Goal: Task Accomplishment & Management: Manage account settings

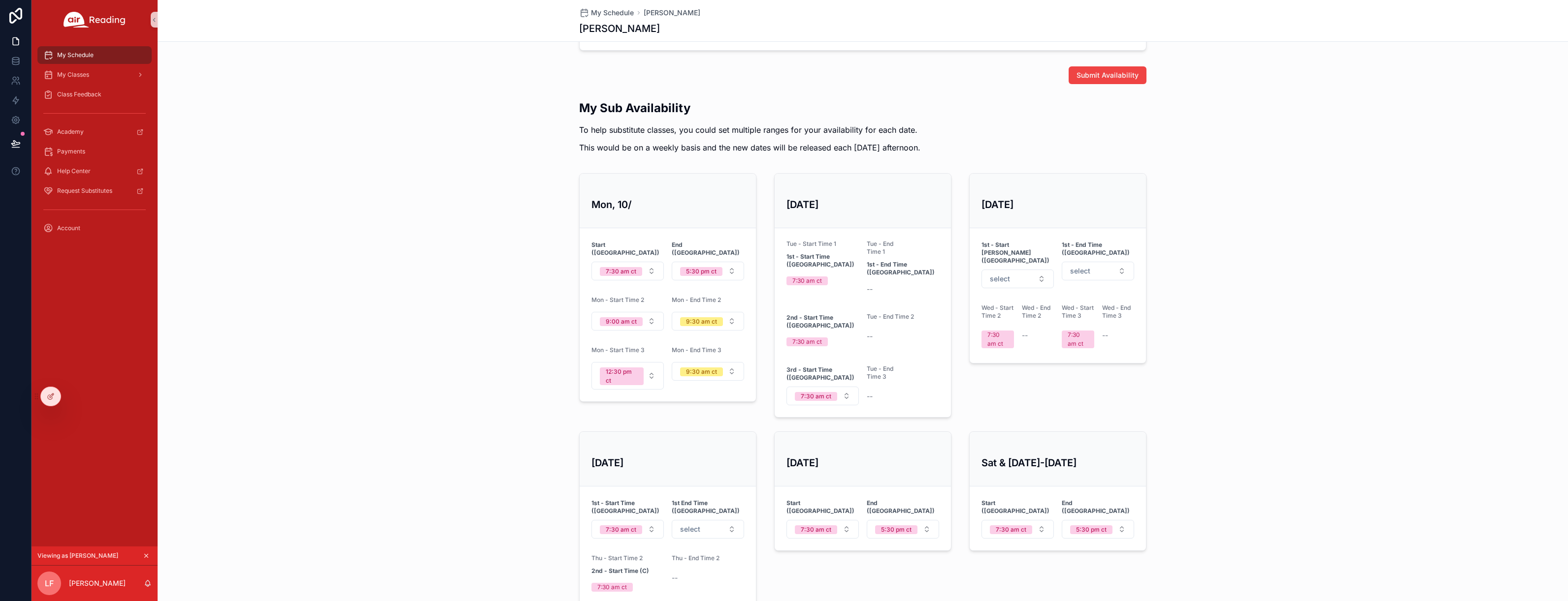
scroll to position [361, 0]
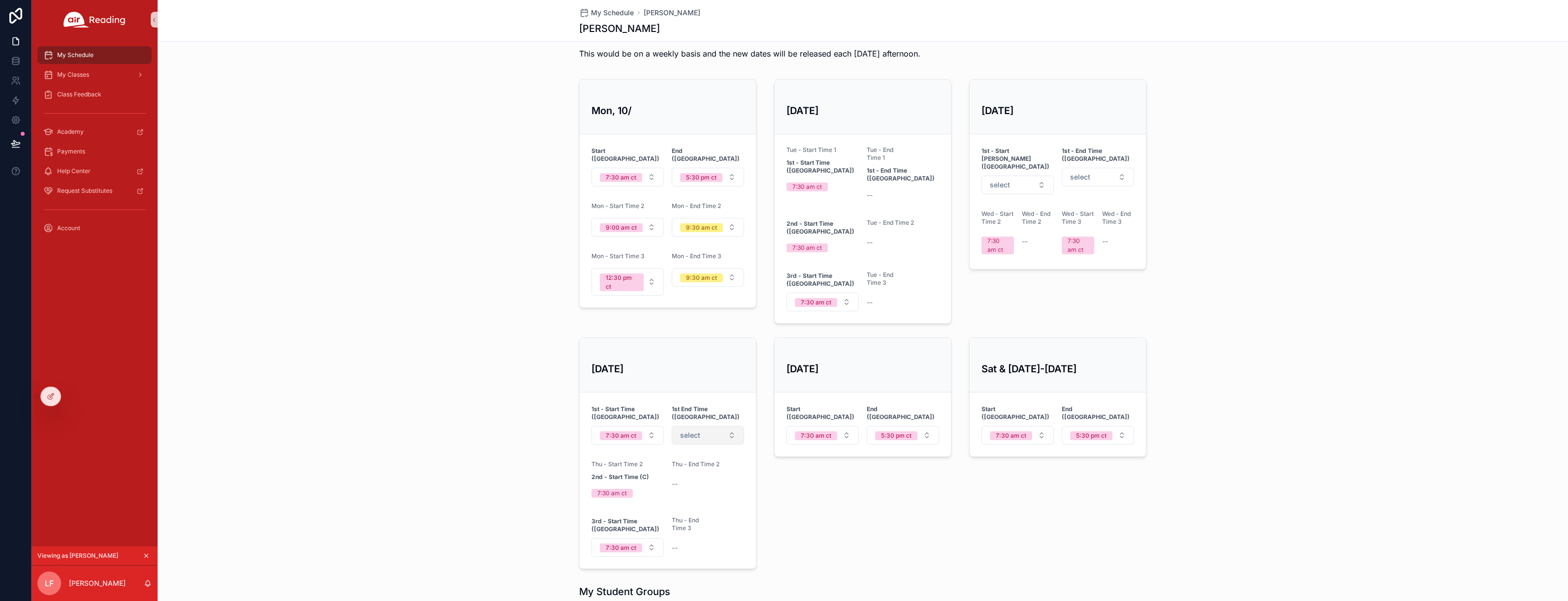
click at [712, 426] on button "select" at bounding box center [708, 435] width 72 height 19
click at [515, 442] on div "My Sub Availability To help substitute classes, you could set multiple ranges f…" at bounding box center [862, 287] width 1410 height 571
click at [896, 428] on button "5:30 pm ct" at bounding box center [903, 435] width 72 height 19
click at [809, 488] on div "Fri, 10/10 Start (CT) 7:30 am ct End (CT) 5:30 pm ct" at bounding box center [863, 454] width 190 height 240
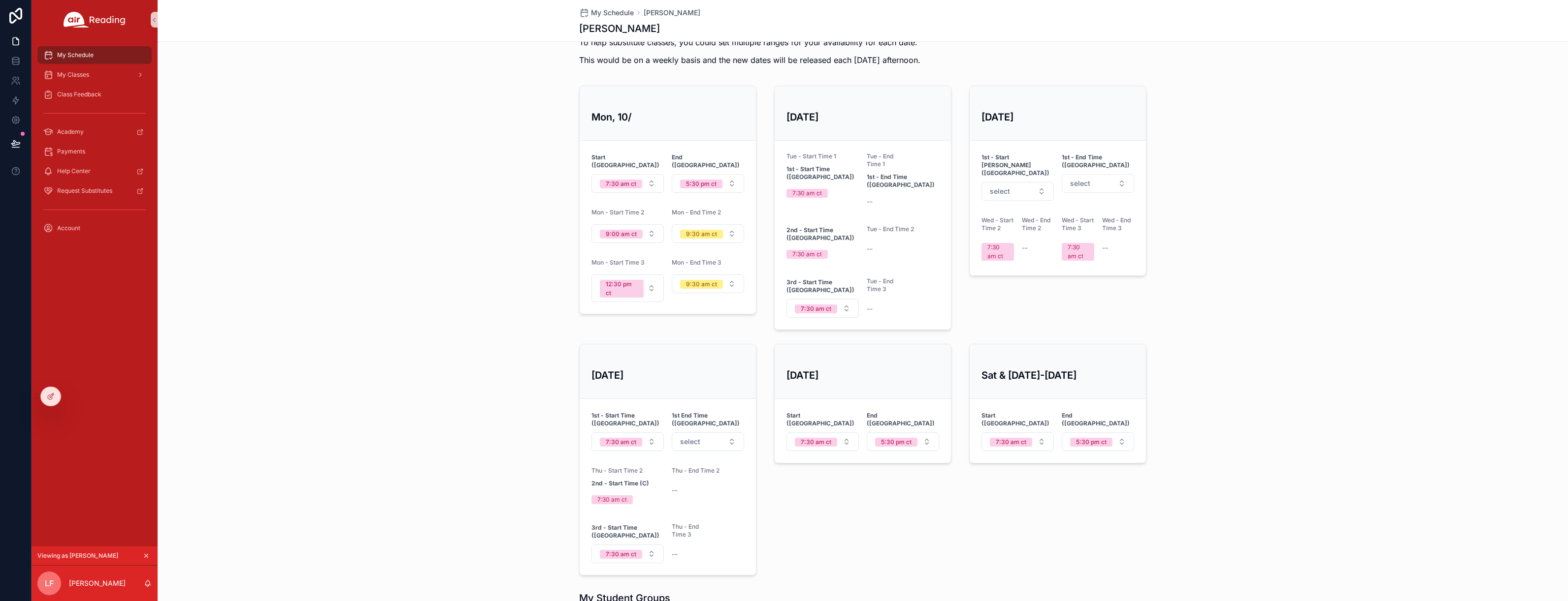
scroll to position [386, 0]
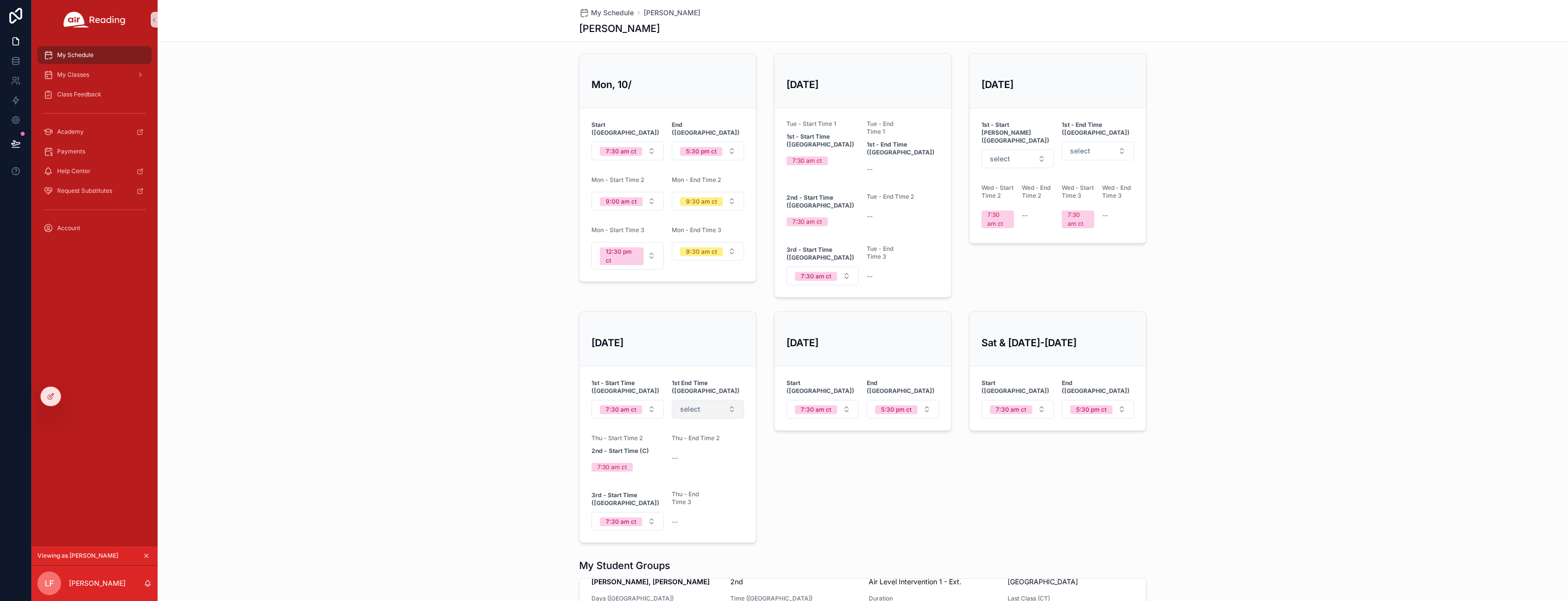
click at [723, 400] on button "select" at bounding box center [708, 410] width 72 height 19
click at [450, 380] on div "My Sub Availability To help substitute classes, you could set multiple ranges f…" at bounding box center [862, 261] width 1410 height 571
click at [18, 63] on icon at bounding box center [16, 61] width 9 height 9
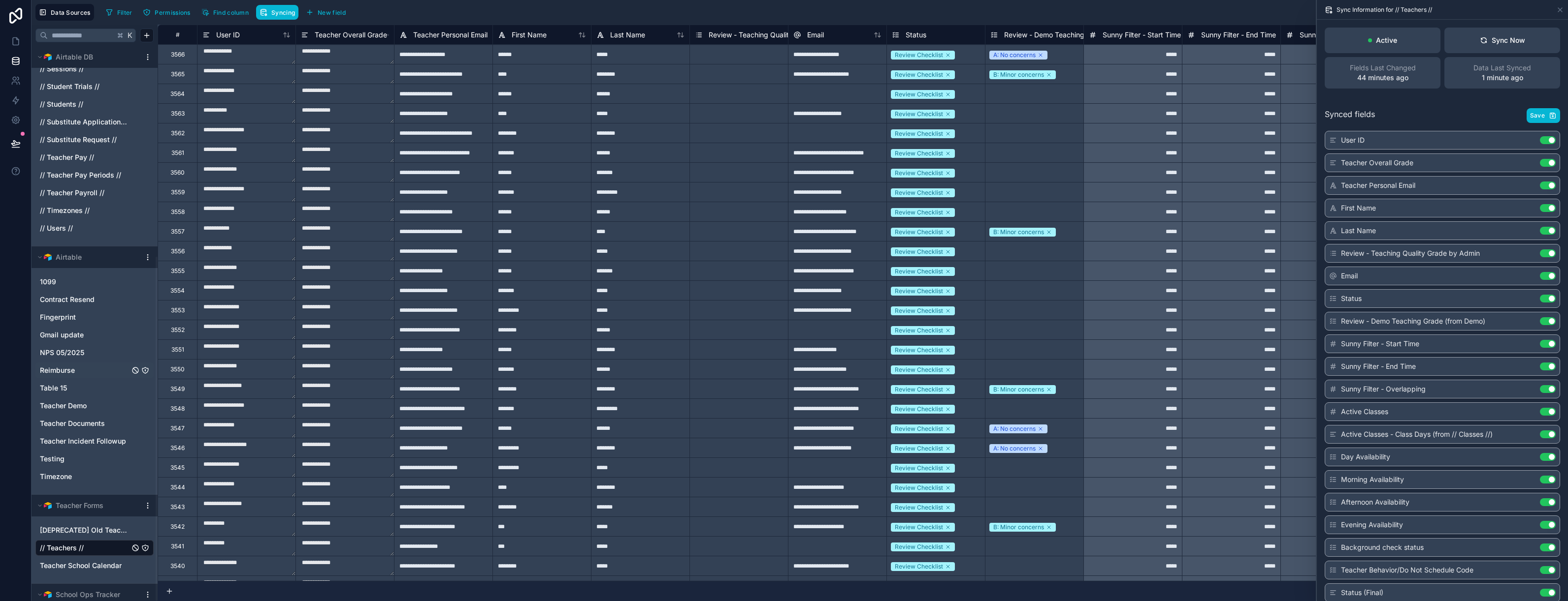
scroll to position [339, 0]
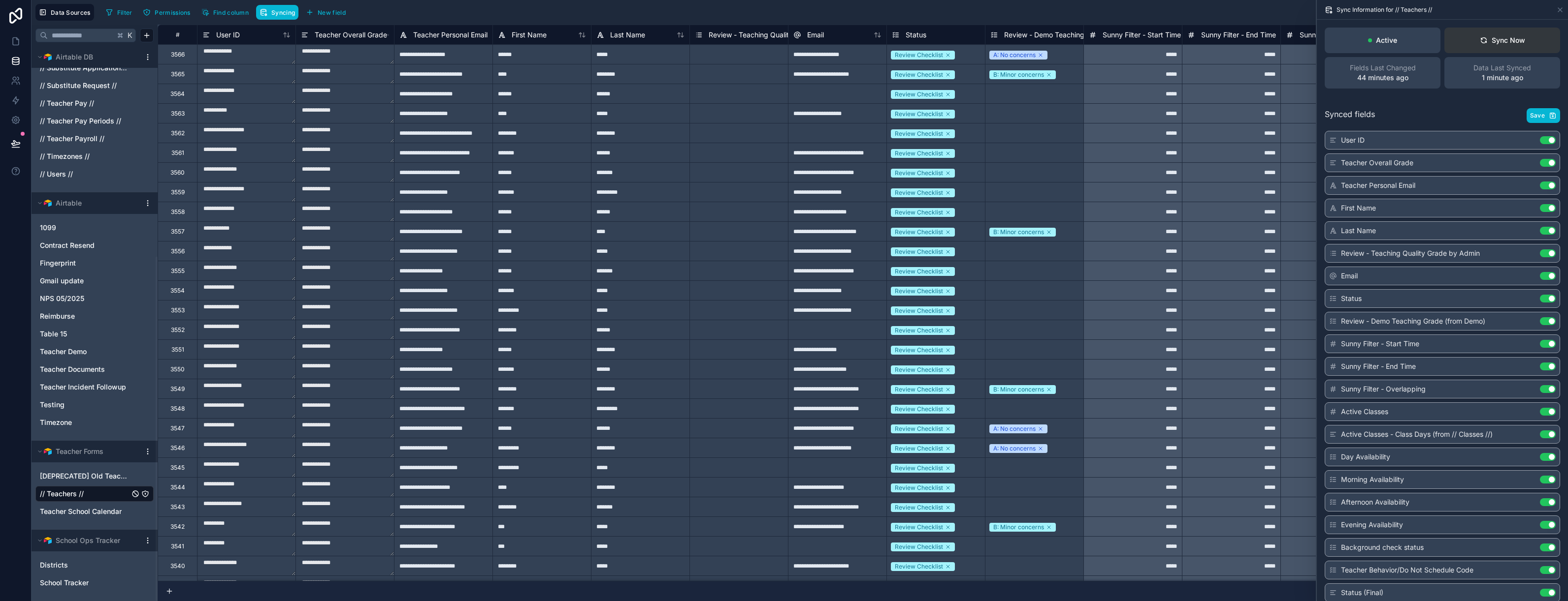
click at [1503, 45] on div "Sync Now" at bounding box center [1502, 40] width 45 height 9
click at [19, 38] on icon at bounding box center [16, 41] width 9 height 9
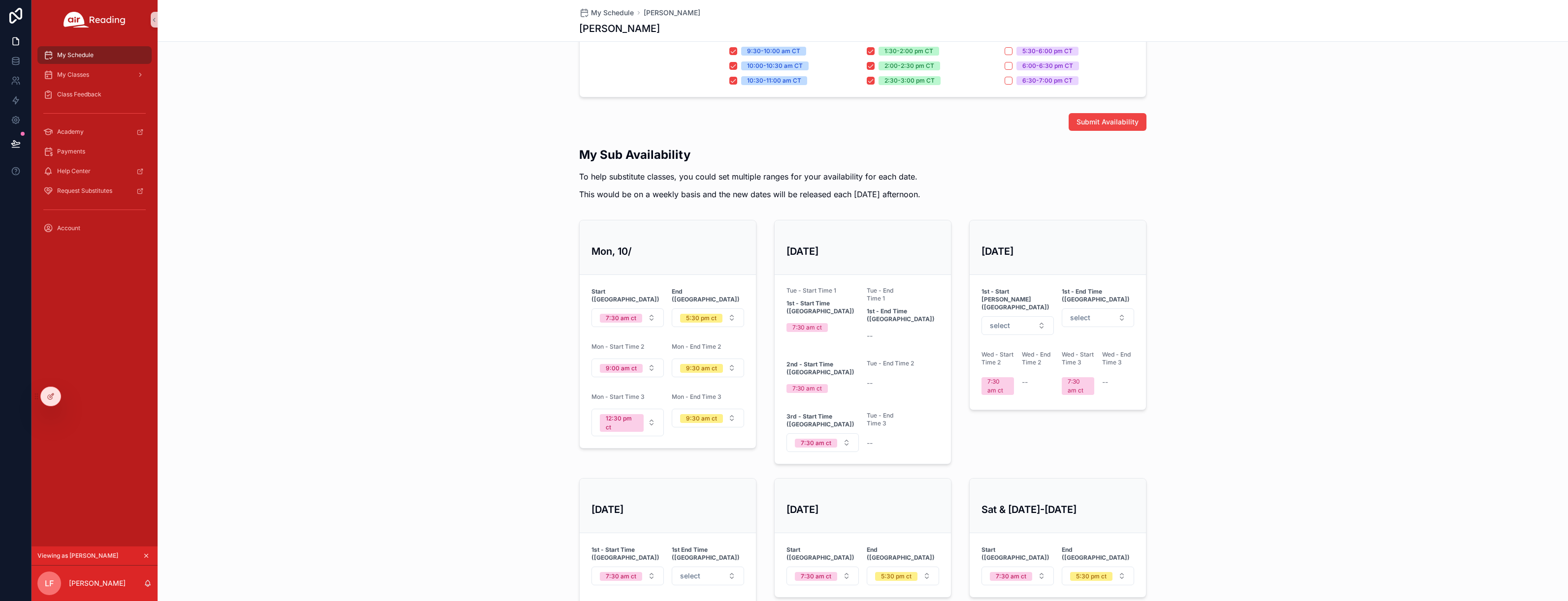
scroll to position [363, 0]
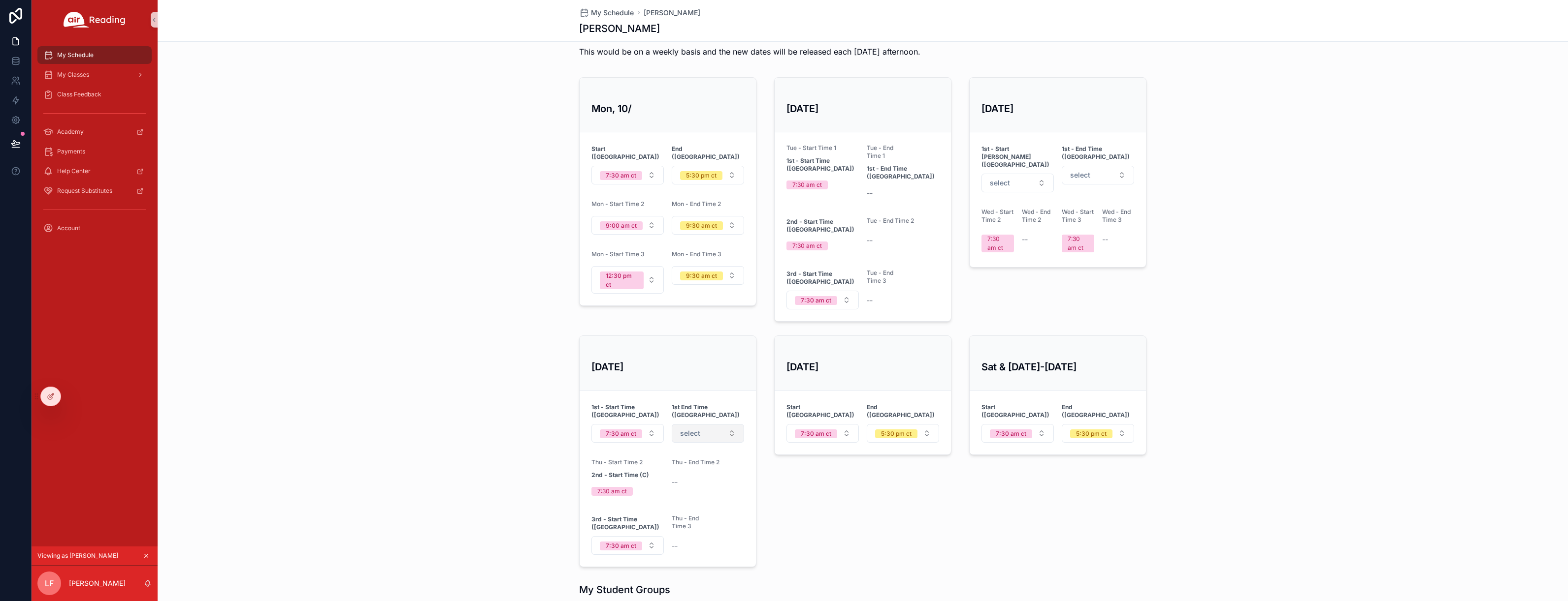
click at [719, 425] on button "select" at bounding box center [708, 433] width 72 height 19
click at [1008, 502] on div "Sat & Sun, 10/11-10/12 Start (CT) 7:30 am ct End (CT) 5:30 pm ct" at bounding box center [1058, 452] width 190 height 240
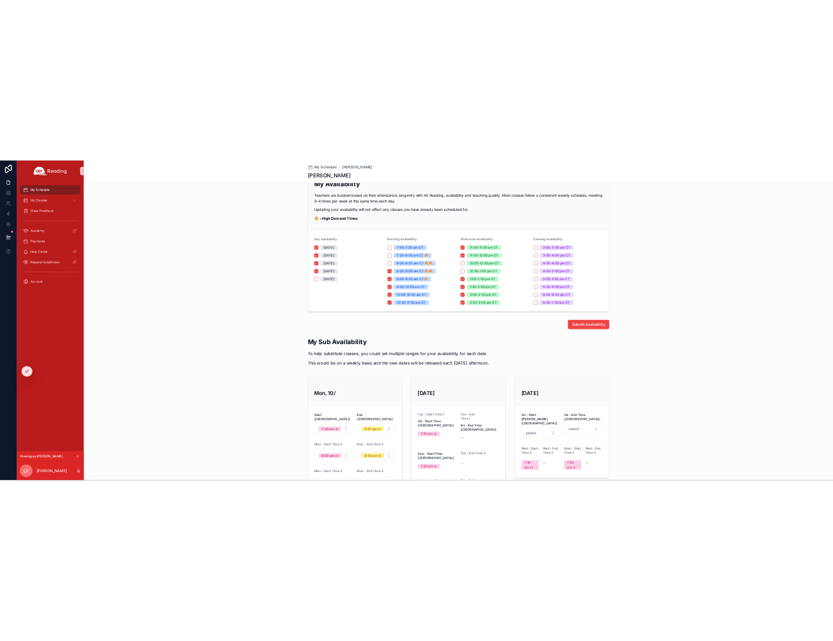
scroll to position [0, 0]
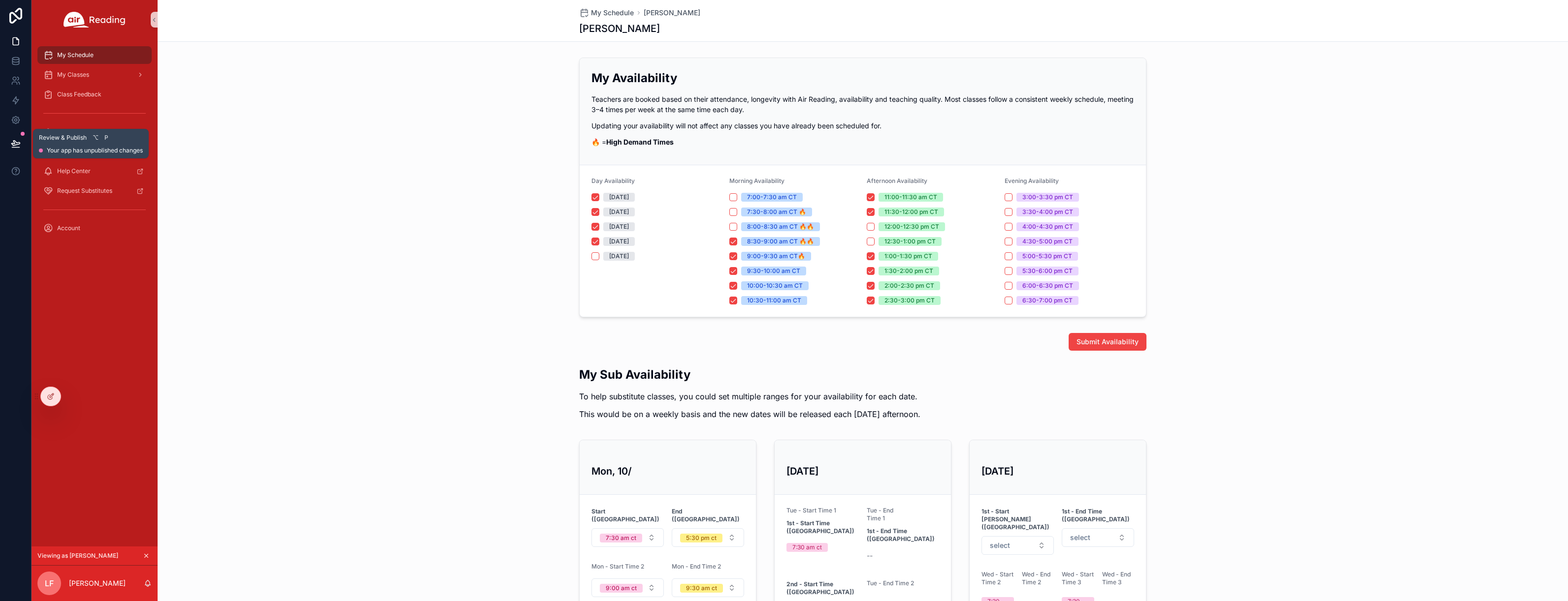
click at [19, 137] on button at bounding box center [15, 143] width 22 height 27
click at [402, 260] on div "My Availability Teachers are booked based on their attendance, longevity with A…" at bounding box center [862, 187] width 1410 height 267
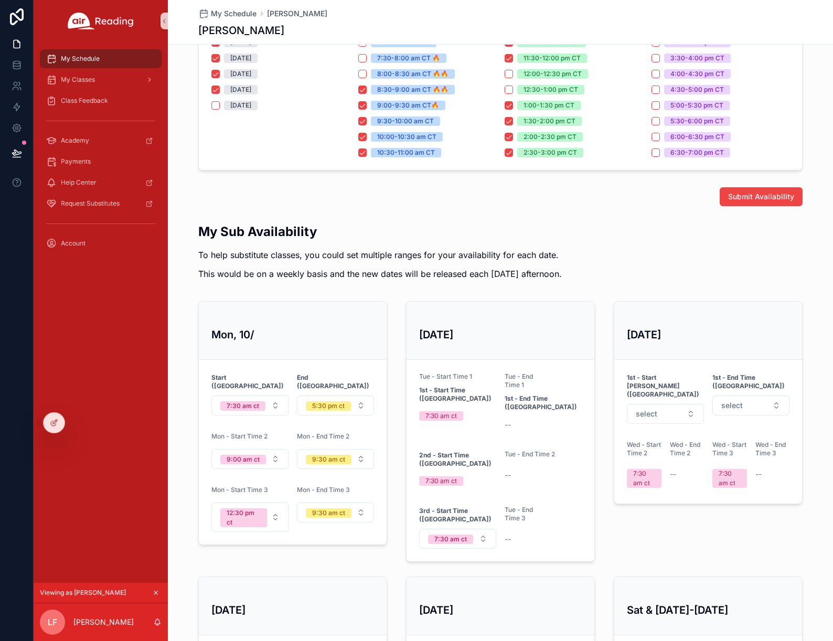
scroll to position [156, 0]
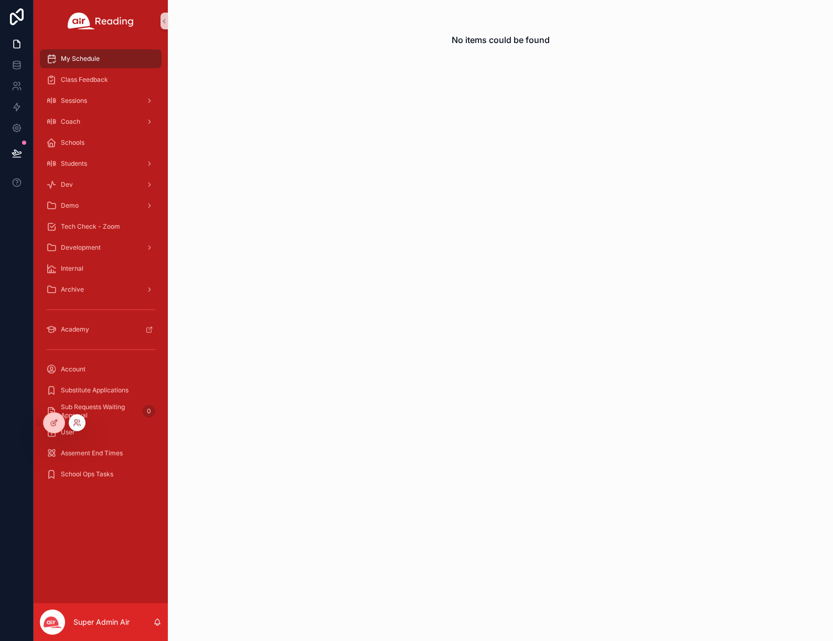
click at [83, 425] on div at bounding box center [77, 423] width 17 height 17
click at [81, 425] on icon at bounding box center [77, 423] width 8 height 8
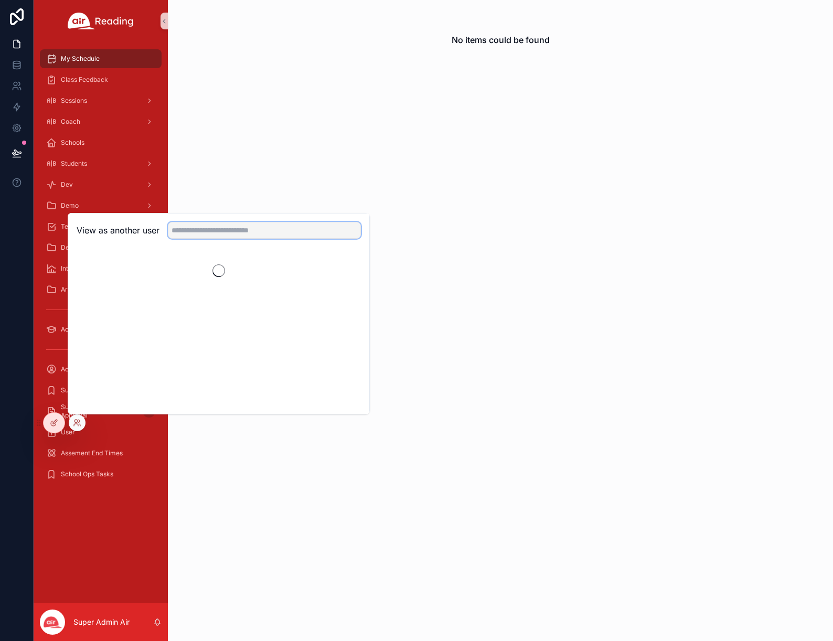
click at [195, 234] on input "text" at bounding box center [264, 230] width 193 height 17
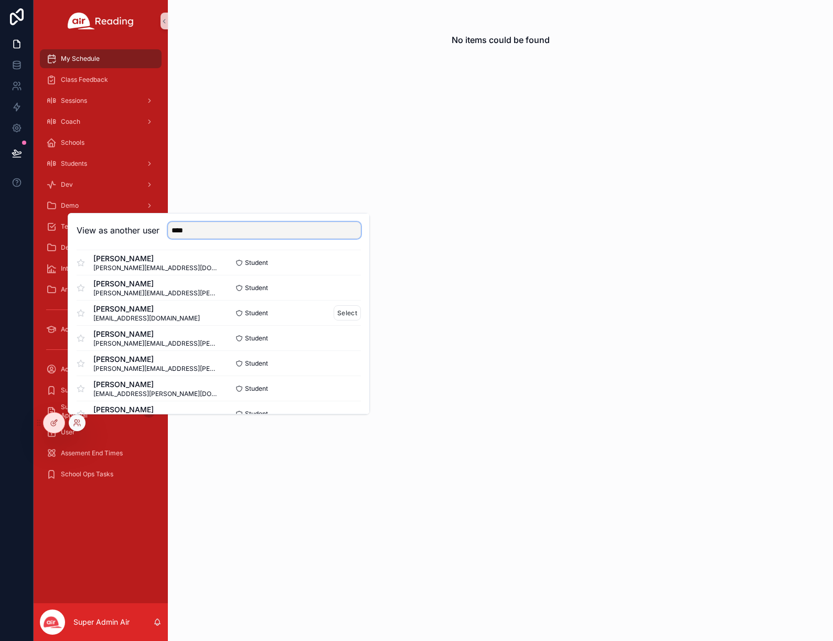
scroll to position [732, 0]
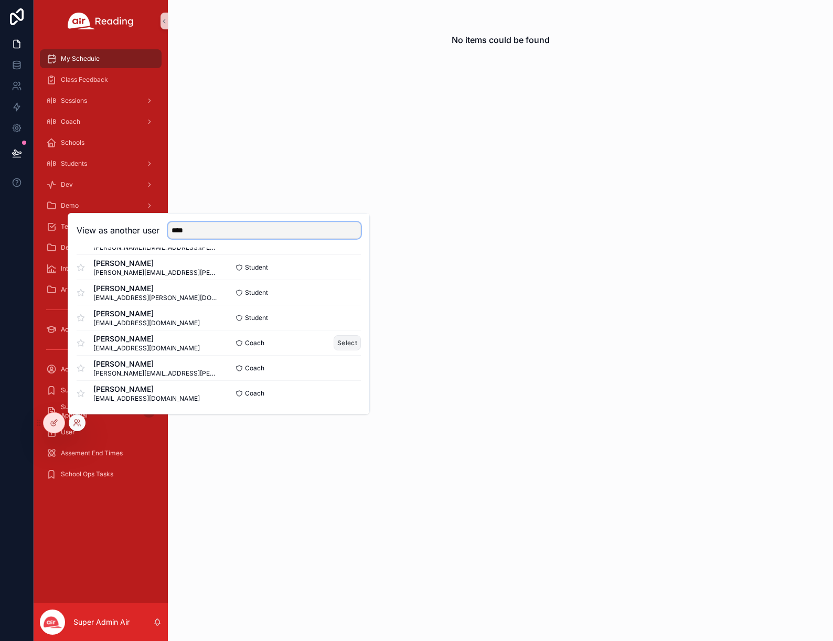
type input "****"
click at [345, 343] on button "Select" at bounding box center [347, 342] width 27 height 15
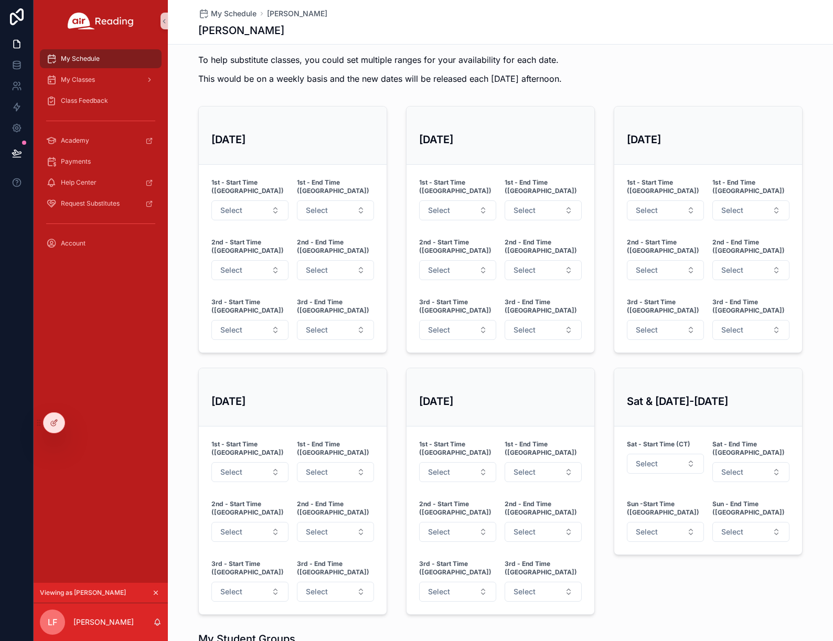
scroll to position [366, 0]
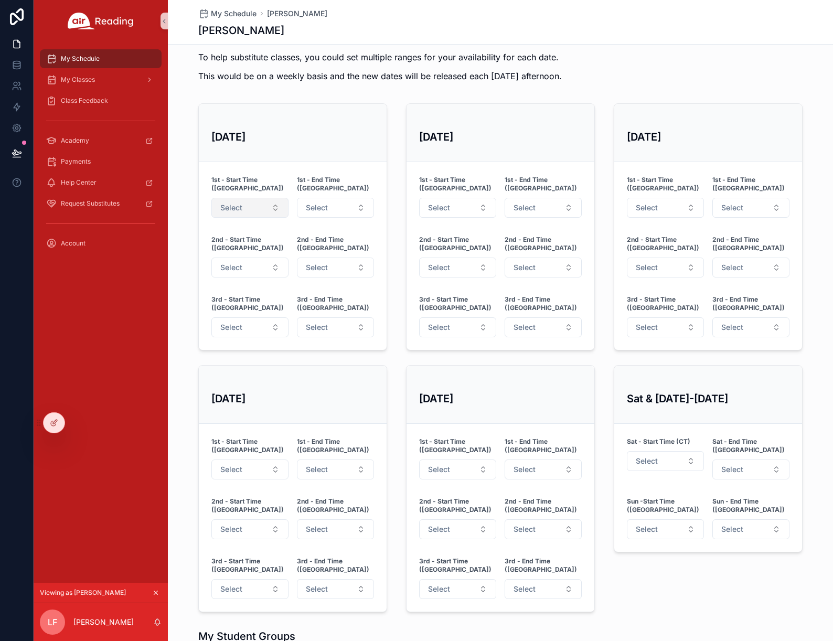
click at [274, 198] on button "Select" at bounding box center [249, 208] width 77 height 20
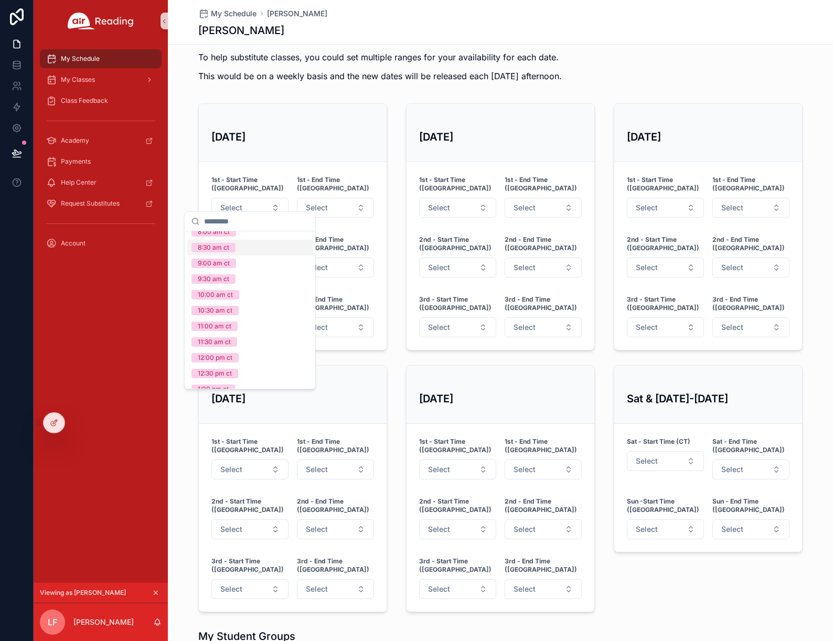
scroll to position [0, 0]
click at [312, 158] on div "[DATE]" at bounding box center [293, 133] width 188 height 58
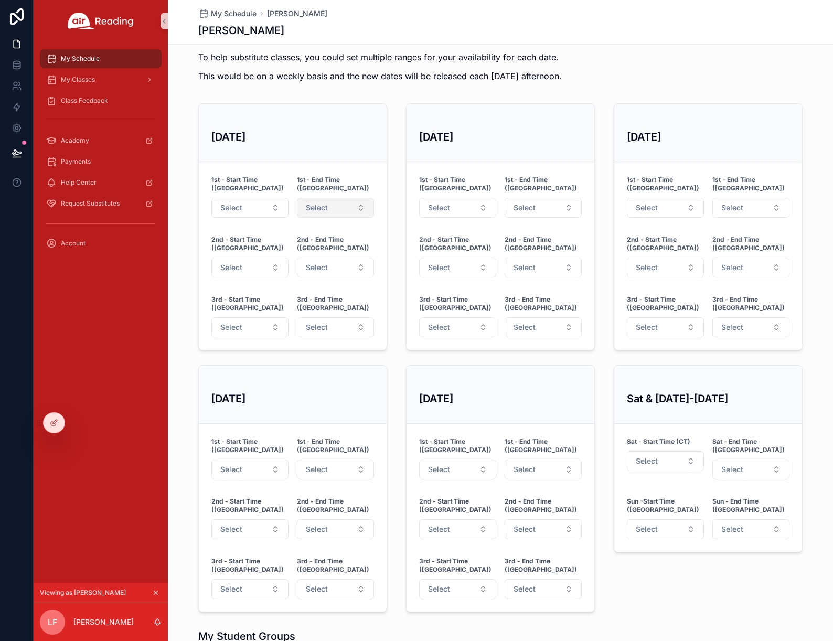
click at [320, 203] on span "Select" at bounding box center [317, 208] width 22 height 10
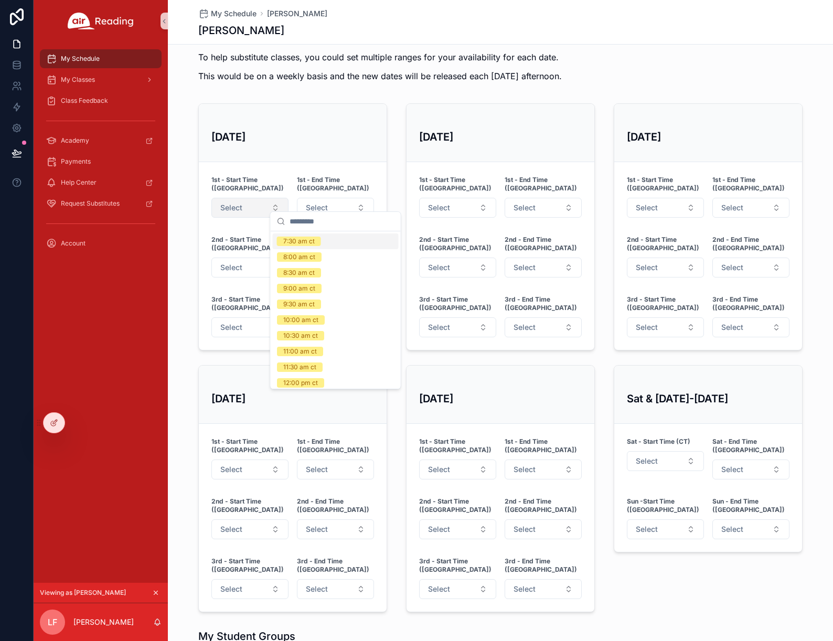
click at [264, 198] on button "Select" at bounding box center [249, 208] width 77 height 20
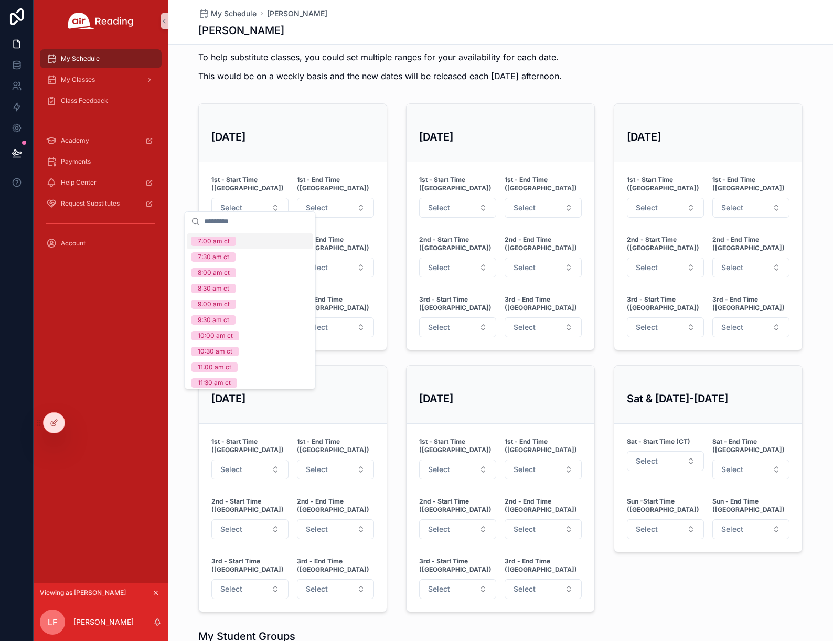
click at [279, 176] on div "1st - Start Time ([GEOGRAPHIC_DATA])" at bounding box center [249, 184] width 77 height 19
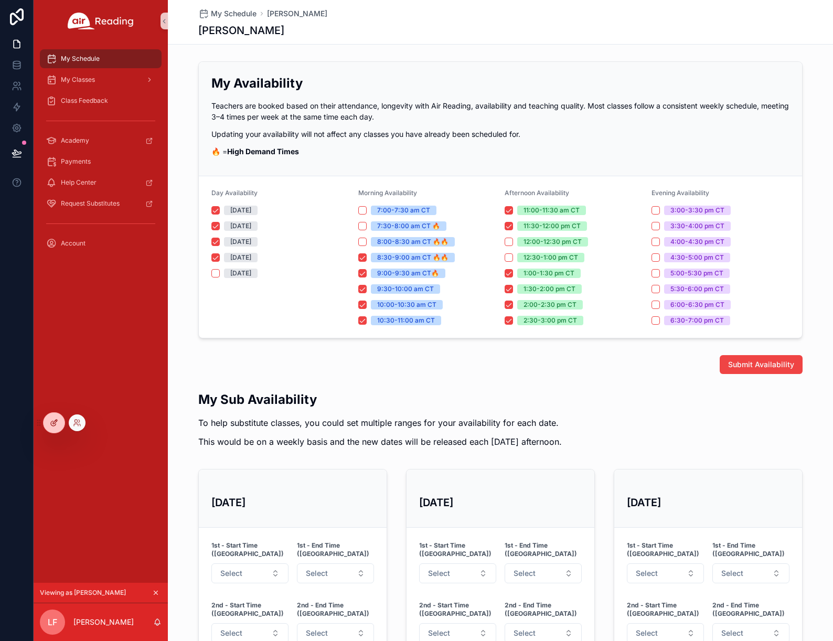
click at [58, 422] on div at bounding box center [54, 423] width 21 height 20
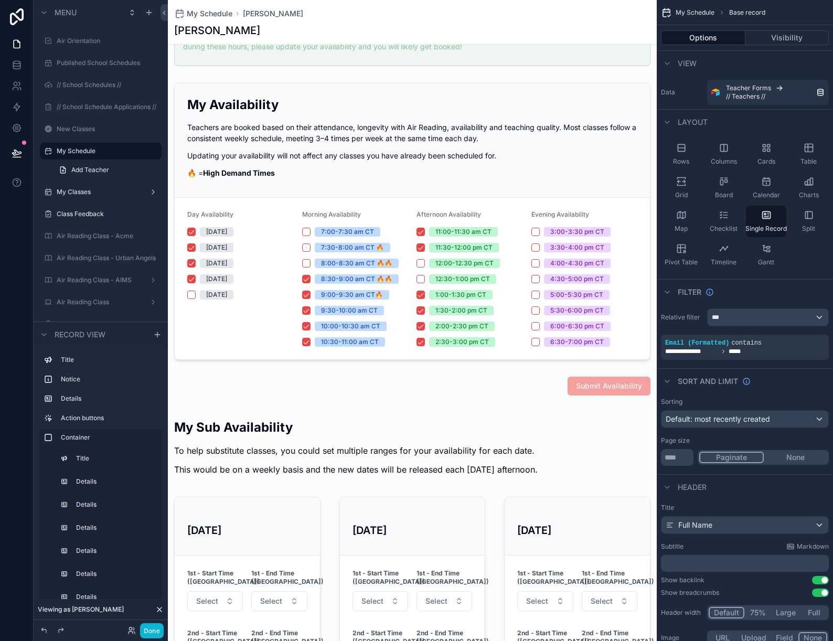
scroll to position [158, 0]
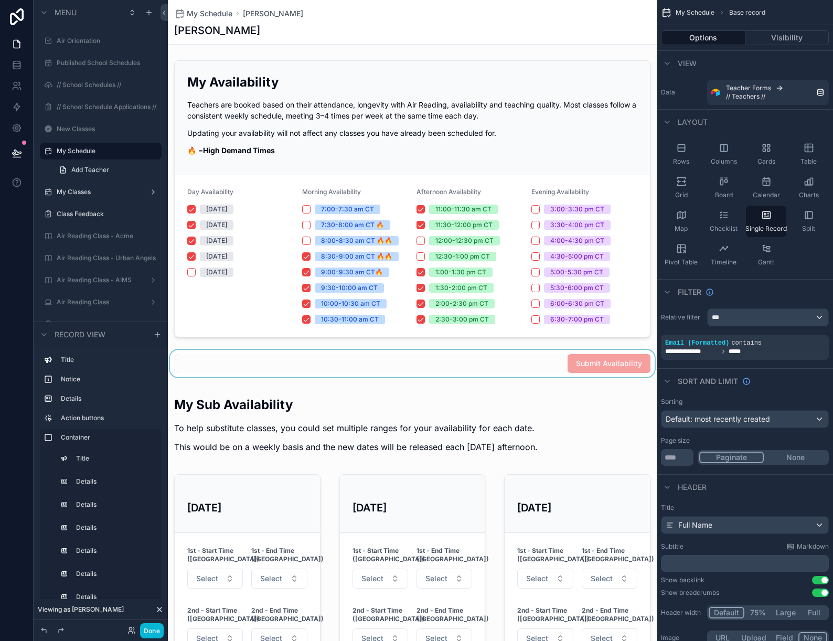
click at [396, 361] on div "scrollable content" at bounding box center [412, 363] width 489 height 27
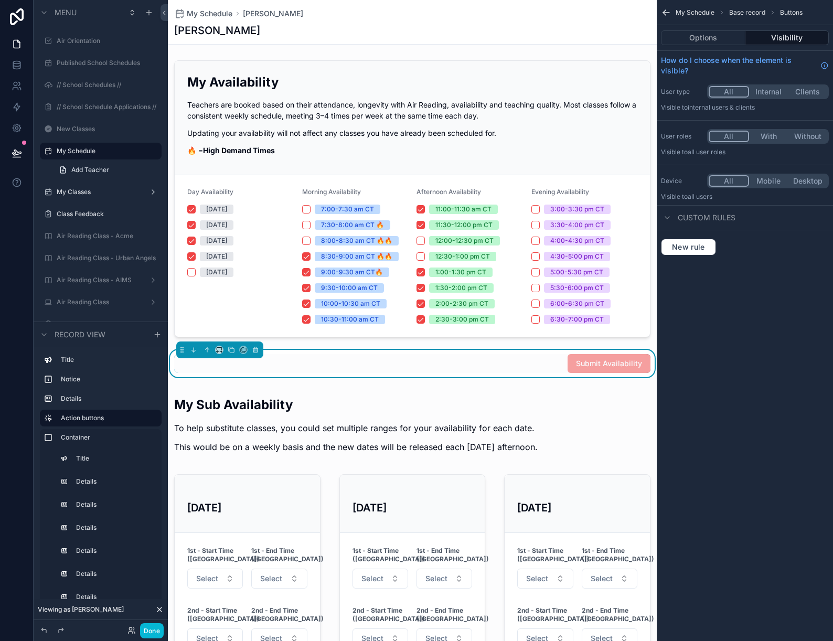
click at [766, 92] on button "Internal" at bounding box center [768, 92] width 39 height 12
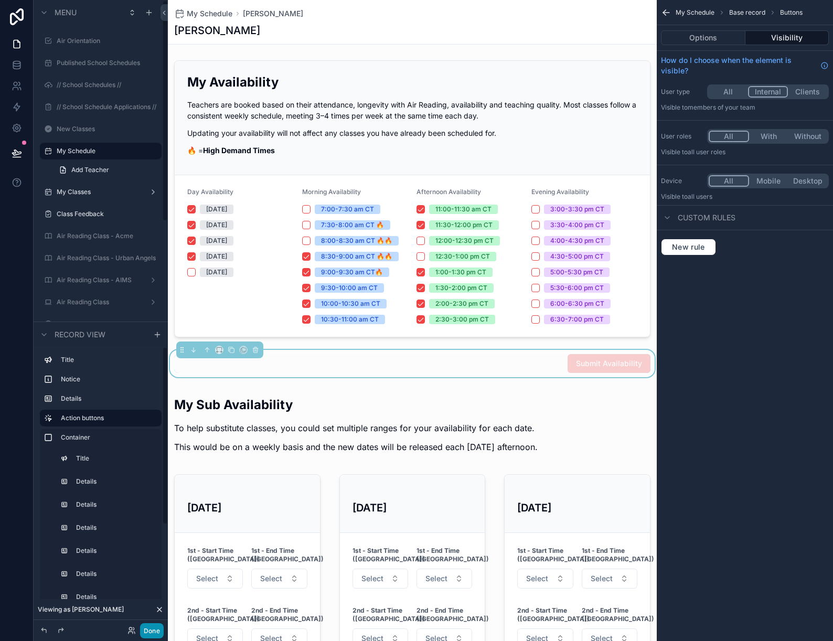
click at [153, 631] on button "Done" at bounding box center [152, 630] width 24 height 15
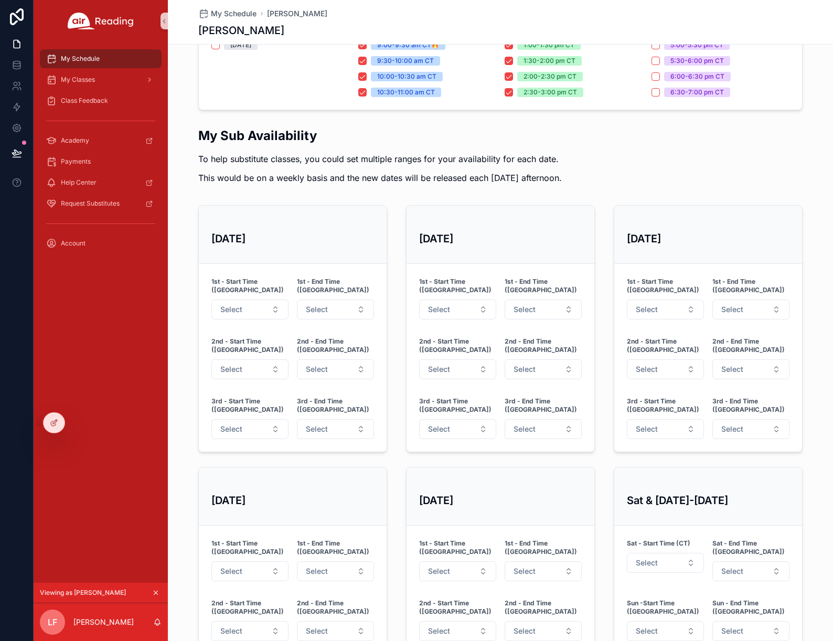
scroll to position [230, 0]
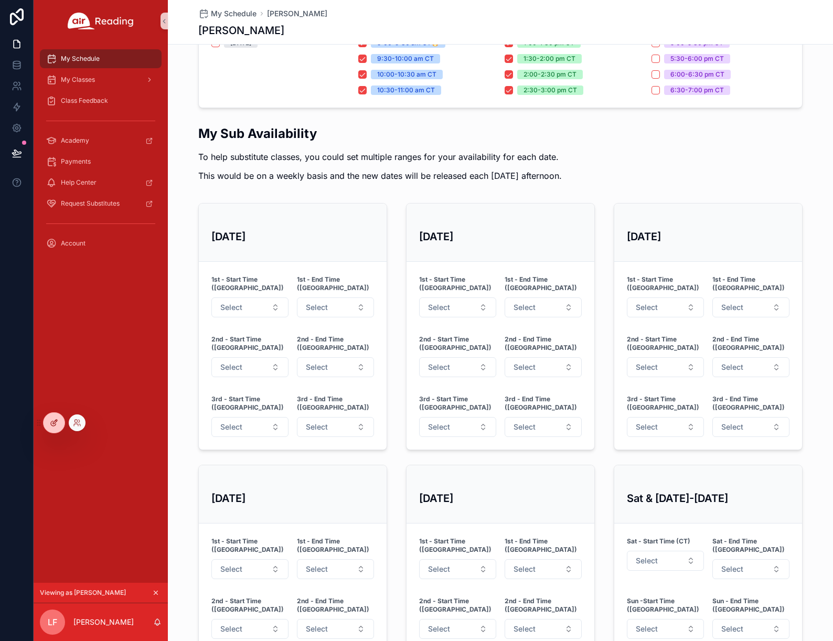
click at [56, 430] on div at bounding box center [54, 423] width 21 height 20
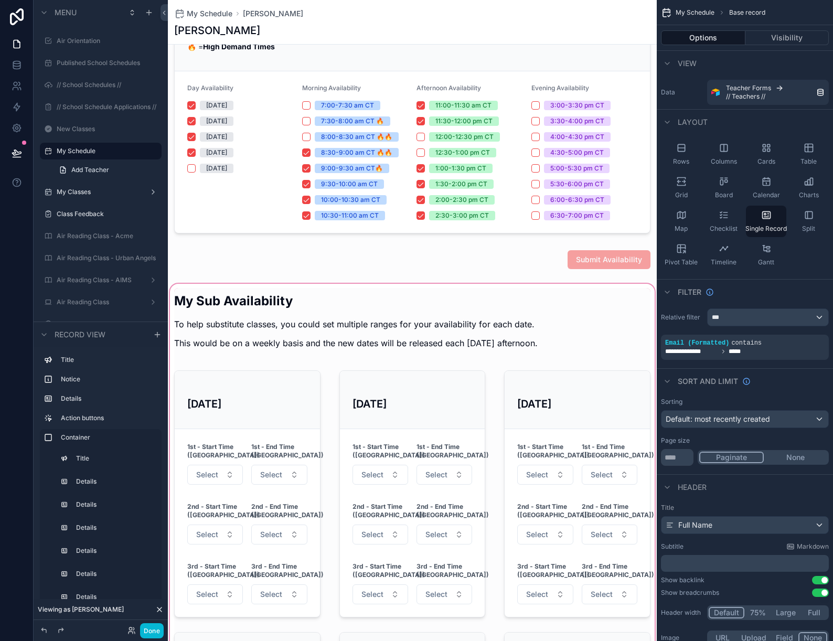
click at [295, 321] on div "scrollable content" at bounding box center [412, 586] width 489 height 608
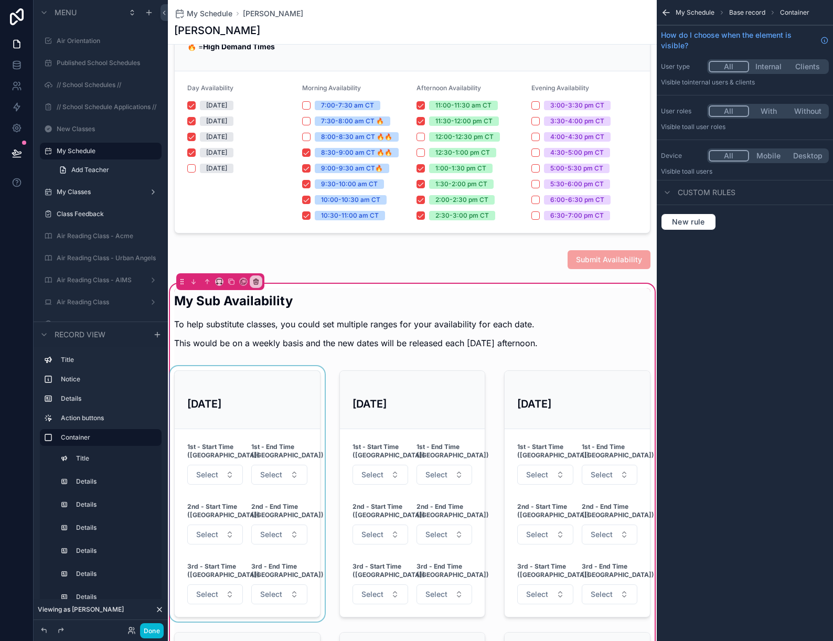
click at [262, 414] on div "scrollable content" at bounding box center [247, 494] width 159 height 256
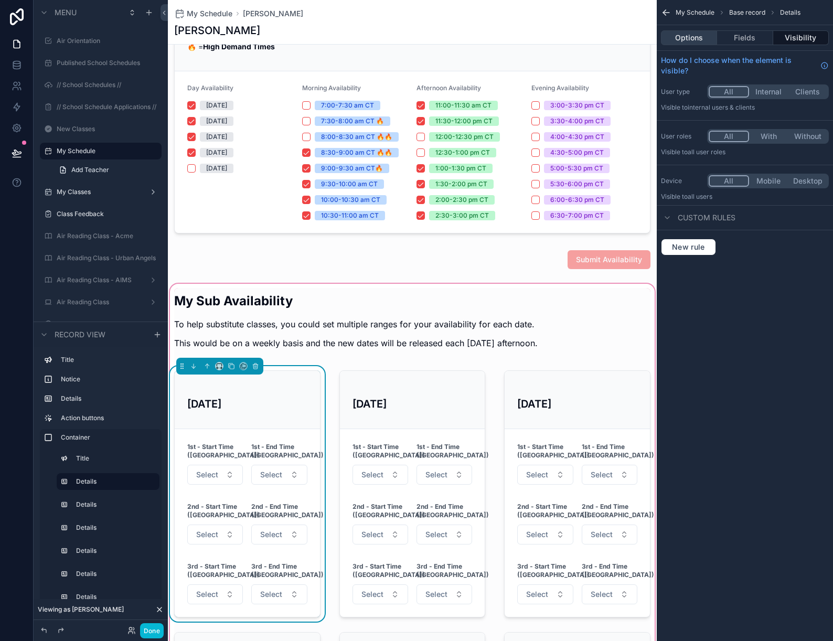
click at [702, 36] on button "Options" at bounding box center [689, 37] width 56 height 15
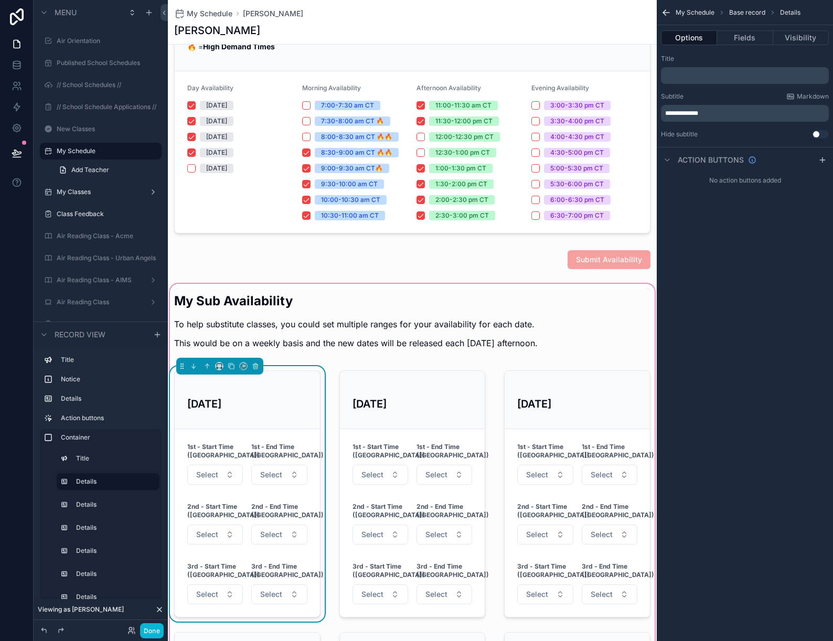
click at [733, 109] on p "**********" at bounding box center [746, 113] width 162 height 8
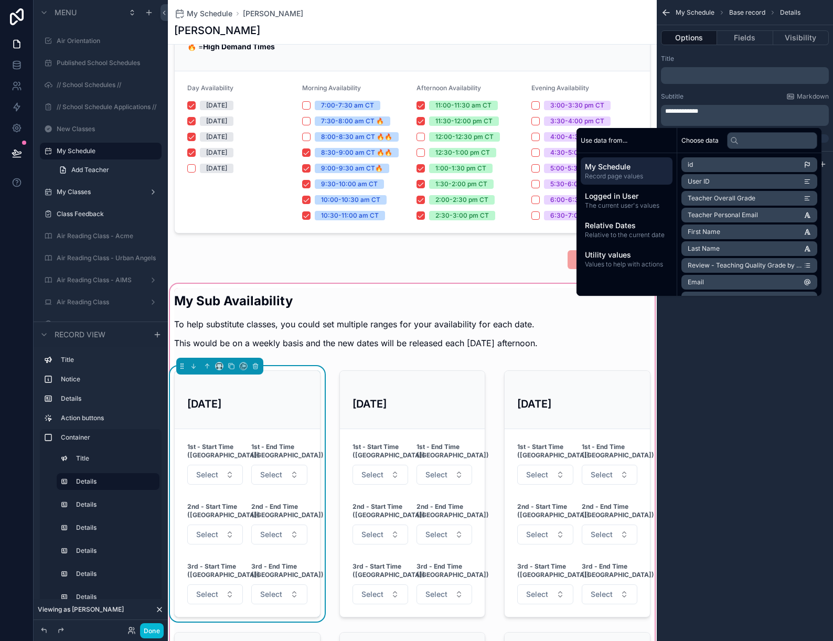
scroll to position [0, 0]
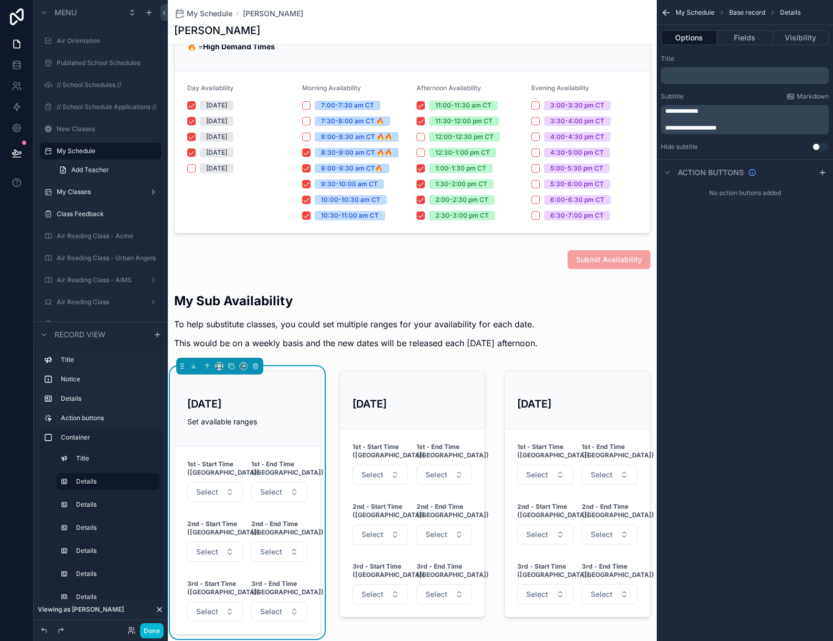
click at [785, 349] on div "**********" at bounding box center [745, 320] width 176 height 641
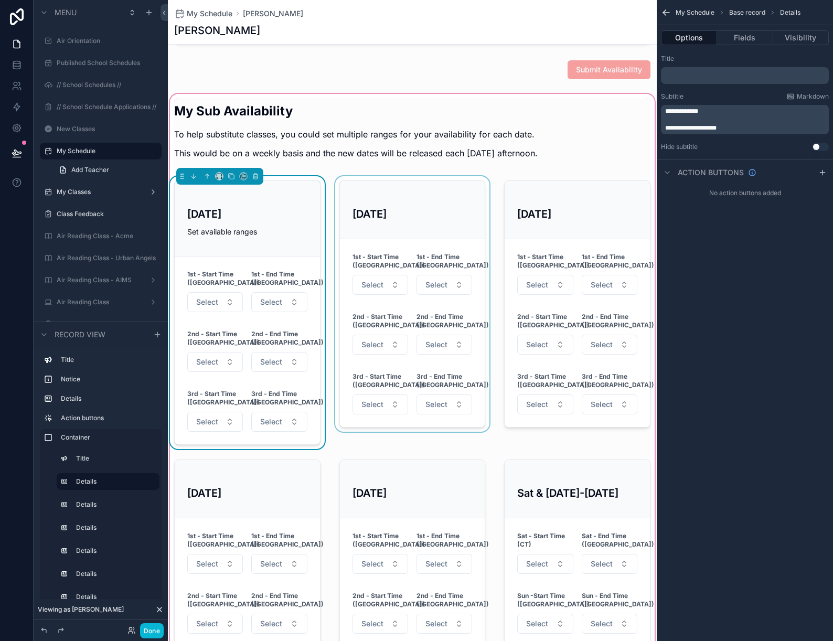
scroll to position [470, 0]
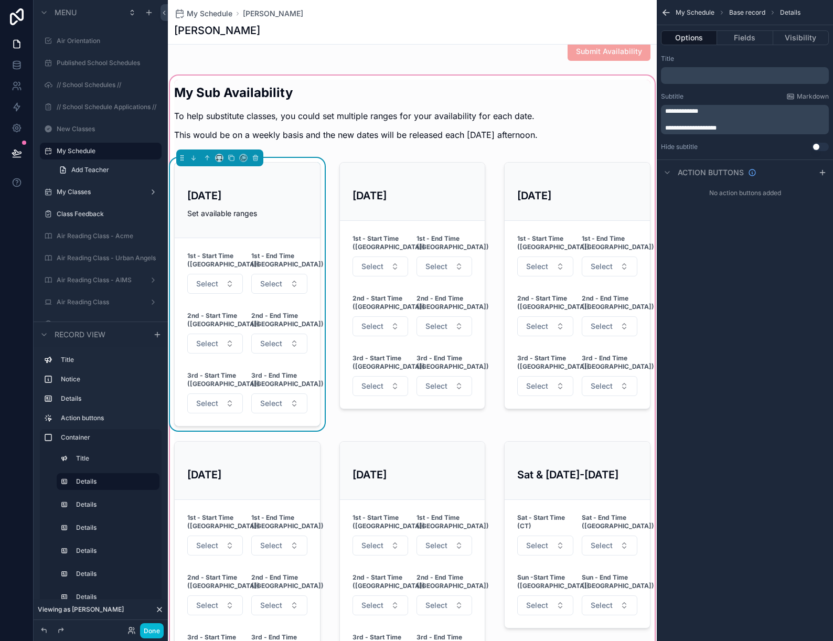
click at [278, 209] on p "Set available ranges" at bounding box center [247, 213] width 120 height 11
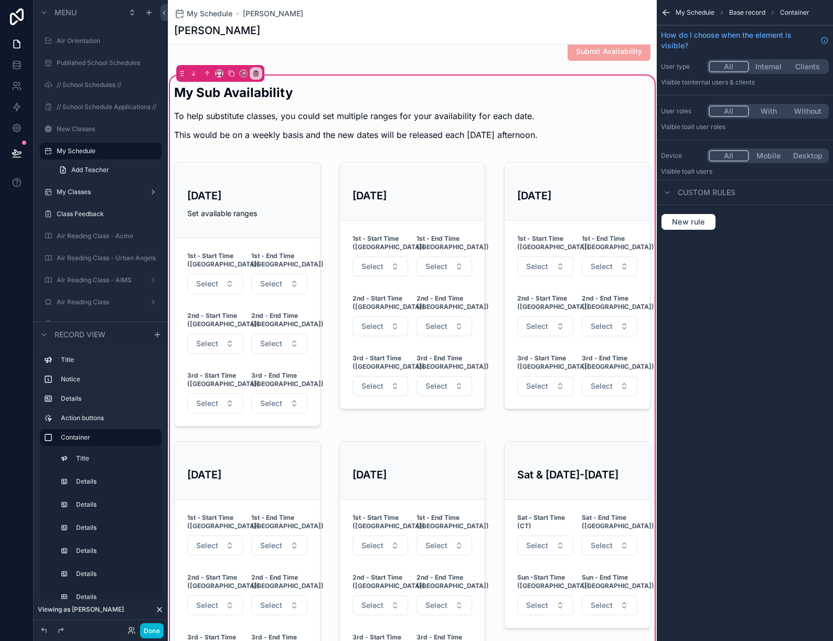
click at [662, 6] on div "My Schedule Base record Container" at bounding box center [745, 12] width 176 height 25
click at [665, 10] on icon "scrollable content" at bounding box center [664, 11] width 3 height 3
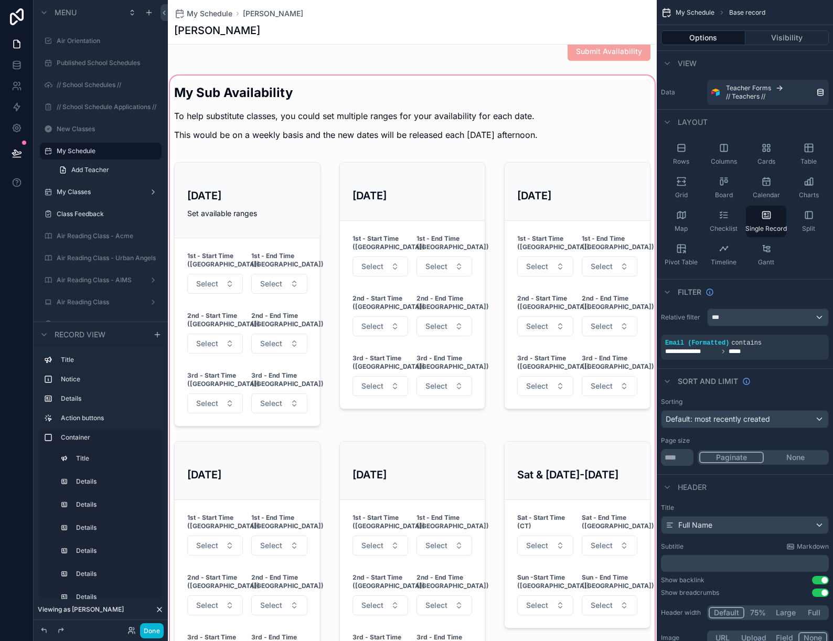
click at [215, 196] on div "scrollable content" at bounding box center [412, 386] width 489 height 626
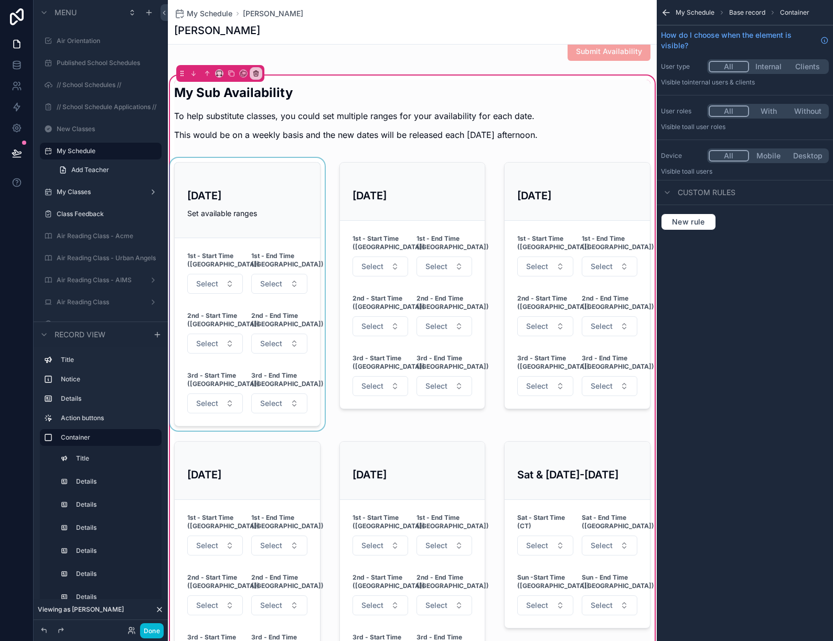
click at [242, 203] on div "scrollable content" at bounding box center [247, 294] width 159 height 273
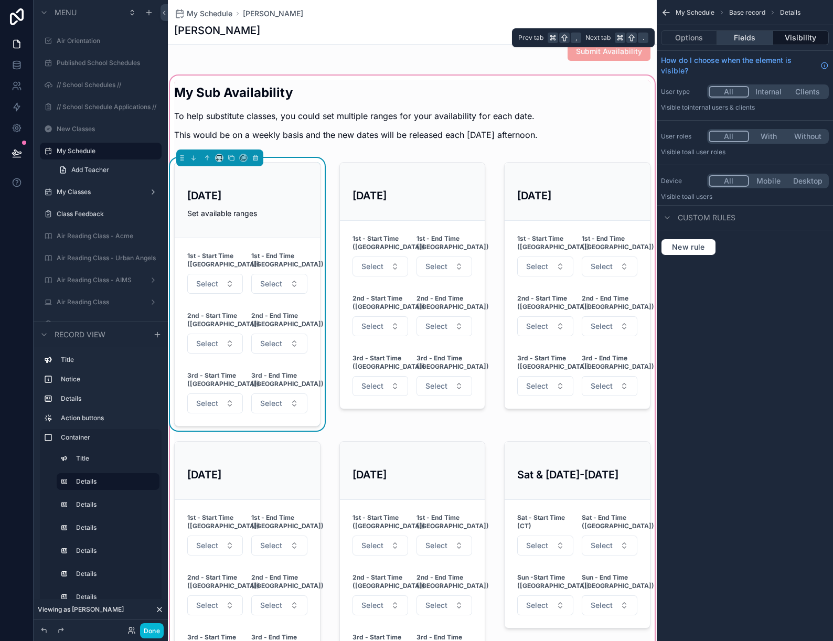
click at [748, 38] on button "Fields" at bounding box center [745, 37] width 56 height 15
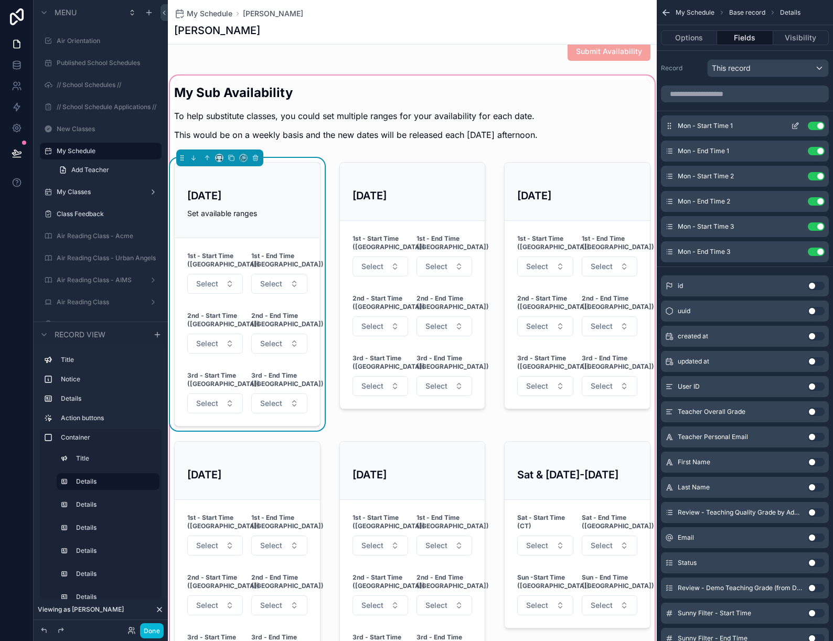
click at [795, 126] on icon "scrollable content" at bounding box center [797, 125] width 4 height 4
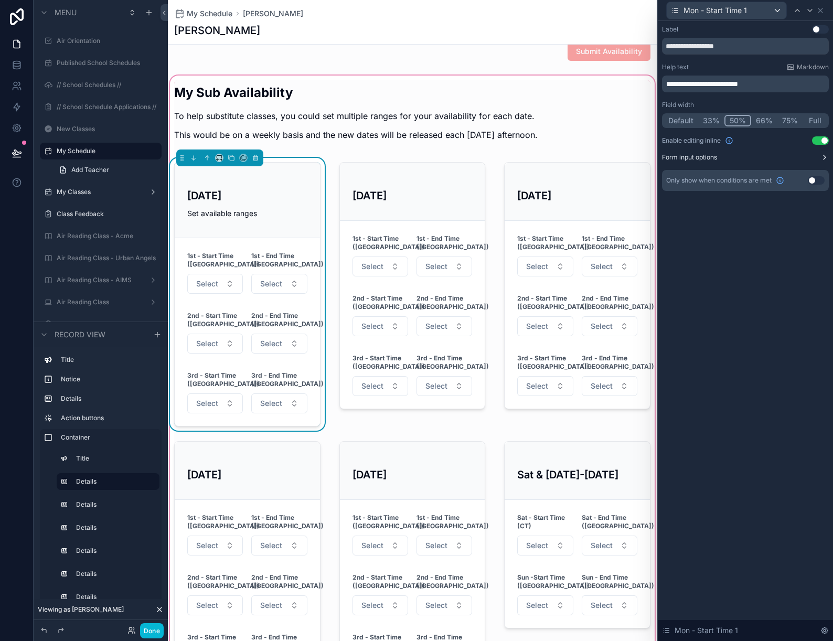
click at [816, 156] on button "Form input options" at bounding box center [745, 157] width 167 height 8
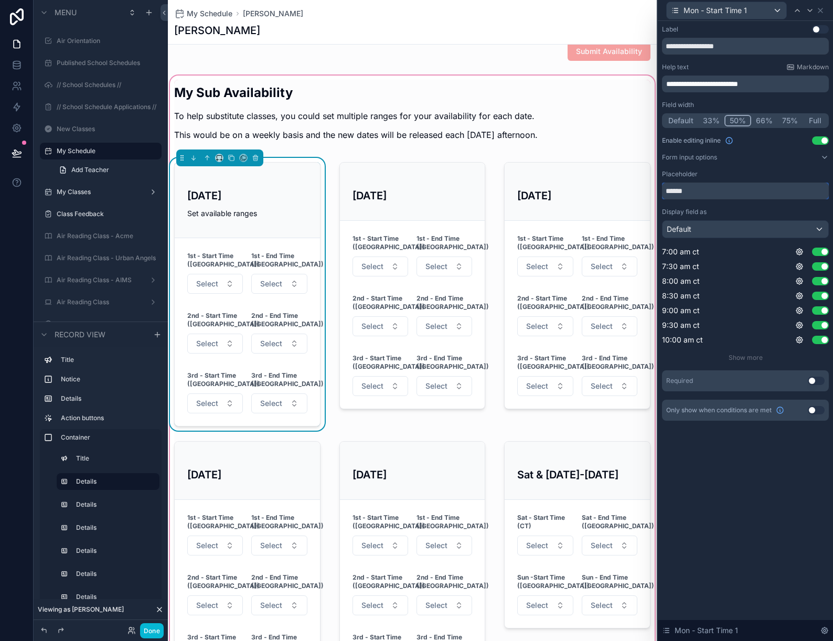
click at [670, 190] on input "******" at bounding box center [745, 191] width 167 height 17
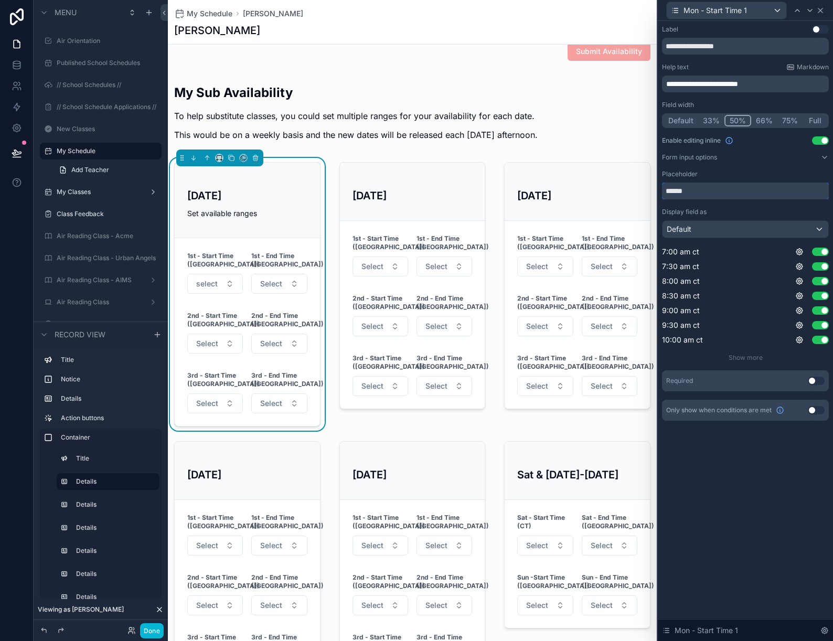
type input "******"
click at [824, 7] on icon at bounding box center [821, 10] width 8 height 8
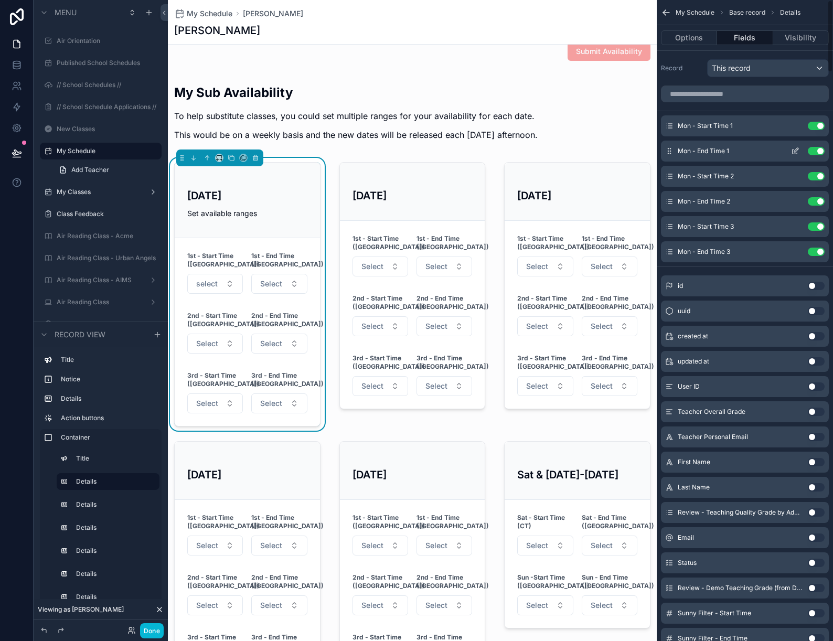
click at [793, 150] on icon "scrollable content" at bounding box center [795, 151] width 8 height 8
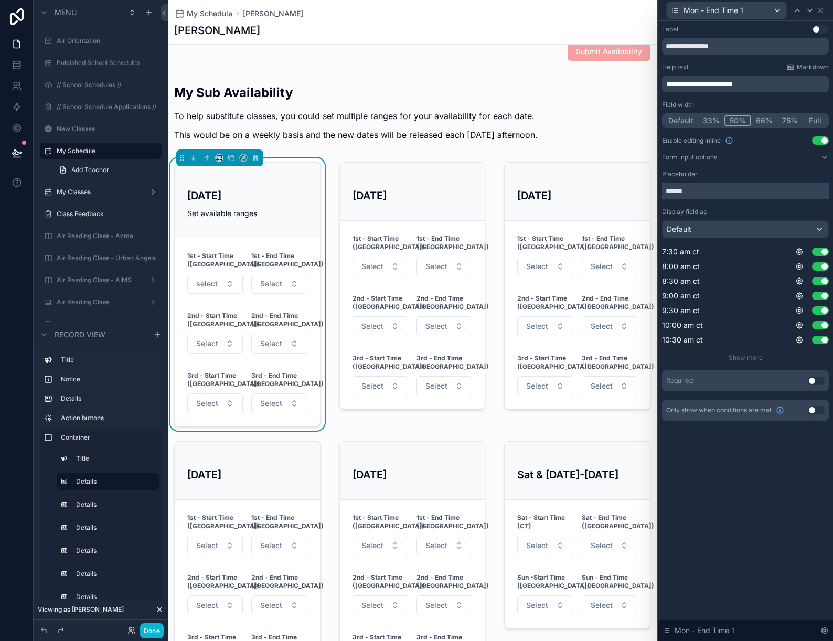
click at [670, 192] on input "******" at bounding box center [745, 191] width 167 height 17
type input "******"
click at [823, 13] on icon at bounding box center [821, 10] width 8 height 8
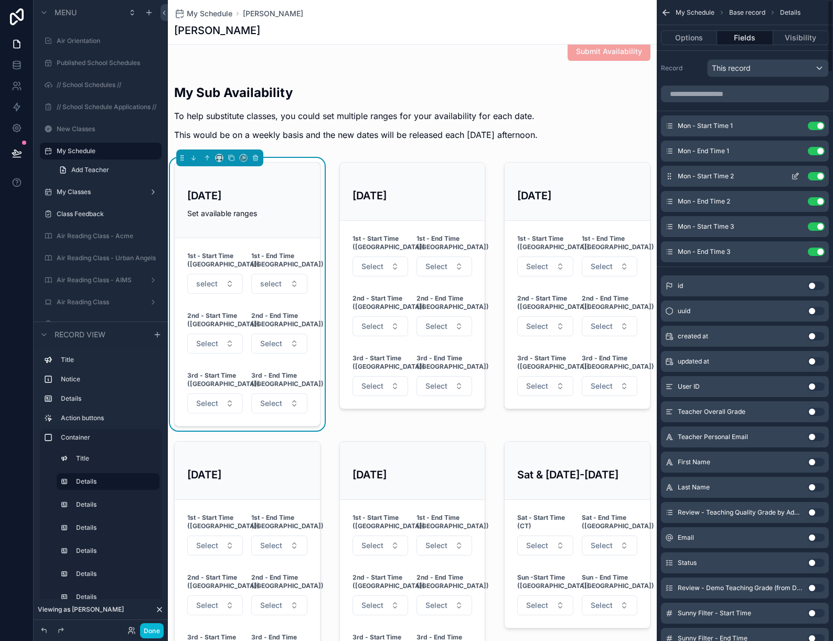
click at [796, 177] on icon "scrollable content" at bounding box center [797, 175] width 4 height 4
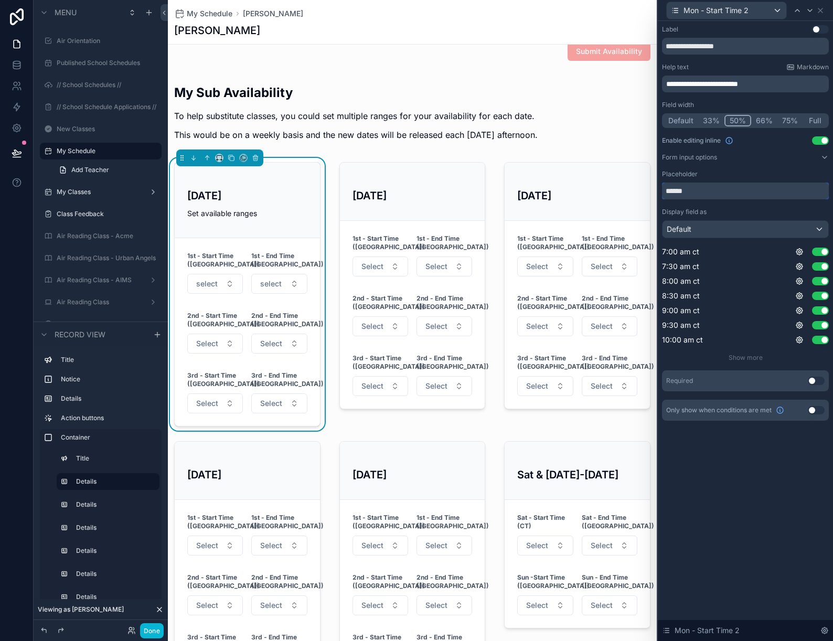
click at [669, 192] on input "******" at bounding box center [745, 191] width 167 height 17
type input "******"
click at [822, 9] on icon at bounding box center [821, 10] width 8 height 8
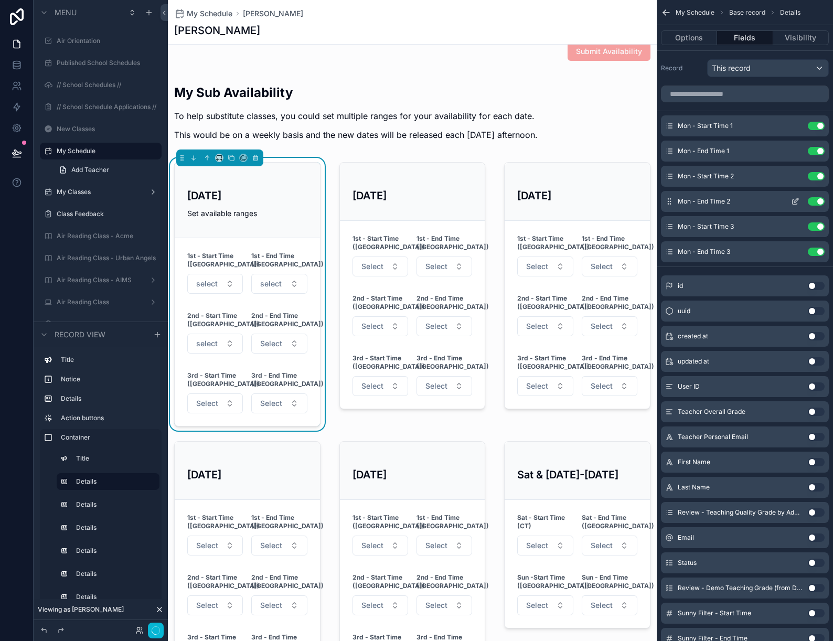
click at [797, 200] on icon "scrollable content" at bounding box center [795, 201] width 8 height 8
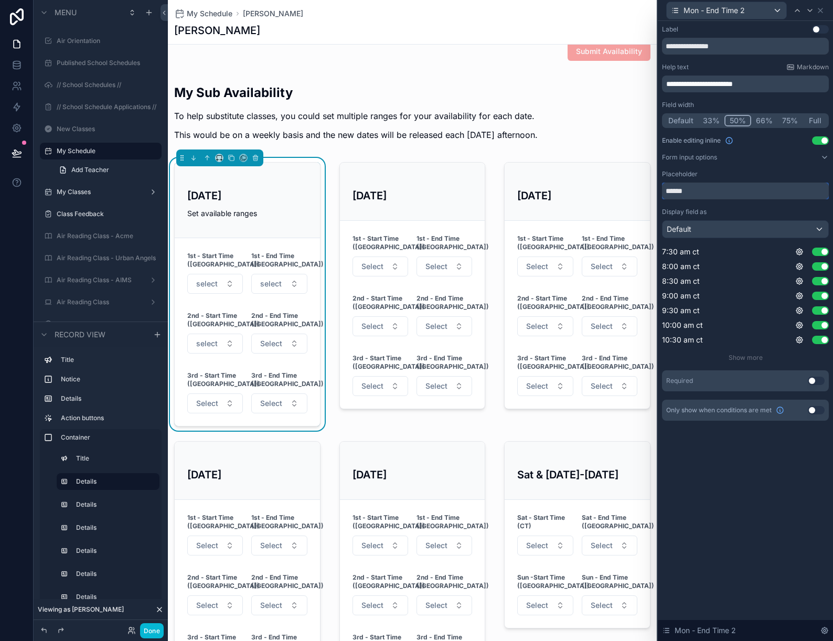
click at [669, 189] on input "******" at bounding box center [745, 191] width 167 height 17
type input "******"
click at [820, 10] on icon at bounding box center [821, 10] width 4 height 4
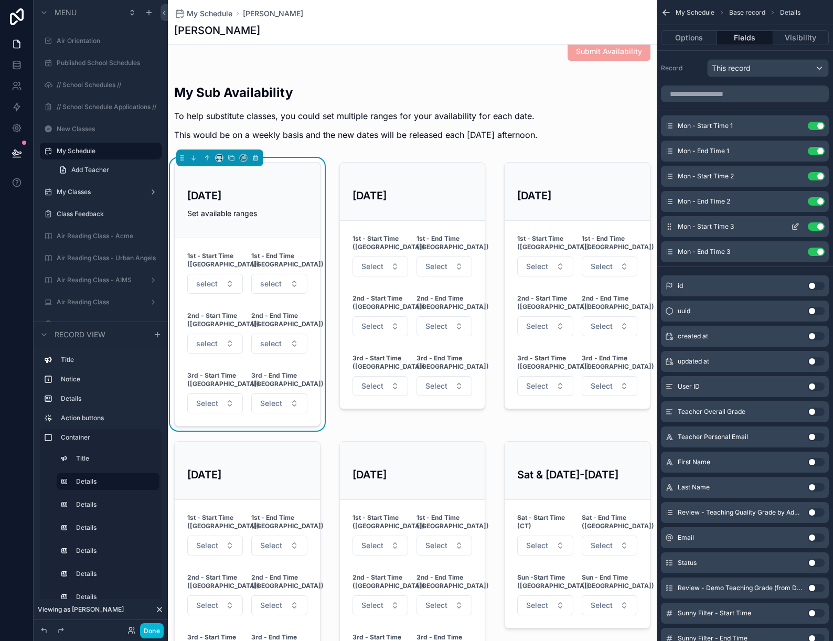
click at [796, 226] on icon "scrollable content" at bounding box center [795, 227] width 8 height 8
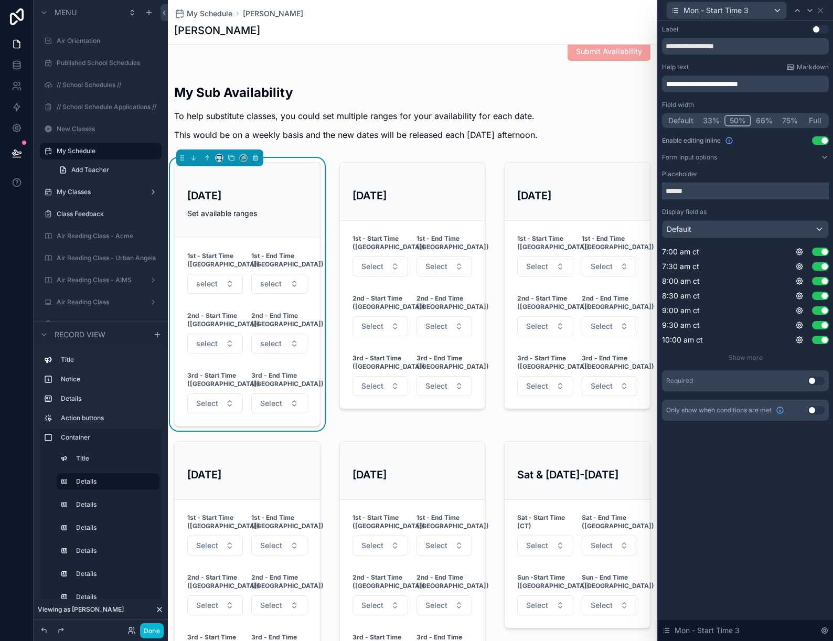
click at [668, 192] on input "******" at bounding box center [745, 191] width 167 height 17
type input "******"
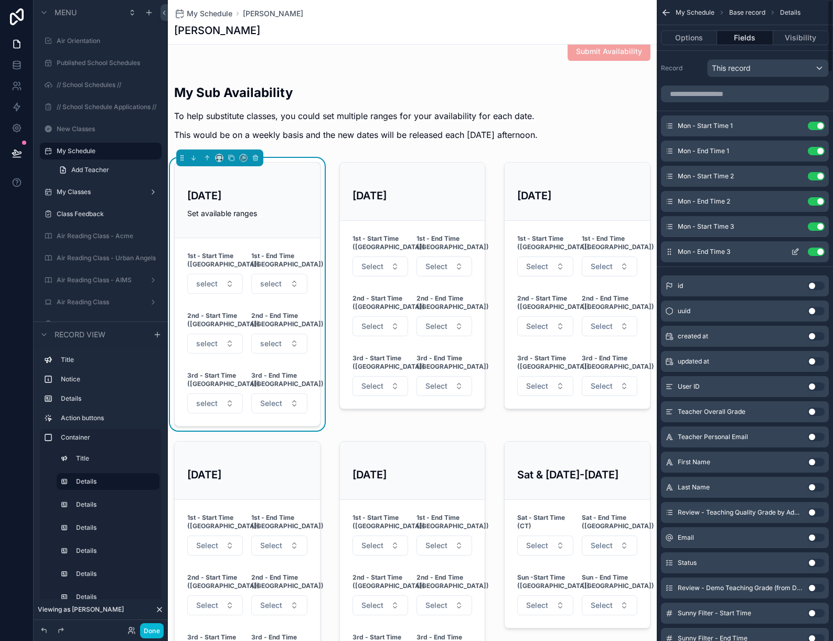
click at [796, 251] on icon "scrollable content" at bounding box center [795, 252] width 8 height 8
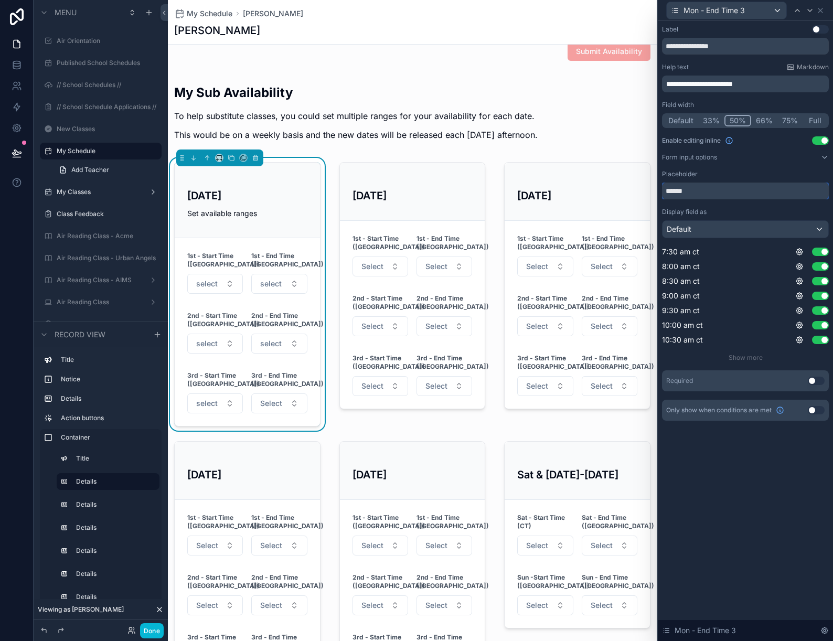
click at [670, 189] on input "******" at bounding box center [745, 191] width 167 height 17
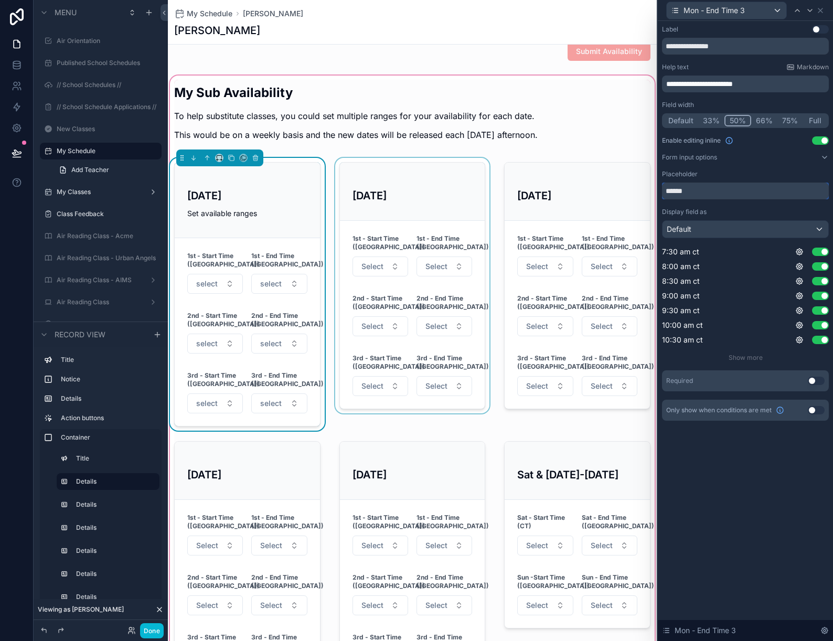
type input "******"
click at [473, 422] on div "scrollable content" at bounding box center [412, 294] width 159 height 273
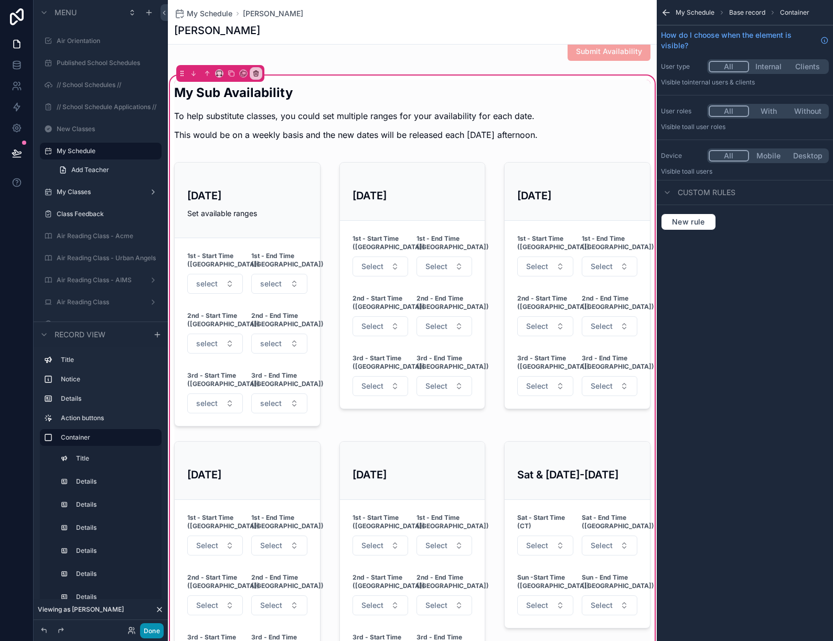
click at [152, 630] on button "Done" at bounding box center [152, 630] width 24 height 15
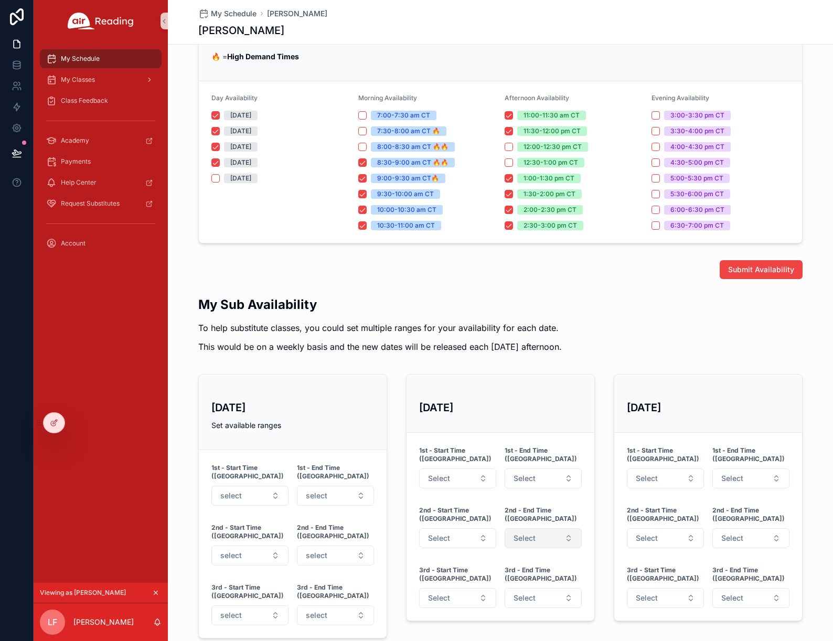
scroll to position [0, 0]
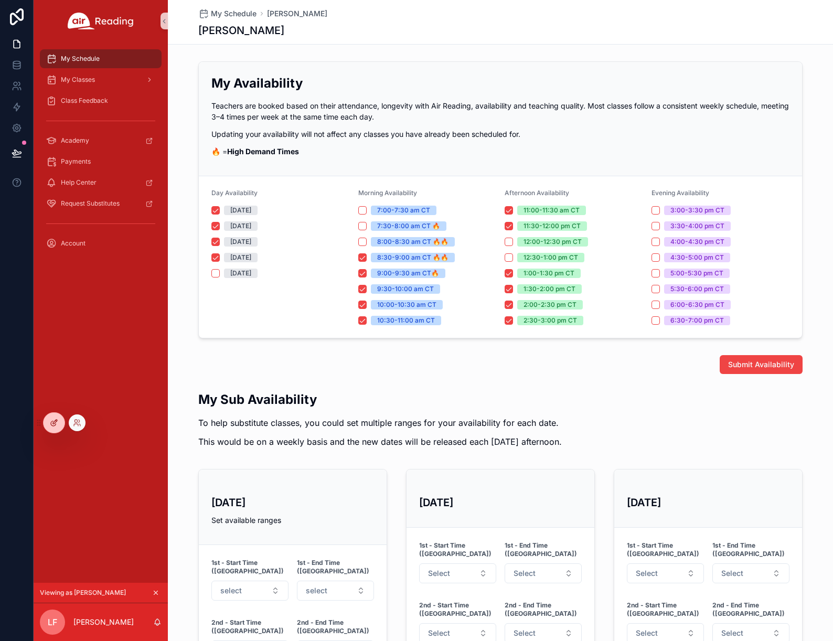
click at [48, 425] on div at bounding box center [54, 423] width 21 height 20
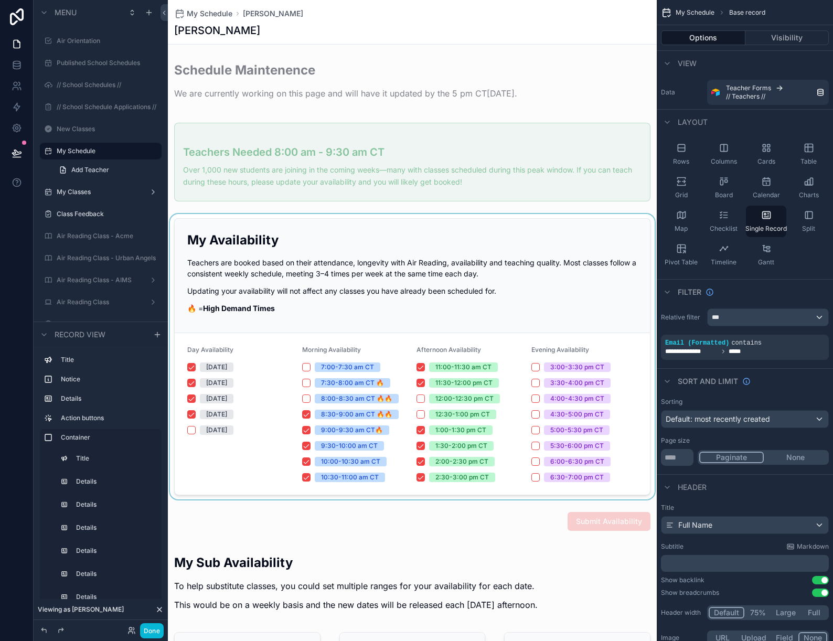
click at [250, 243] on div "scrollable content" at bounding box center [412, 356] width 489 height 285
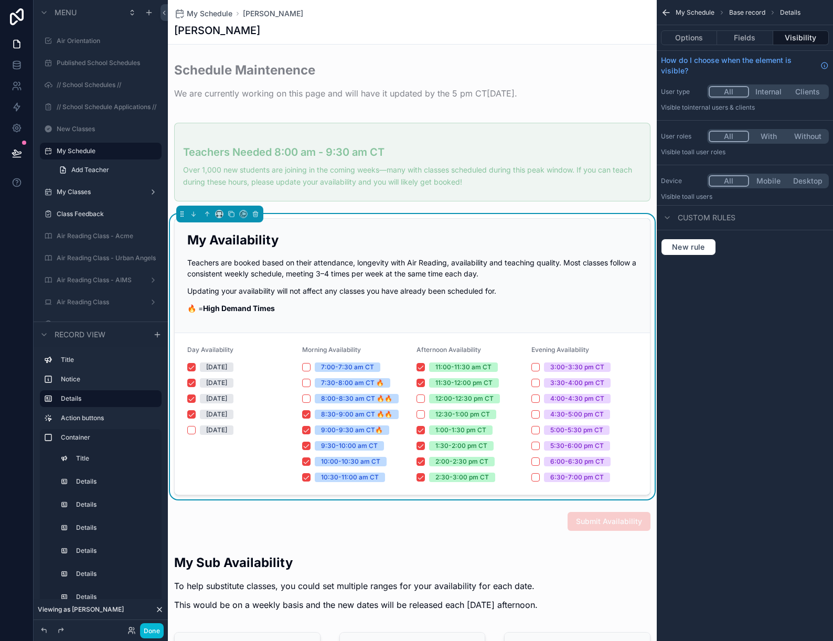
click at [441, 250] on div "My Availability Teachers are booked based on their attendance, longevity with A…" at bounding box center [412, 272] width 450 height 82
click at [751, 39] on button "Fields" at bounding box center [745, 37] width 56 height 15
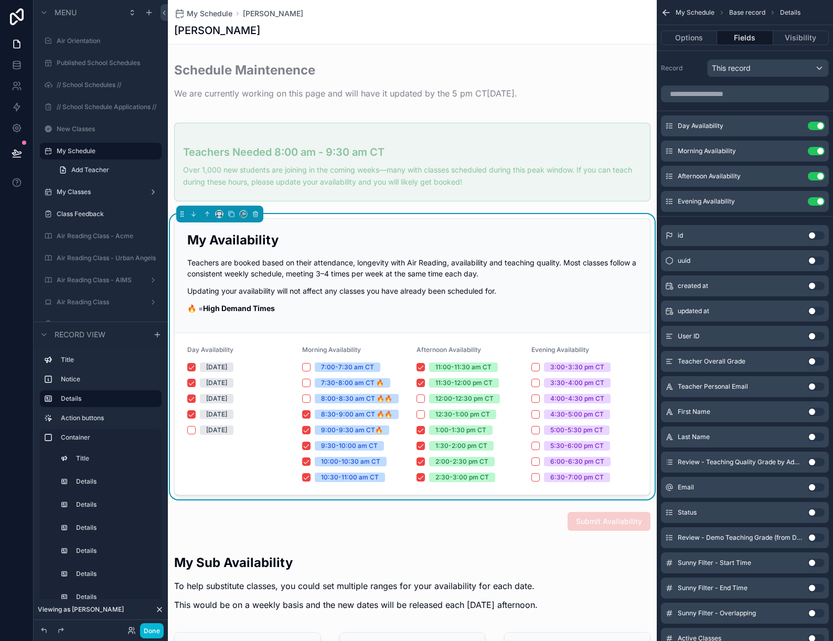
click at [293, 239] on h2 "My Availability" at bounding box center [412, 239] width 450 height 17
click at [692, 39] on button "Options" at bounding box center [689, 37] width 56 height 15
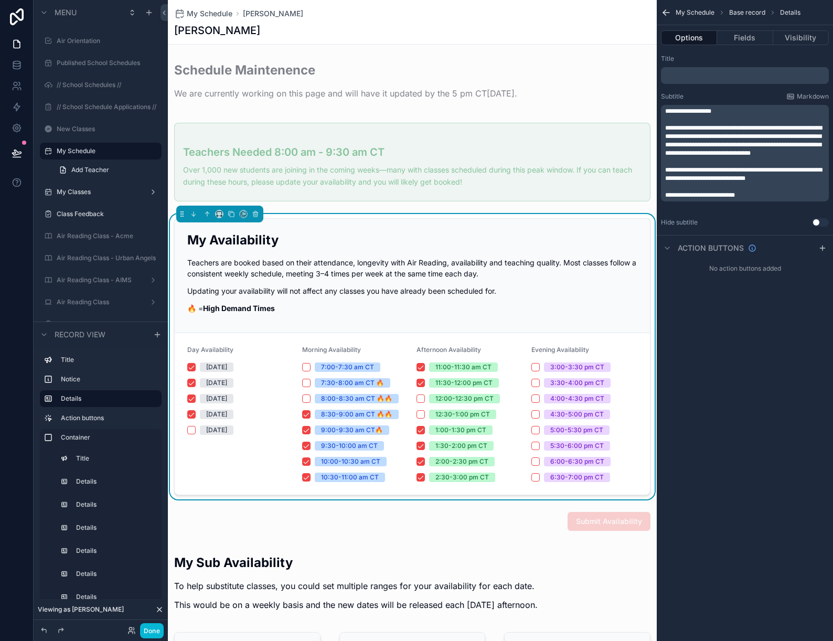
click at [686, 111] on span "**********" at bounding box center [688, 111] width 46 height 6
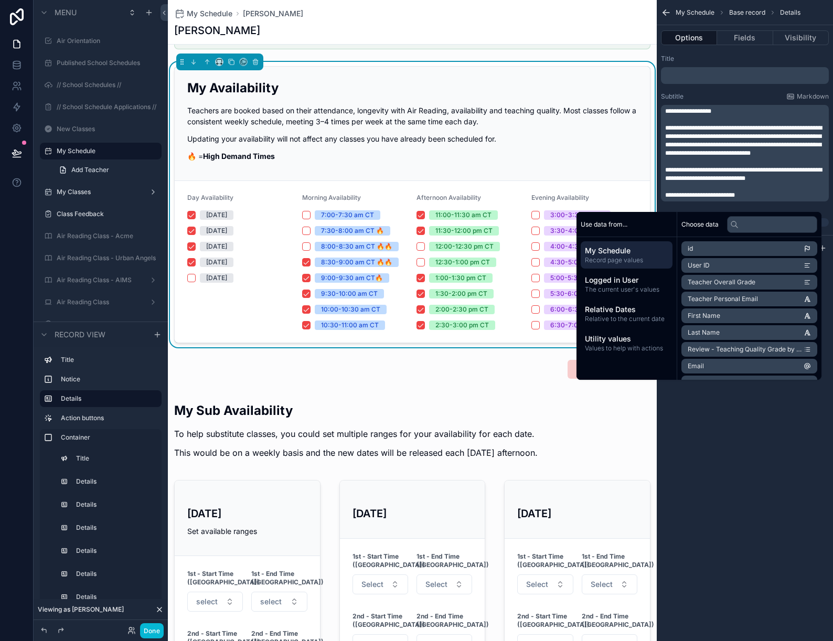
scroll to position [153, 0]
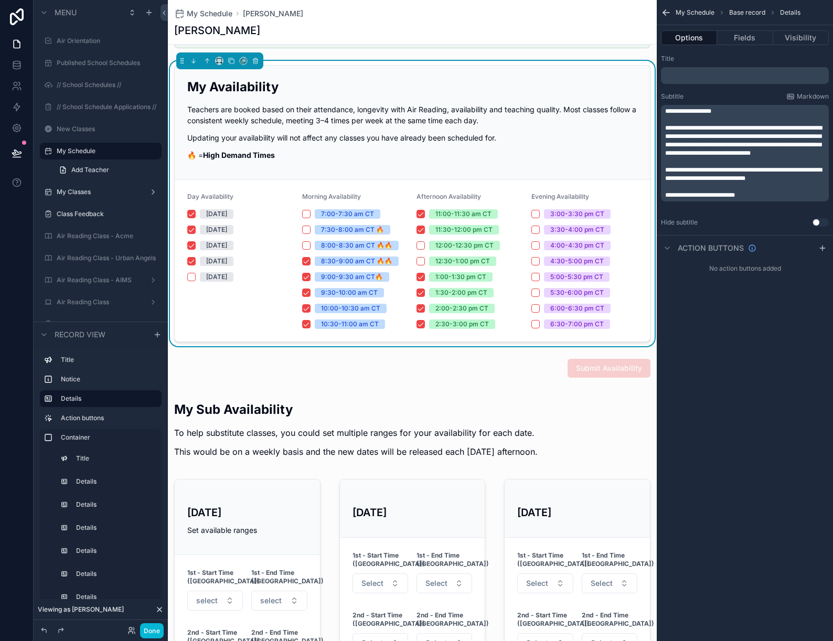
click at [476, 116] on p "Teachers are booked based on their attendance, longevity with Air Reading, avai…" at bounding box center [412, 115] width 450 height 22
click at [682, 111] on span "**********" at bounding box center [688, 111] width 46 height 6
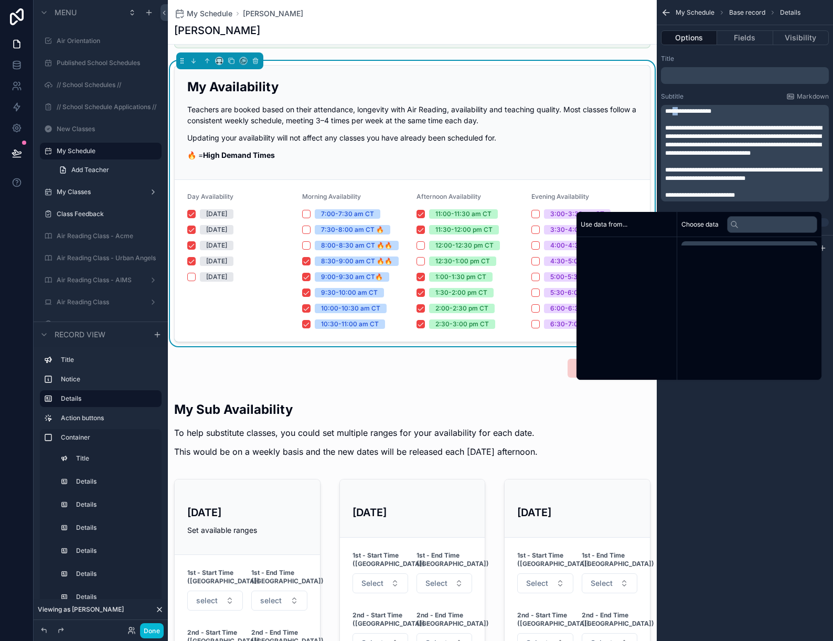
click at [682, 111] on span "**********" at bounding box center [688, 111] width 46 height 6
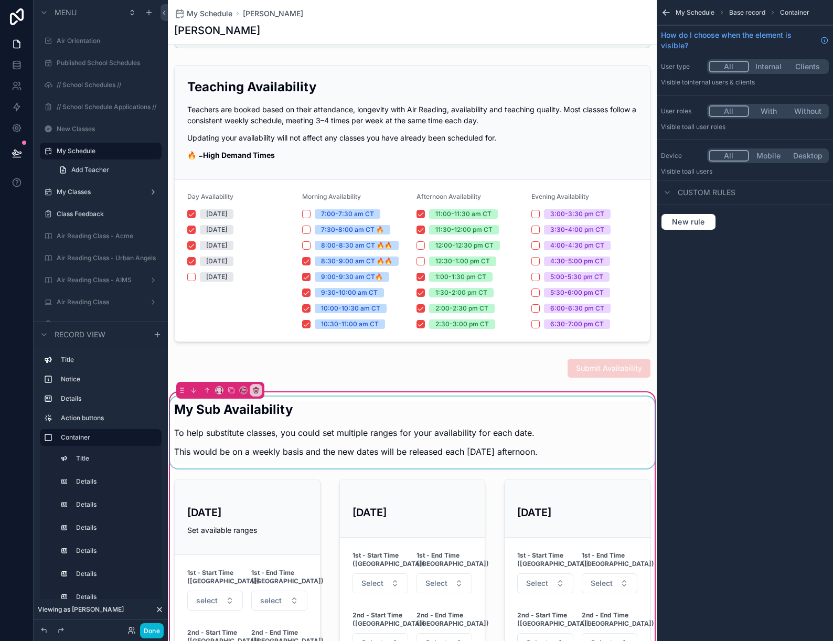
click at [394, 444] on div "scrollable content" at bounding box center [412, 433] width 489 height 72
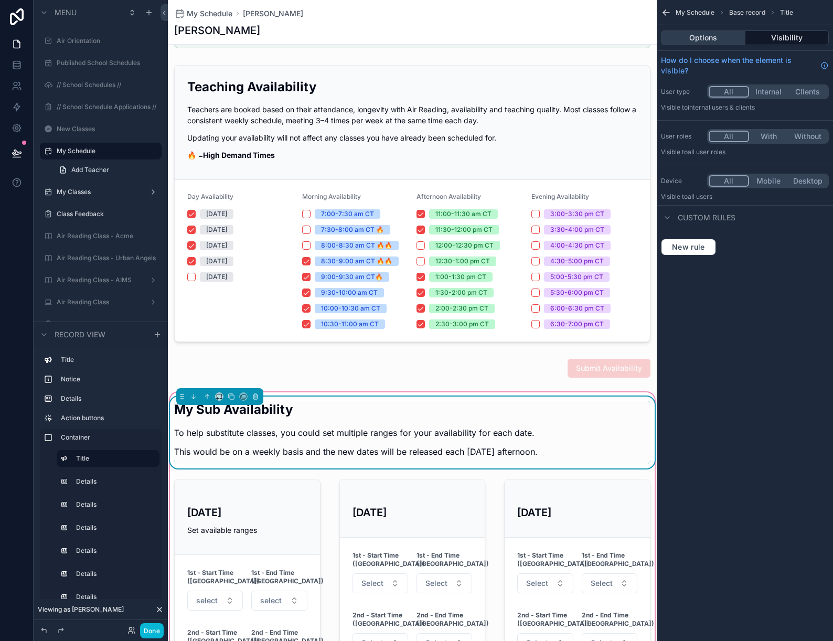
click at [709, 36] on button "Options" at bounding box center [703, 37] width 84 height 15
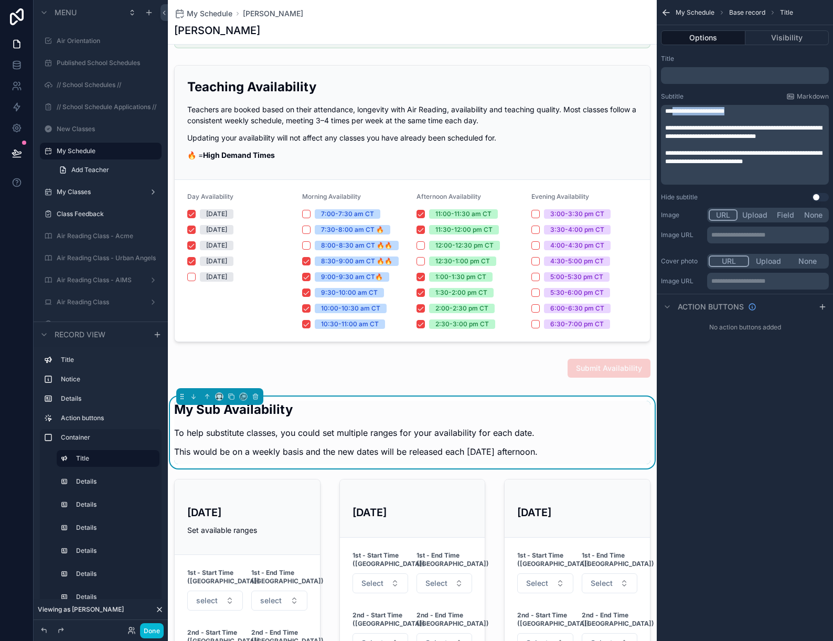
drag, startPoint x: 676, startPoint y: 111, endPoint x: 757, endPoint y: 114, distance: 80.9
click at [757, 114] on p "**********" at bounding box center [746, 111] width 162 height 8
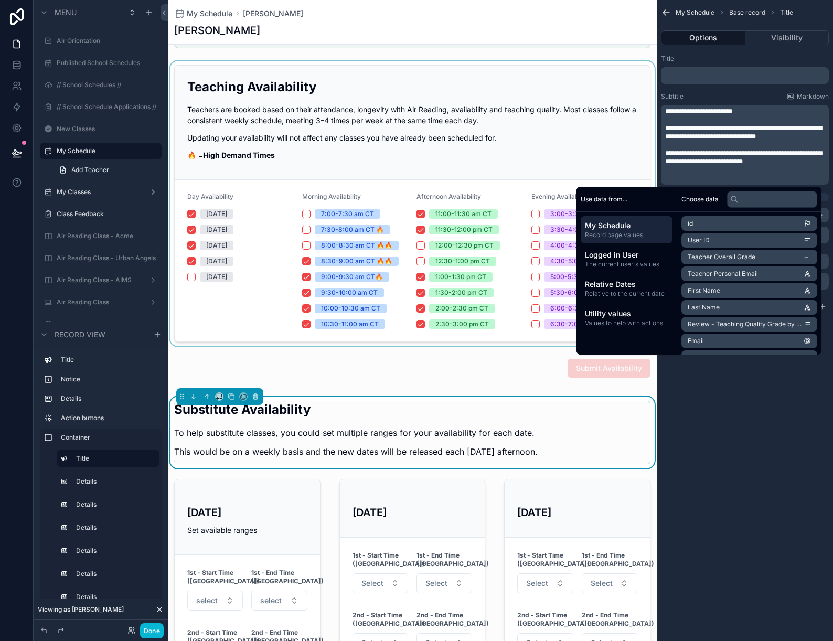
click at [507, 101] on div "scrollable content" at bounding box center [412, 203] width 489 height 285
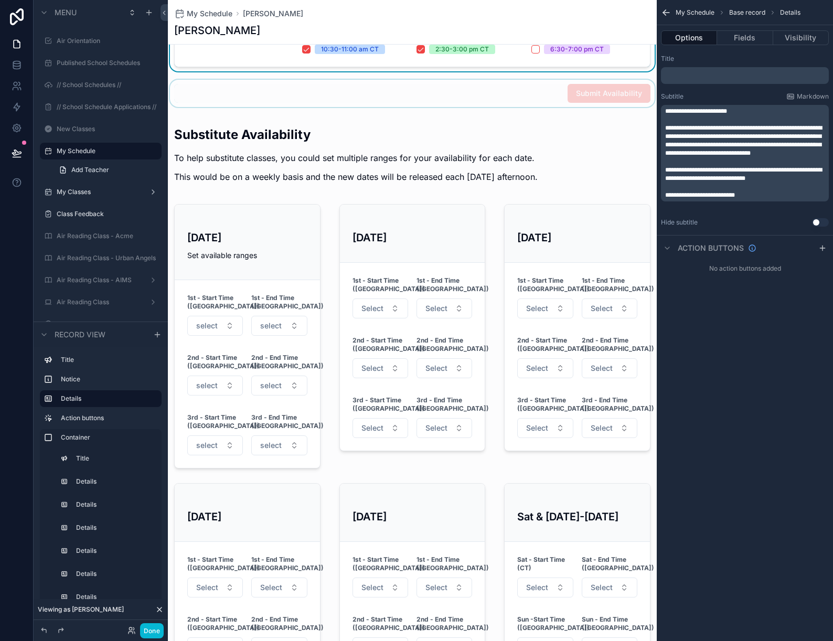
scroll to position [428, 0]
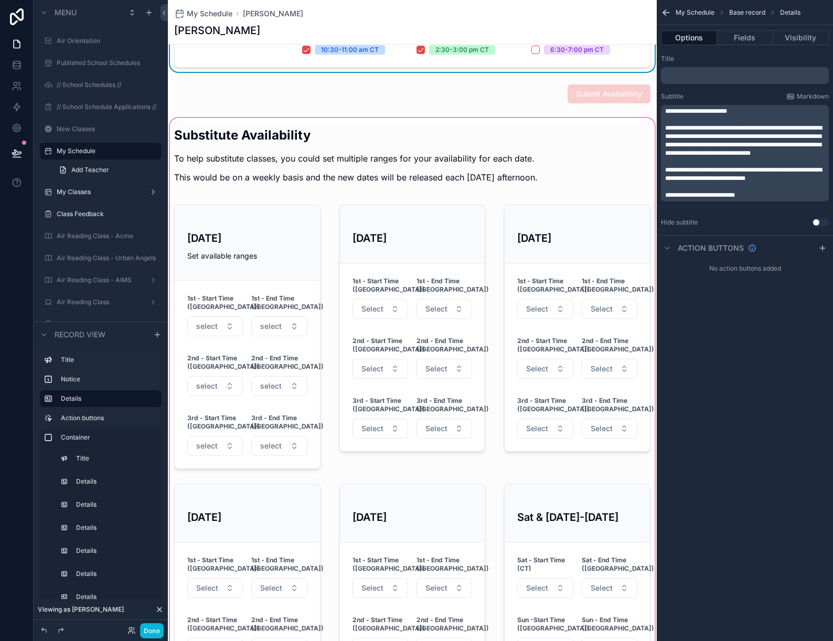
click at [417, 158] on div "scrollable content" at bounding box center [412, 429] width 489 height 626
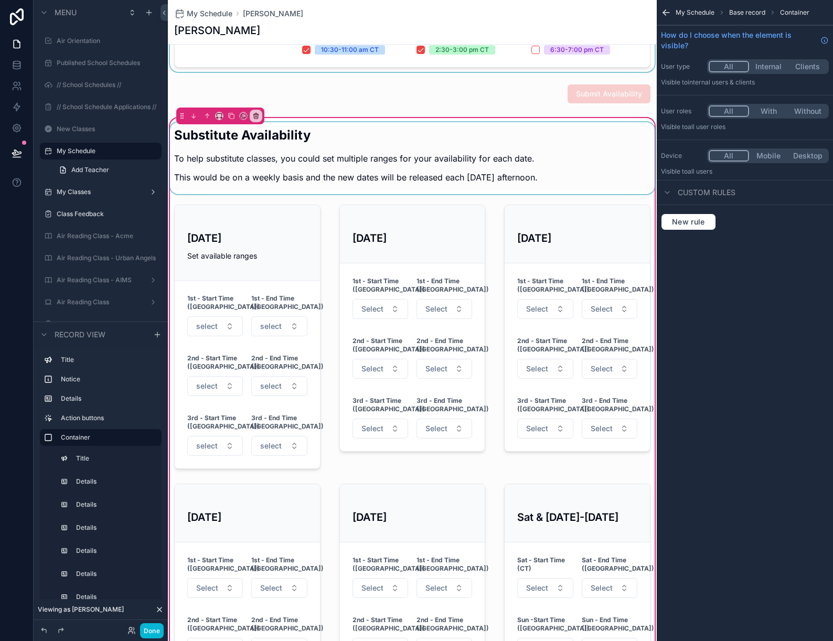
click at [415, 159] on div "scrollable content" at bounding box center [412, 158] width 489 height 72
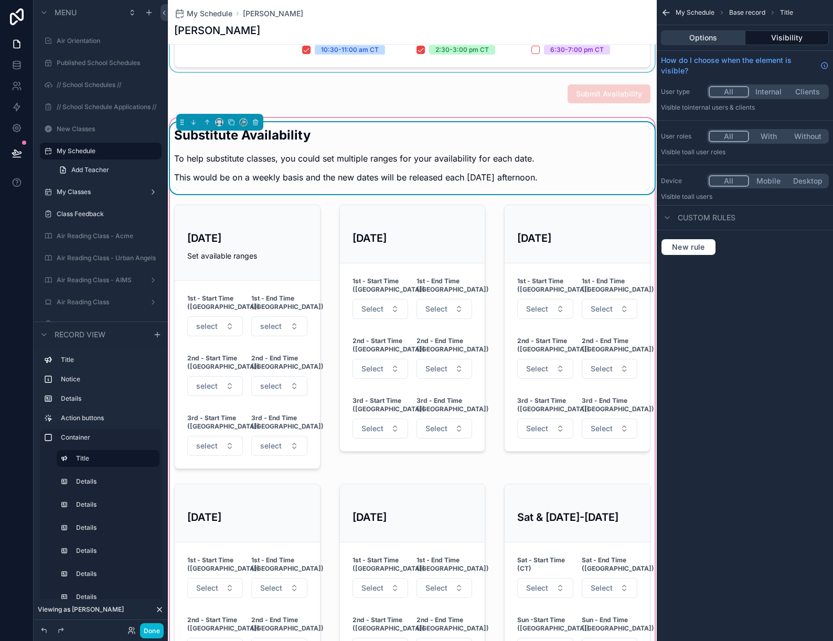
click at [711, 40] on button "Options" at bounding box center [703, 37] width 84 height 15
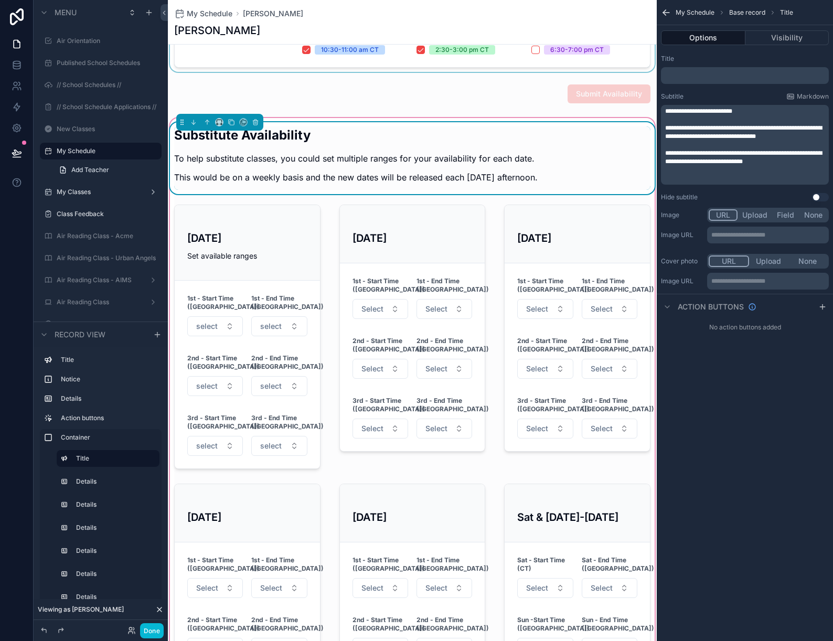
click at [707, 155] on span "**********" at bounding box center [743, 157] width 157 height 15
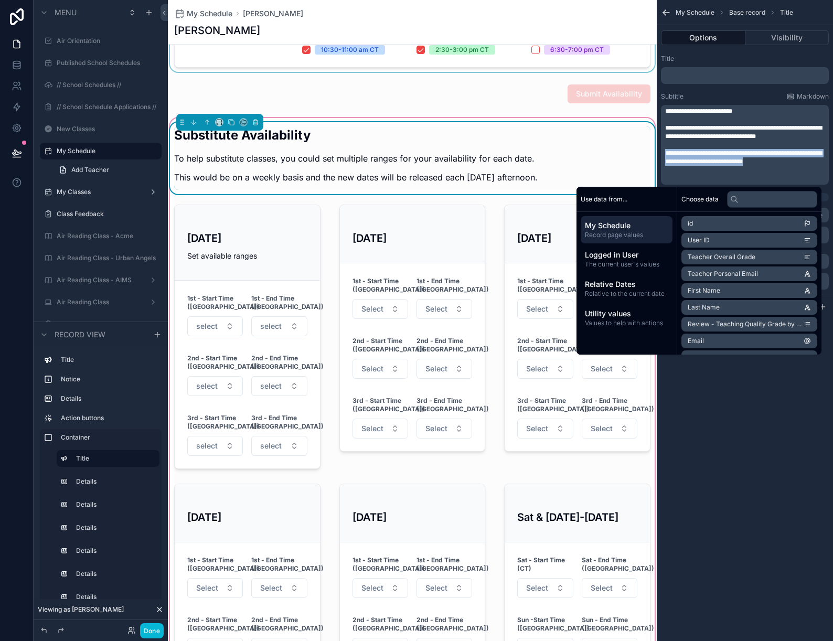
copy div "**********"
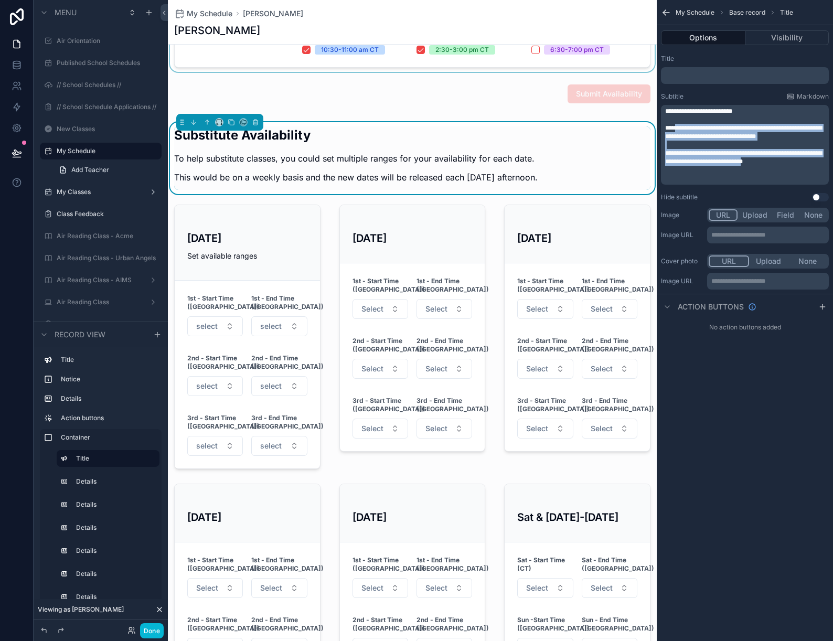
drag, startPoint x: 677, startPoint y: 124, endPoint x: 781, endPoint y: 165, distance: 111.2
click at [781, 165] on div "**********" at bounding box center [746, 145] width 162 height 76
click at [796, 162] on p "**********" at bounding box center [746, 157] width 162 height 17
drag, startPoint x: 796, startPoint y: 162, endPoint x: 663, endPoint y: 129, distance: 136.8
click at [663, 129] on div "**********" at bounding box center [745, 145] width 168 height 80
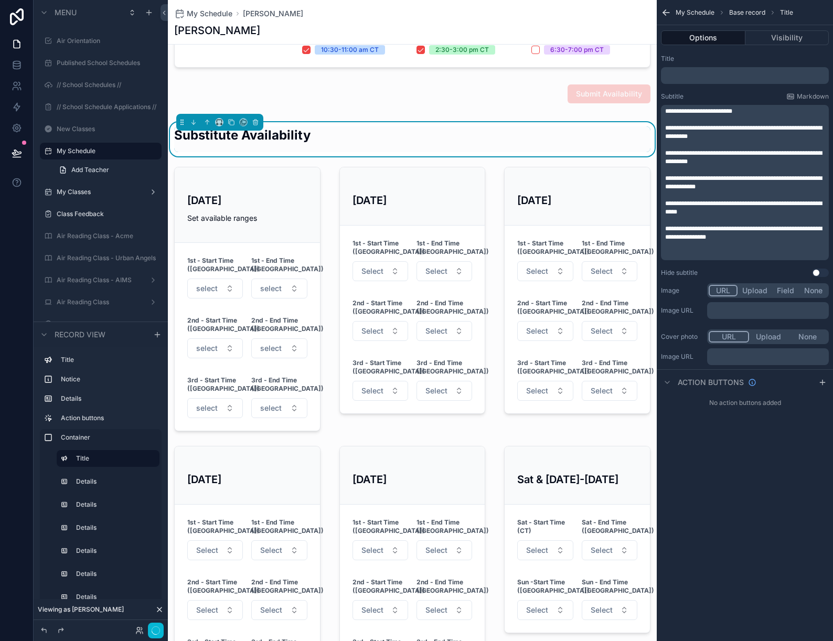
scroll to position [0, 0]
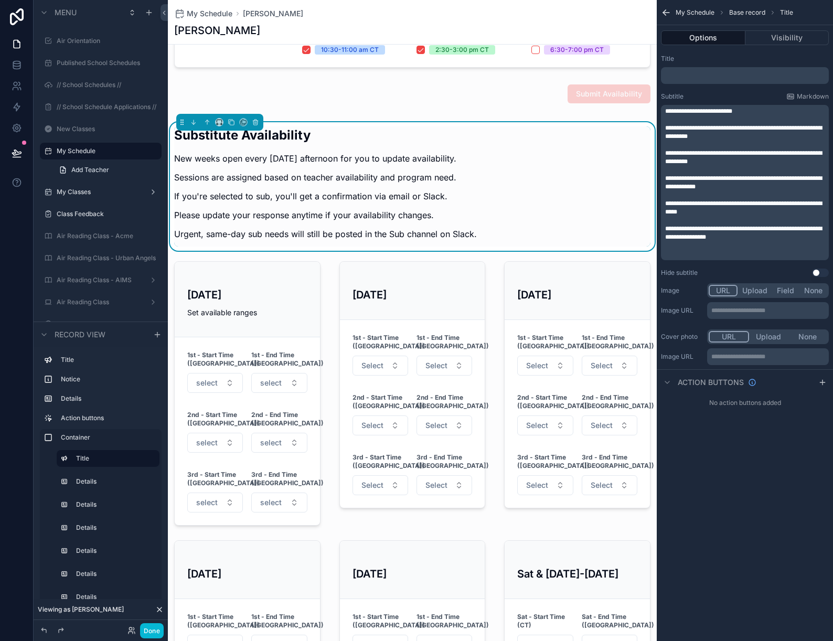
click at [680, 150] on span "**********" at bounding box center [743, 157] width 157 height 15
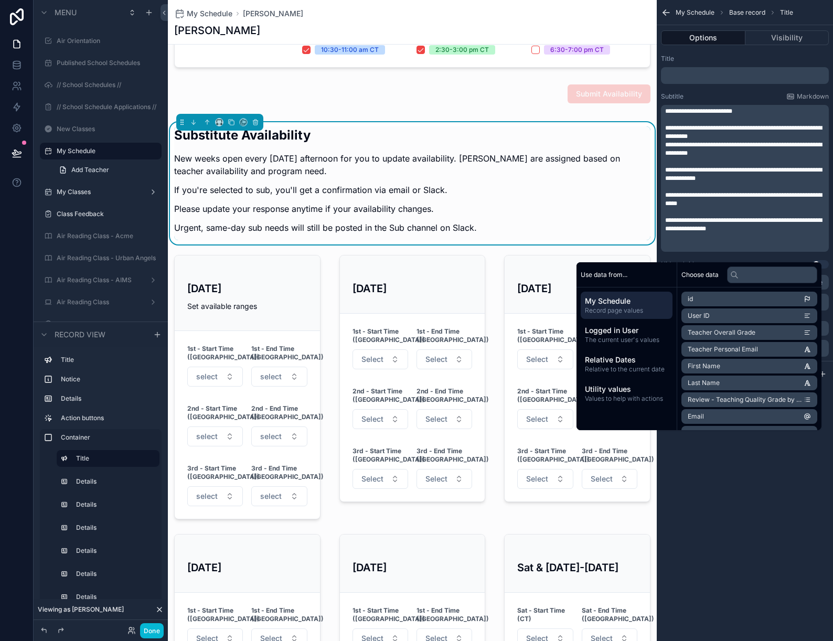
click at [720, 129] on span "**********" at bounding box center [743, 132] width 157 height 15
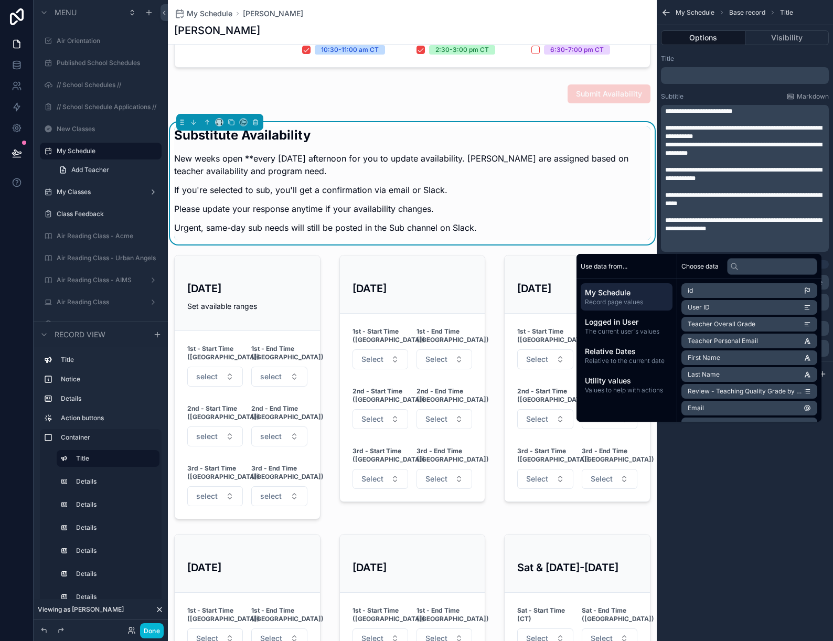
click at [792, 126] on span "**********" at bounding box center [743, 132] width 157 height 15
click at [732, 143] on span "**********" at bounding box center [743, 149] width 157 height 15
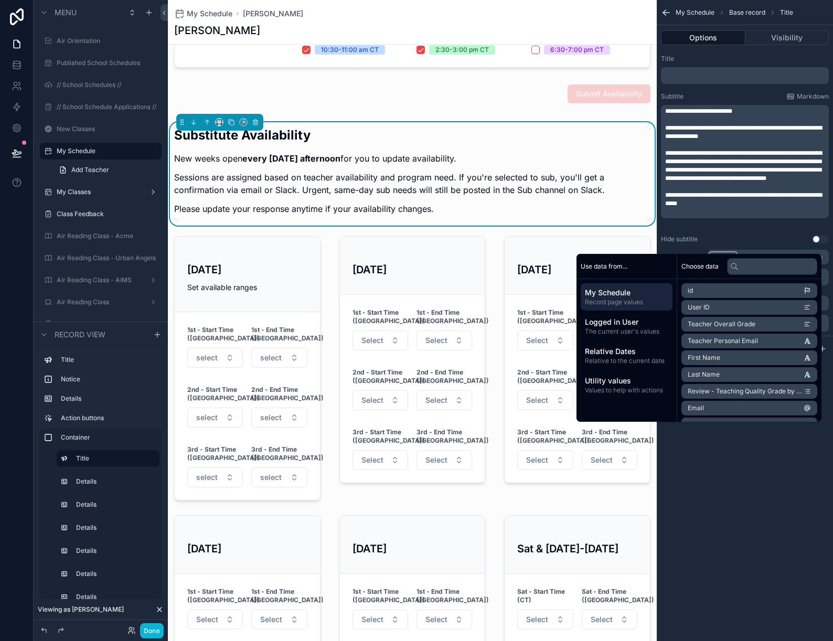
click at [738, 205] on span "**********" at bounding box center [743, 199] width 157 height 15
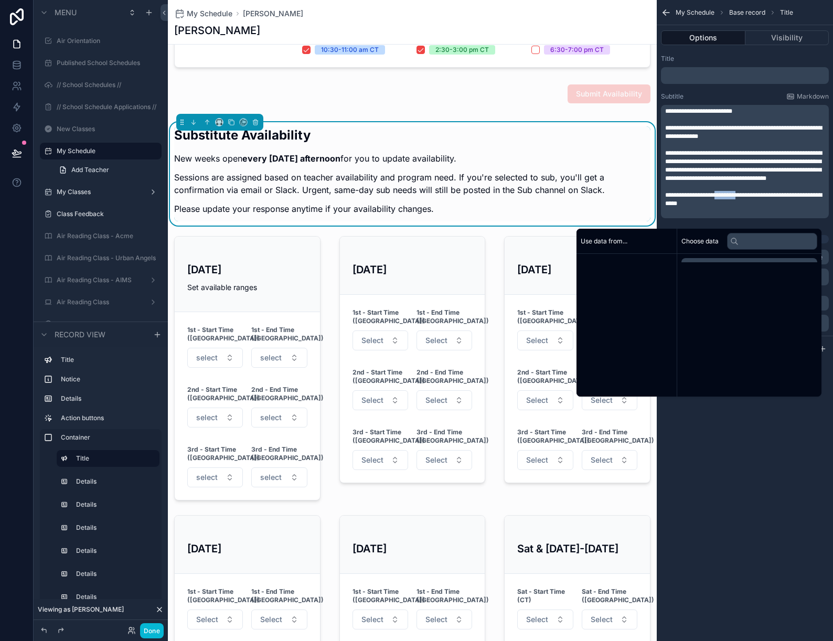
click at [738, 205] on span "**********" at bounding box center [743, 199] width 157 height 15
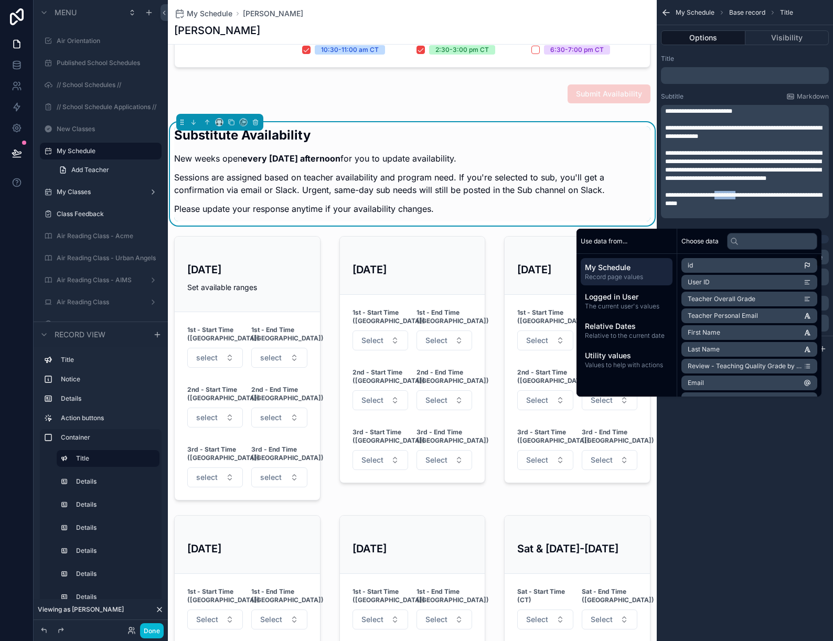
click at [754, 564] on div "**********" at bounding box center [745, 320] width 176 height 641
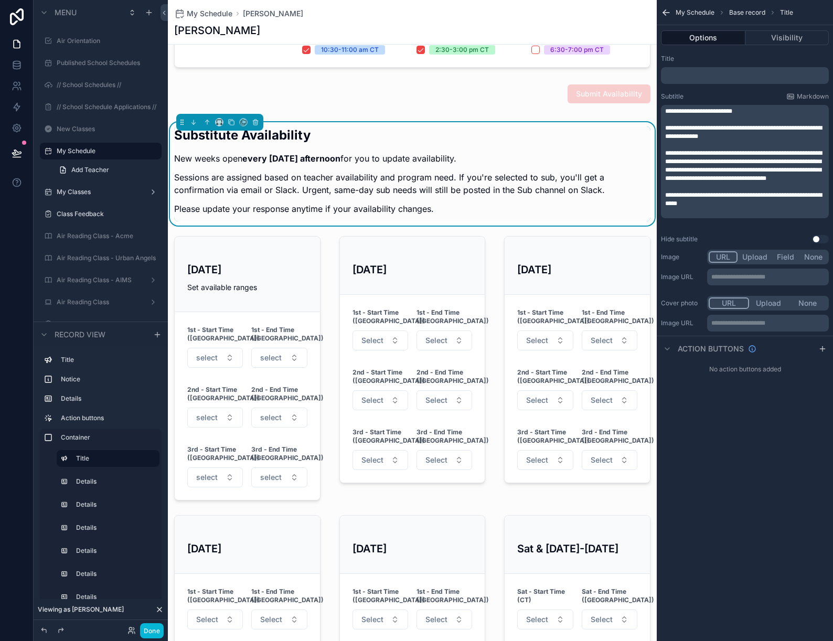
click at [737, 174] on p "**********" at bounding box center [746, 166] width 162 height 34
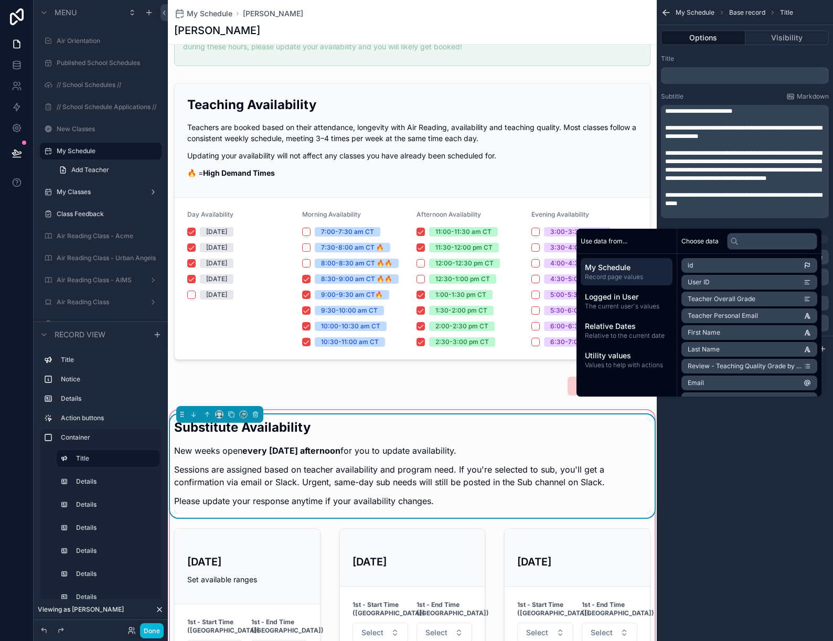
scroll to position [134, 0]
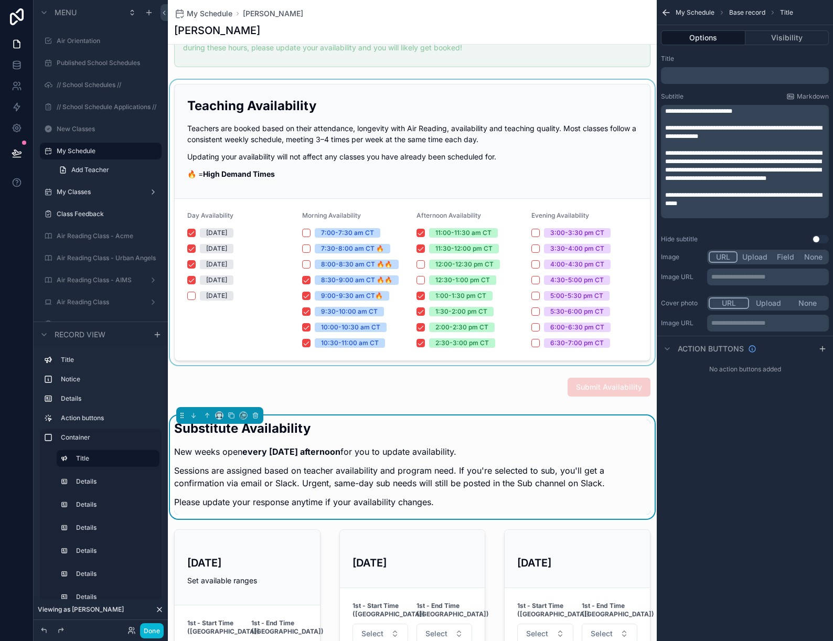
click at [513, 148] on div "scrollable content" at bounding box center [412, 222] width 489 height 285
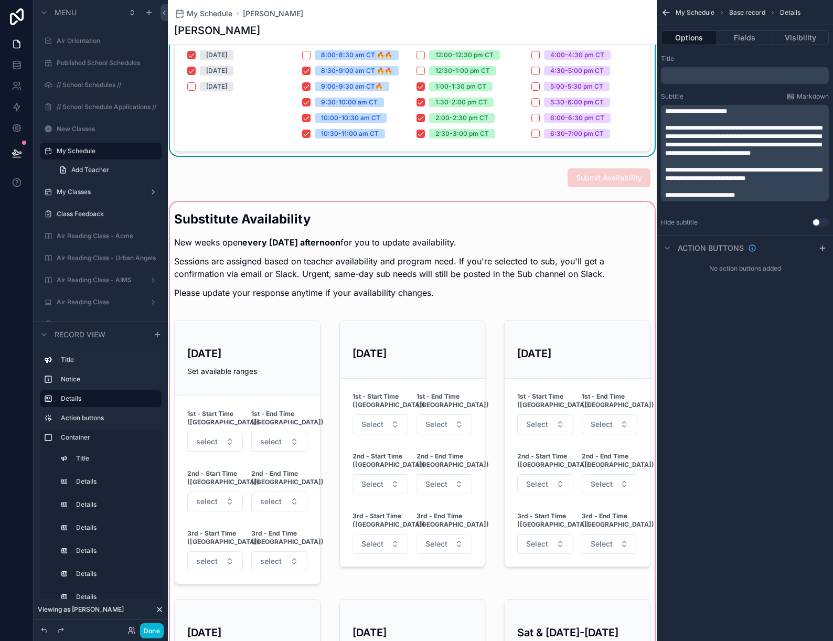
scroll to position [347, 0]
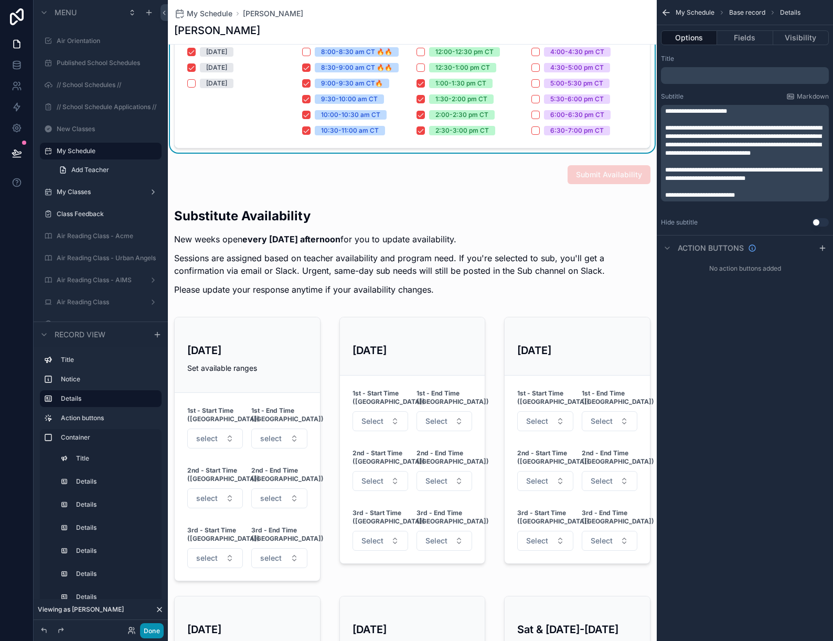
click at [155, 629] on button "Done" at bounding box center [152, 630] width 24 height 15
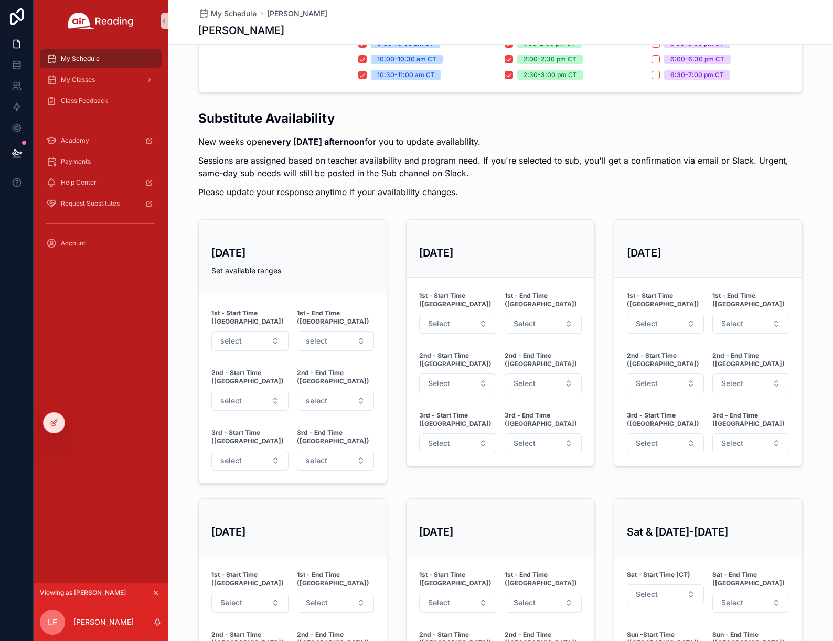
scroll to position [249, 0]
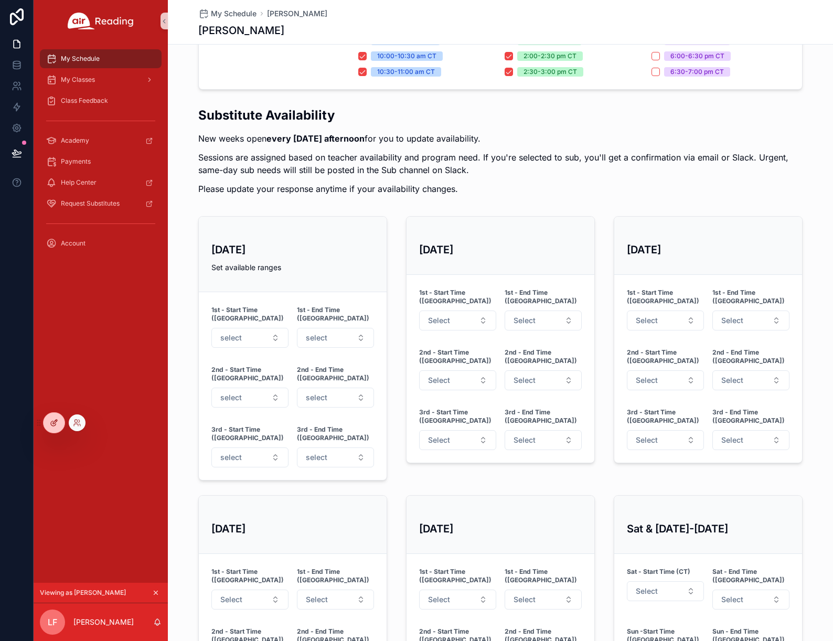
click at [51, 427] on div at bounding box center [54, 423] width 21 height 20
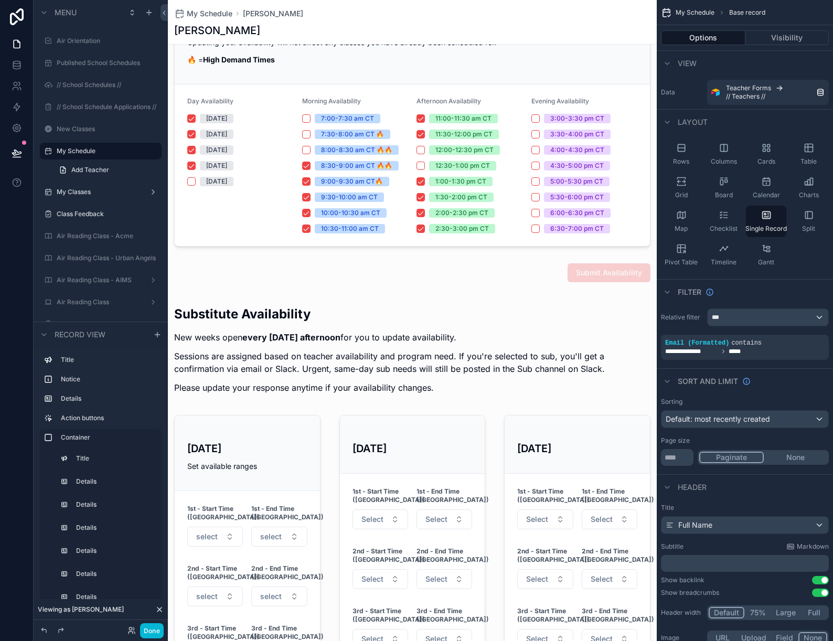
click at [257, 457] on div "scrollable content" at bounding box center [412, 623] width 489 height 657
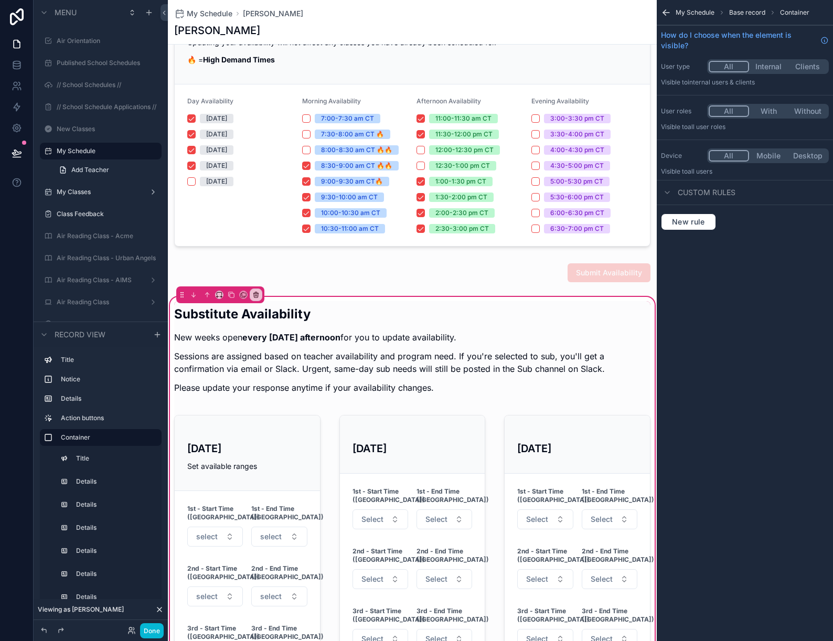
click at [257, 457] on div "scrollable content" at bounding box center [247, 547] width 159 height 273
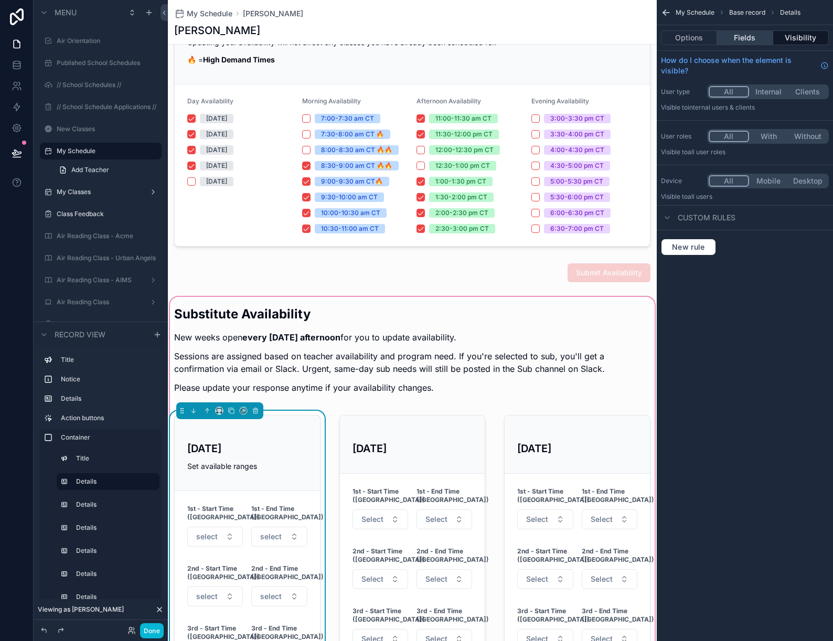
click at [755, 33] on button "Fields" at bounding box center [745, 37] width 56 height 15
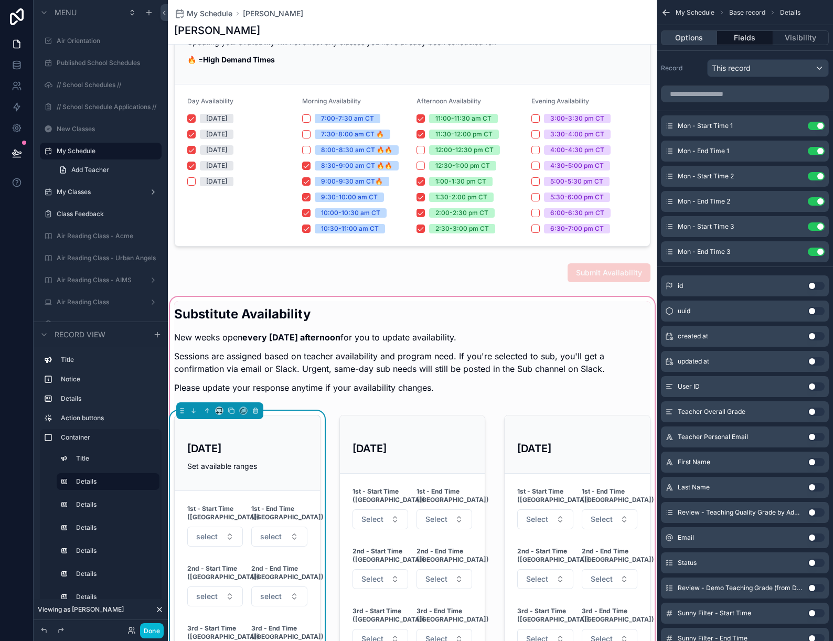
click at [696, 40] on button "Options" at bounding box center [689, 37] width 56 height 15
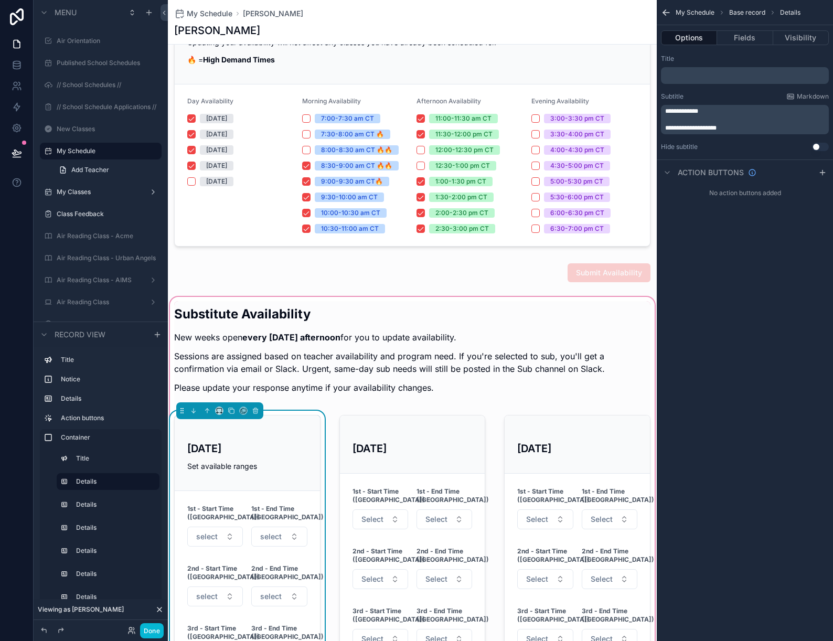
click at [703, 125] on span "**********" at bounding box center [690, 128] width 51 height 6
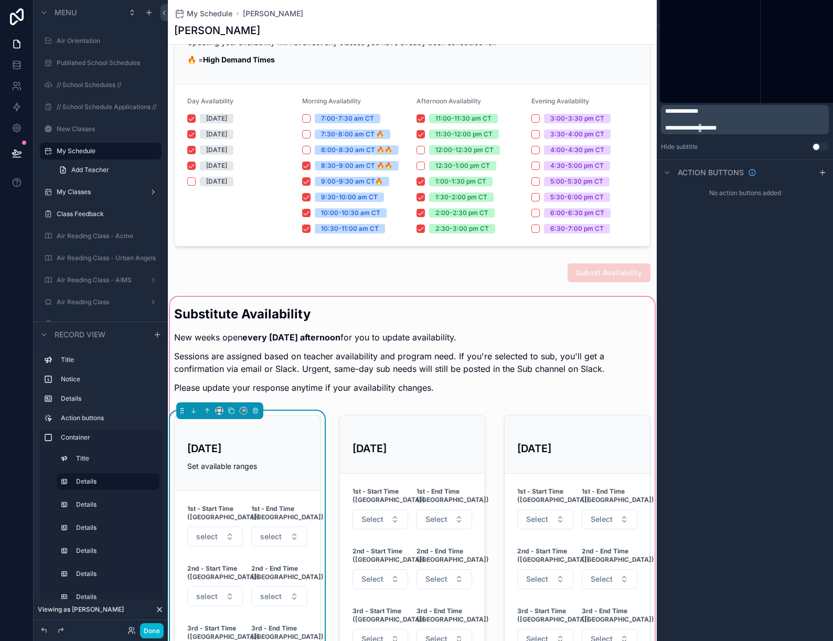
click at [703, 125] on span "**********" at bounding box center [690, 128] width 51 height 6
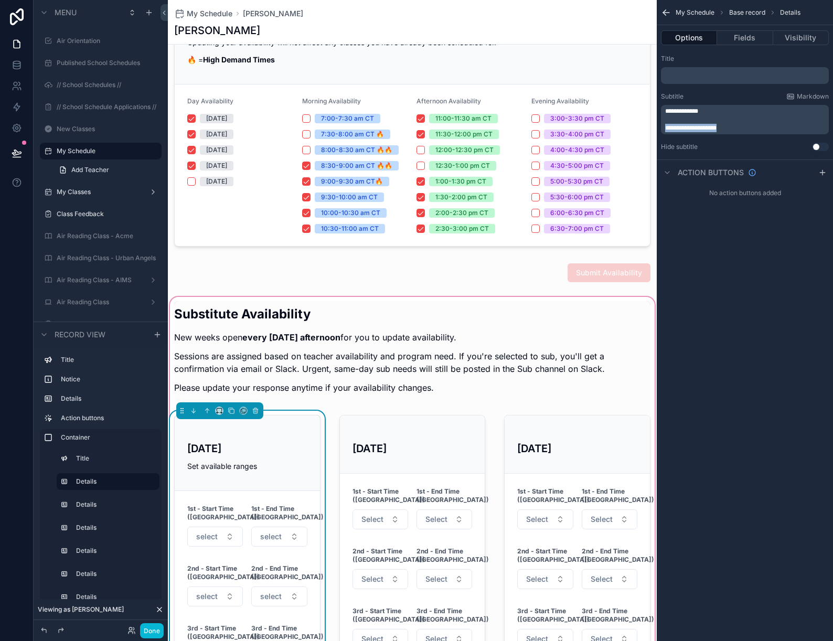
click at [703, 125] on span "**********" at bounding box center [690, 128] width 51 height 6
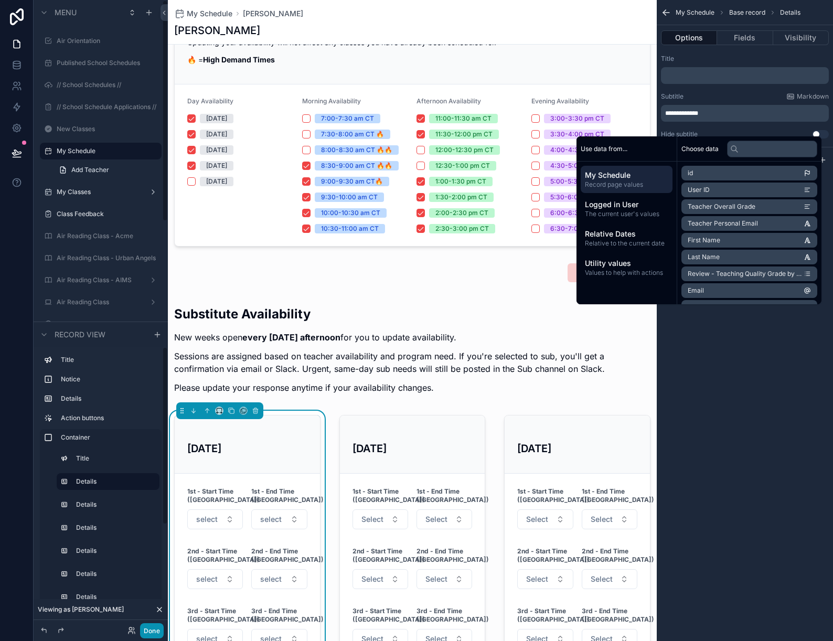
click at [155, 632] on button "Done" at bounding box center [152, 630] width 24 height 15
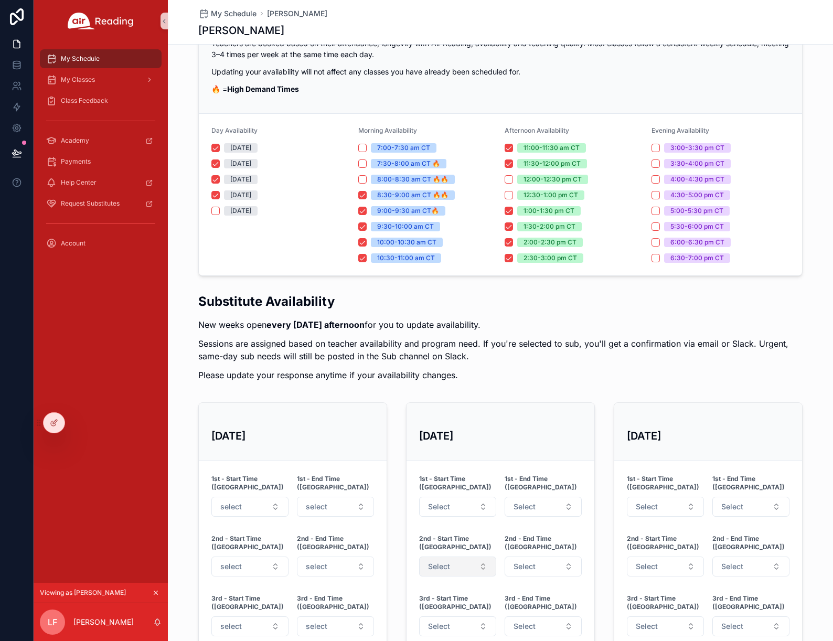
scroll to position [30, 0]
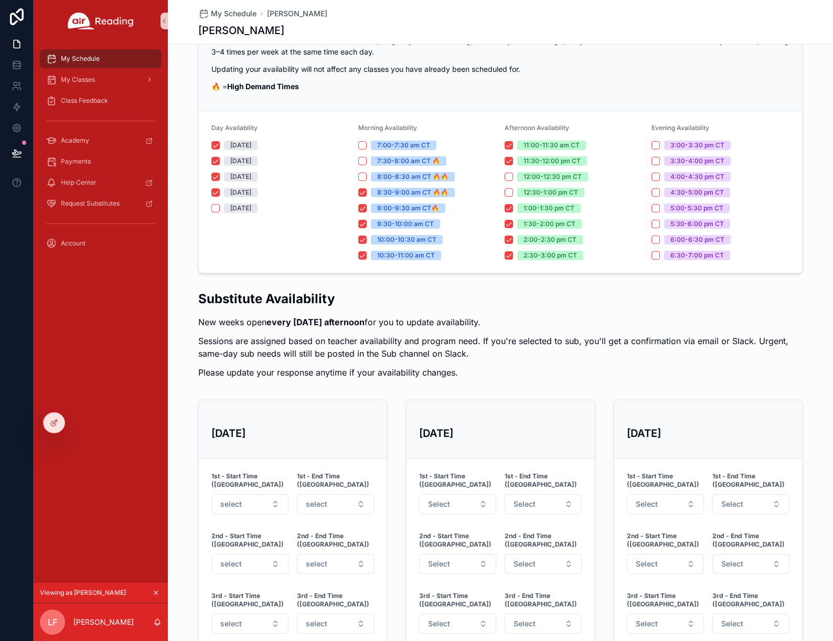
scroll to position [73, 0]
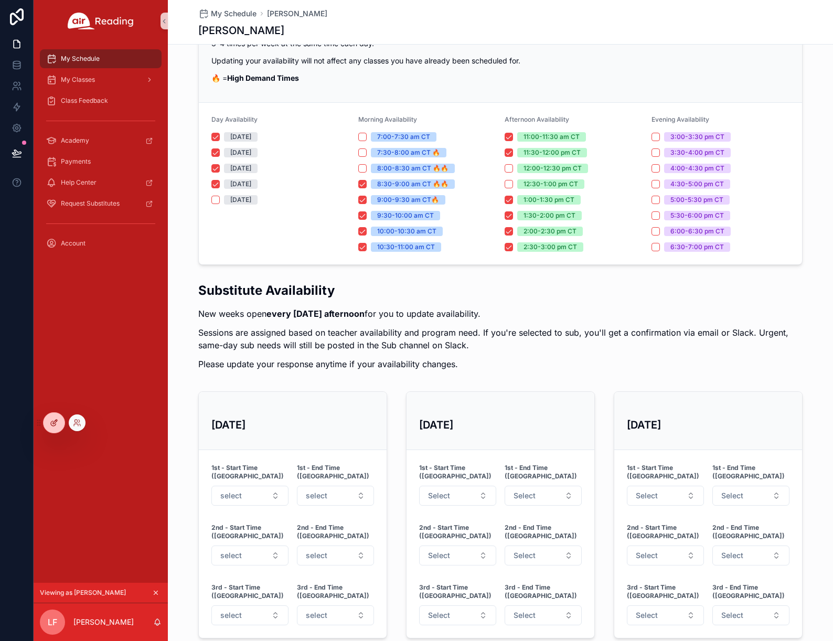
click at [55, 423] on icon at bounding box center [54, 423] width 8 height 8
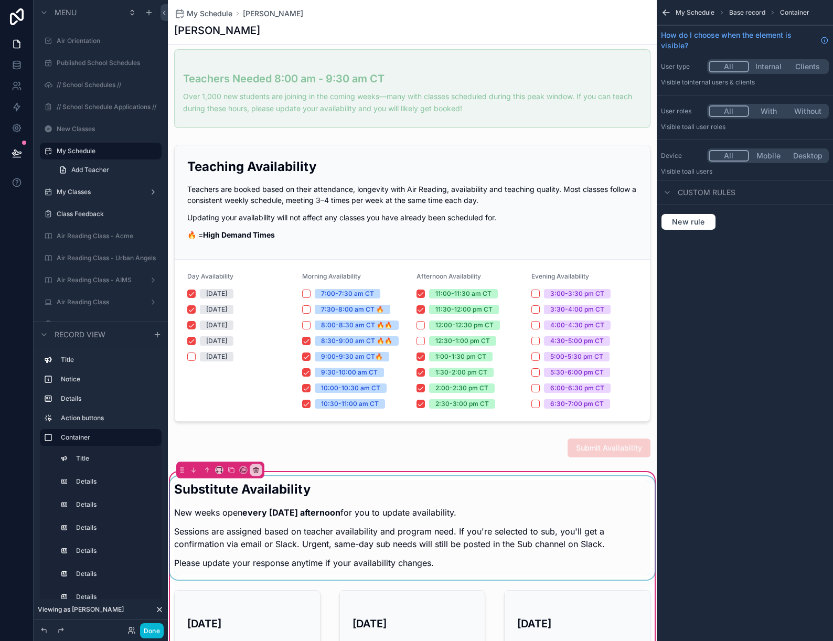
click at [317, 514] on div "scrollable content" at bounding box center [412, 527] width 489 height 103
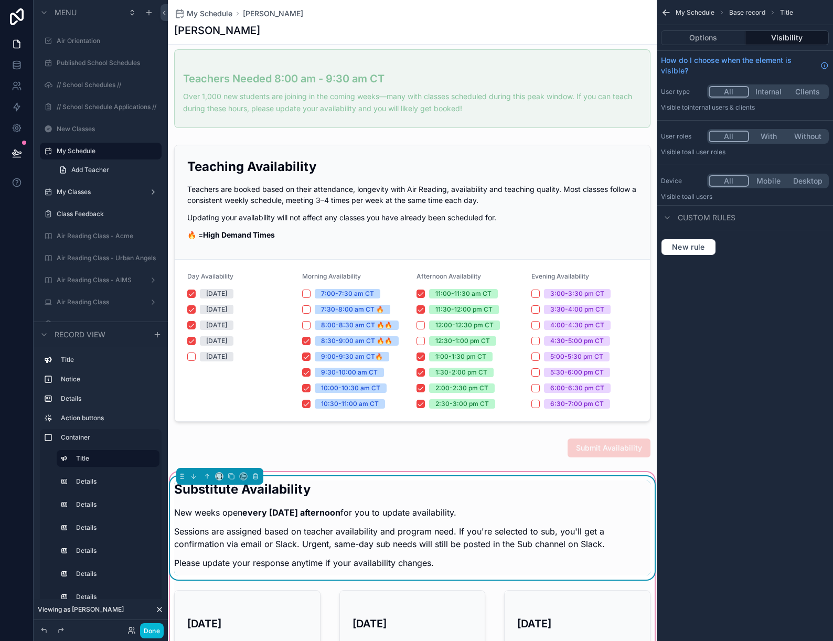
click at [367, 513] on p "New weeks open every [DATE] afternoon for you to update availability." at bounding box center [412, 512] width 476 height 13
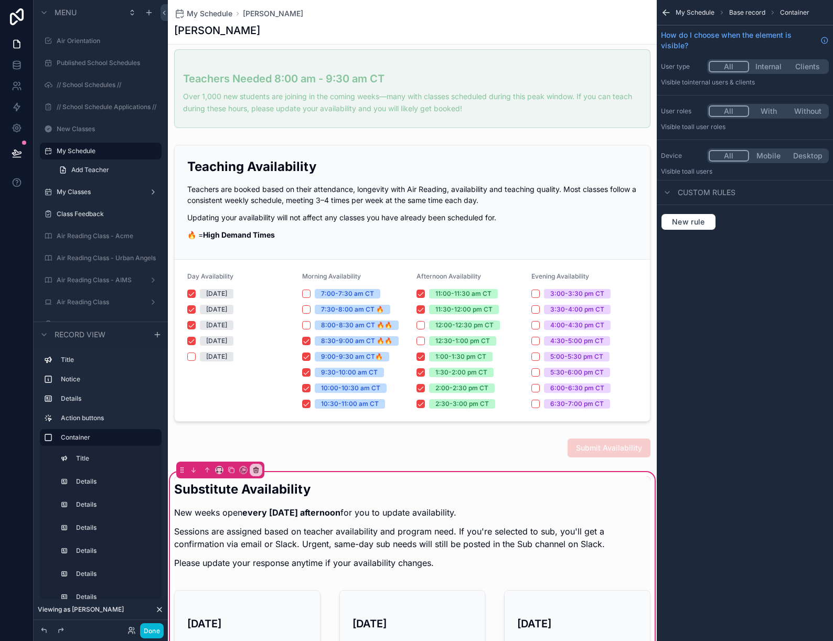
click at [668, 12] on icon "scrollable content" at bounding box center [666, 12] width 10 height 10
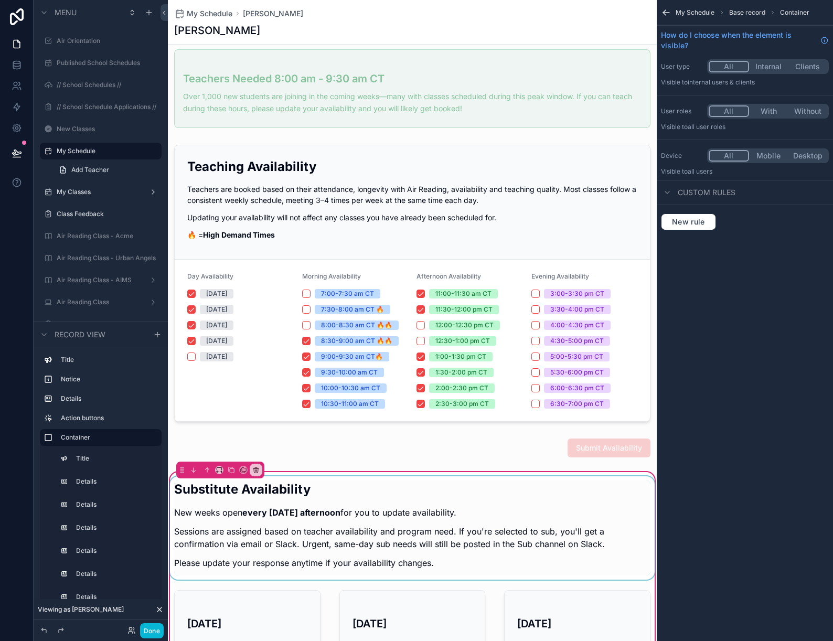
click at [417, 519] on div "scrollable content" at bounding box center [412, 527] width 489 height 103
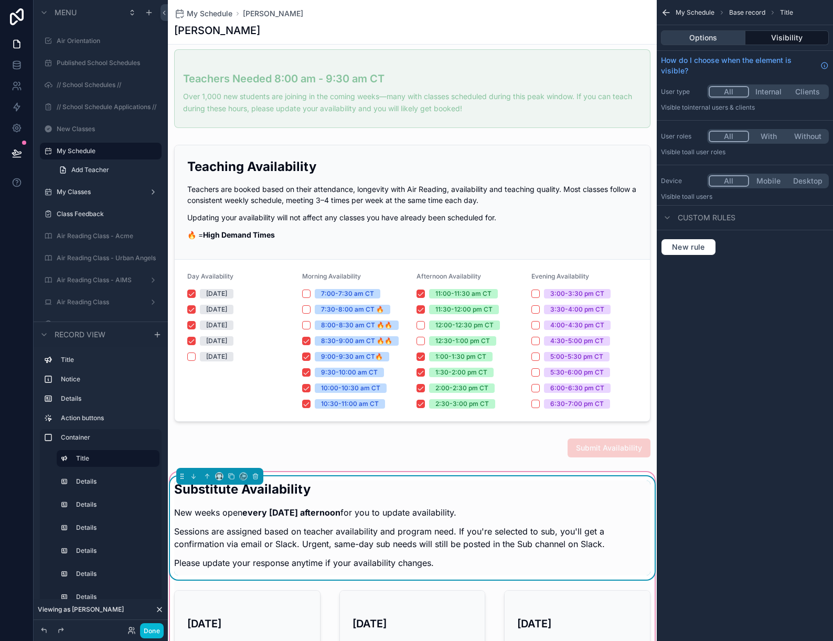
click at [719, 35] on button "Options" at bounding box center [703, 37] width 84 height 15
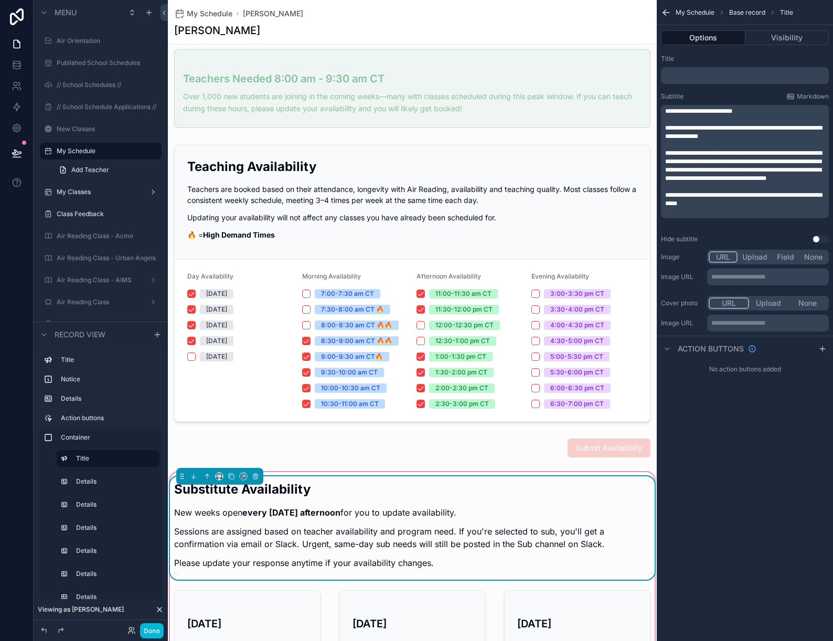
click at [748, 107] on p "**********" at bounding box center [746, 111] width 162 height 8
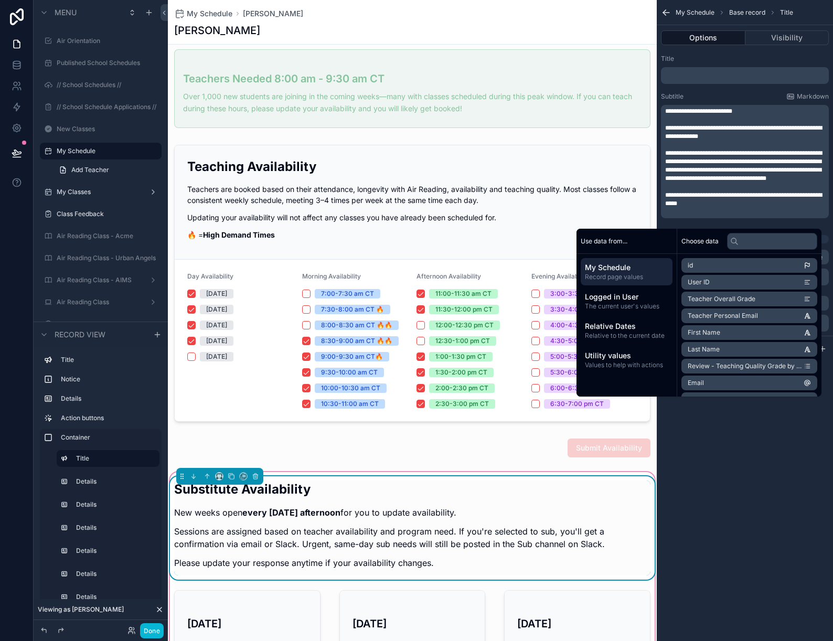
click at [749, 114] on p "**********" at bounding box center [746, 111] width 162 height 8
click at [151, 631] on button "Done" at bounding box center [152, 630] width 24 height 15
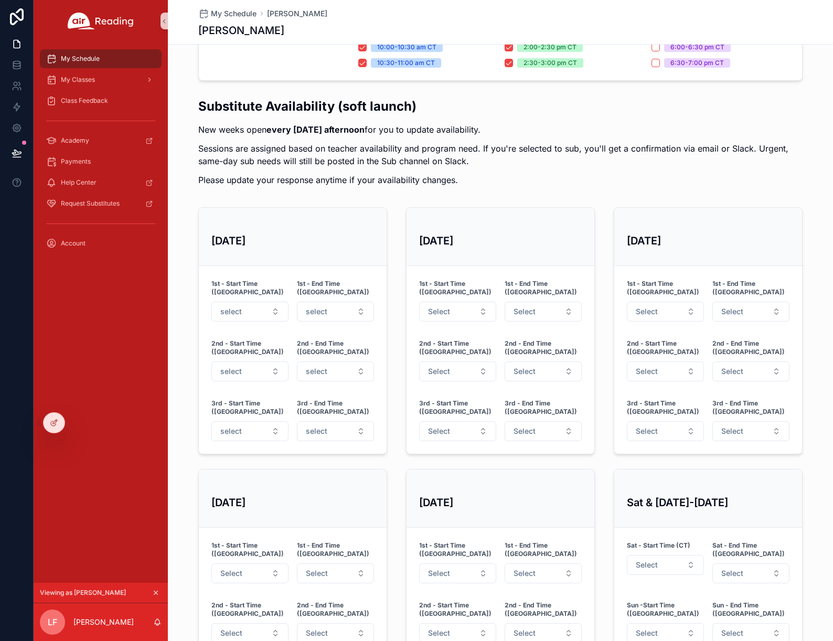
scroll to position [302, 0]
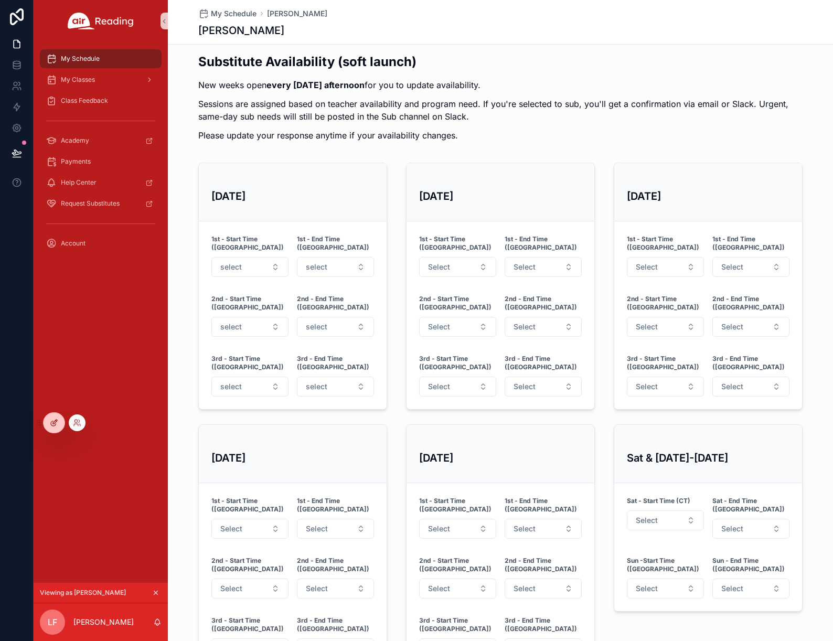
click at [57, 425] on icon at bounding box center [54, 423] width 8 height 8
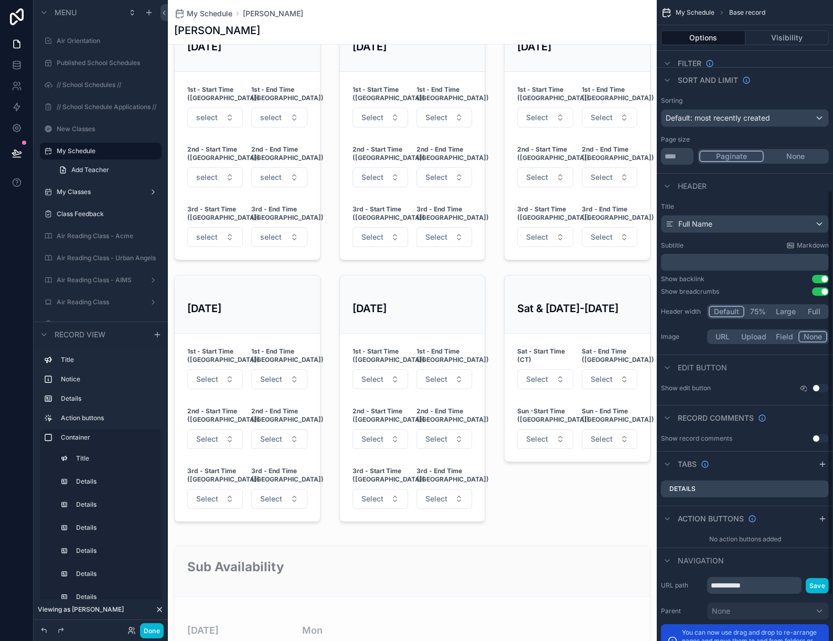
scroll to position [655, 0]
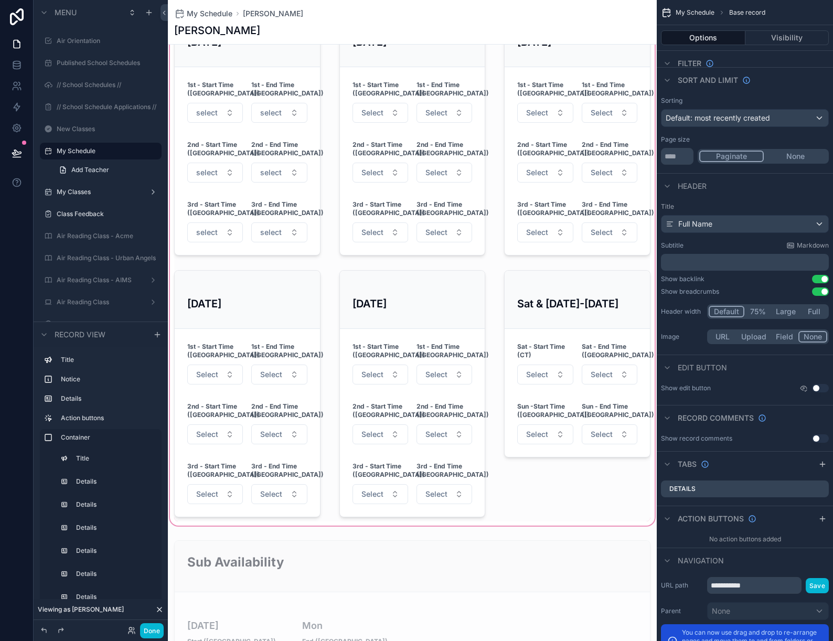
click at [566, 288] on div "scrollable content" at bounding box center [412, 208] width 489 height 640
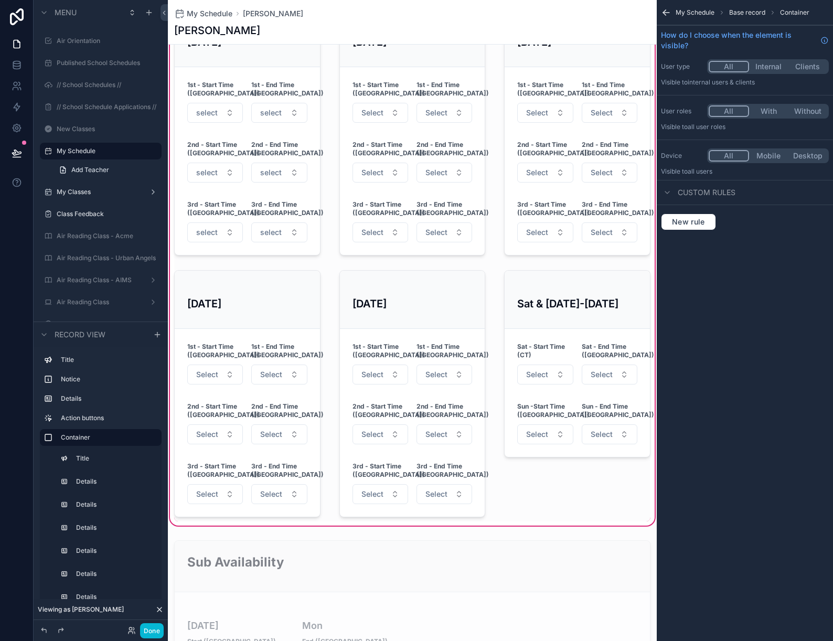
scroll to position [0, 0]
click at [579, 293] on div "scrollable content" at bounding box center [577, 394] width 159 height 256
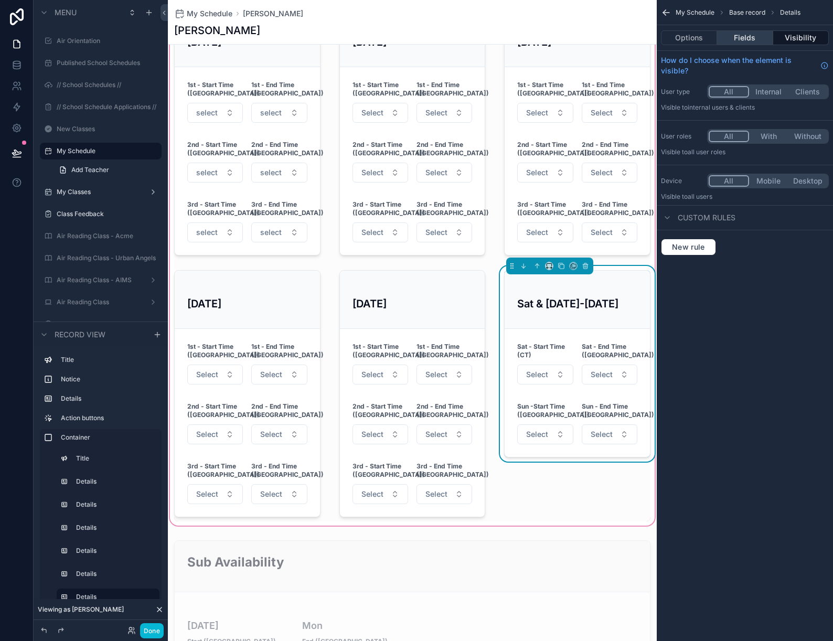
click at [751, 36] on button "Fields" at bounding box center [745, 37] width 56 height 15
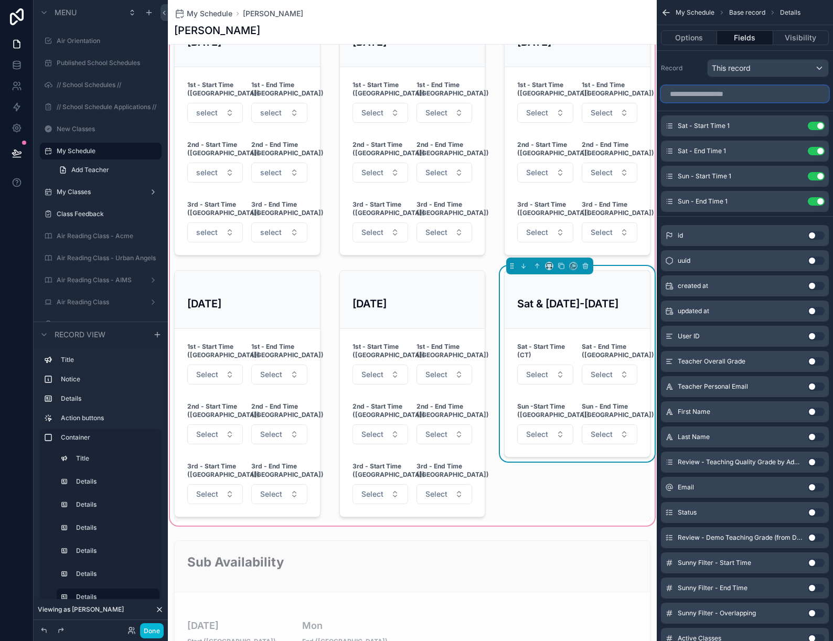
click at [743, 97] on input "scrollable content" at bounding box center [745, 94] width 168 height 17
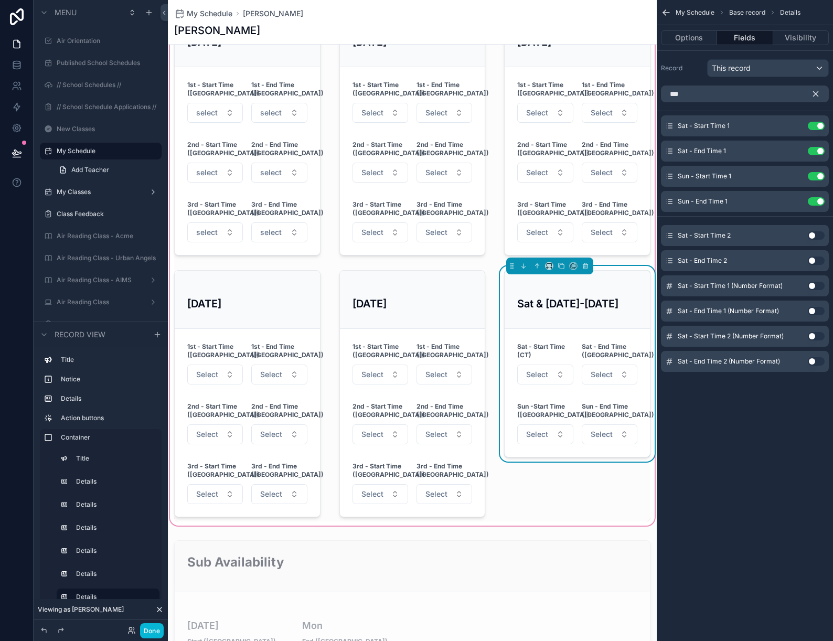
click at [814, 241] on div "Sat - Start Time 2 Use setting" at bounding box center [745, 235] width 168 height 21
click at [812, 236] on button "Use setting" at bounding box center [816, 235] width 17 height 8
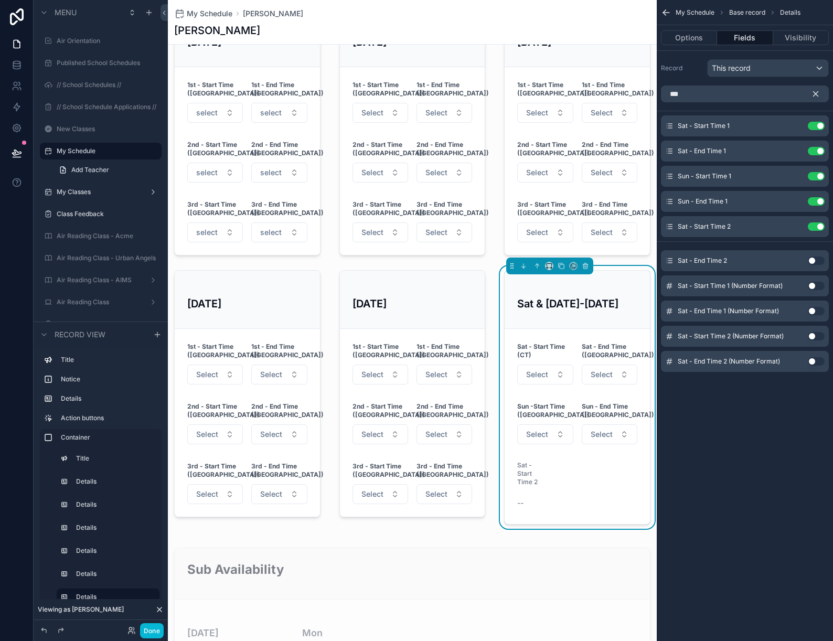
click at [815, 261] on button "Use setting" at bounding box center [816, 261] width 17 height 8
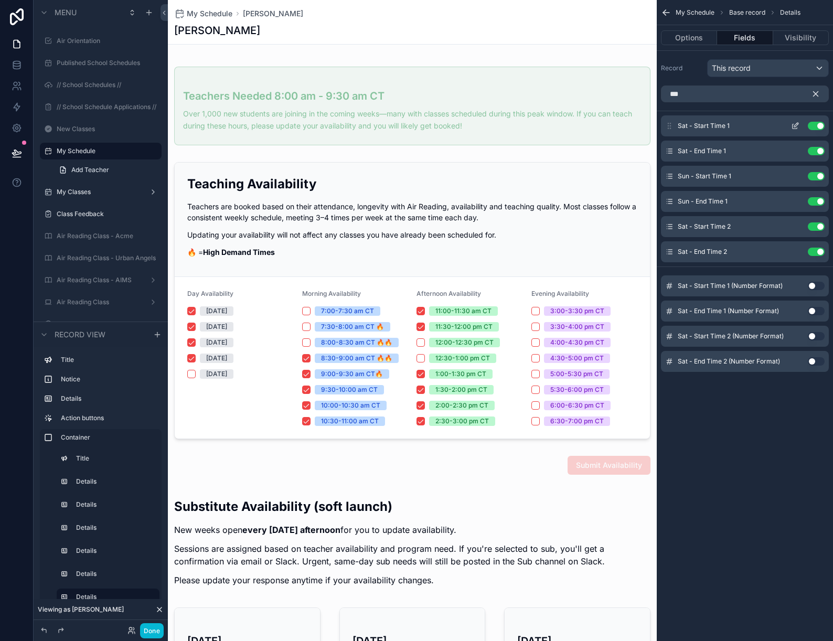
scroll to position [655, 0]
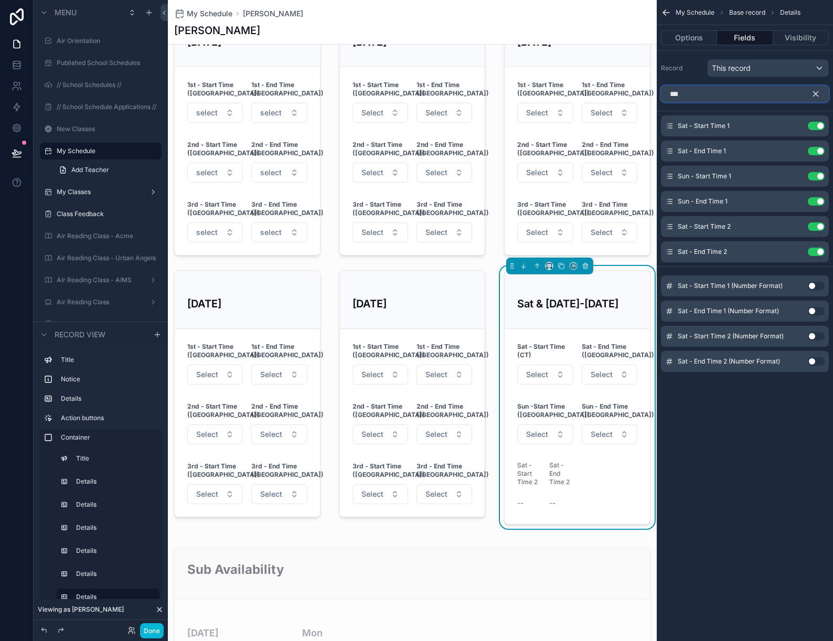
click at [722, 97] on input "***" at bounding box center [745, 94] width 168 height 17
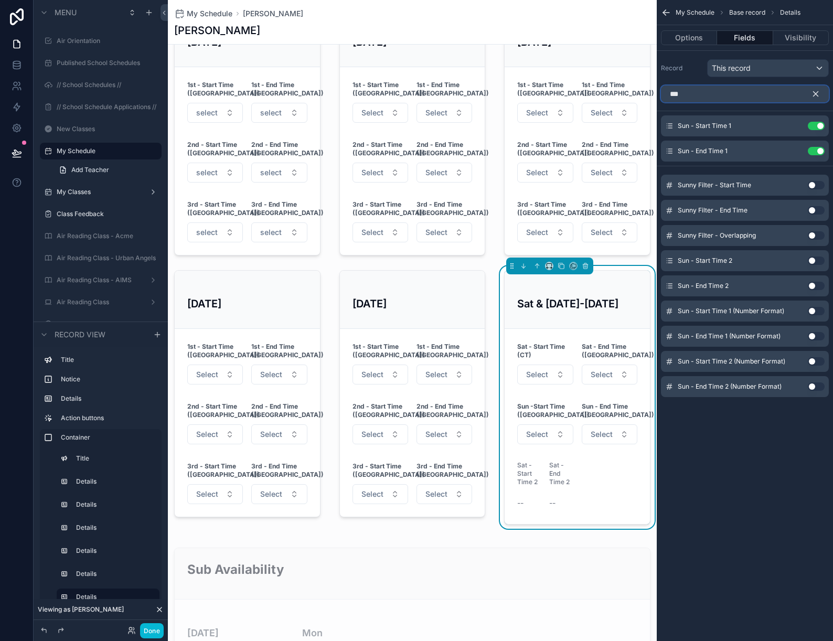
type input "***"
click at [818, 261] on button "Use setting" at bounding box center [816, 261] width 17 height 8
click at [814, 285] on button "Use setting" at bounding box center [816, 286] width 17 height 8
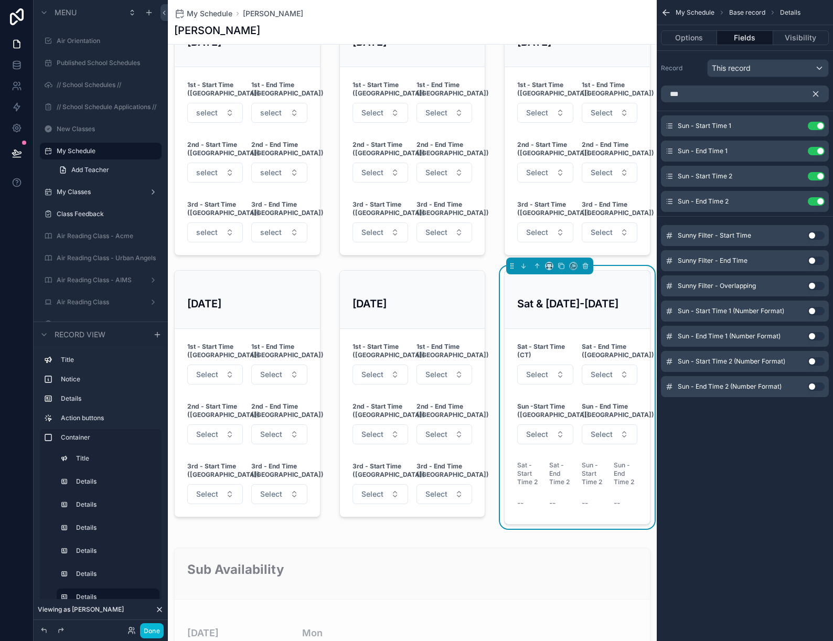
click at [815, 98] on icon "scrollable content" at bounding box center [815, 93] width 9 height 9
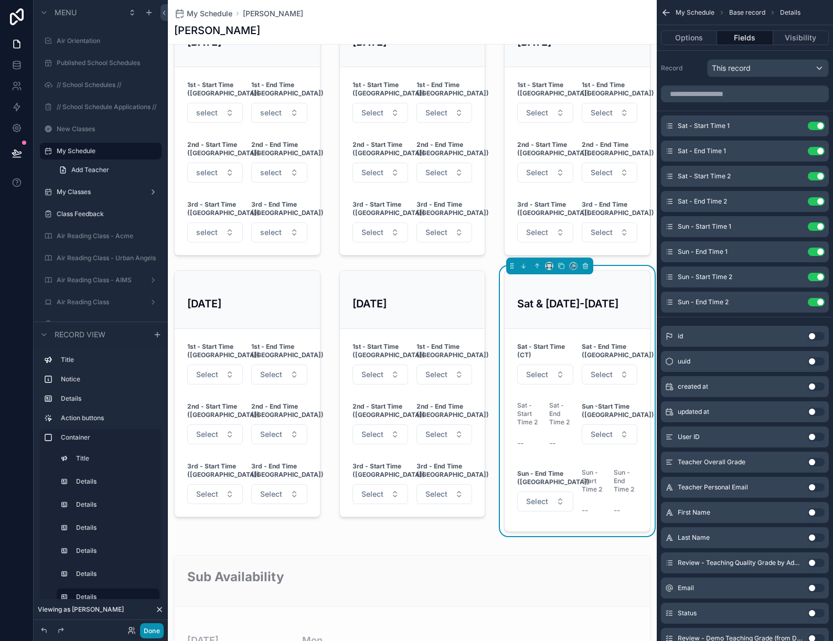
click at [153, 631] on button "Done" at bounding box center [152, 630] width 24 height 15
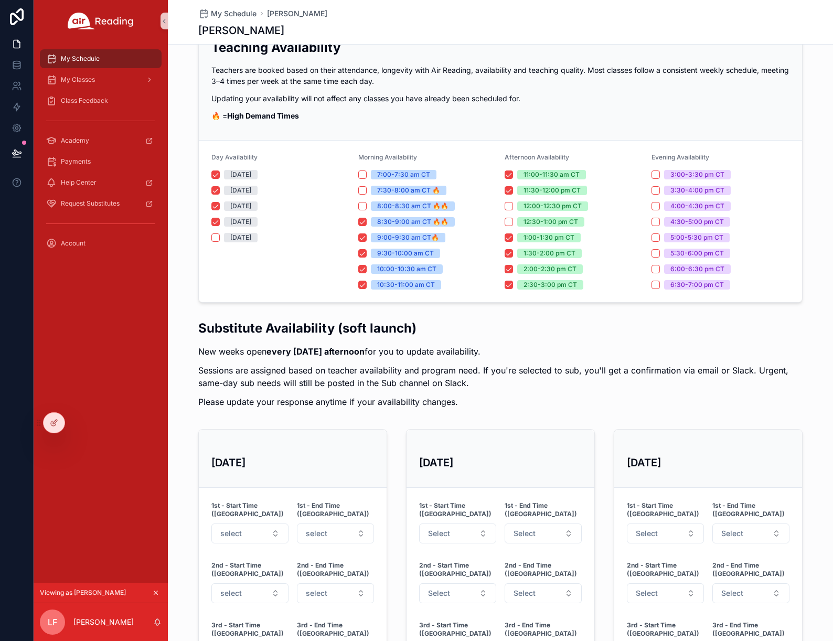
scroll to position [0, 0]
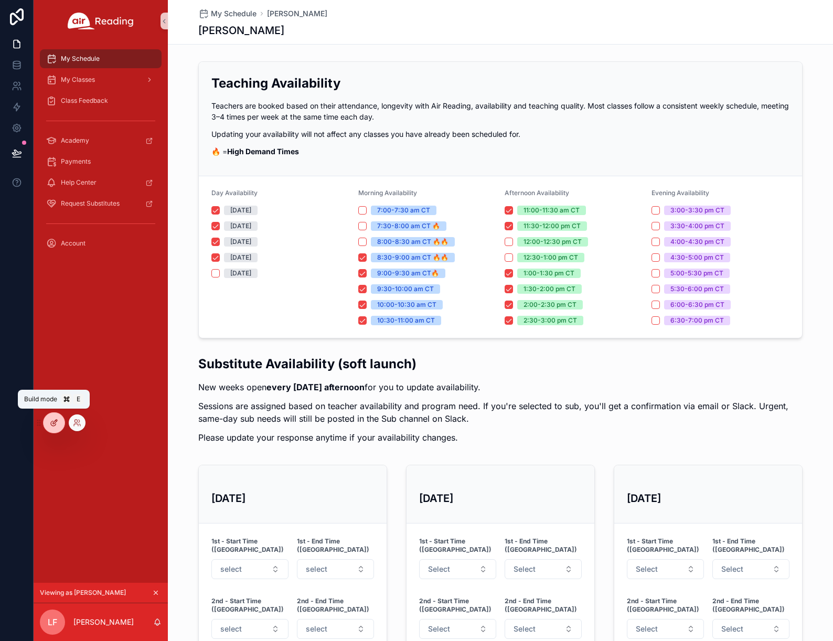
click at [56, 424] on icon at bounding box center [54, 423] width 8 height 8
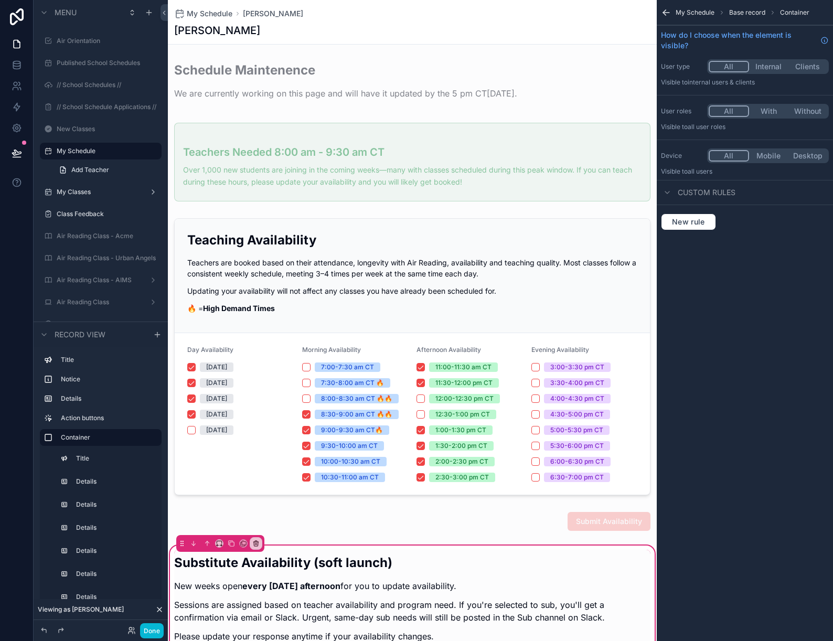
click at [302, 567] on div "scrollable content" at bounding box center [412, 601] width 489 height 103
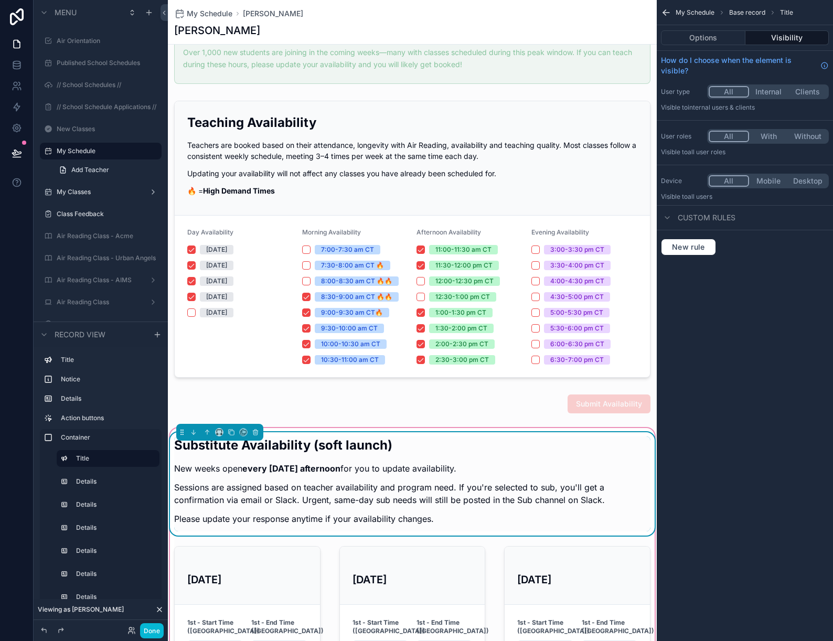
scroll to position [120, 0]
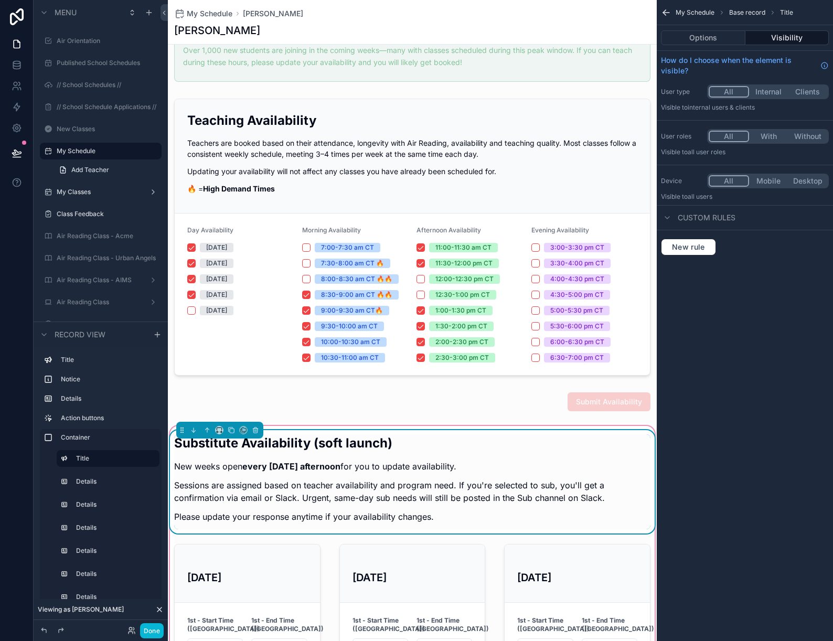
click at [433, 471] on p "New weeks open every Friday afternoon for you to update availability." at bounding box center [412, 466] width 476 height 13
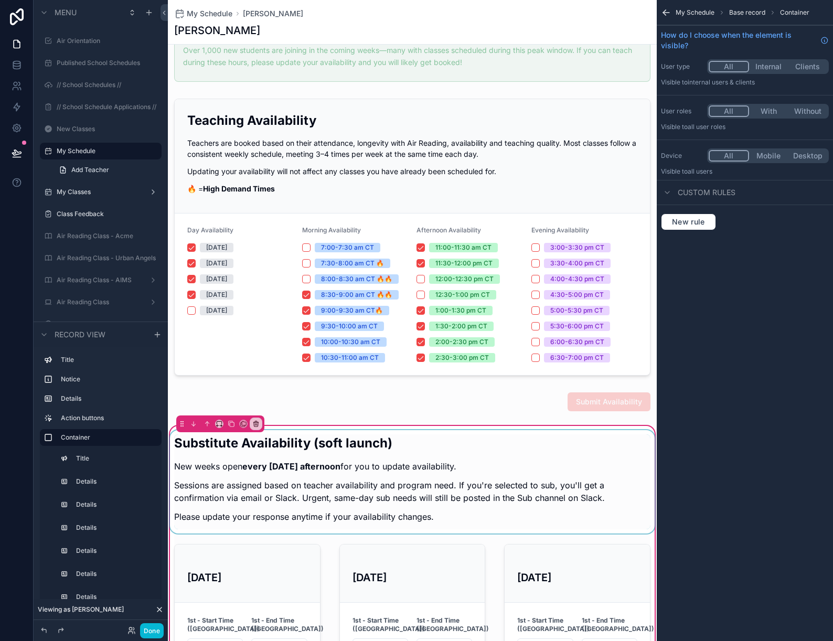
click at [365, 474] on div "scrollable content" at bounding box center [412, 481] width 489 height 103
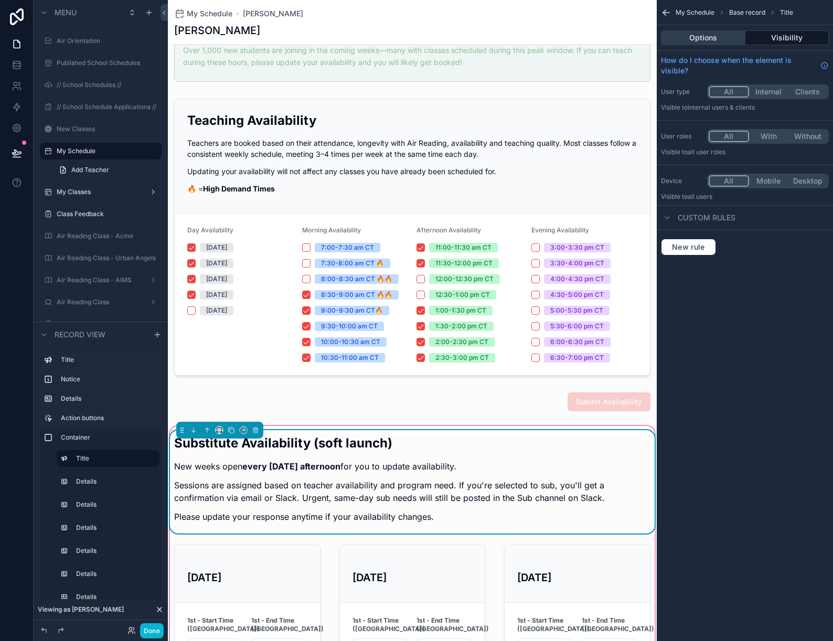
click at [714, 41] on button "Options" at bounding box center [703, 37] width 84 height 15
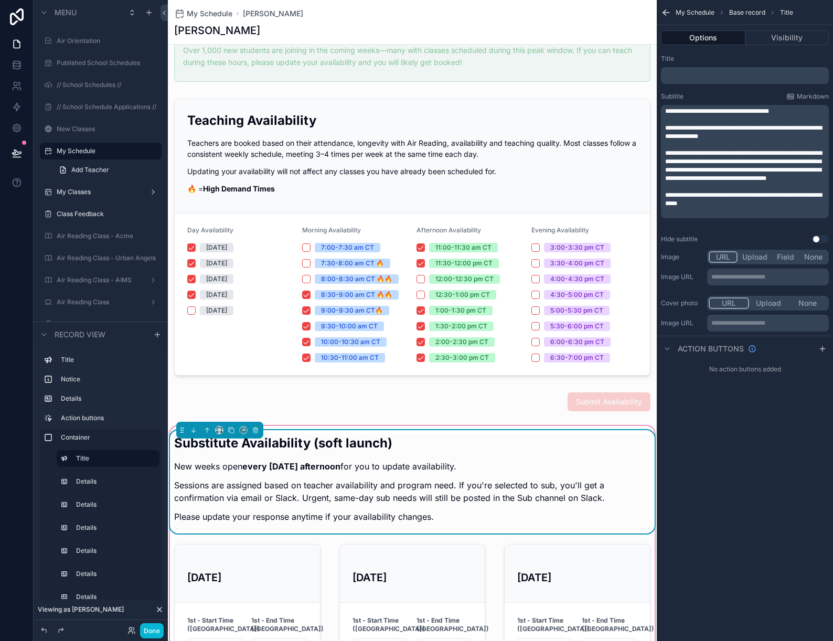
click at [740, 112] on span "**********" at bounding box center [717, 111] width 104 height 6
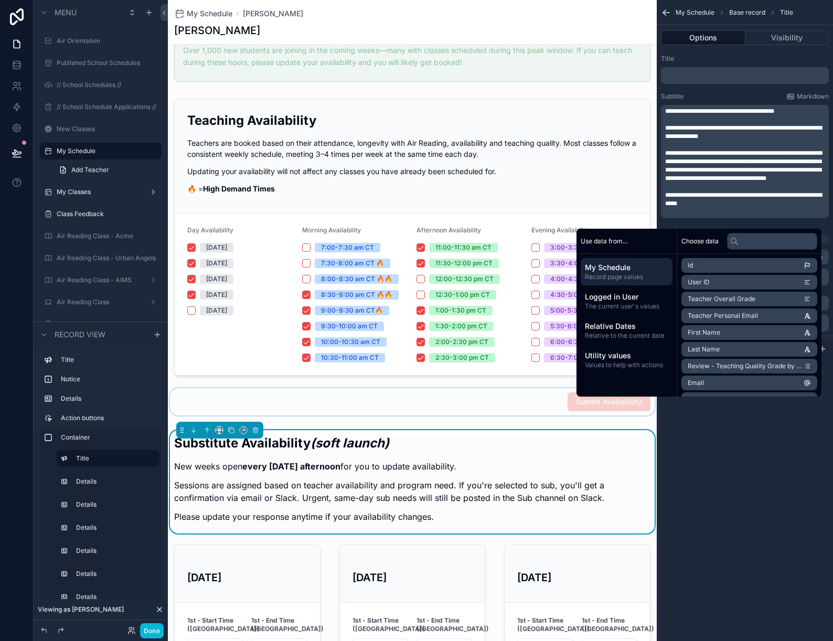
click at [344, 399] on div "scrollable content" at bounding box center [412, 401] width 489 height 27
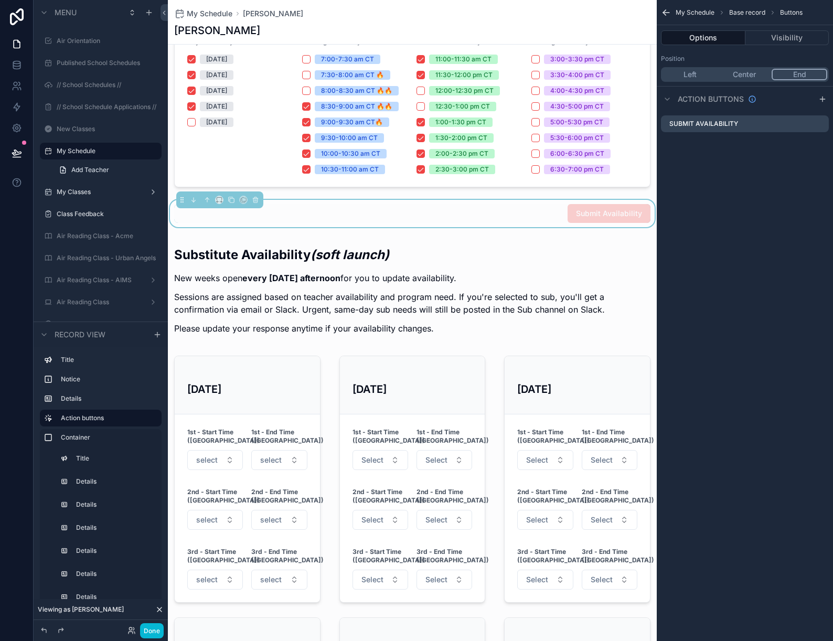
scroll to position [312, 0]
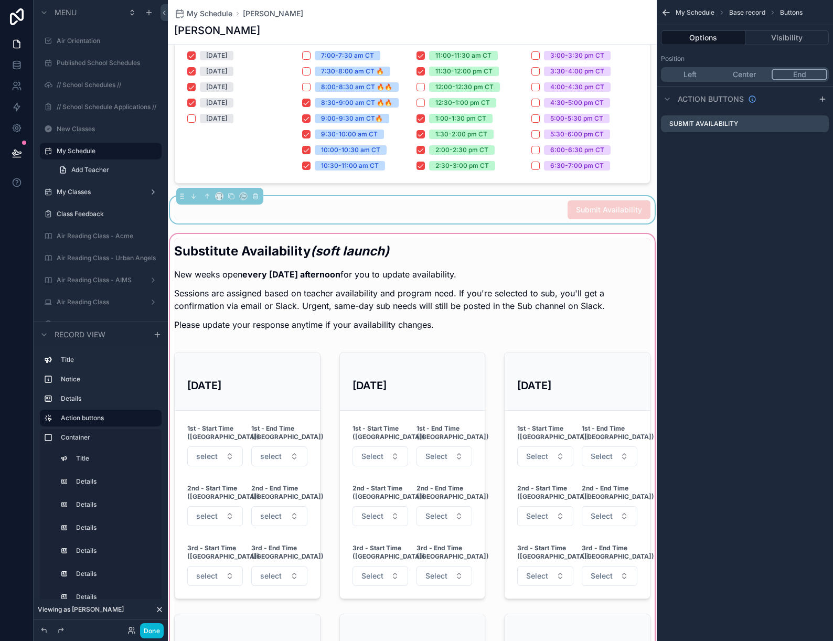
click at [367, 305] on div "scrollable content" at bounding box center [412, 593] width 489 height 722
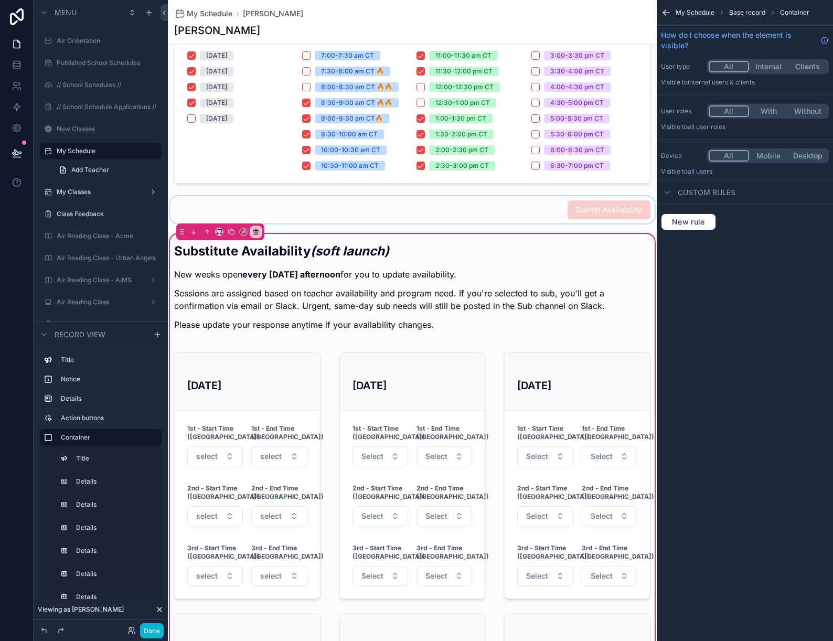
click at [367, 305] on div "scrollable content" at bounding box center [412, 289] width 489 height 103
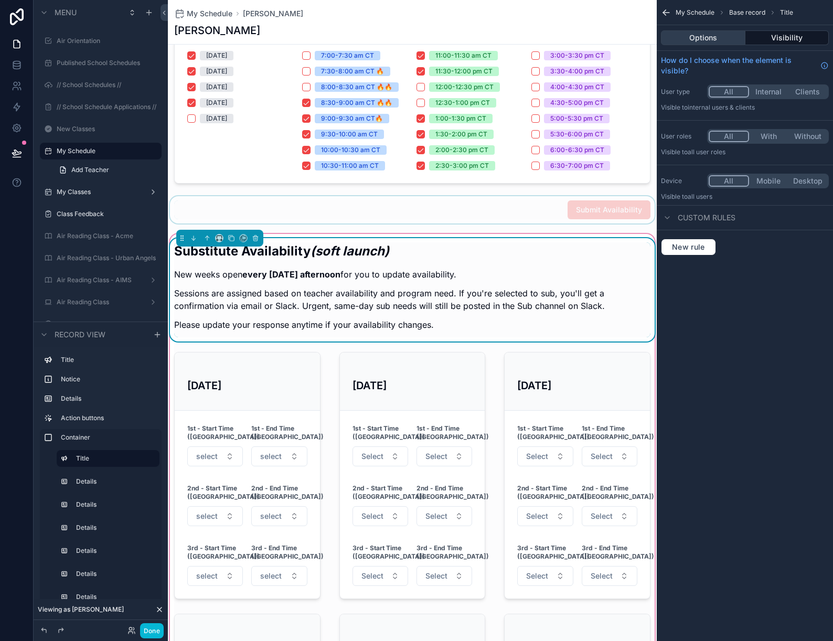
click at [702, 35] on button "Options" at bounding box center [703, 37] width 84 height 15
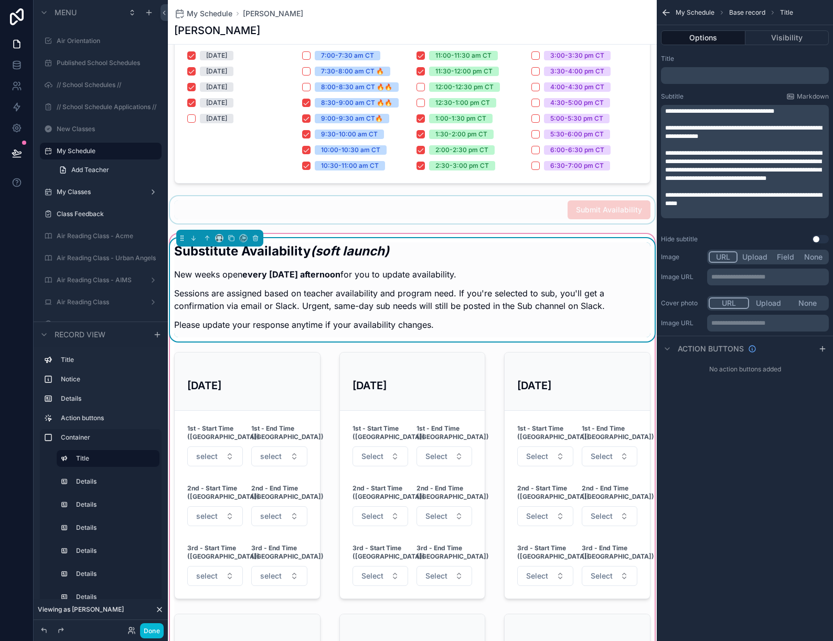
click at [799, 109] on p "**********" at bounding box center [746, 111] width 162 height 8
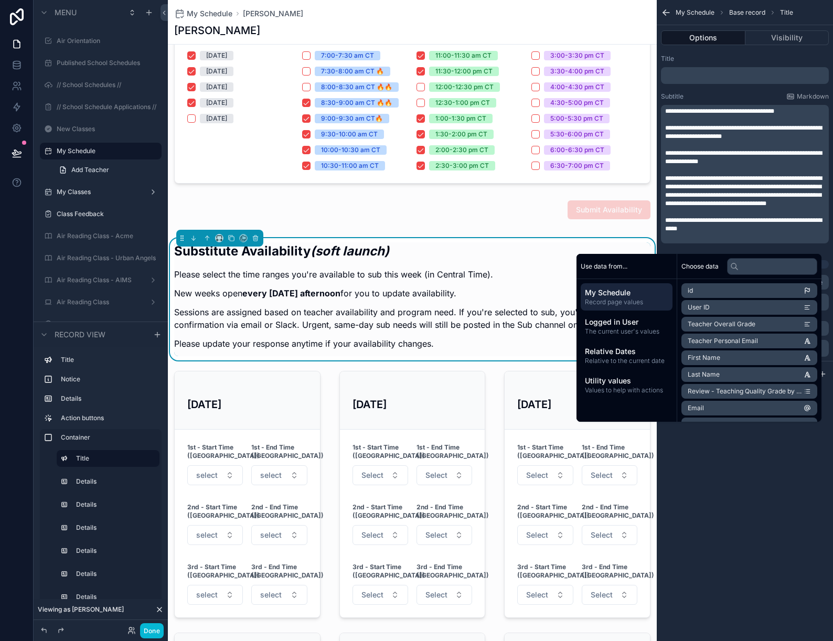
click at [720, 202] on span "**********" at bounding box center [743, 190] width 157 height 31
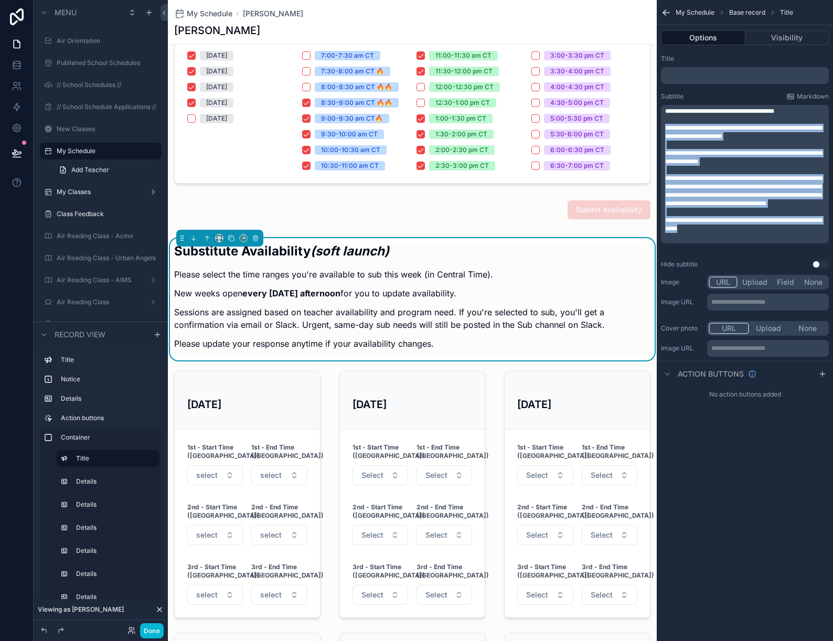
drag, startPoint x: 667, startPoint y: 129, endPoint x: 771, endPoint y: 240, distance: 152.2
click at [771, 240] on div "**********" at bounding box center [746, 174] width 162 height 134
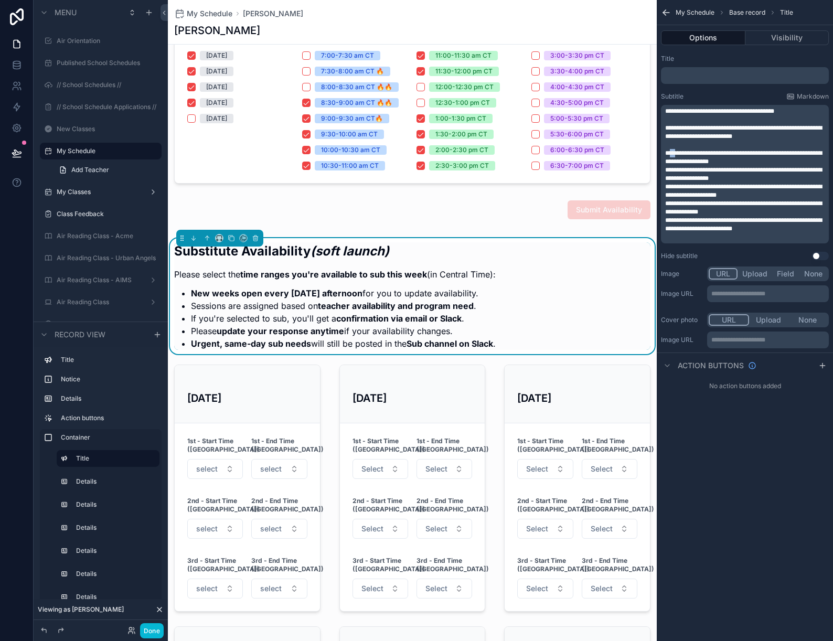
drag, startPoint x: 679, startPoint y: 154, endPoint x: 672, endPoint y: 154, distance: 7.4
click at [672, 154] on span "**********" at bounding box center [743, 157] width 157 height 15
click at [724, 156] on span "**********" at bounding box center [743, 157] width 157 height 15
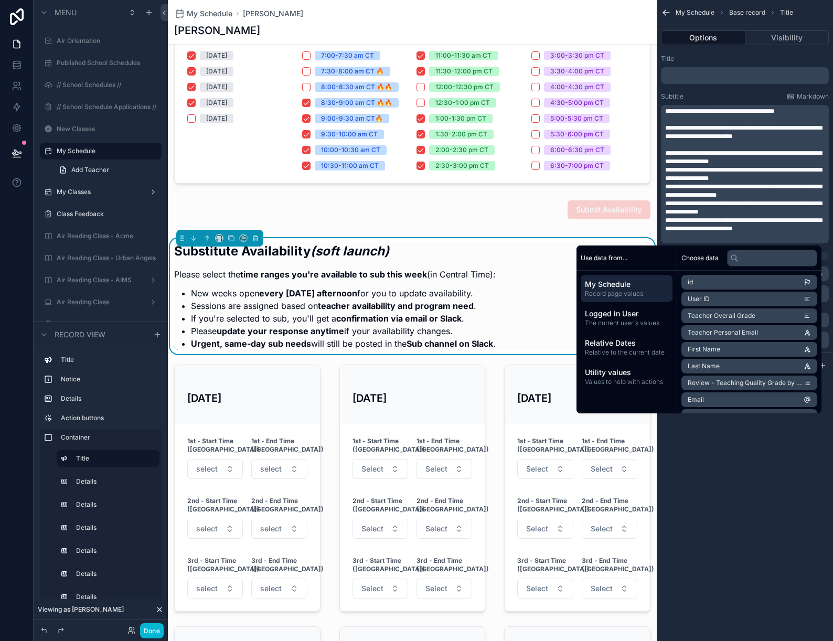
click at [775, 168] on span "**********" at bounding box center [743, 174] width 157 height 15
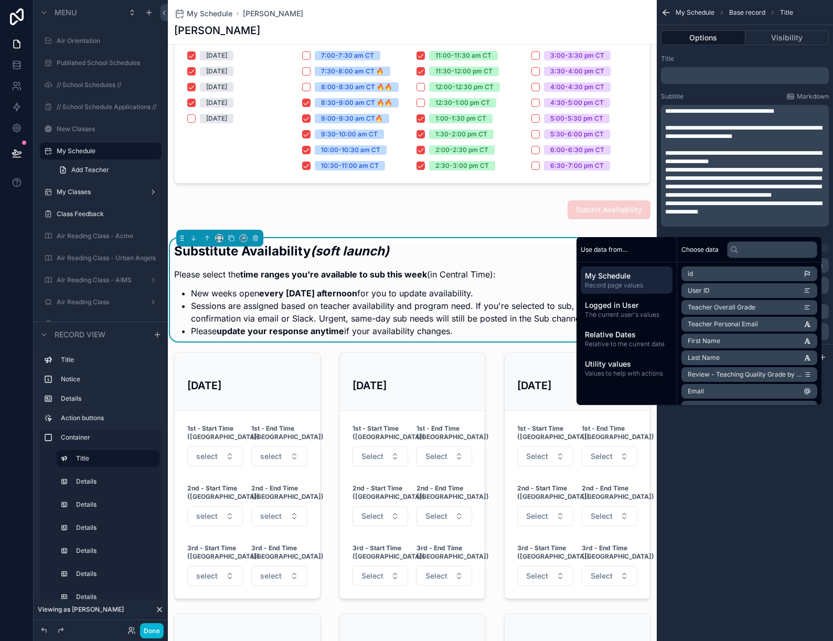
click at [757, 512] on div "**********" at bounding box center [745, 320] width 176 height 641
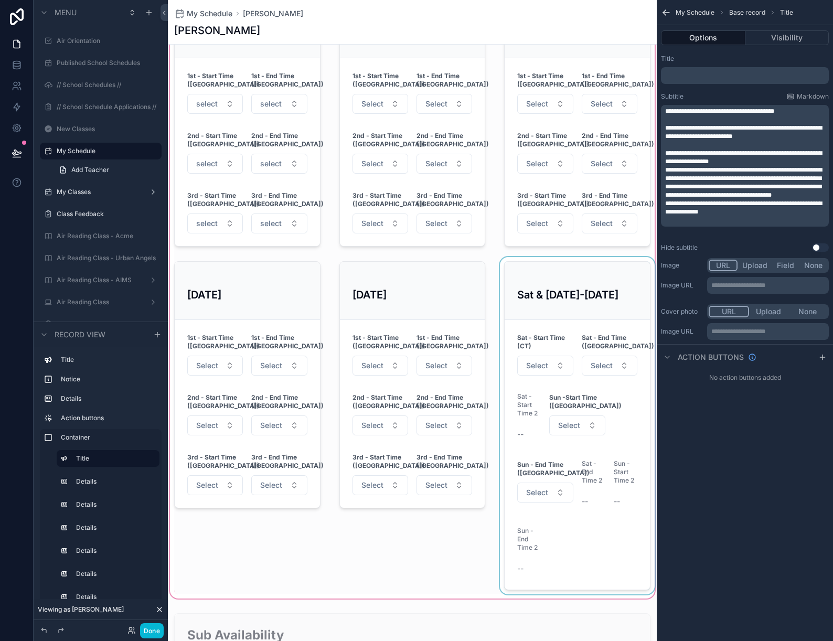
scroll to position [663, 0]
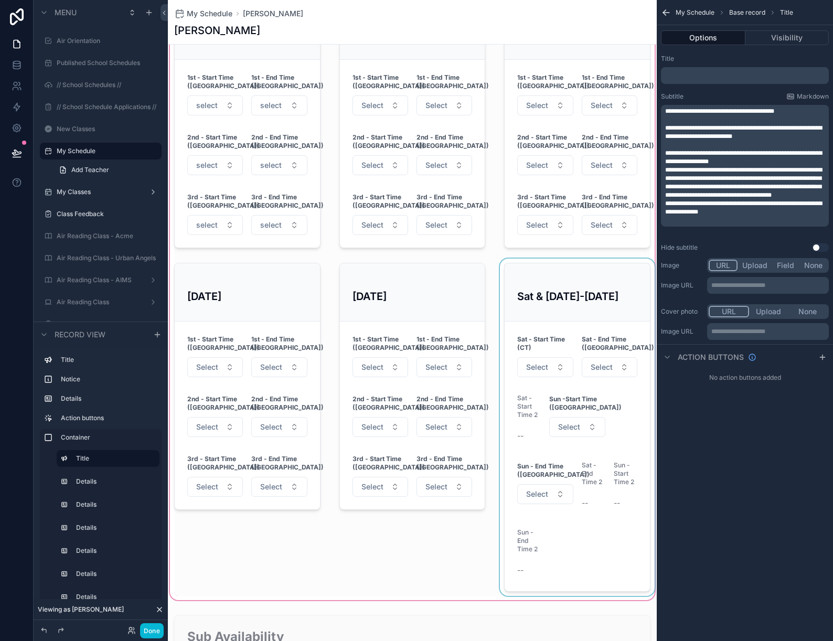
click at [598, 265] on div "scrollable content" at bounding box center [577, 427] width 159 height 337
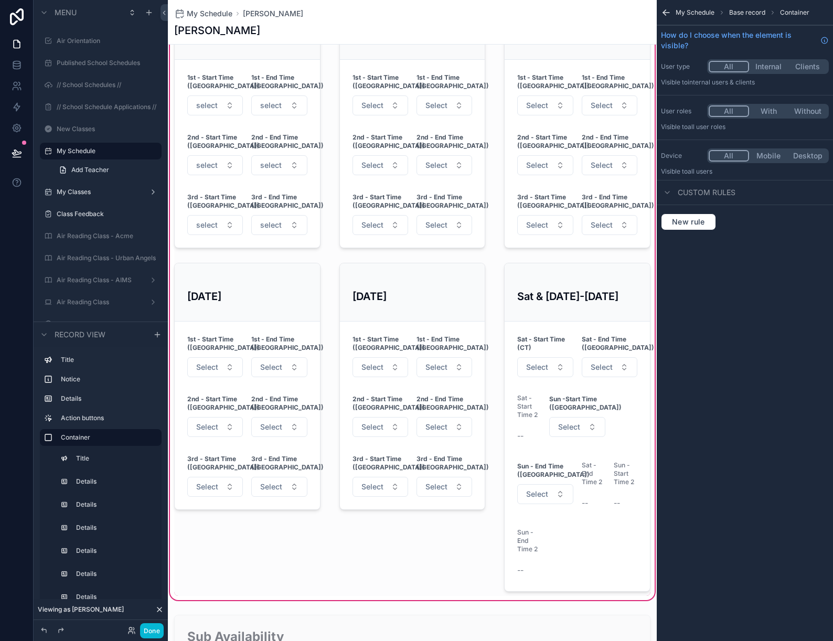
click at [665, 12] on icon "scrollable content" at bounding box center [666, 12] width 10 height 10
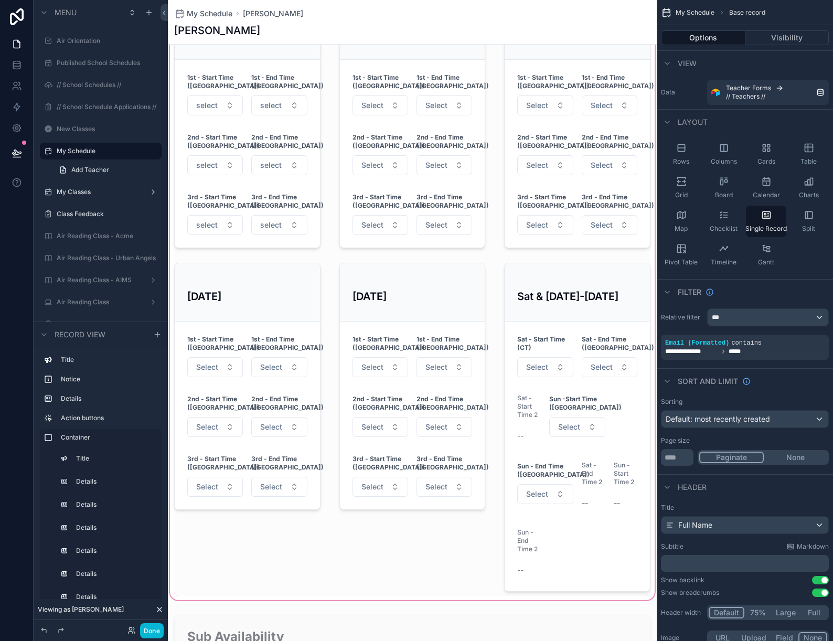
click at [555, 305] on div "scrollable content" at bounding box center [412, 242] width 489 height 722
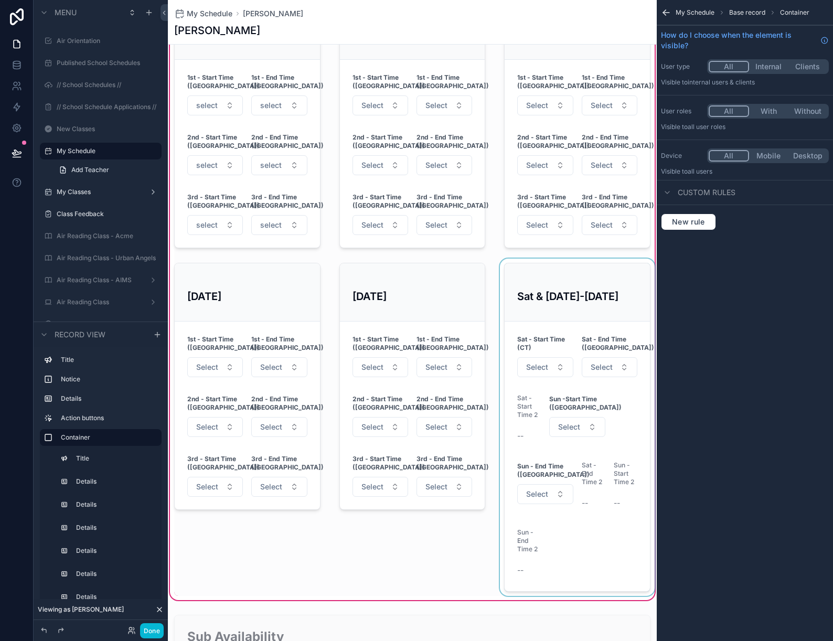
click at [567, 274] on div "scrollable content" at bounding box center [577, 427] width 159 height 337
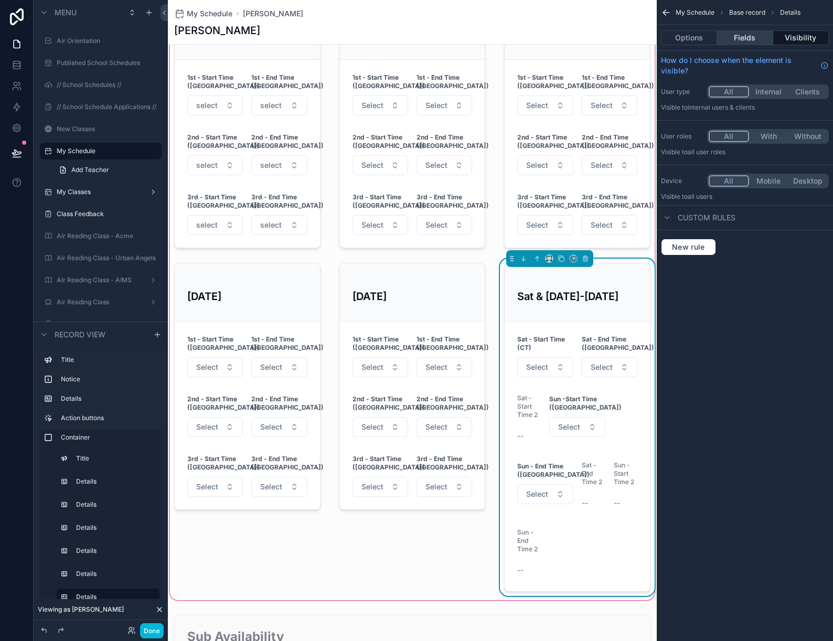
click at [749, 33] on button "Fields" at bounding box center [745, 37] width 56 height 15
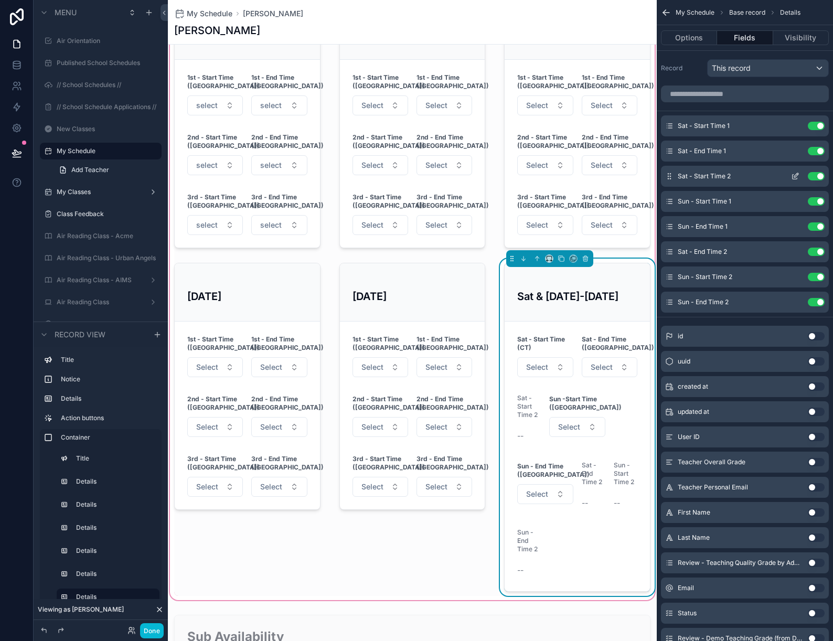
click at [818, 175] on button "Use setting" at bounding box center [816, 176] width 17 height 8
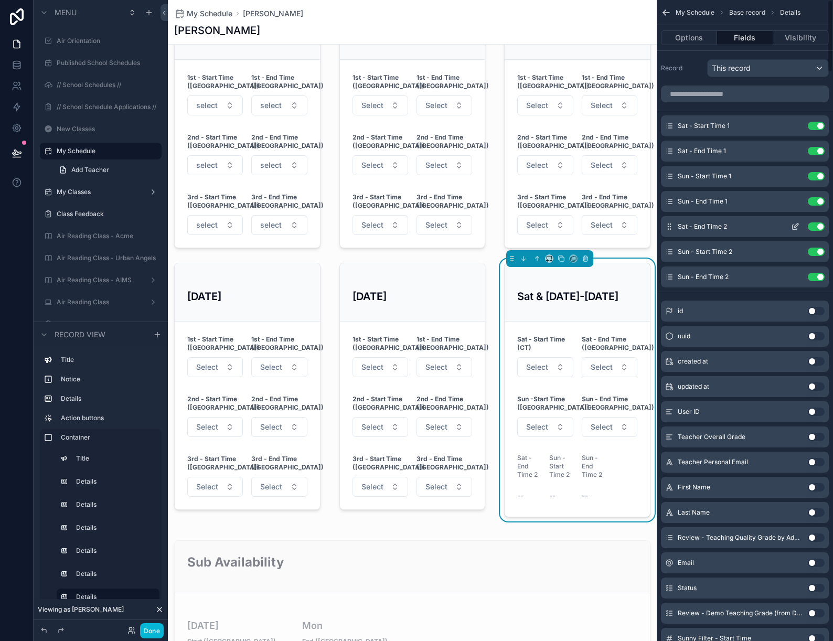
click at [817, 226] on button "Use setting" at bounding box center [816, 227] width 17 height 8
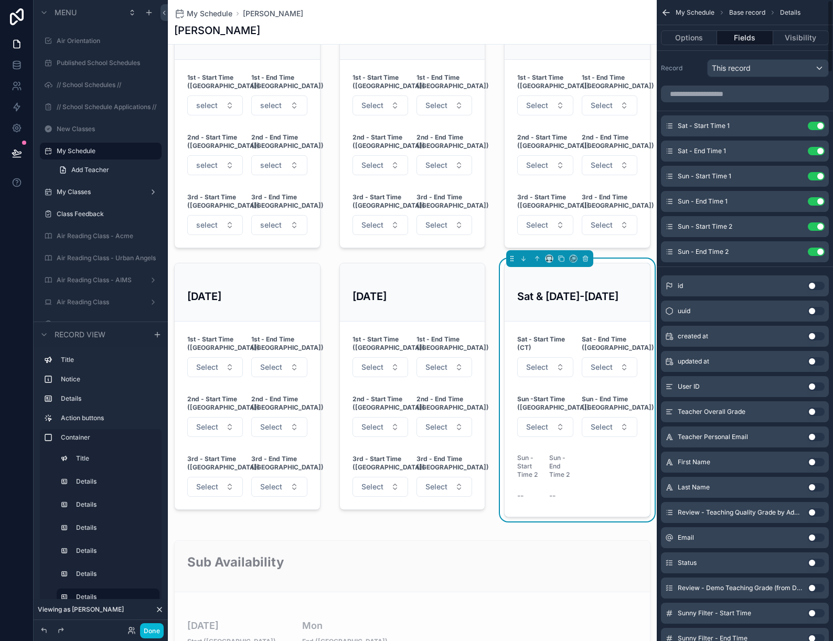
click at [817, 226] on button "Use setting" at bounding box center [816, 227] width 17 height 8
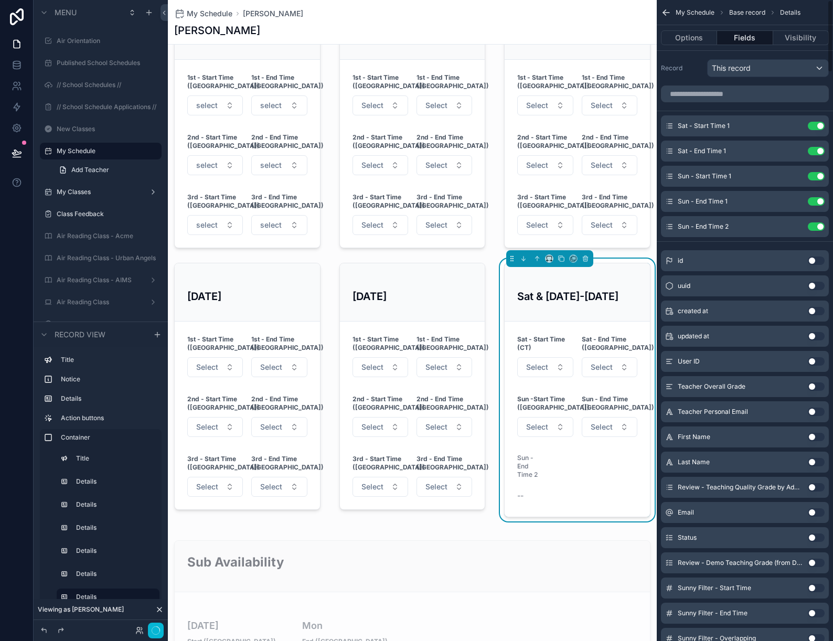
click at [817, 226] on button "Use setting" at bounding box center [816, 227] width 17 height 8
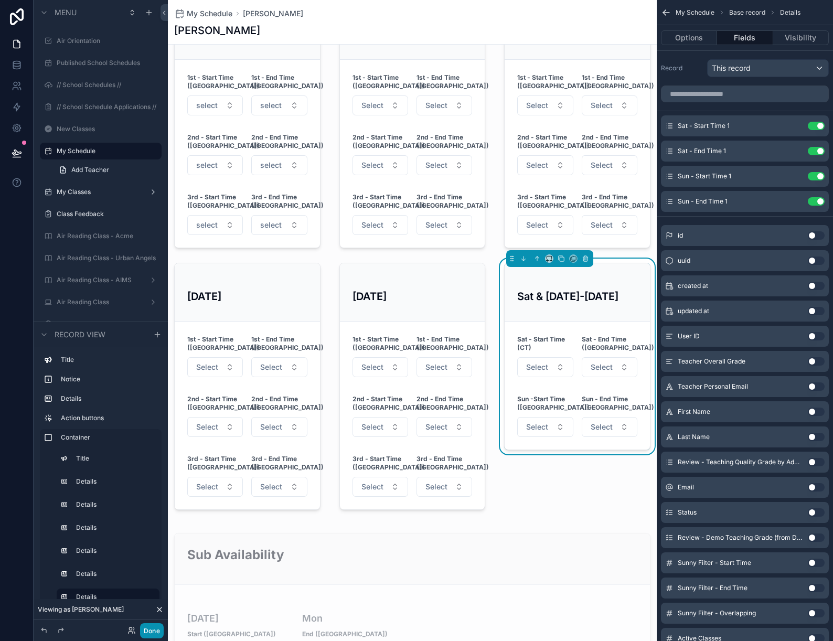
click at [155, 629] on button "Done" at bounding box center [152, 630] width 24 height 15
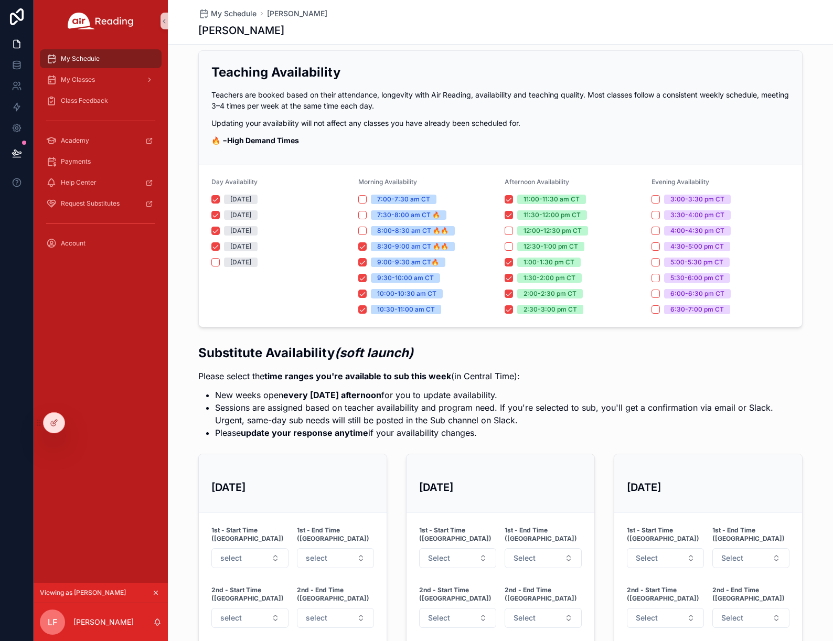
scroll to position [0, 0]
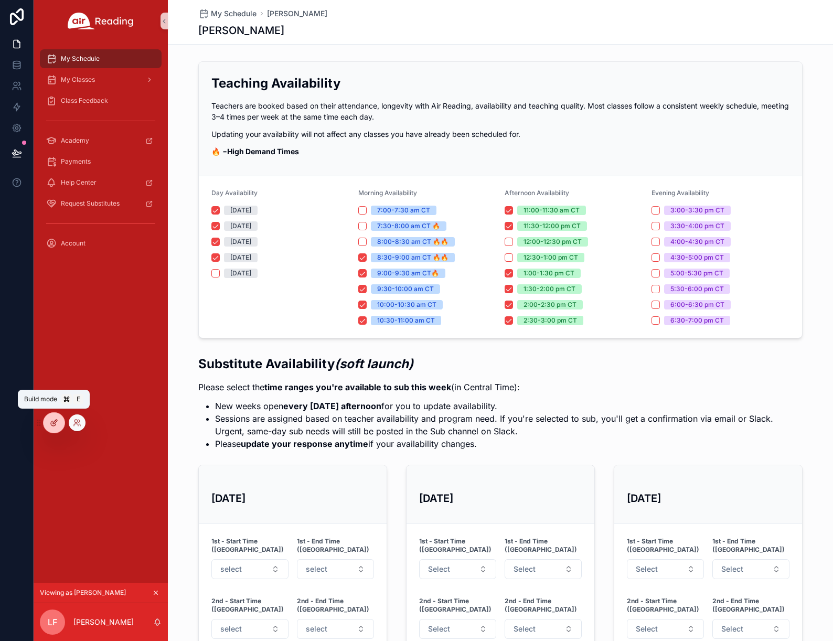
click at [54, 423] on icon at bounding box center [54, 423] width 8 height 8
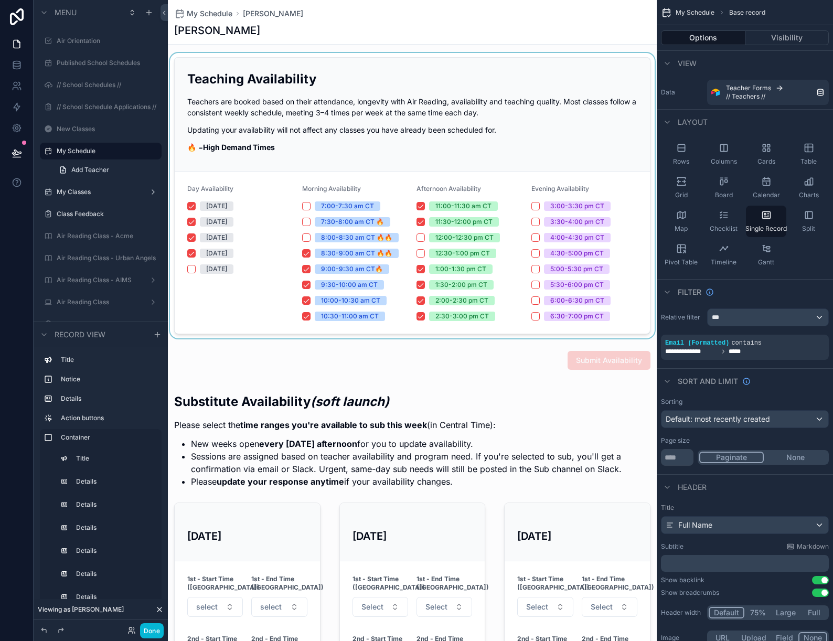
scroll to position [179, 0]
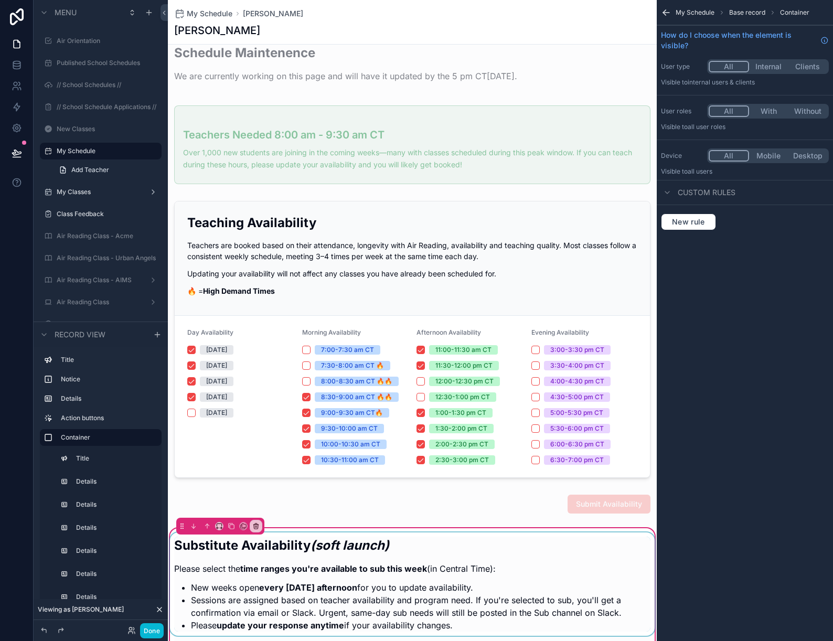
scroll to position [0, 0]
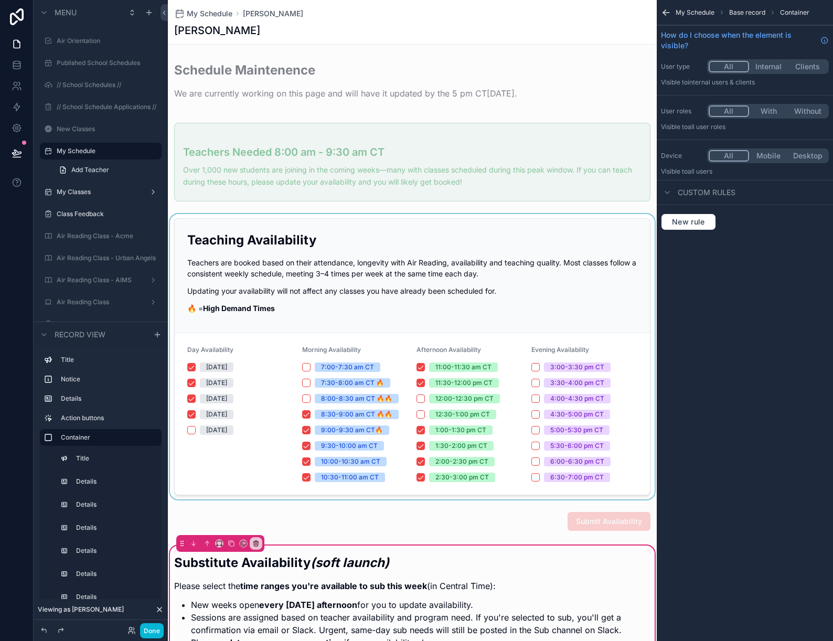
click at [334, 277] on div "scrollable content" at bounding box center [412, 356] width 489 height 285
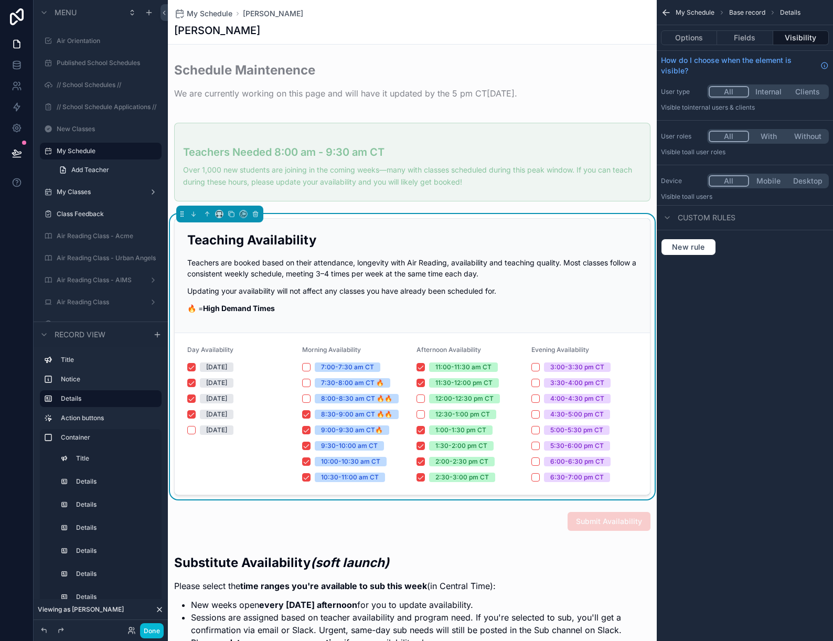
click at [346, 277] on p "Teachers are booked based on their attendance, longevity with Air Reading, avai…" at bounding box center [412, 268] width 450 height 22
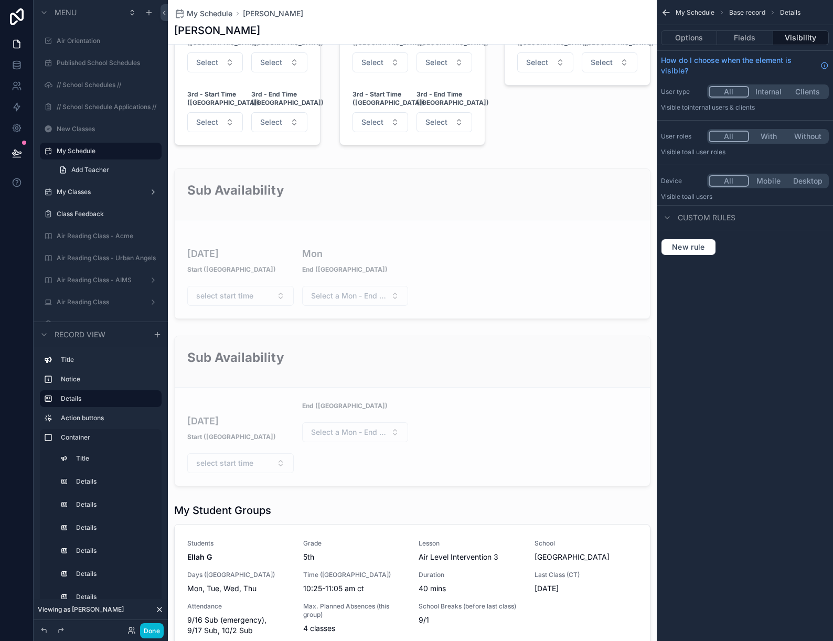
scroll to position [1039, 0]
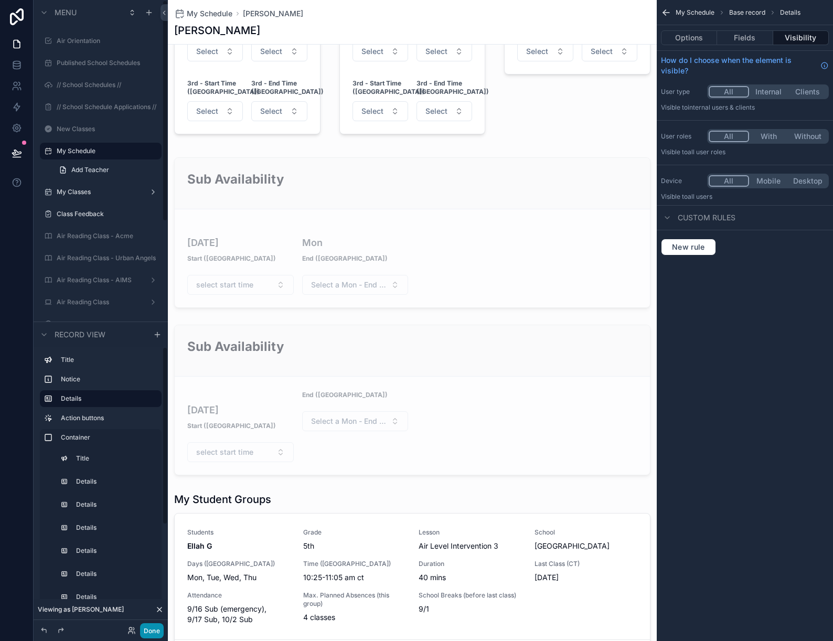
click at [151, 635] on button "Done" at bounding box center [152, 630] width 24 height 15
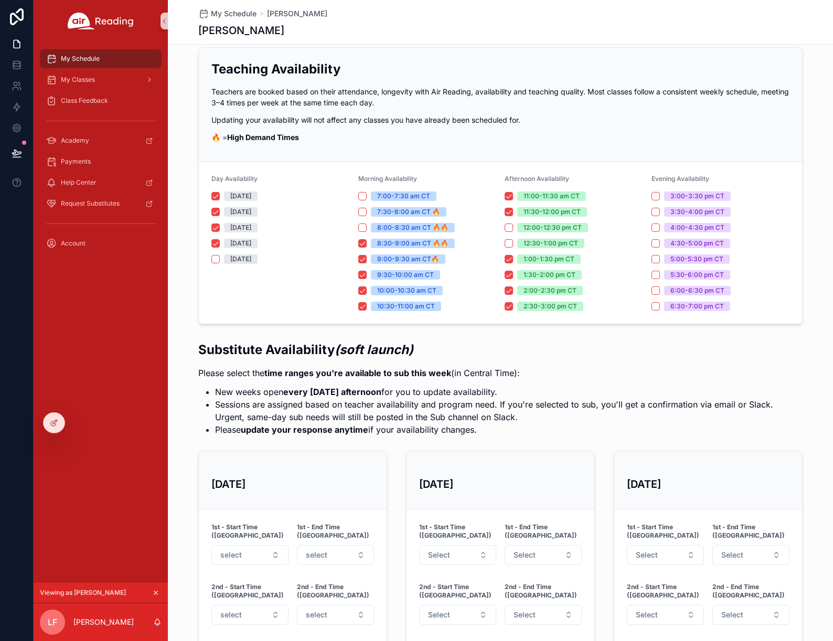
scroll to position [0, 0]
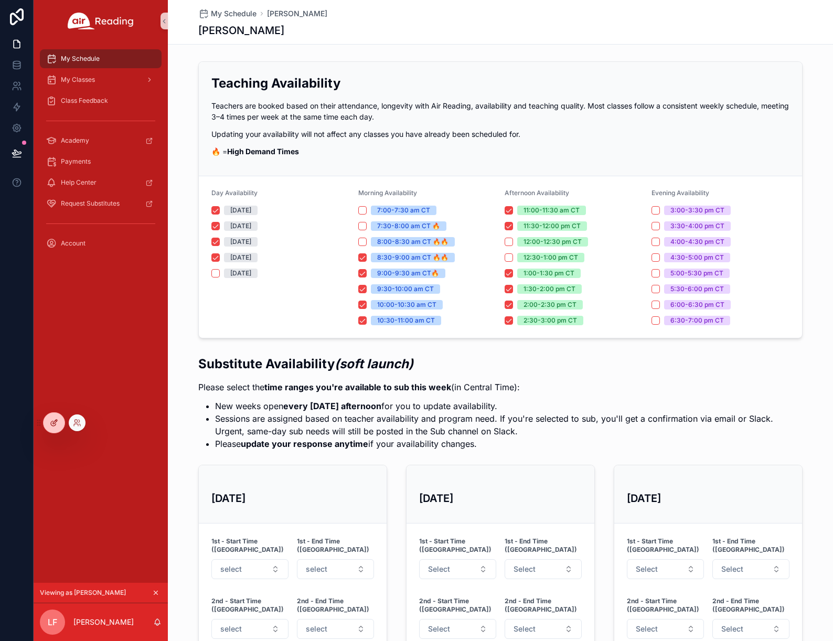
click at [59, 428] on div at bounding box center [54, 423] width 21 height 20
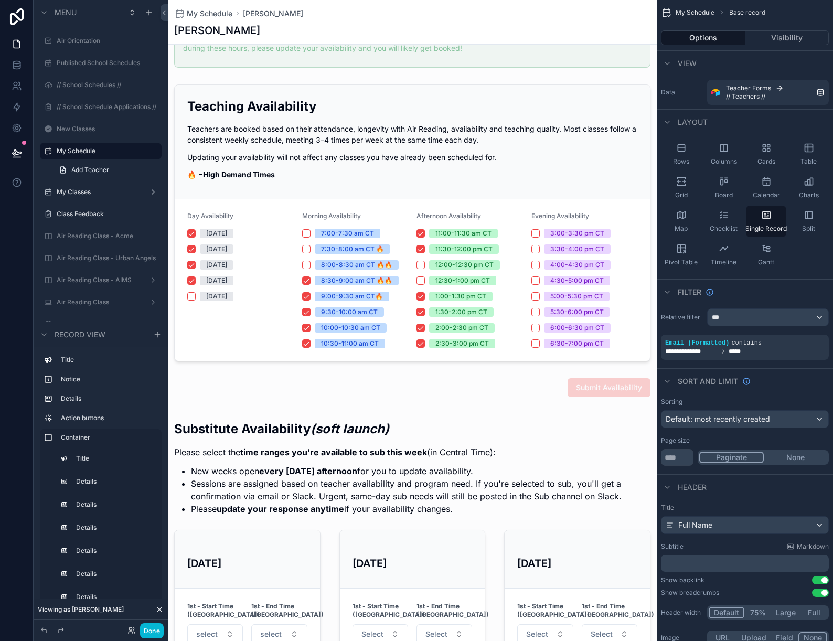
scroll to position [170, 0]
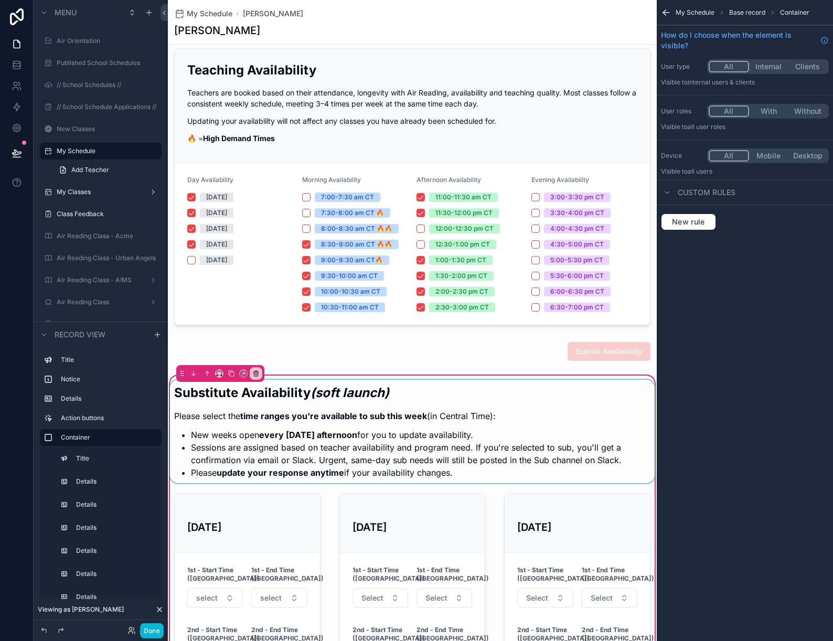
click at [375, 431] on div "scrollable content" at bounding box center [412, 431] width 489 height 103
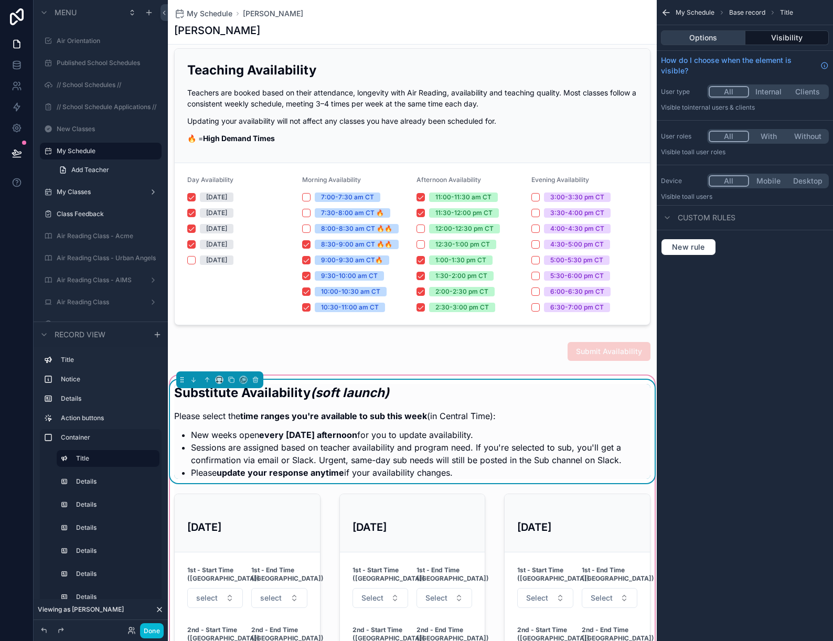
click at [701, 33] on button "Options" at bounding box center [703, 37] width 84 height 15
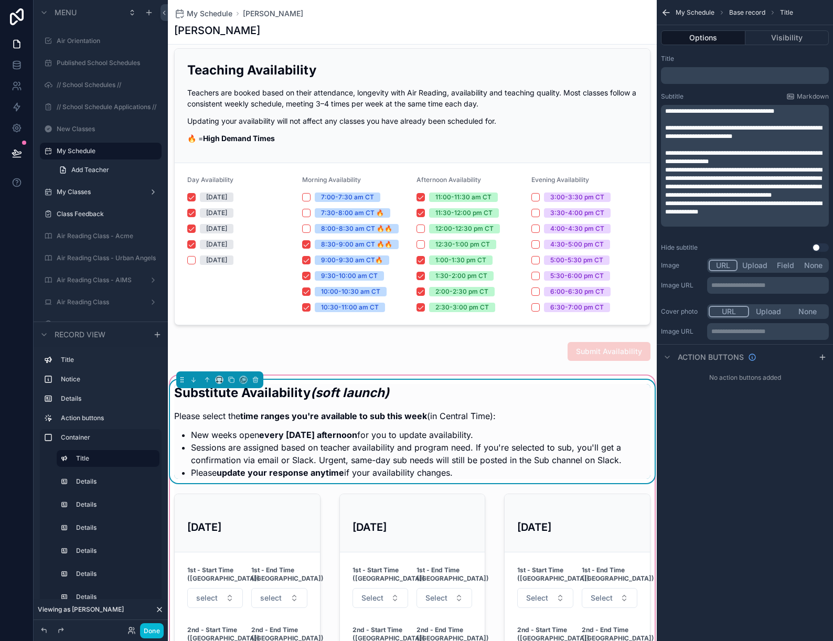
click at [769, 187] on span "**********" at bounding box center [743, 182] width 157 height 31
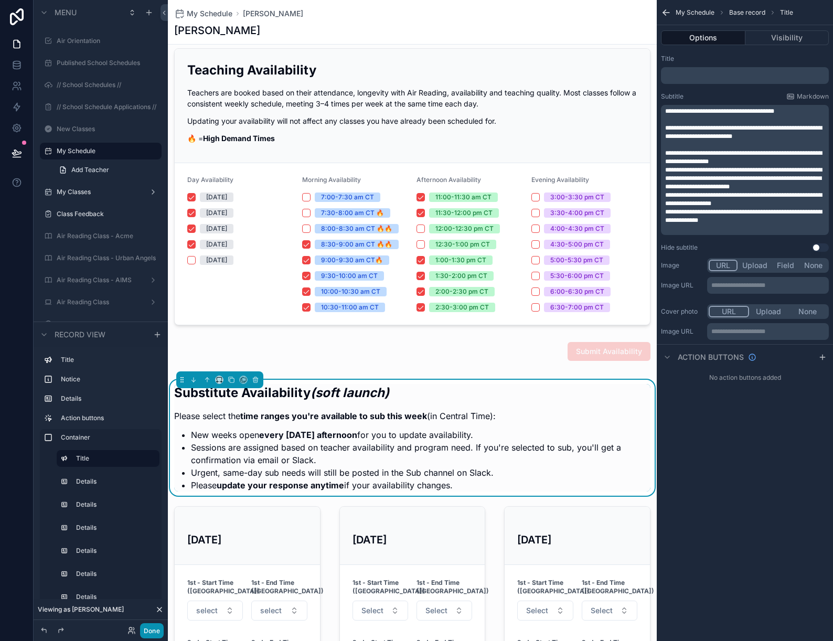
click at [156, 631] on button "Done" at bounding box center [152, 630] width 24 height 15
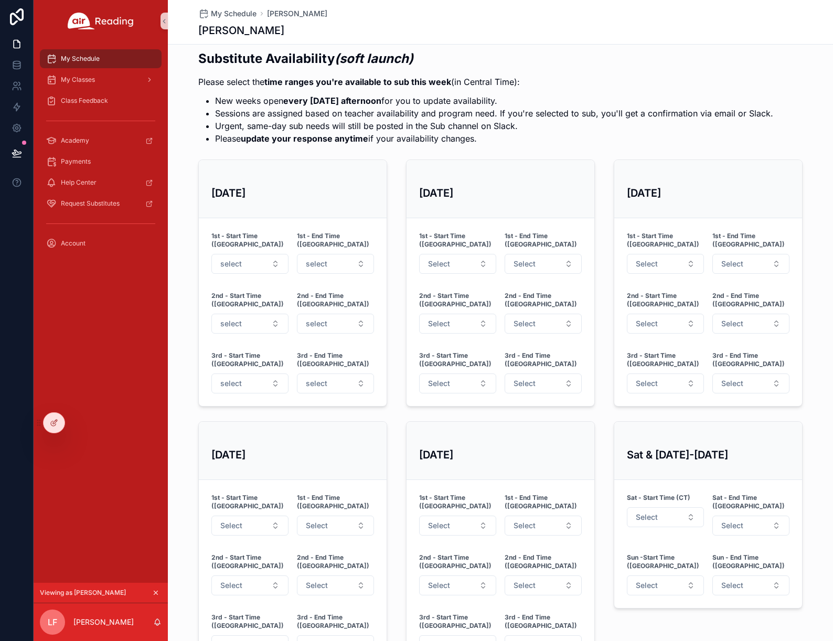
scroll to position [304, 0]
click at [266, 260] on button "select" at bounding box center [249, 265] width 77 height 20
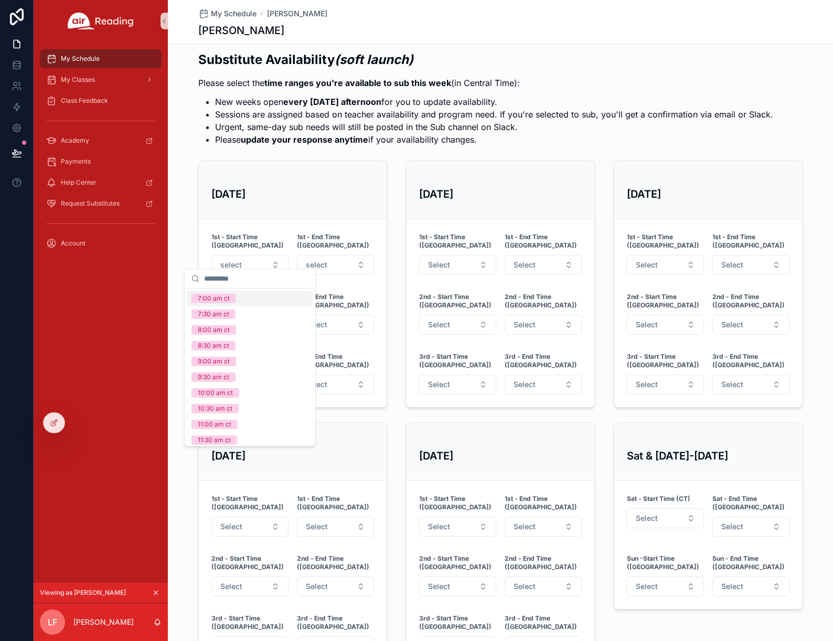
click at [254, 299] on div "7:00 am ct" at bounding box center [250, 299] width 126 height 16
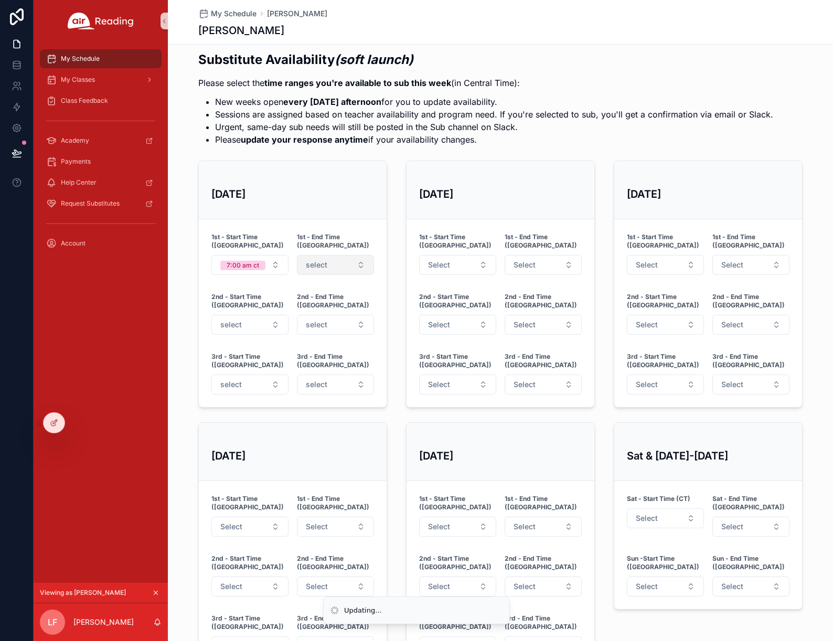
click at [323, 260] on span "select" at bounding box center [317, 265] width 22 height 10
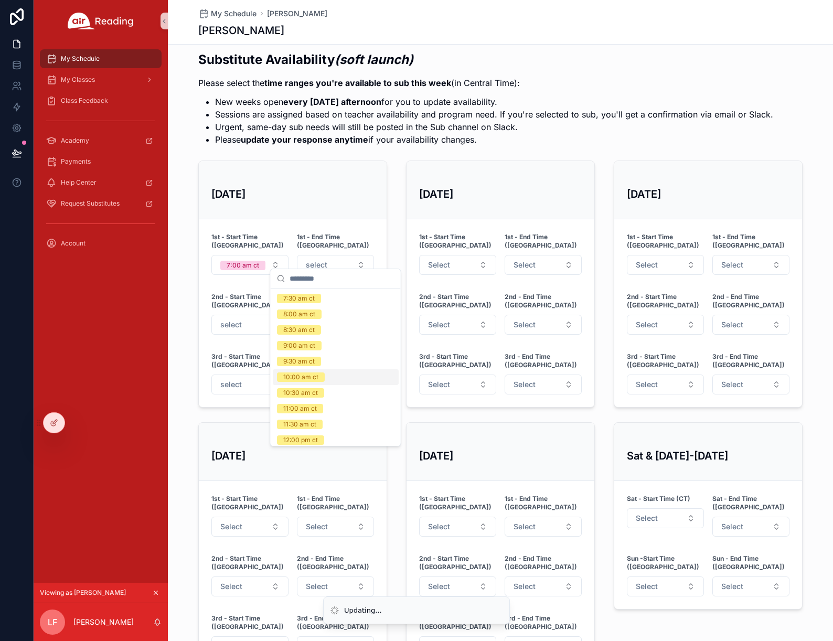
click at [324, 377] on div "10:00 am ct" at bounding box center [336, 377] width 126 height 16
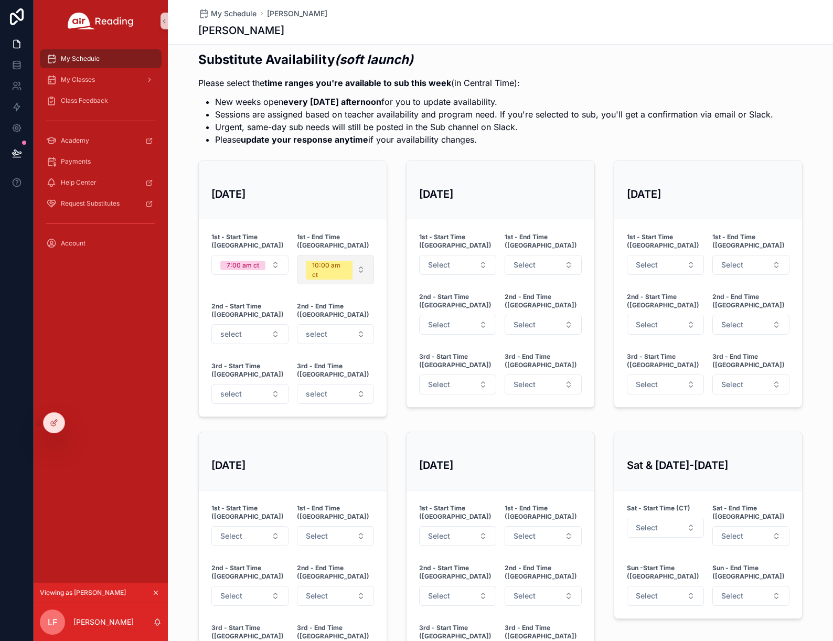
click at [352, 266] on span "10:00 am ct" at bounding box center [329, 270] width 47 height 19
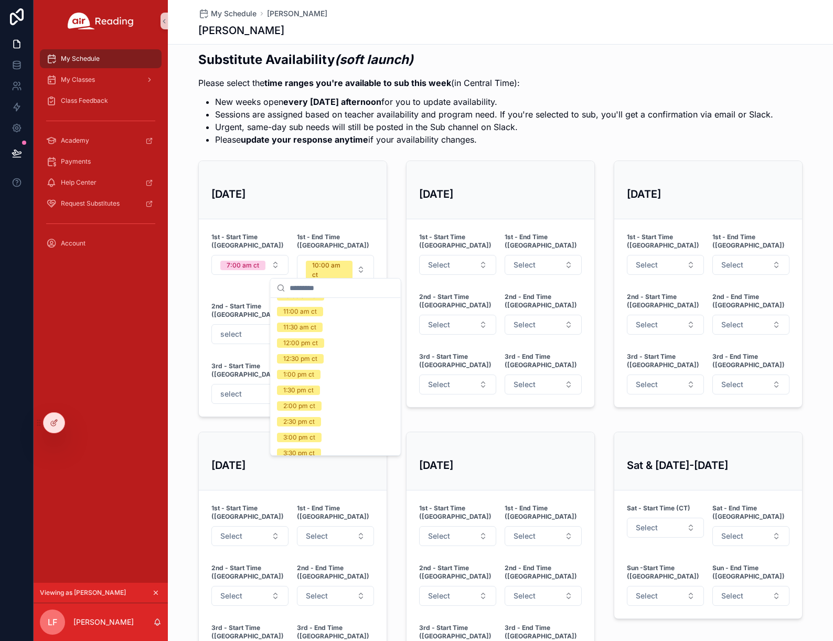
scroll to position [134, 0]
click at [335, 376] on div "1:30 pm ct" at bounding box center [336, 378] width 126 height 16
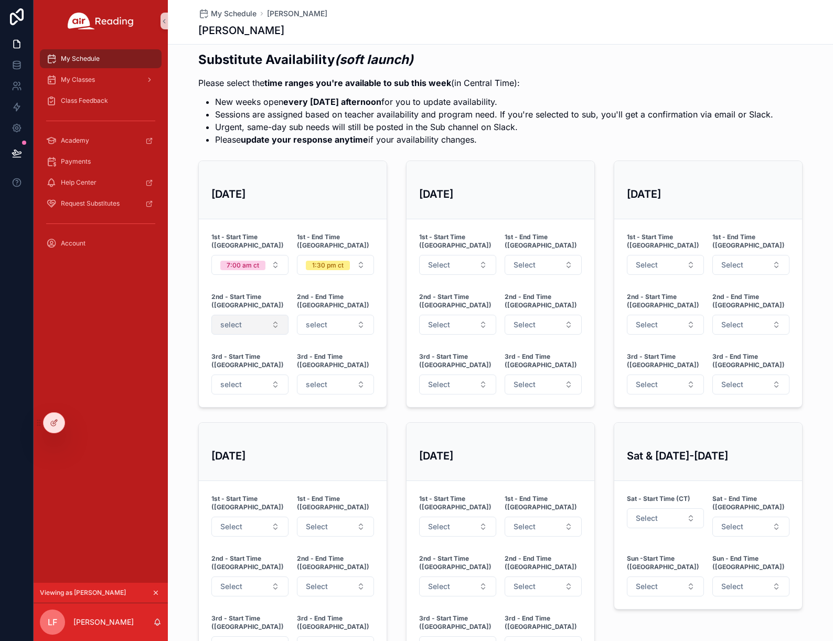
click at [256, 315] on button "select" at bounding box center [249, 325] width 77 height 20
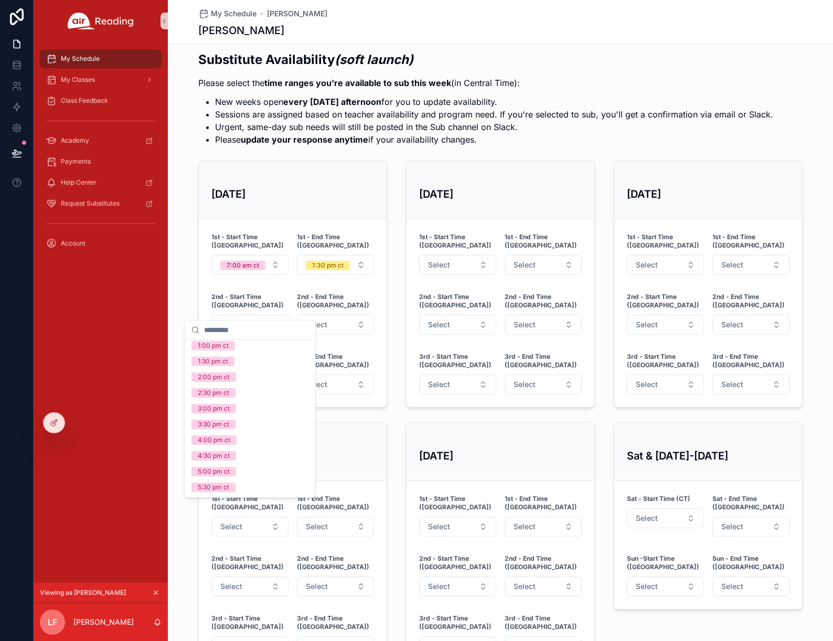
scroll to position [225, 0]
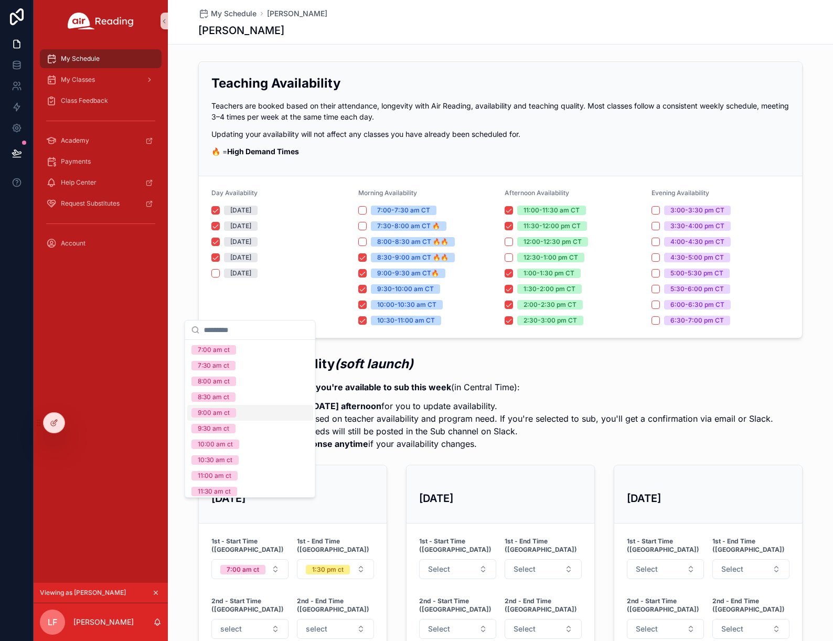
scroll to position [225, 0]
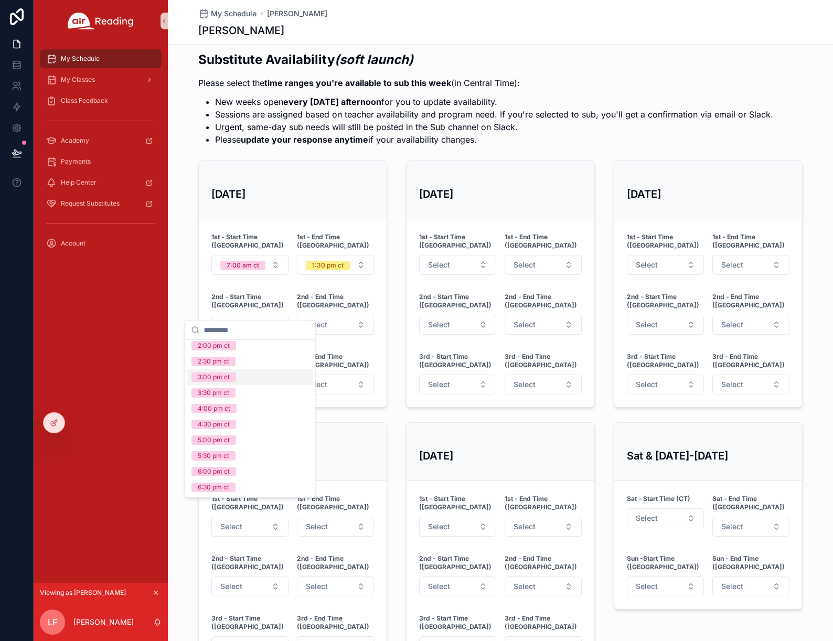
click at [237, 381] on div "3:00 pm ct" at bounding box center [250, 377] width 126 height 16
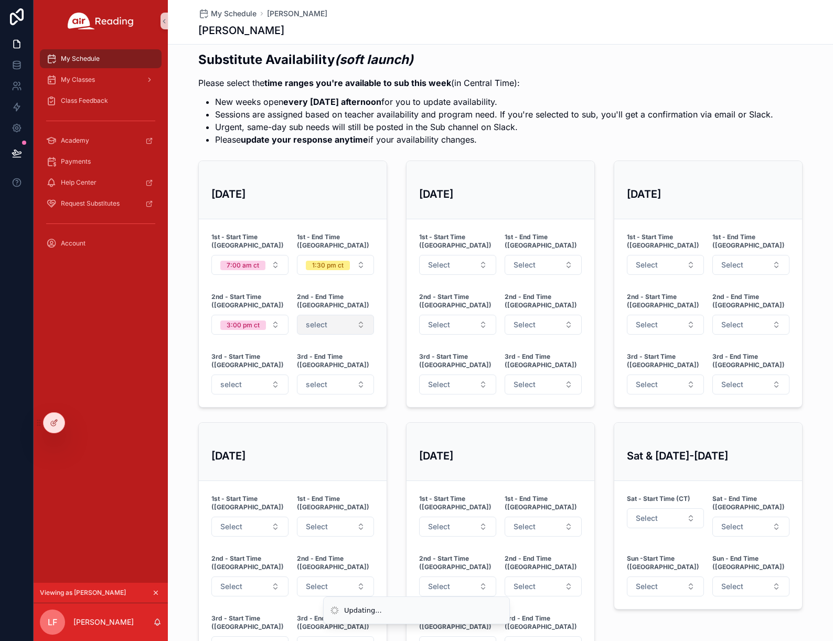
click at [321, 315] on button "select" at bounding box center [335, 325] width 77 height 20
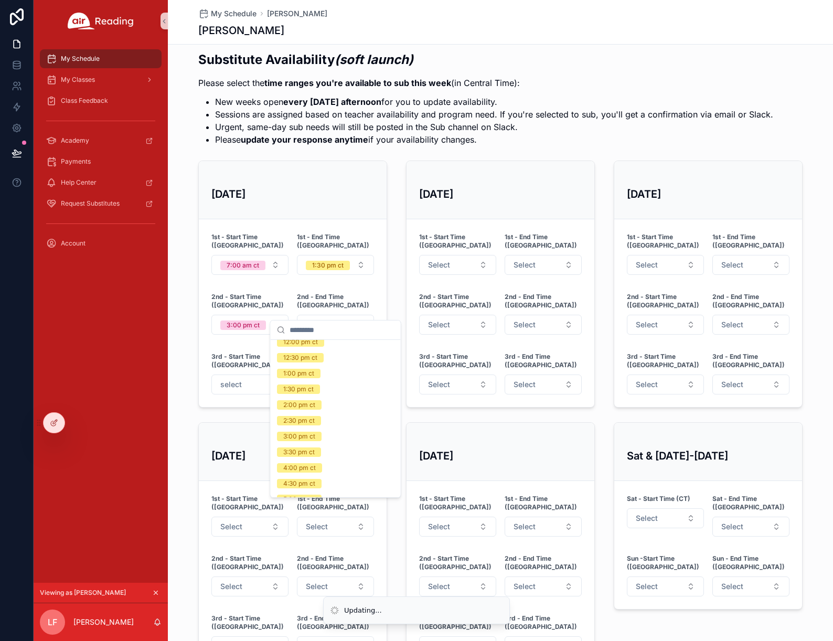
scroll to position [225, 0]
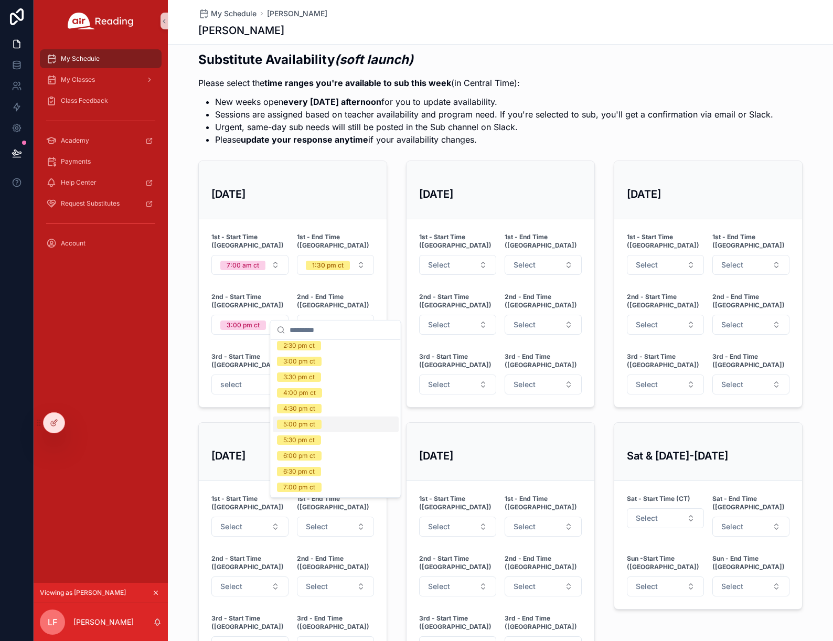
click at [327, 422] on div "5:00 pm ct" at bounding box center [336, 425] width 126 height 16
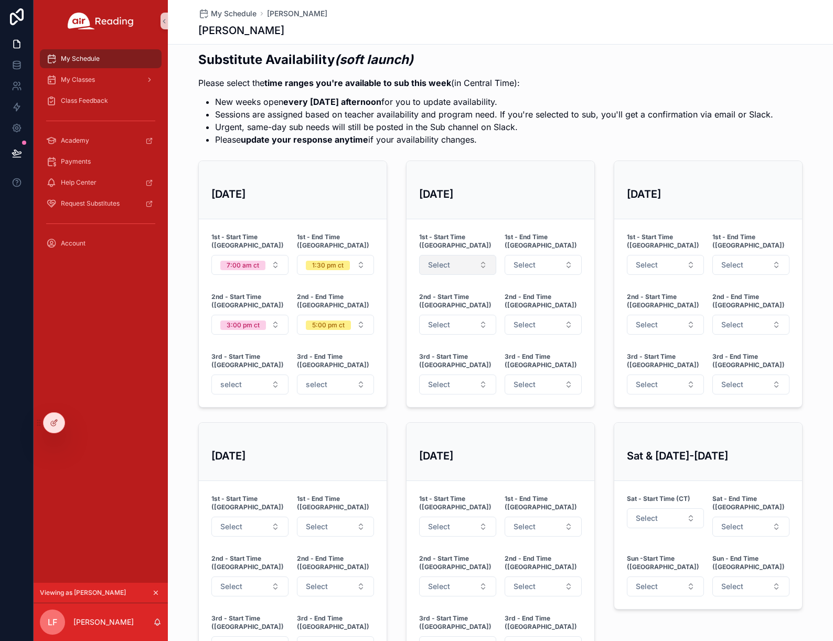
click at [470, 256] on button "Select" at bounding box center [457, 265] width 77 height 20
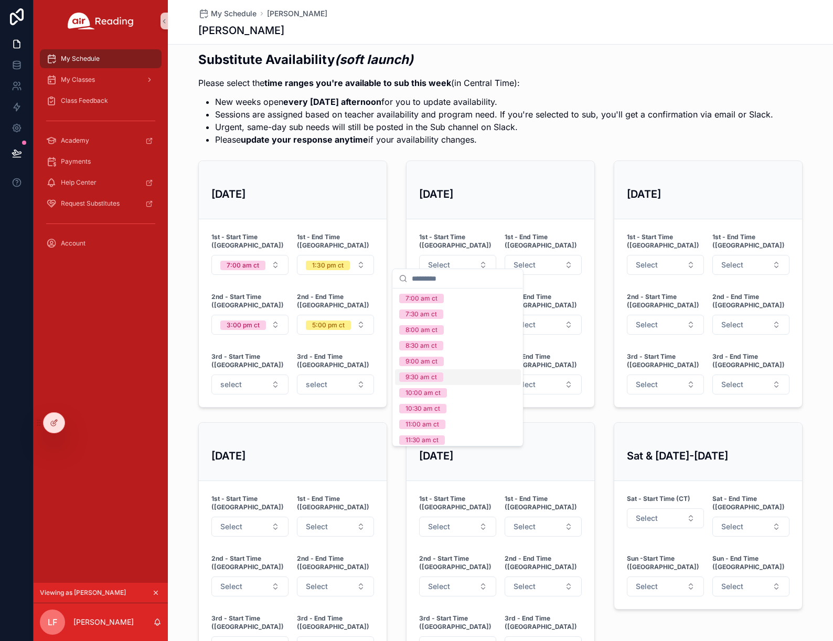
click at [457, 382] on div "9:30 am ct" at bounding box center [458, 377] width 126 height 16
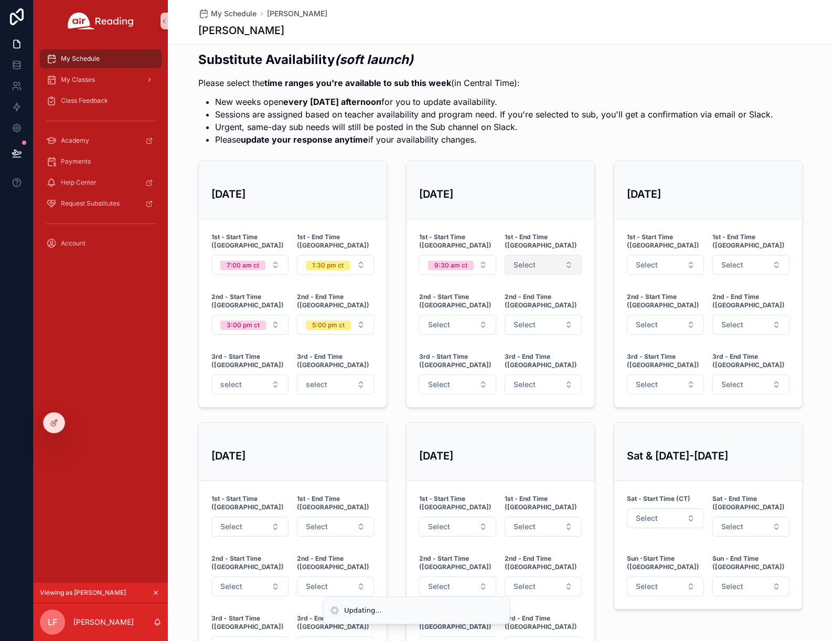
click at [521, 260] on span "Select" at bounding box center [525, 265] width 22 height 10
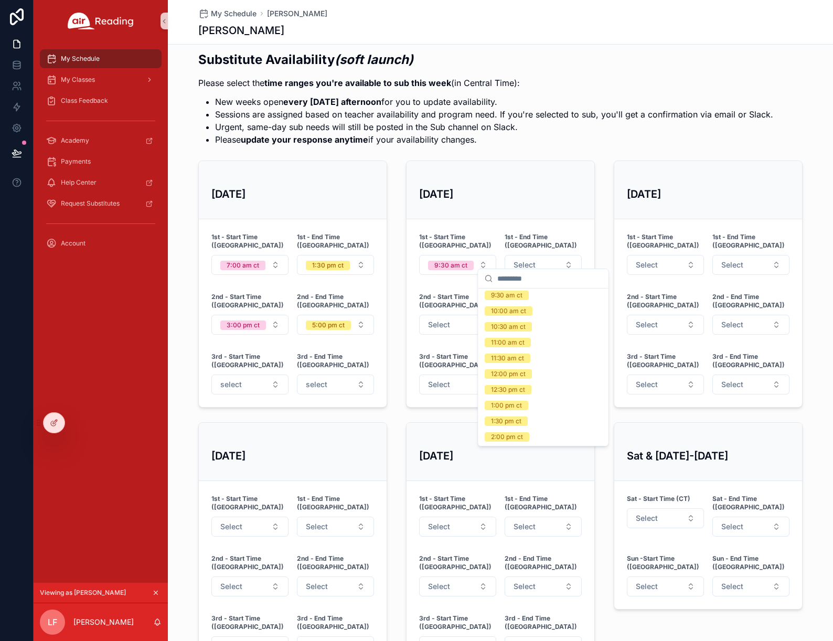
scroll to position [61, 0]
click at [523, 380] on div "12:00 pm ct" at bounding box center [508, 378] width 35 height 9
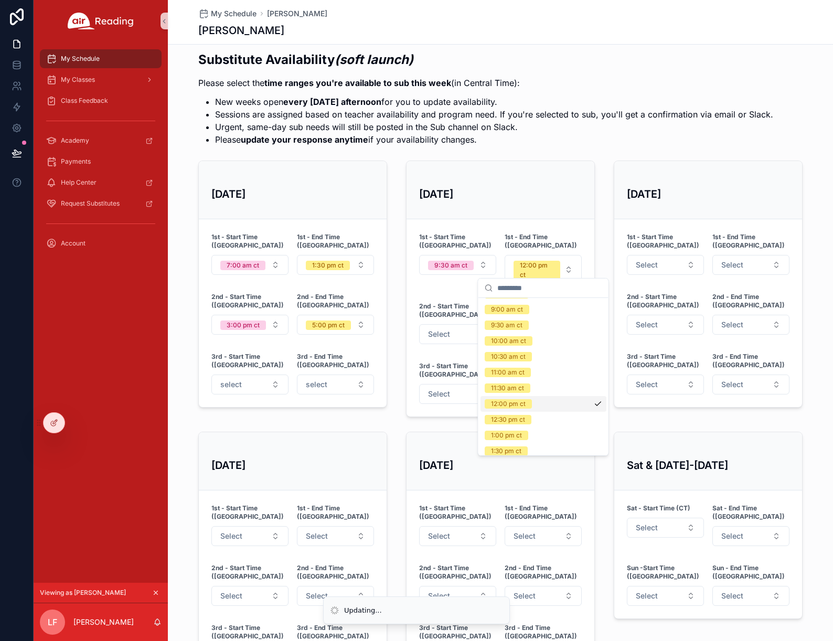
scroll to position [77, 0]
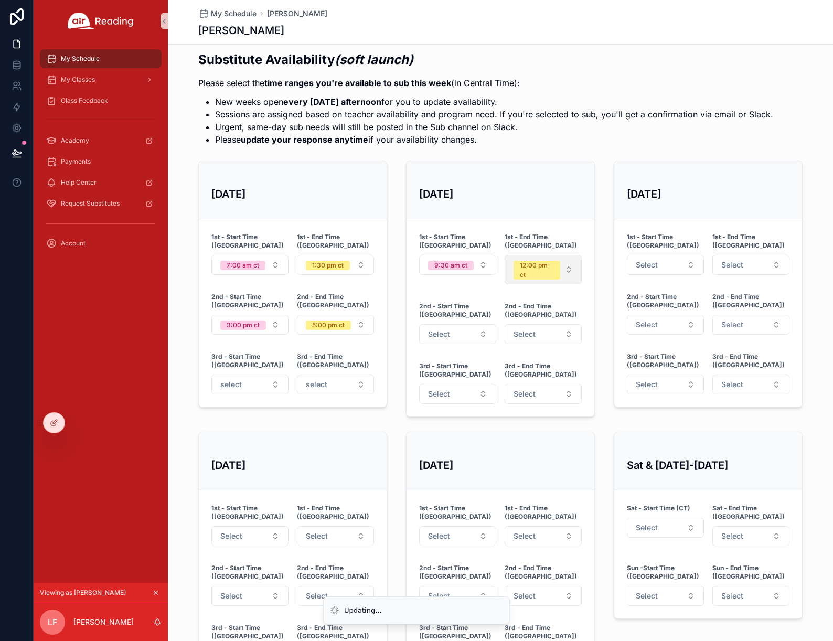
click at [541, 263] on div "12:00 pm ct" at bounding box center [537, 270] width 34 height 19
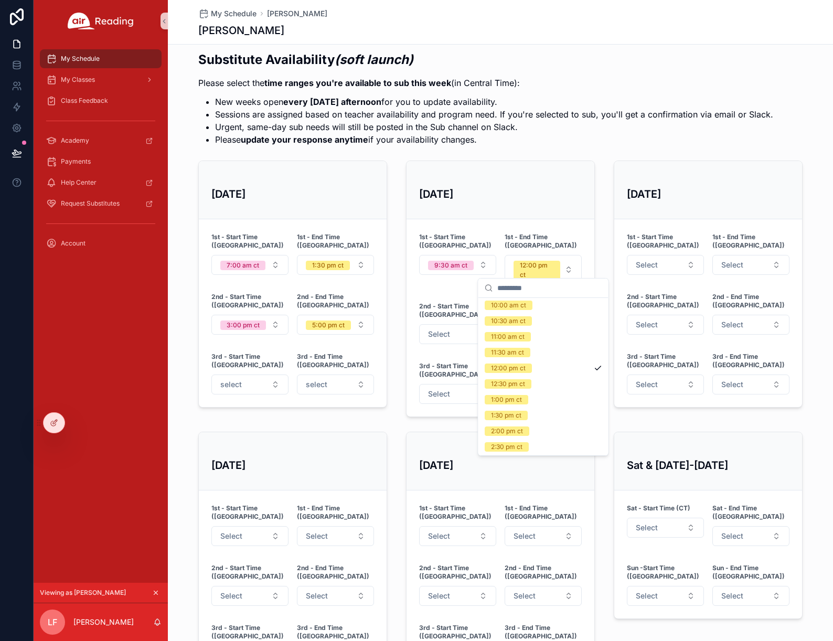
scroll to position [118, 0]
click at [532, 377] on div "1:00 pm ct" at bounding box center [544, 380] width 126 height 16
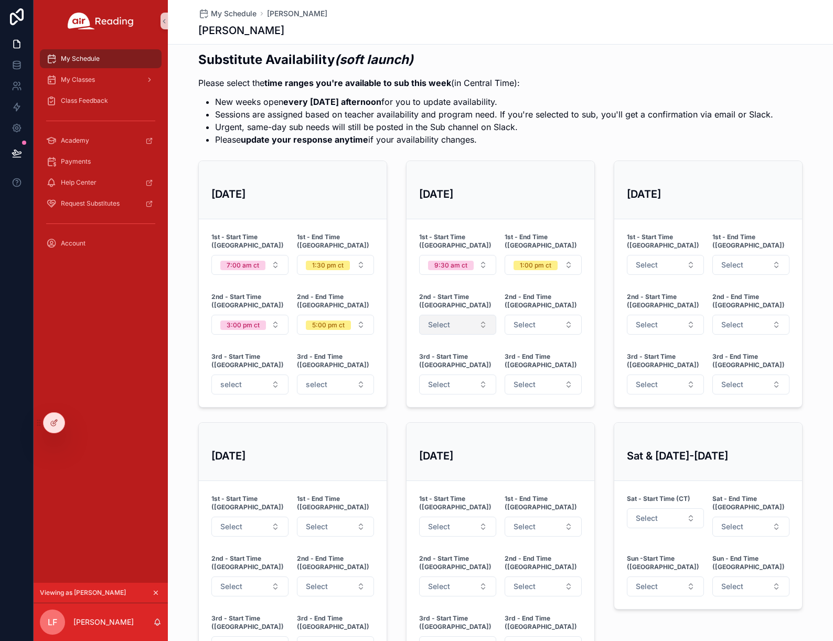
click at [476, 315] on button "Select" at bounding box center [457, 325] width 77 height 20
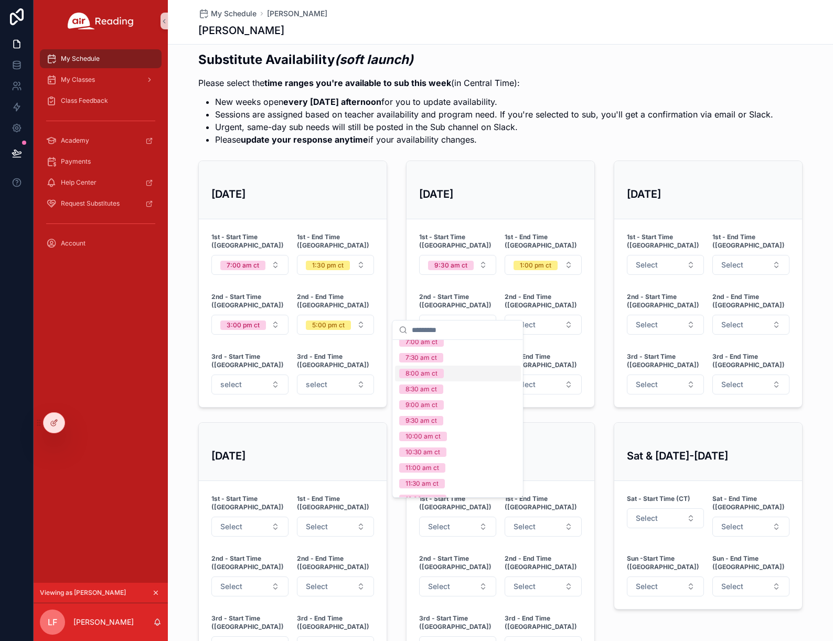
scroll to position [7, 0]
click at [585, 385] on div "Tue, 10/7 1st - Start Time (CT) 9:30 am ct 1st - End Time (CT) 1:00 pm ct 2nd -…" at bounding box center [501, 284] width 202 height 256
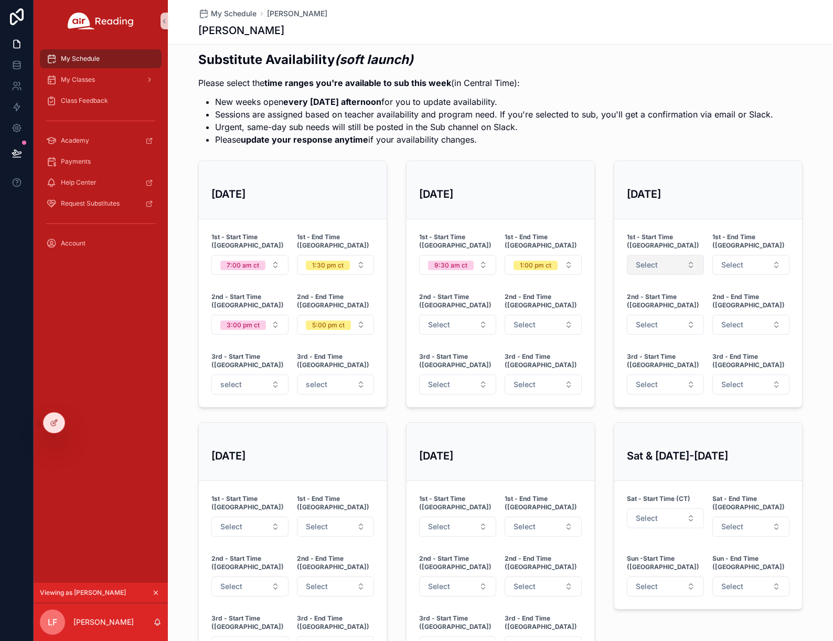
click at [662, 256] on button "Select" at bounding box center [665, 265] width 77 height 20
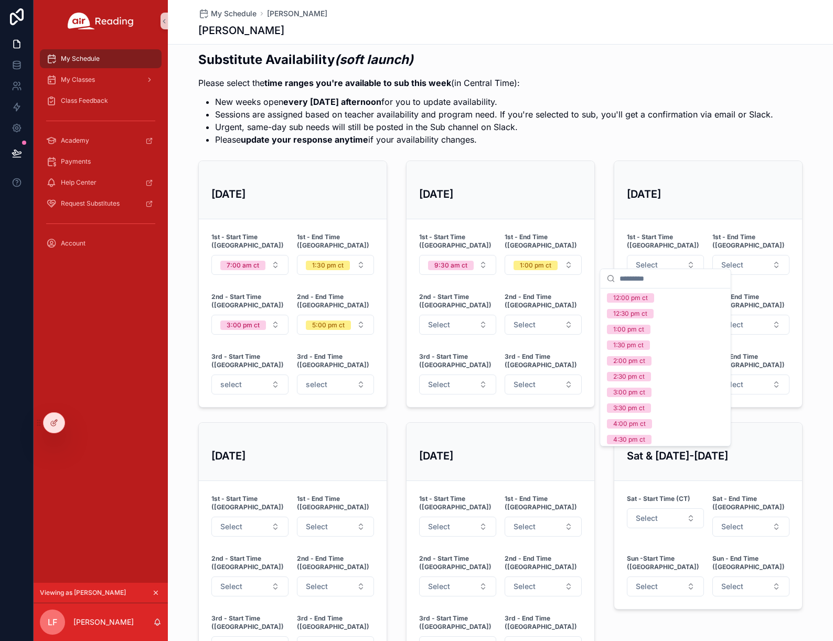
scroll to position [225, 0]
click at [651, 356] on span "4:00 pm ct" at bounding box center [629, 357] width 45 height 9
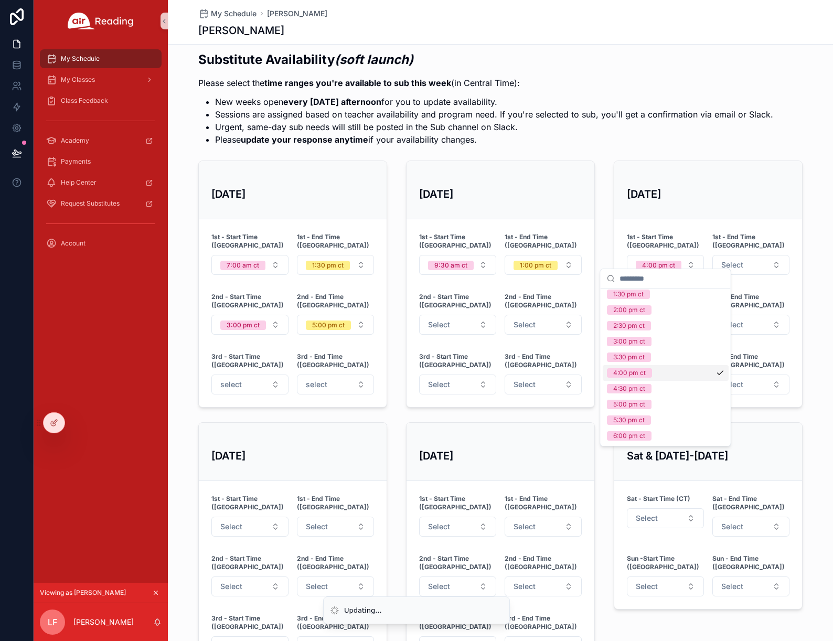
scroll to position [240, 0]
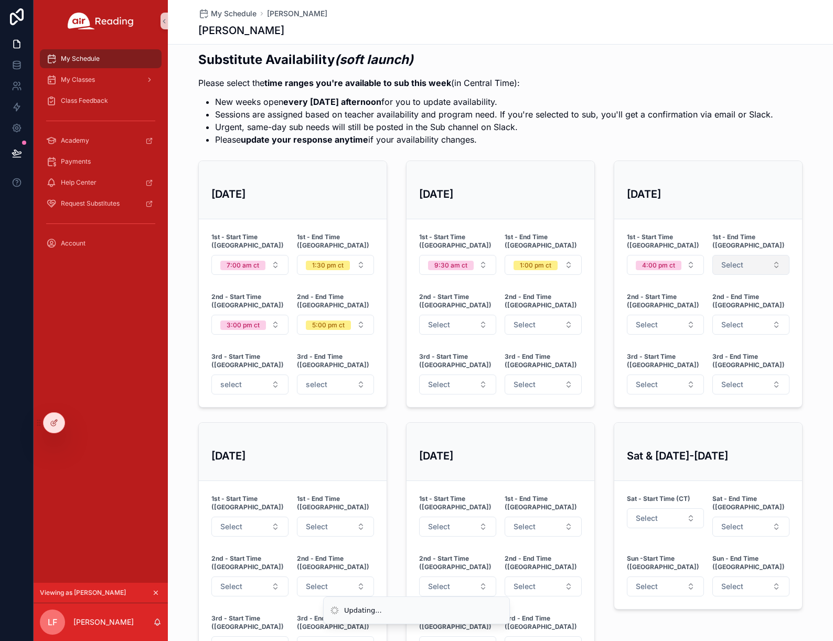
click at [755, 264] on button "Select" at bounding box center [751, 265] width 77 height 20
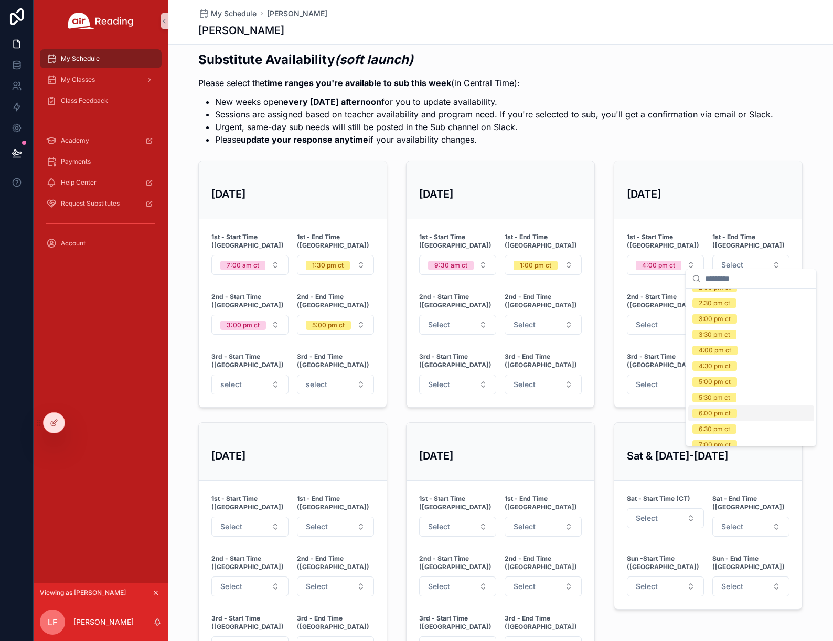
scroll to position [225, 0]
click at [742, 405] on div "6:00 pm ct" at bounding box center [751, 405] width 126 height 16
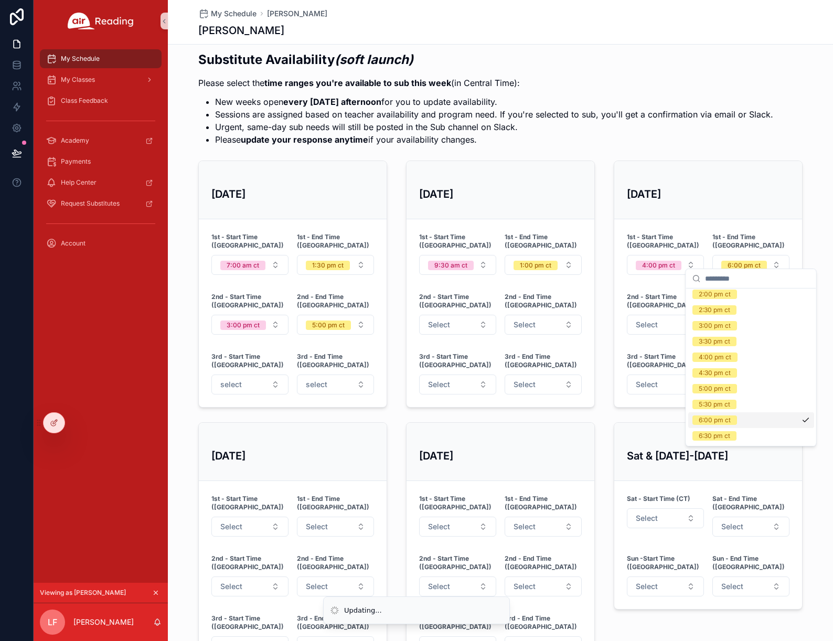
scroll to position [240, 0]
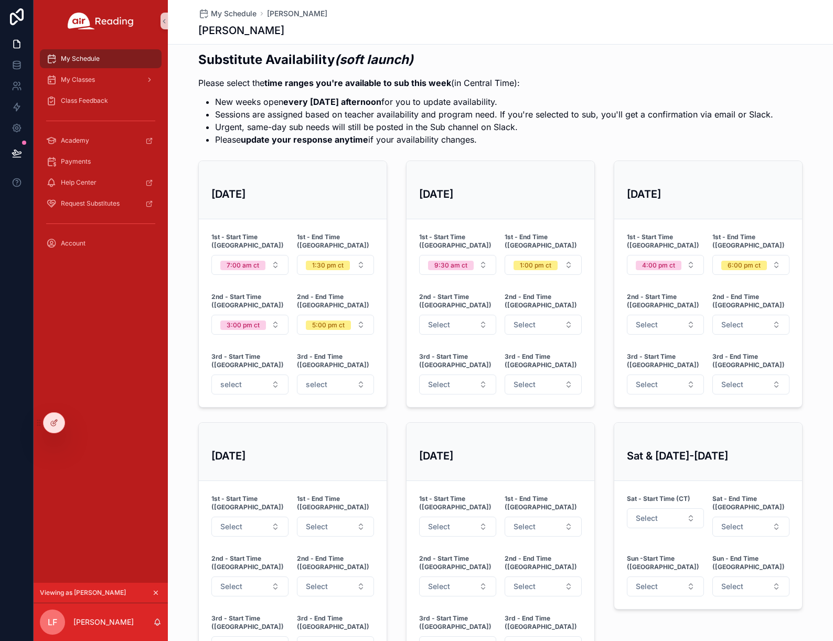
click at [687, 389] on div "Substitute Availability (soft launch) Please select the time ranges you're avai…" at bounding box center [500, 360] width 617 height 627
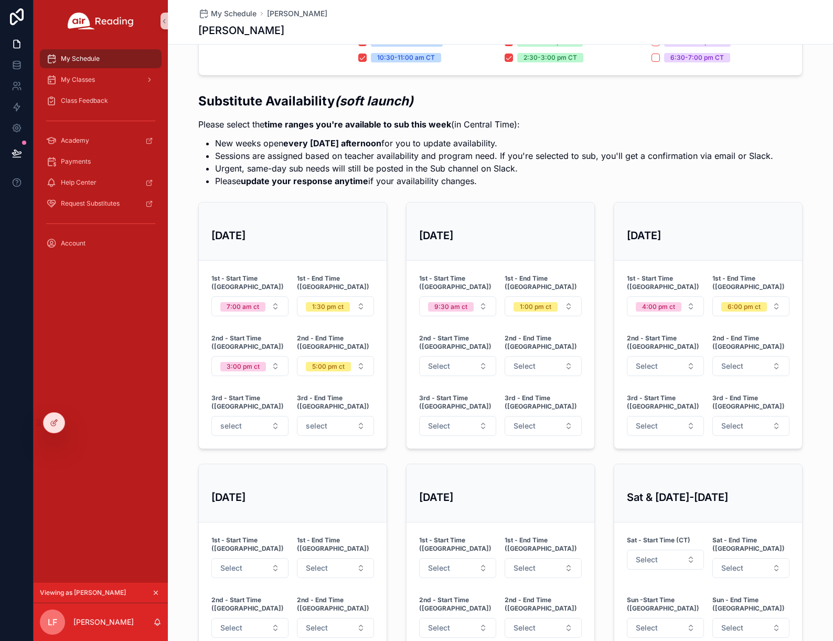
scroll to position [262, 0]
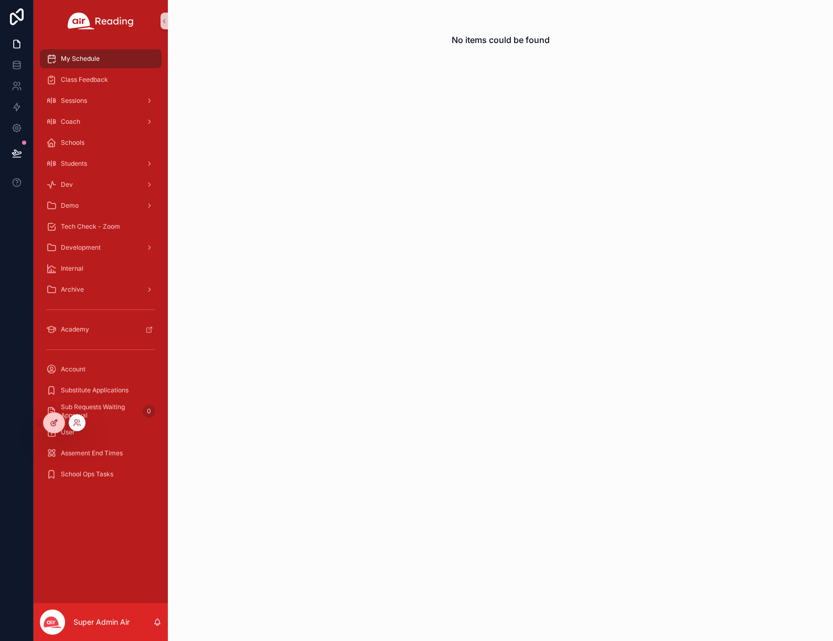
click at [54, 422] on icon at bounding box center [55, 422] width 4 height 4
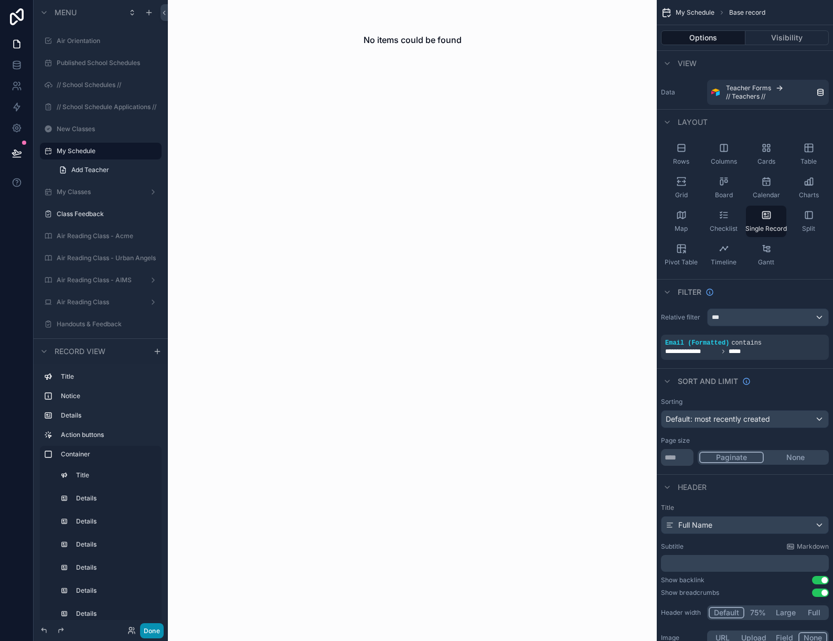
click at [152, 633] on button "Done" at bounding box center [152, 630] width 24 height 15
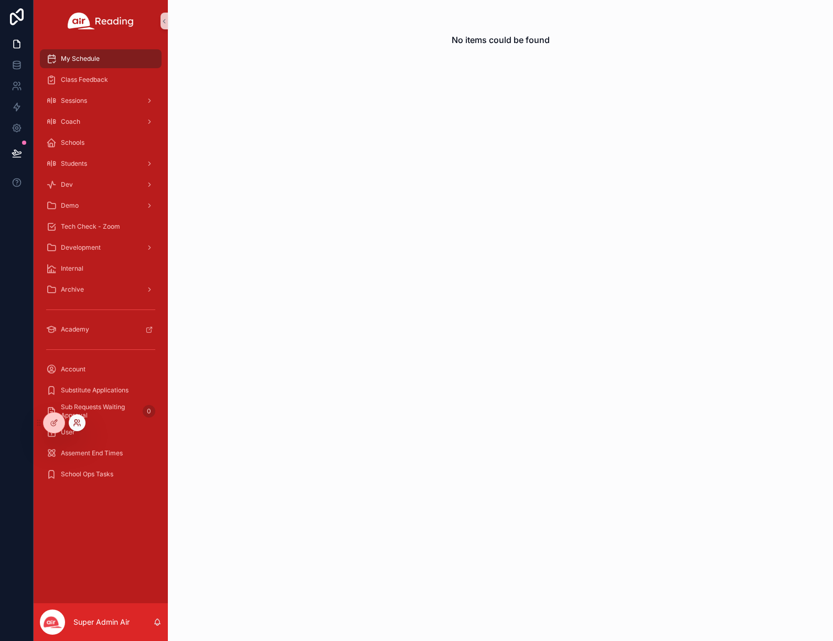
click at [78, 423] on icon at bounding box center [77, 423] width 8 height 8
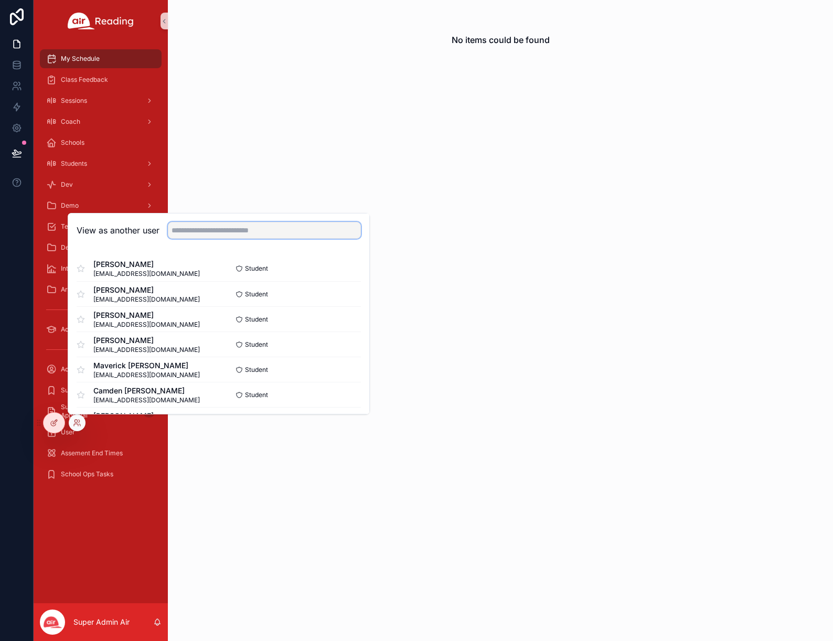
click at [198, 228] on input "text" at bounding box center [264, 230] width 193 height 17
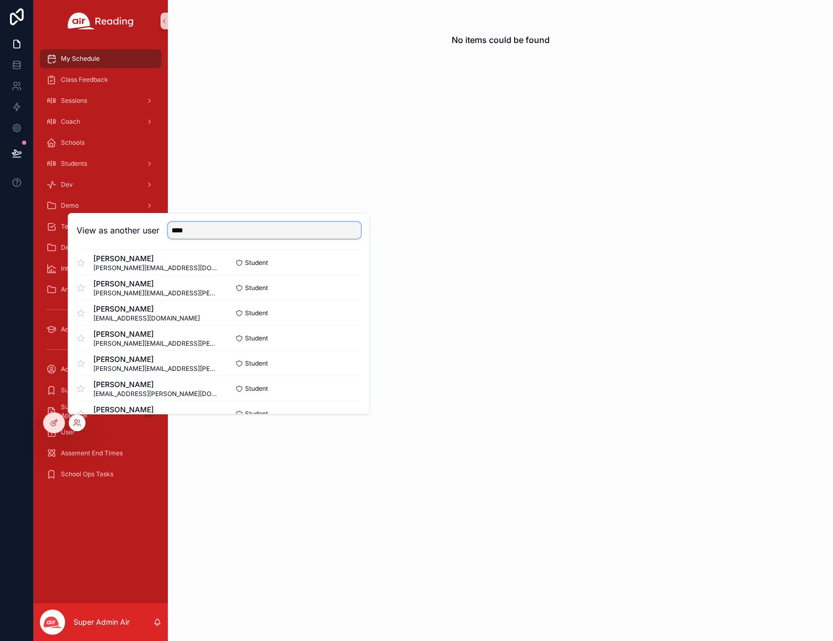
scroll to position [732, 0]
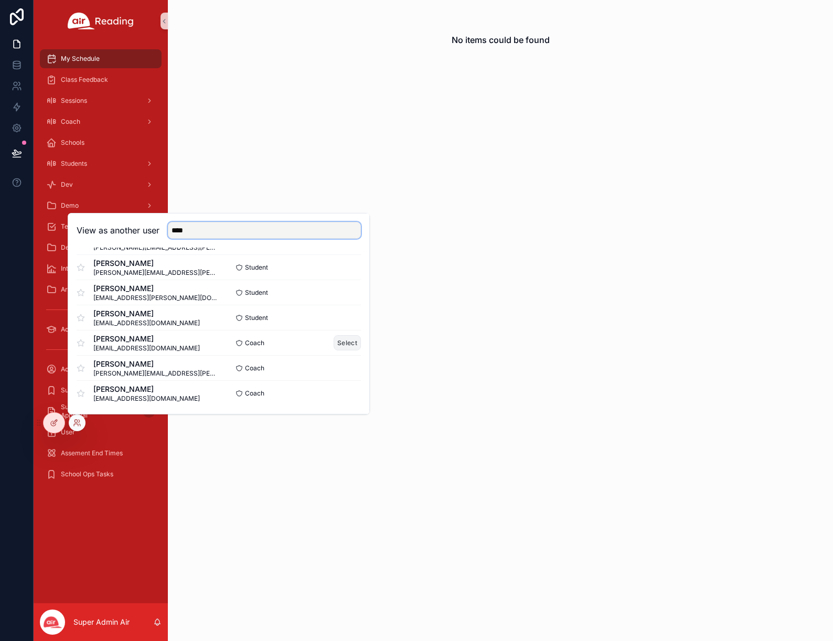
type input "****"
click at [344, 340] on button "Select" at bounding box center [347, 342] width 27 height 15
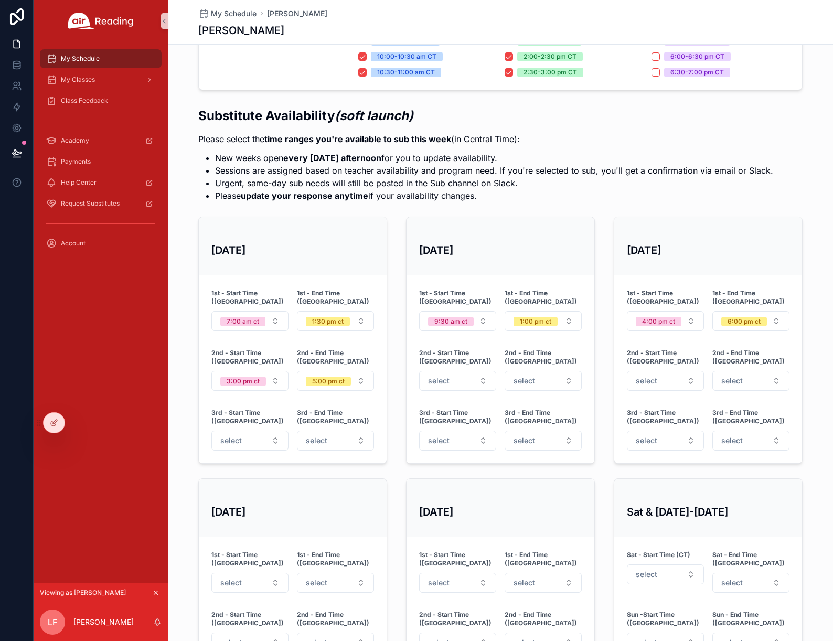
scroll to position [301, 0]
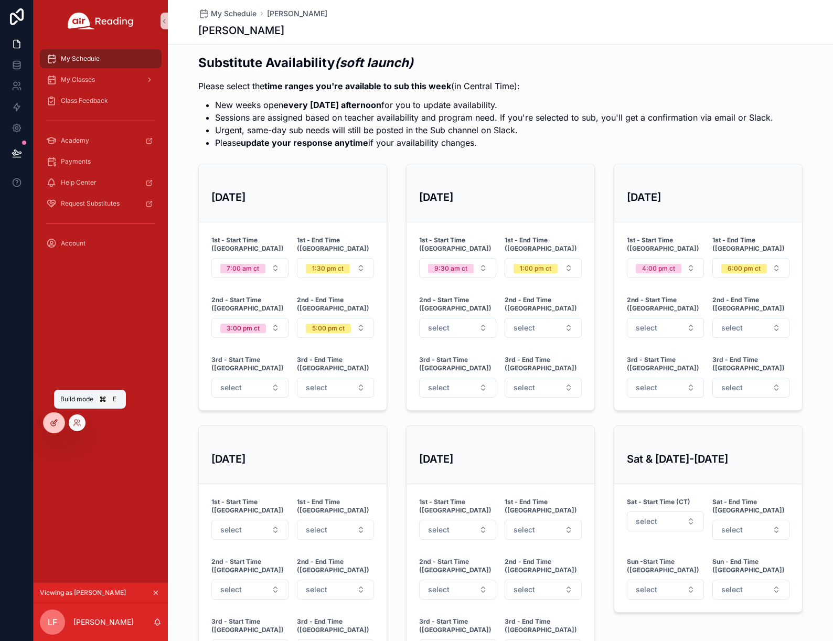
click at [60, 421] on div at bounding box center [54, 423] width 21 height 20
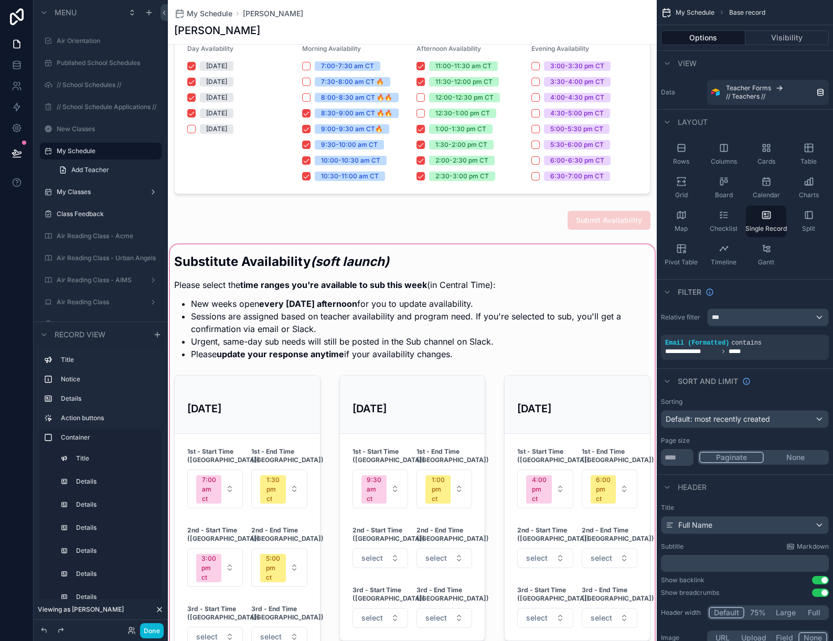
click at [313, 305] on div "scrollable content" at bounding box center [412, 587] width 489 height 690
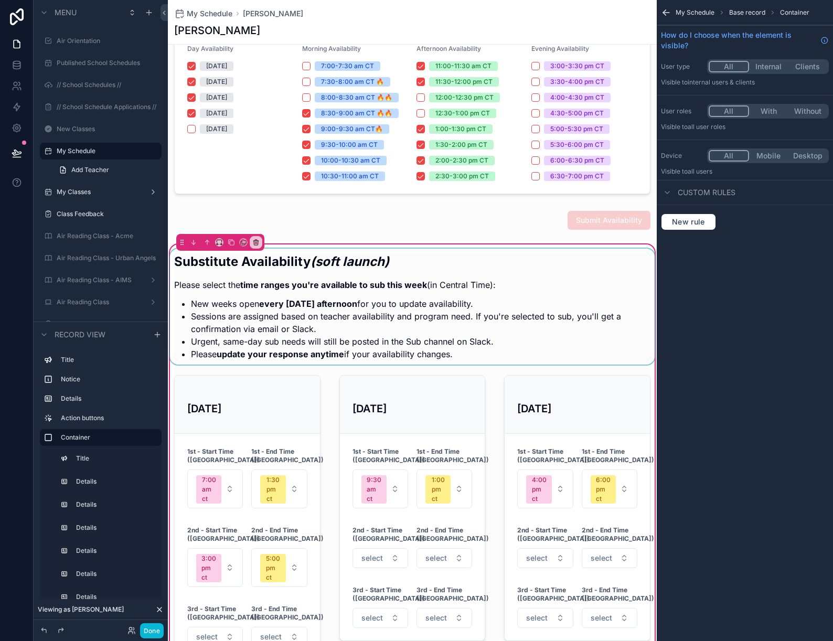
click at [281, 310] on div "scrollable content" at bounding box center [412, 307] width 489 height 116
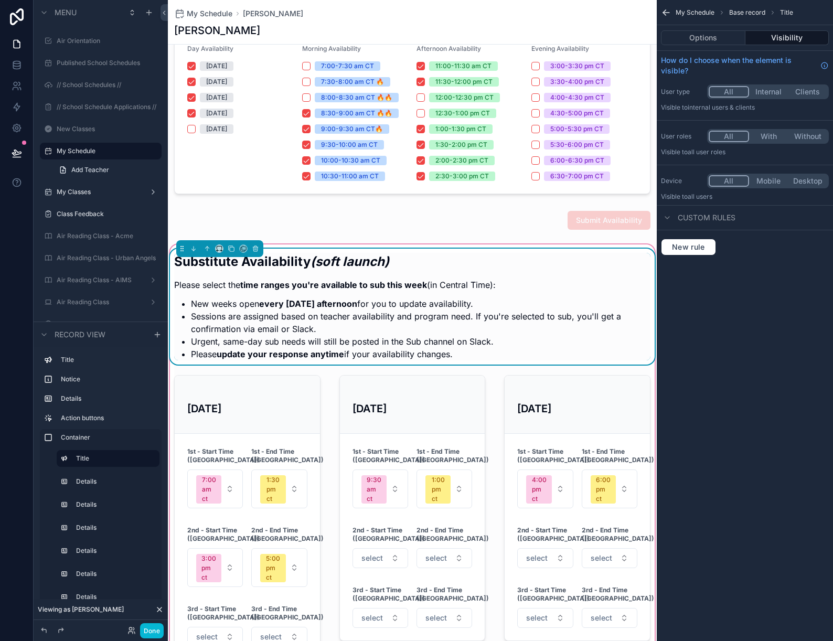
click at [330, 298] on li "New weeks open every [DATE] afternoon for you to update availability." at bounding box center [421, 304] width 460 height 13
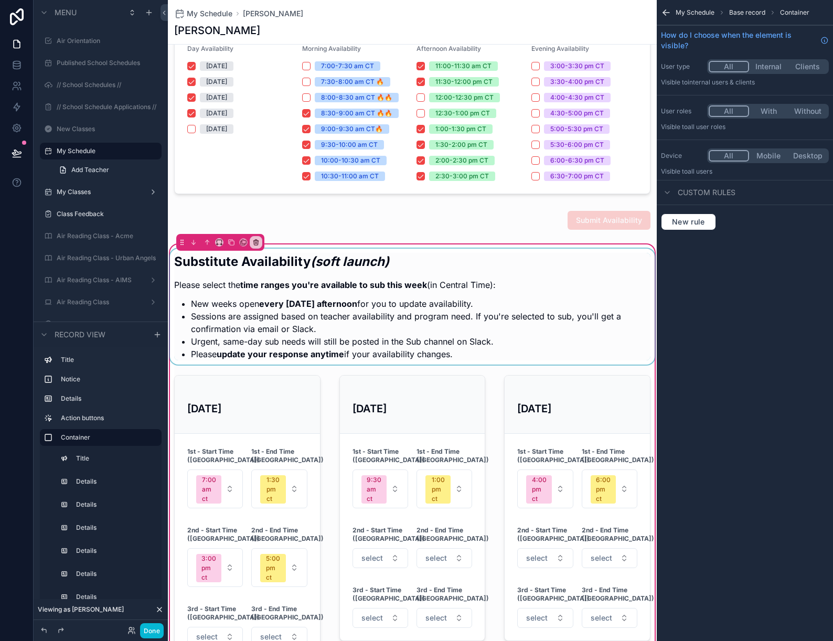
click at [375, 312] on div "scrollable content" at bounding box center [412, 307] width 489 height 116
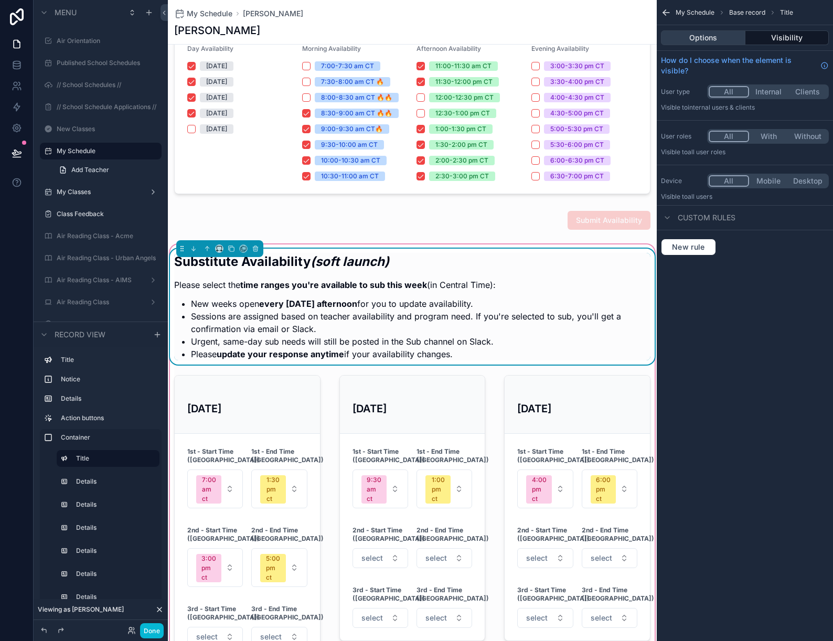
click at [692, 37] on button "Options" at bounding box center [703, 37] width 84 height 15
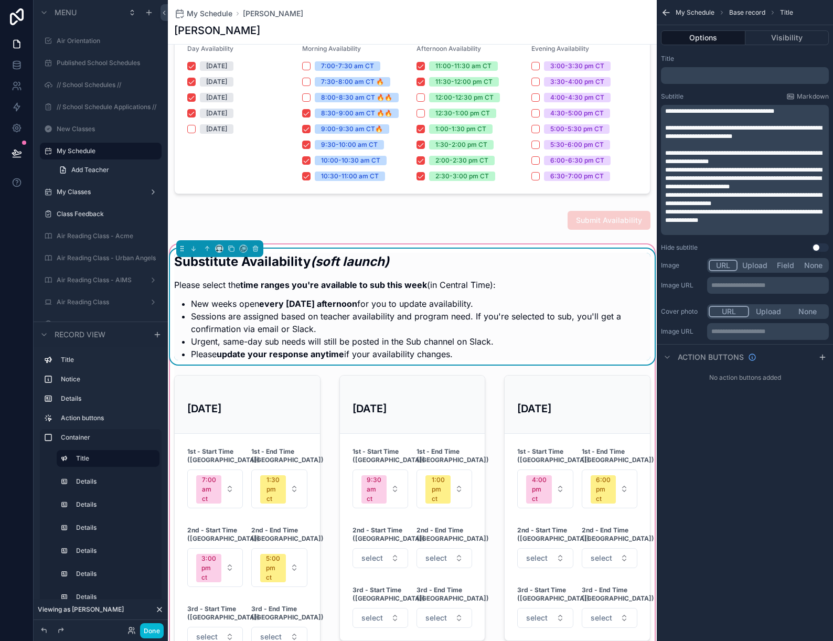
click at [671, 154] on span "**********" at bounding box center [743, 157] width 157 height 15
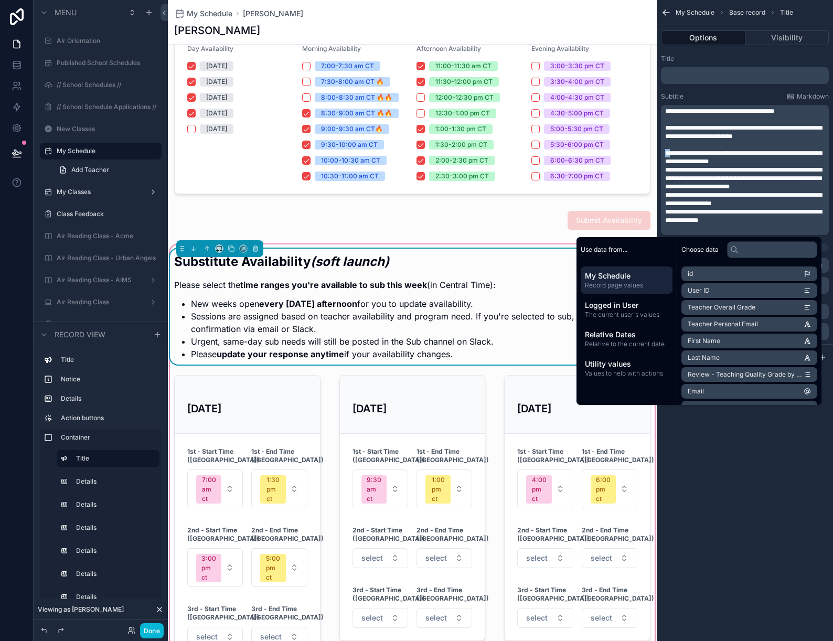
copy span "**"
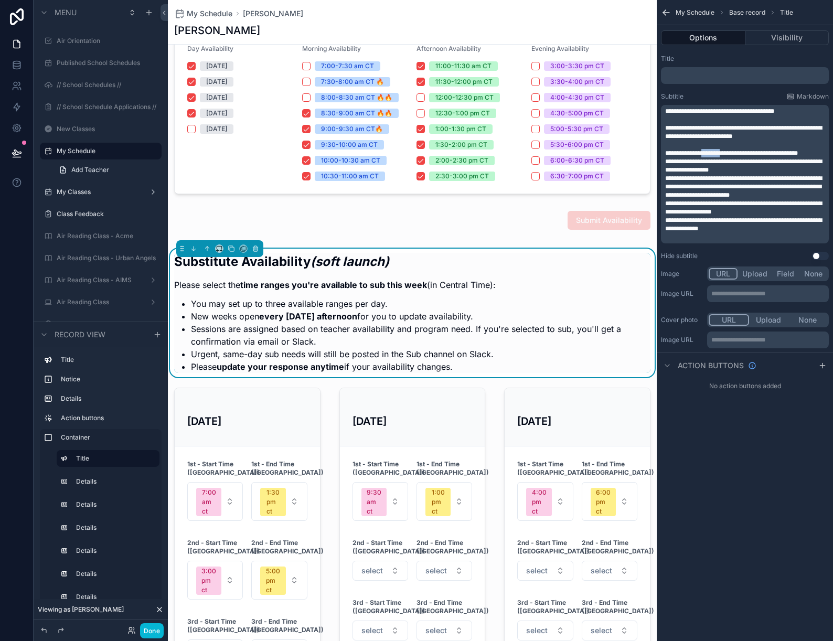
drag, startPoint x: 709, startPoint y: 153, endPoint x: 726, endPoint y: 154, distance: 17.3
click at [726, 154] on span "**********" at bounding box center [731, 153] width 133 height 6
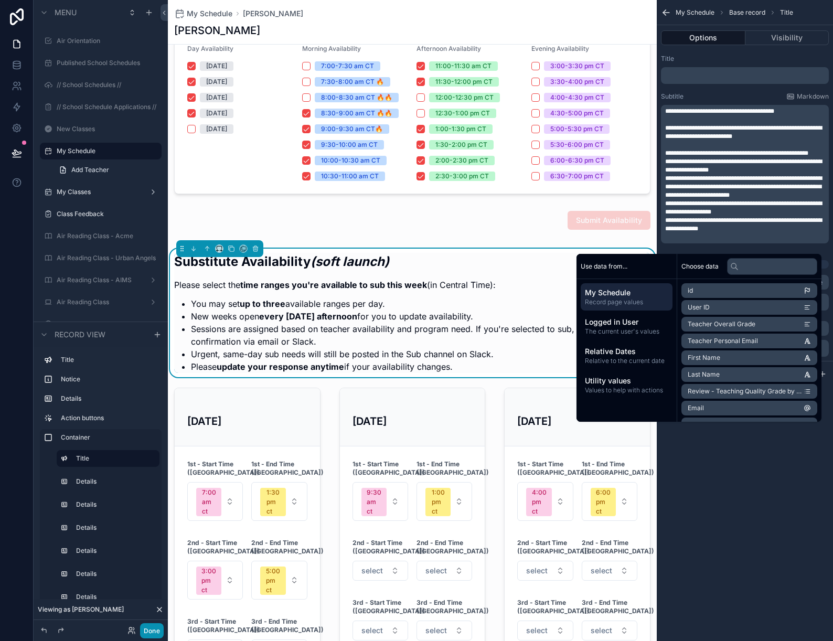
click at [152, 632] on button "Done" at bounding box center [152, 630] width 24 height 15
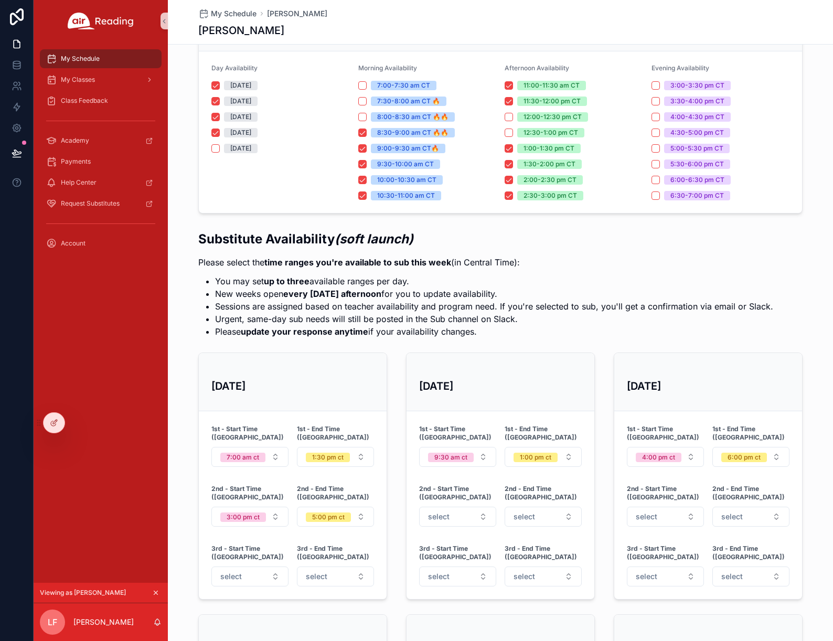
scroll to position [229, 0]
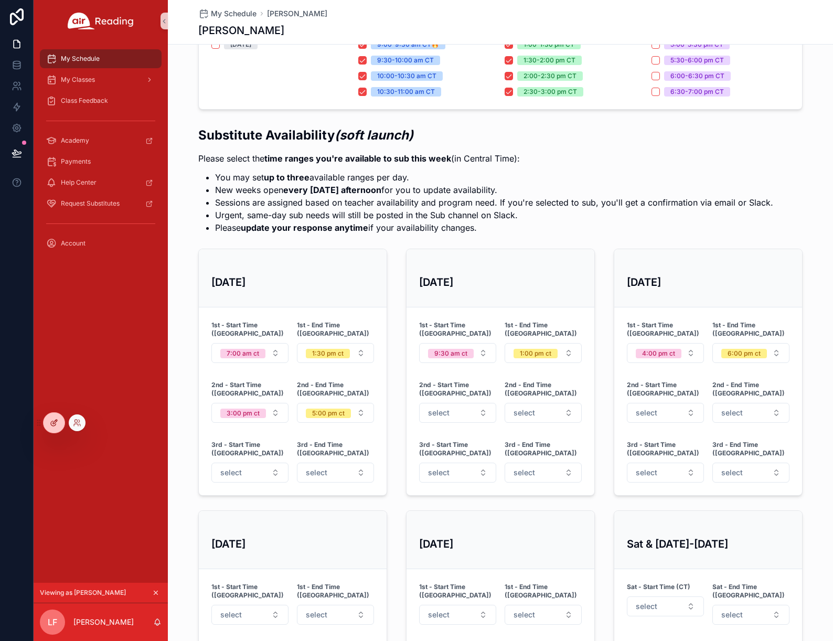
click at [58, 427] on div at bounding box center [54, 423] width 21 height 20
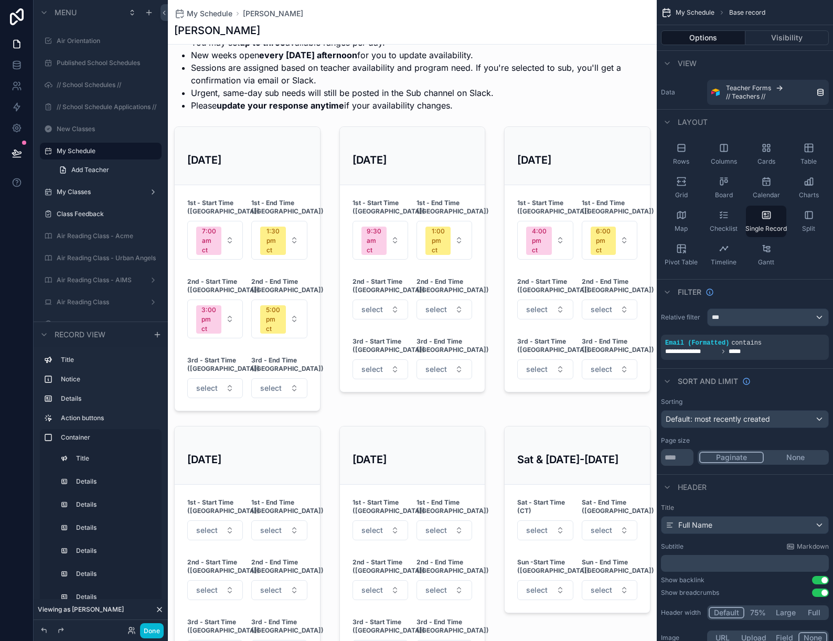
scroll to position [580, 0]
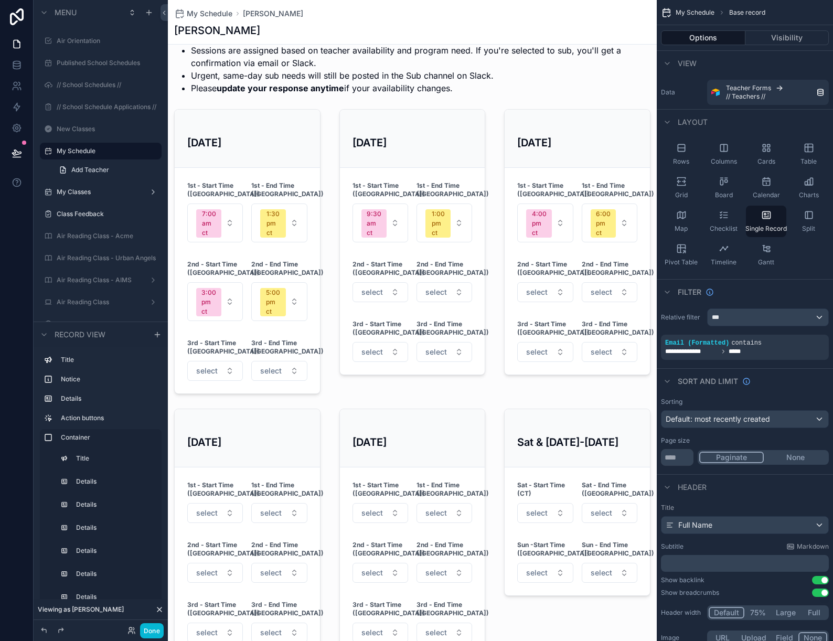
click at [269, 155] on div "scrollable content" at bounding box center [412, 315] width 489 height 703
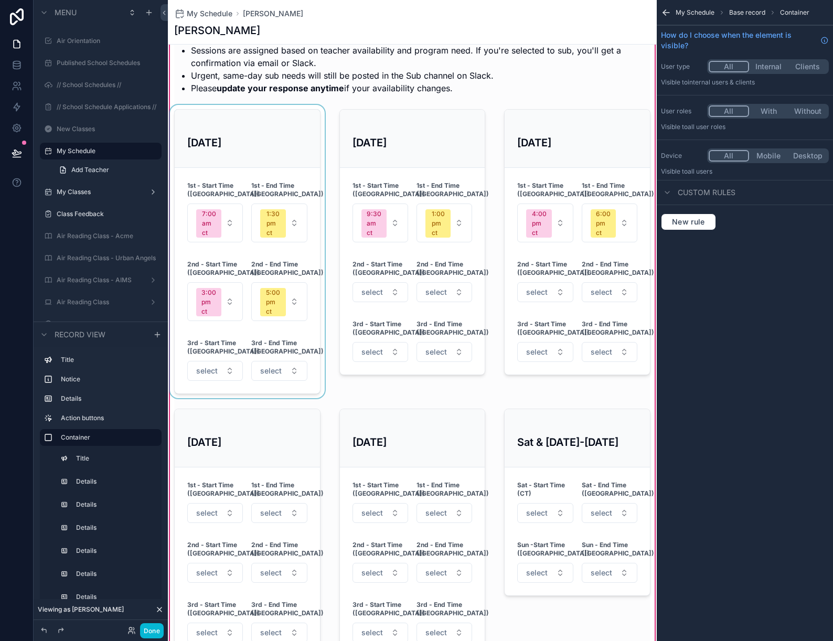
click at [233, 125] on div "scrollable content" at bounding box center [247, 251] width 159 height 293
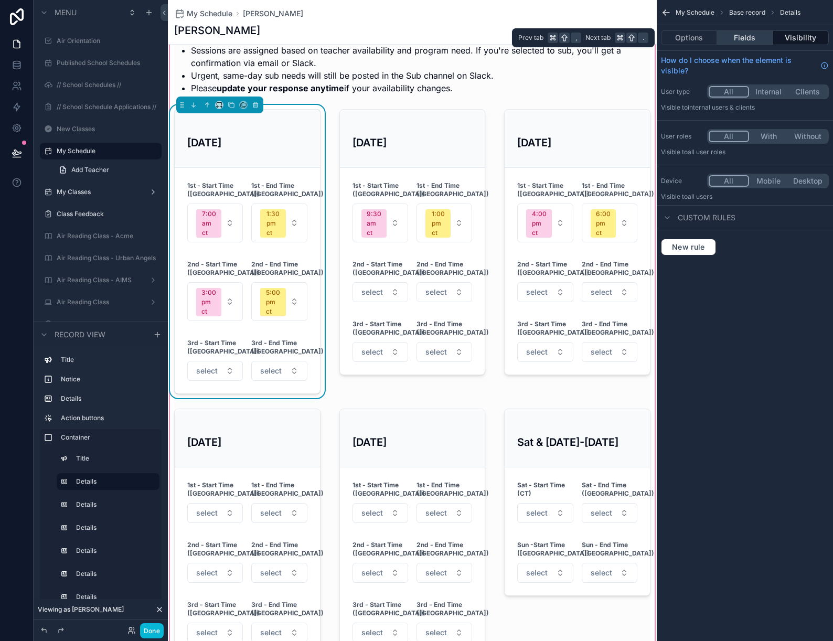
click at [751, 34] on button "Fields" at bounding box center [745, 37] width 56 height 15
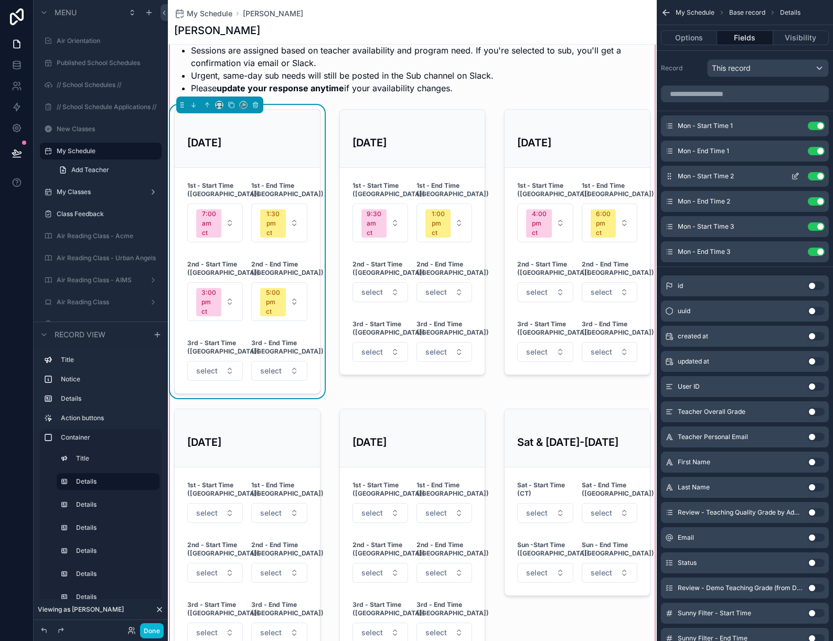
click at [795, 177] on icon "scrollable content" at bounding box center [795, 176] width 8 height 8
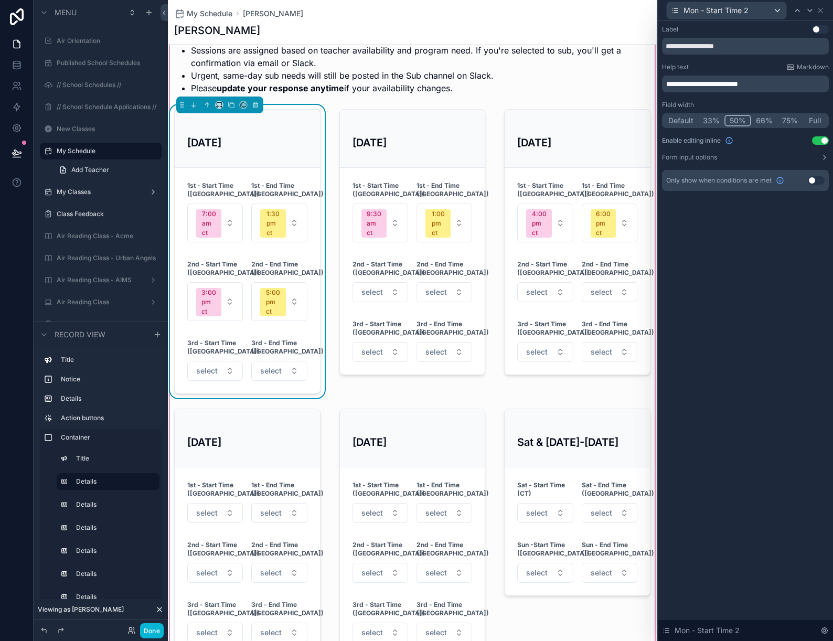
click at [820, 179] on button "Use setting" at bounding box center [816, 180] width 17 height 8
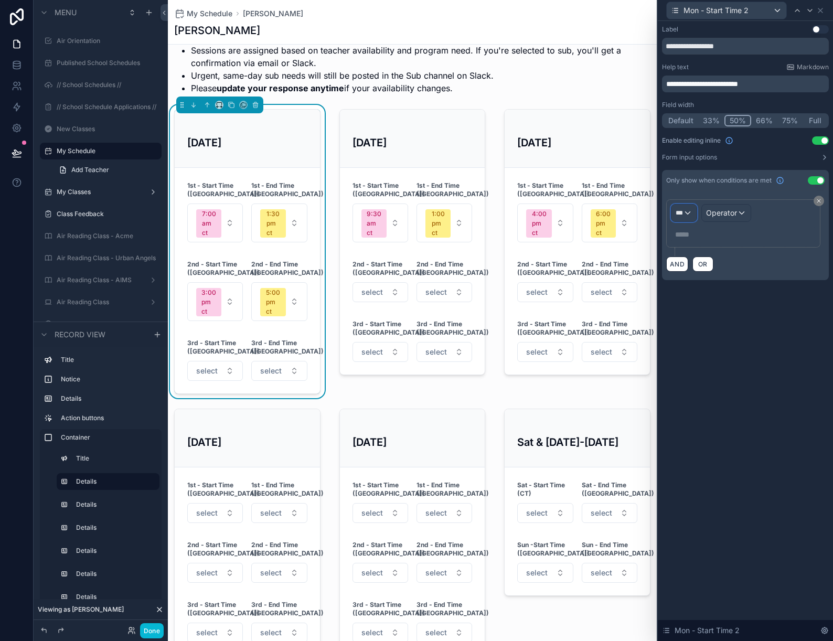
click at [685, 214] on div "***" at bounding box center [684, 213] width 25 height 17
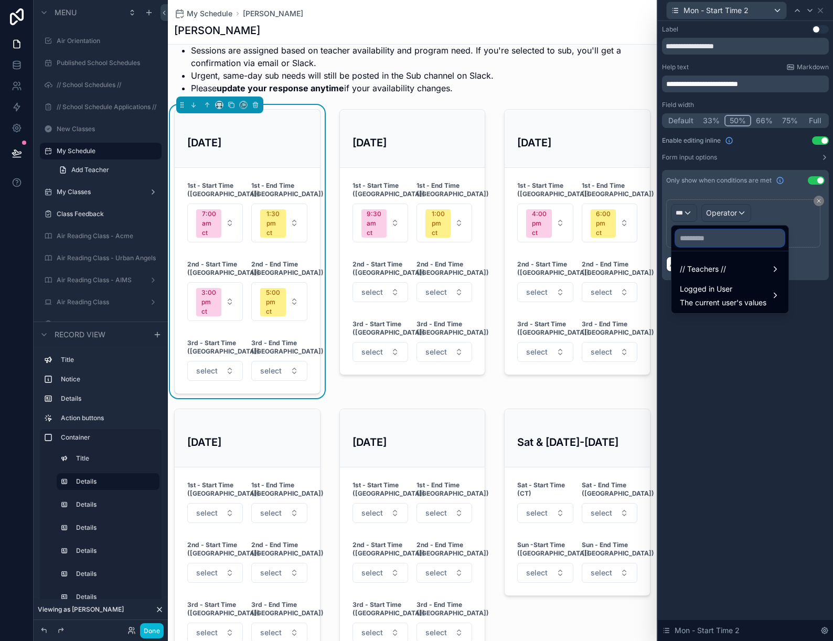
click at [695, 239] on input "text" at bounding box center [730, 238] width 109 height 17
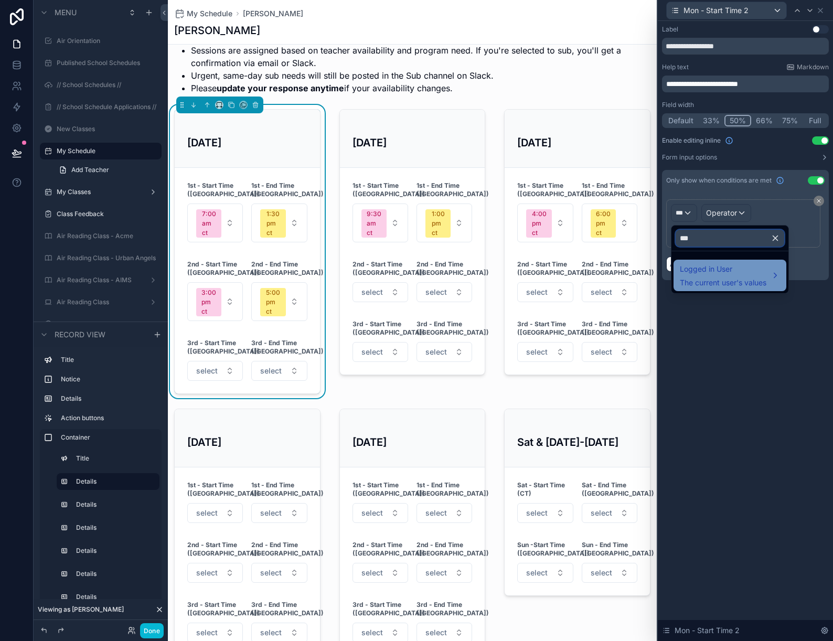
type input "***"
click at [719, 277] on div "Logged in User The current user's values" at bounding box center [723, 275] width 87 height 25
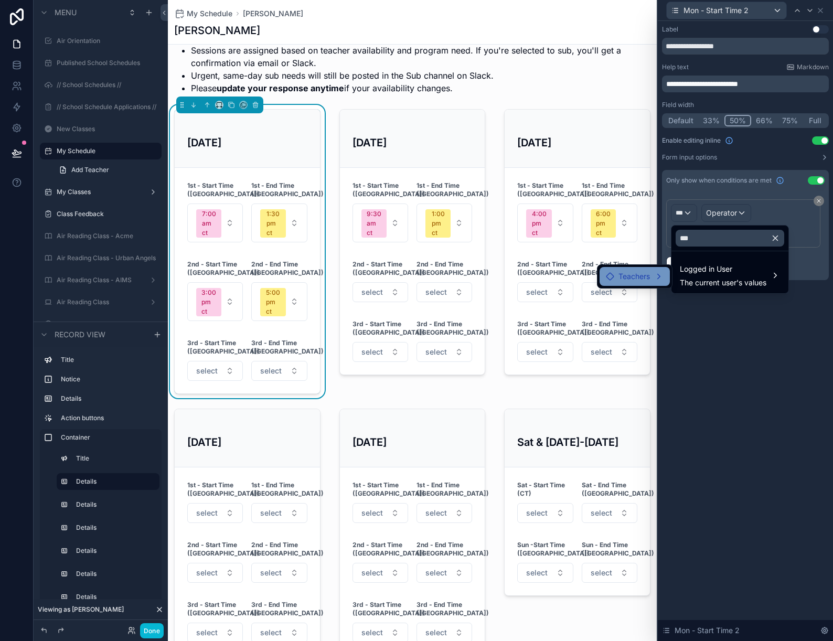
click at [641, 279] on span "Teachers" at bounding box center [634, 276] width 31 height 13
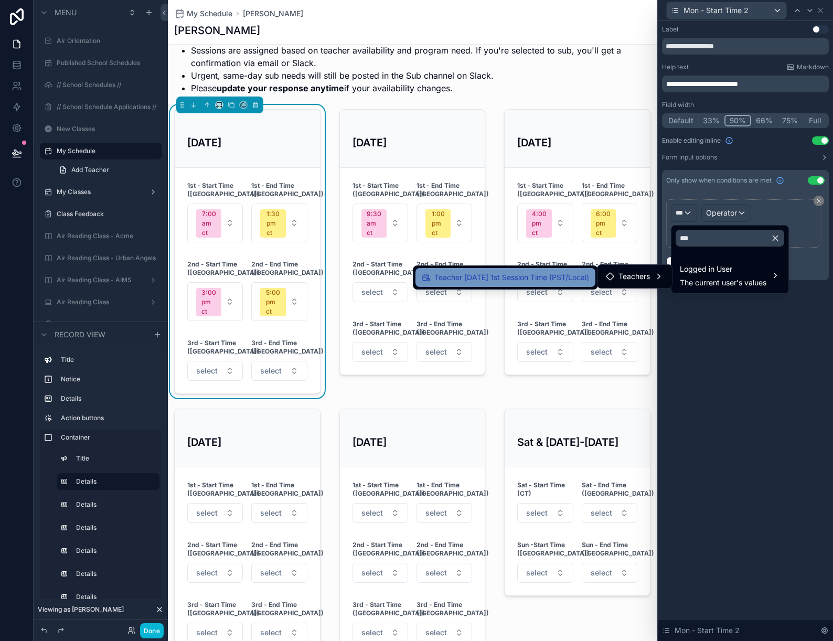
click at [555, 278] on span "Teacher Today's 1st Session Time (PST/Local)" at bounding box center [512, 277] width 155 height 13
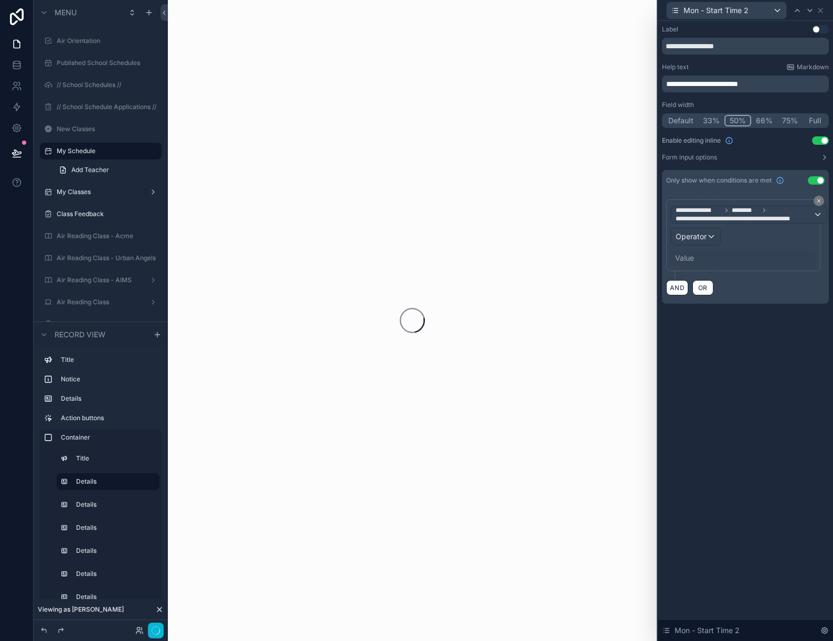
scroll to position [0, 0]
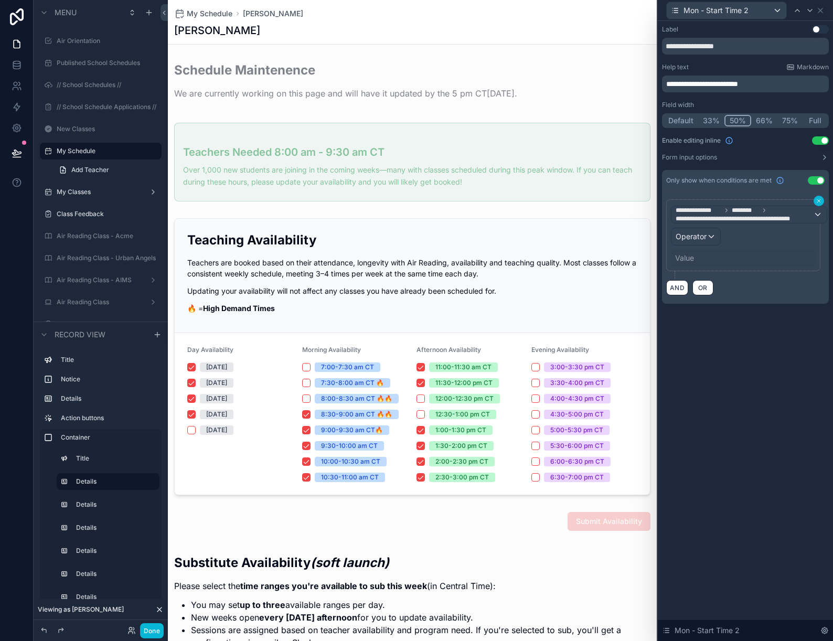
click at [819, 204] on button at bounding box center [819, 201] width 10 height 10
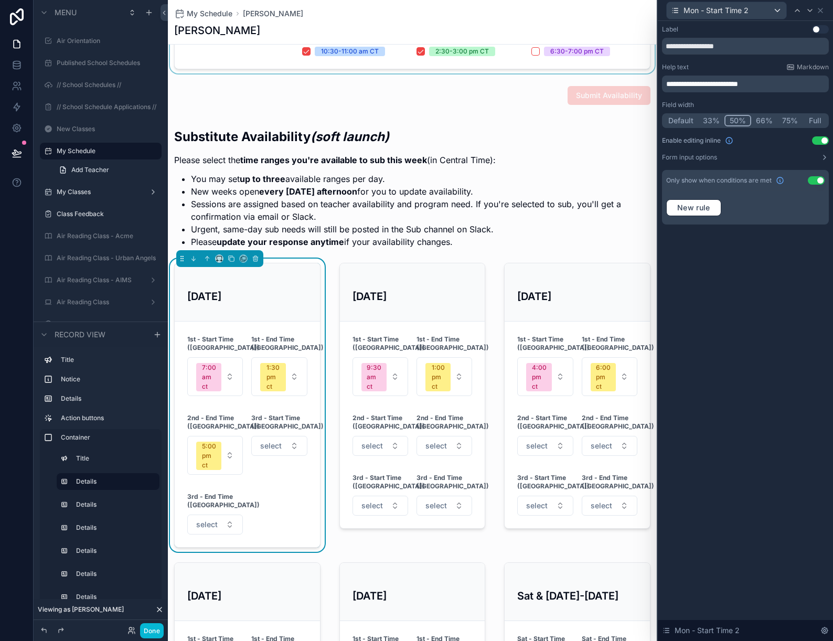
scroll to position [427, 0]
click at [700, 211] on span "New rule" at bounding box center [693, 207] width 41 height 9
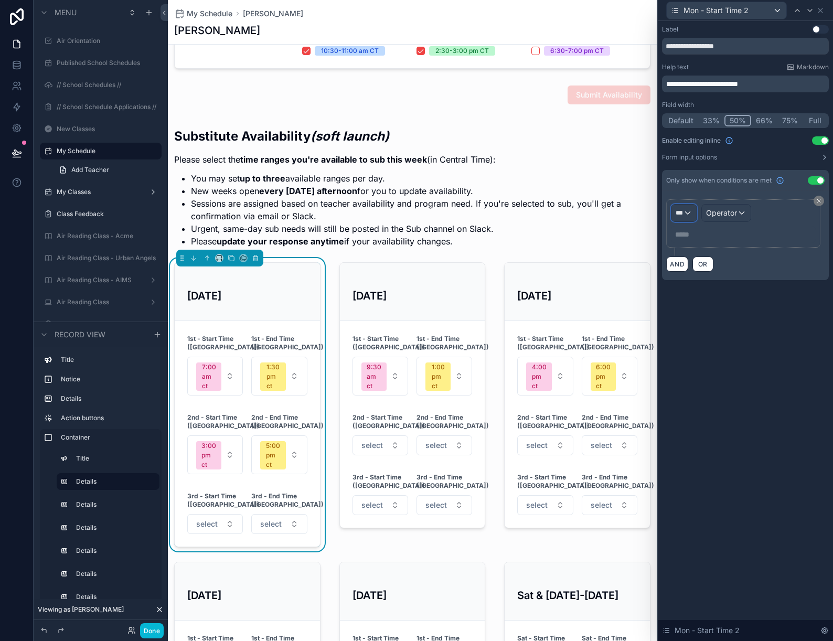
click at [673, 217] on div "***" at bounding box center [684, 213] width 25 height 17
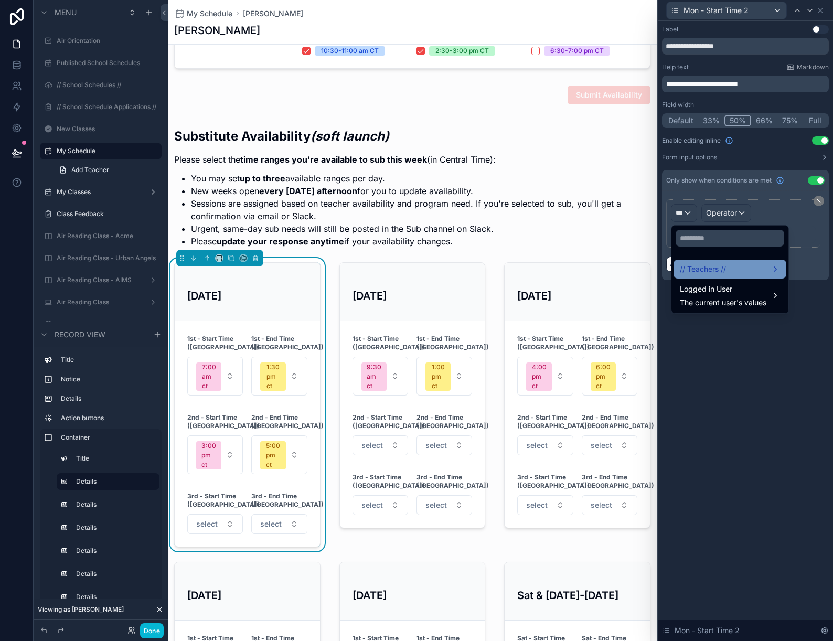
click at [706, 267] on span "// Teachers //" at bounding box center [703, 269] width 46 height 13
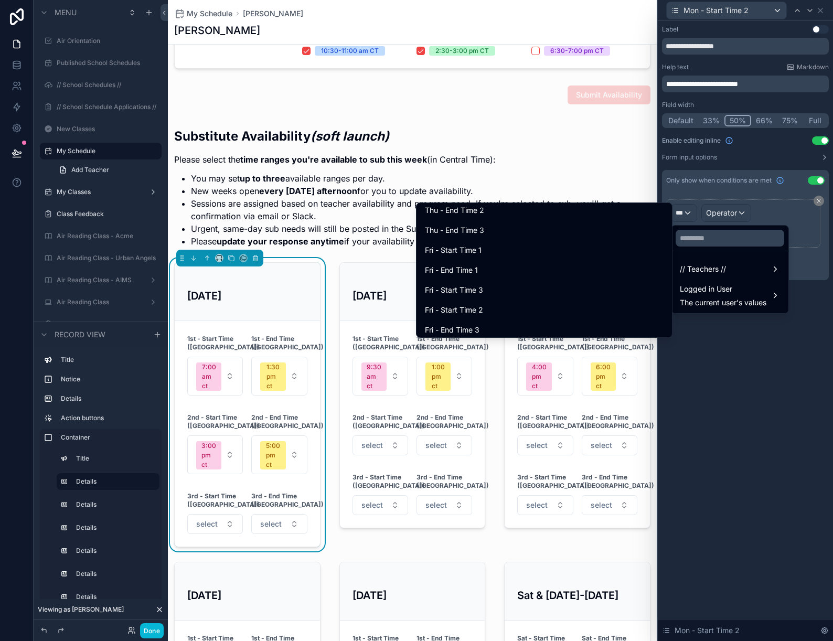
scroll to position [3459, 0]
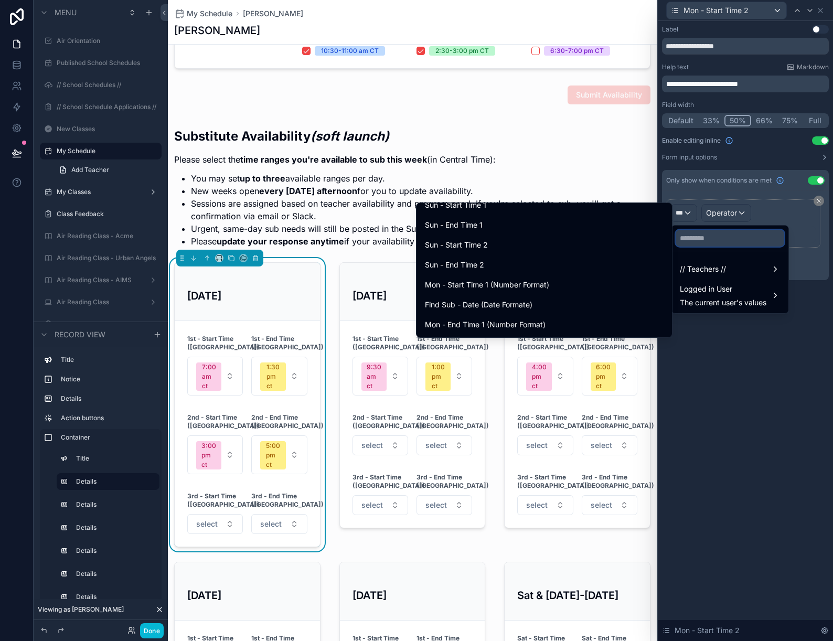
click at [705, 242] on input "text" at bounding box center [730, 238] width 109 height 17
type input "*"
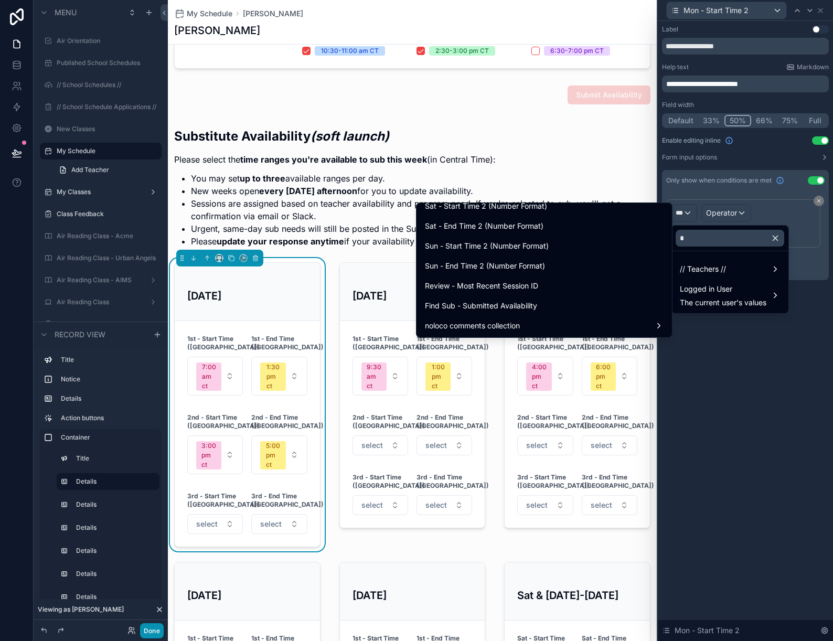
click at [156, 628] on button "Done" at bounding box center [152, 630] width 24 height 15
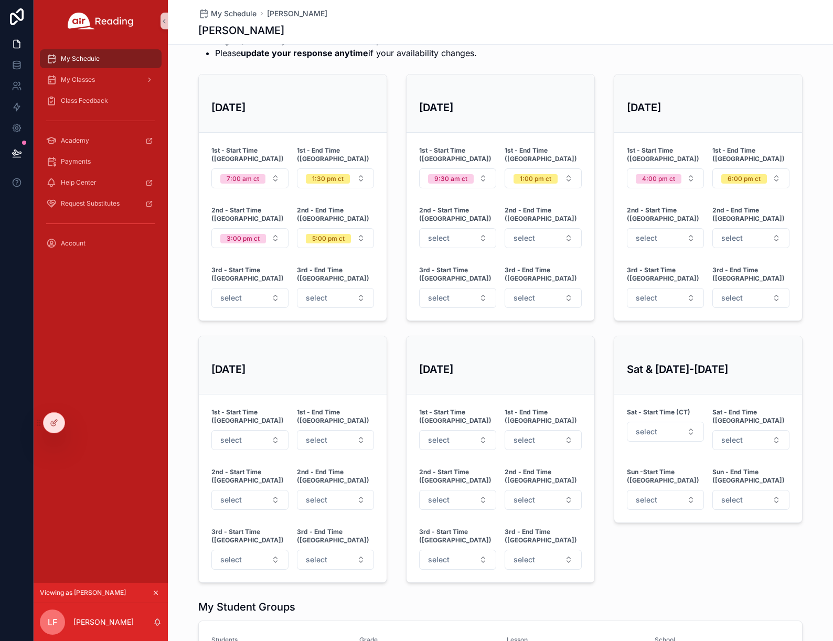
scroll to position [395, 0]
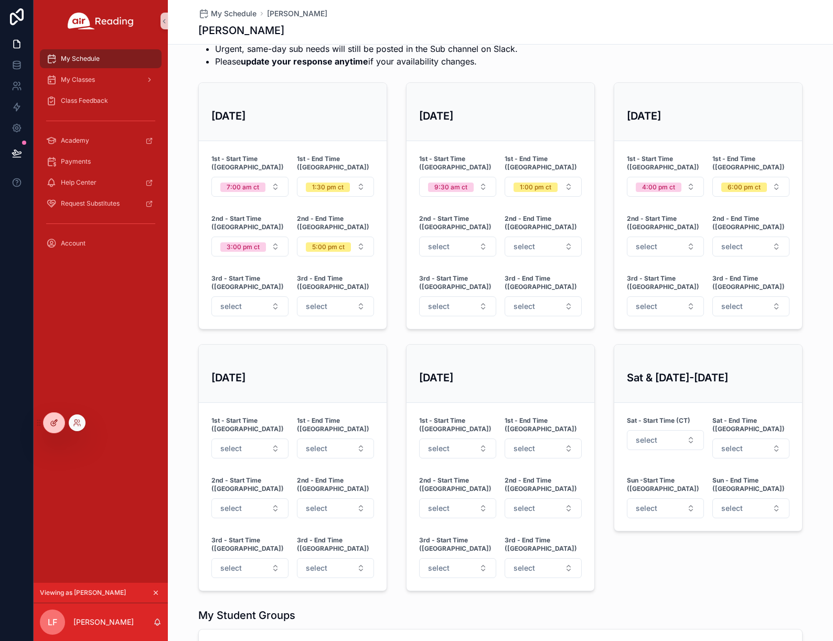
click at [59, 419] on div at bounding box center [54, 423] width 21 height 20
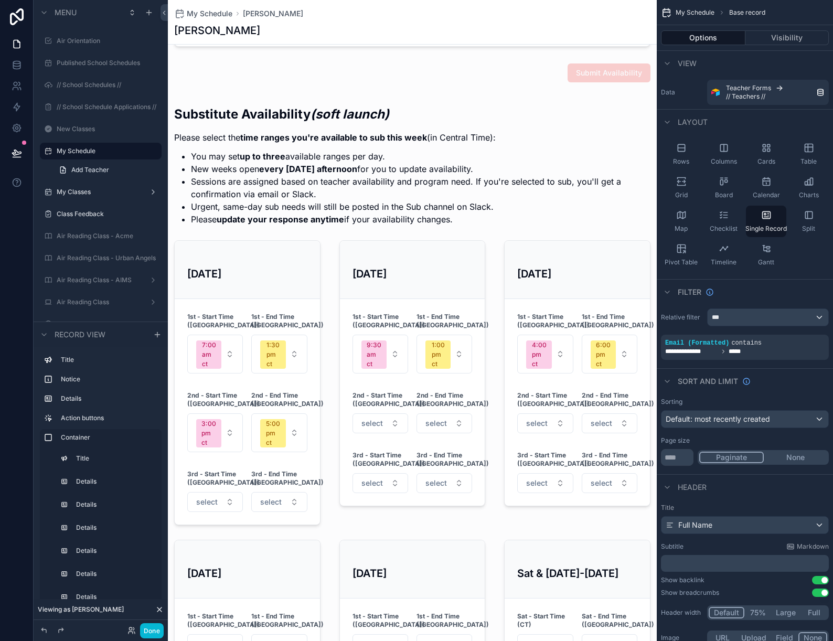
scroll to position [525, 0]
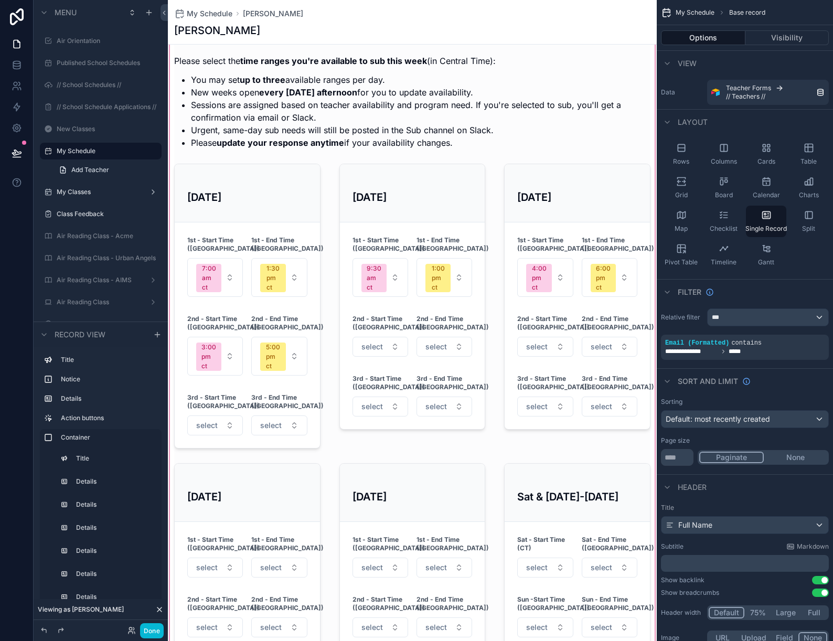
click at [221, 239] on div "scrollable content" at bounding box center [412, 369] width 489 height 703
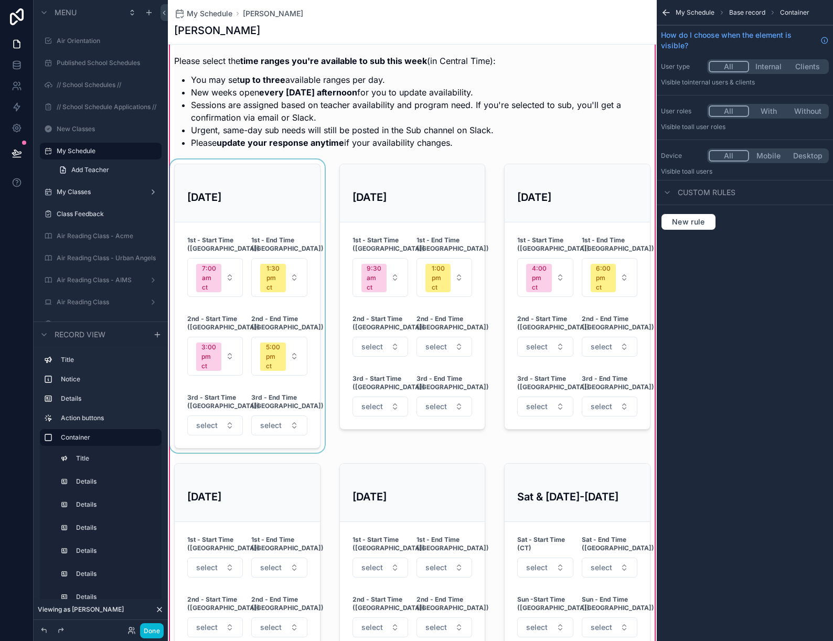
click at [217, 239] on div "scrollable content" at bounding box center [247, 306] width 159 height 293
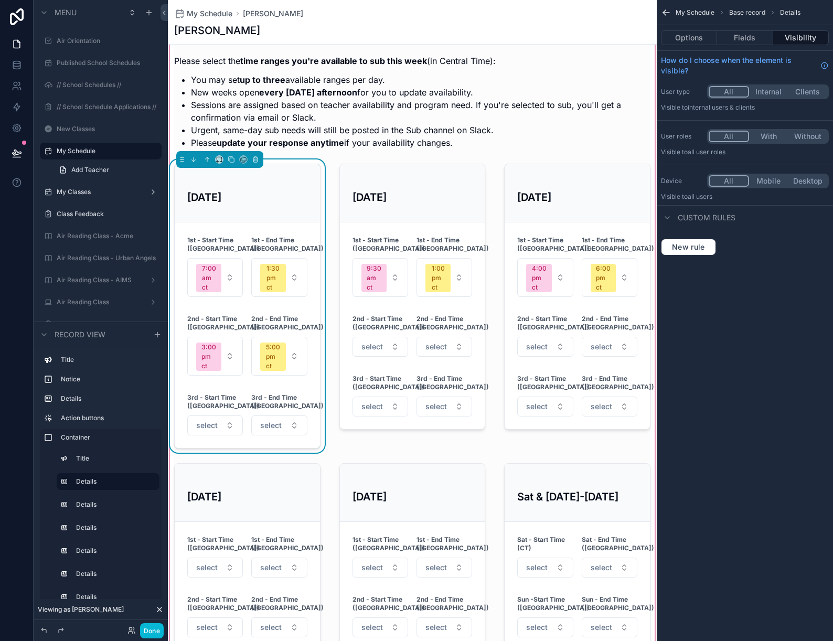
click at [225, 214] on div "[DATE]" at bounding box center [247, 193] width 145 height 58
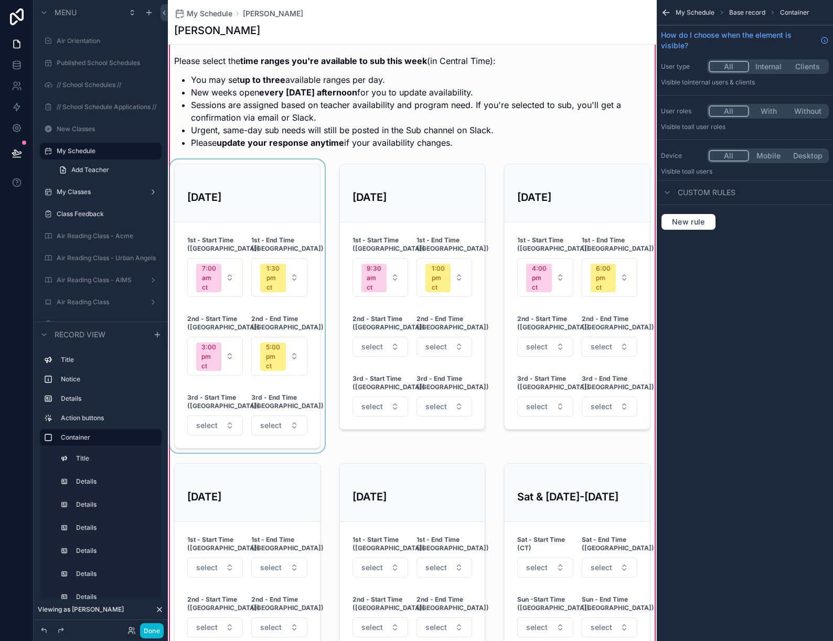
click at [225, 214] on div "scrollable content" at bounding box center [247, 306] width 159 height 293
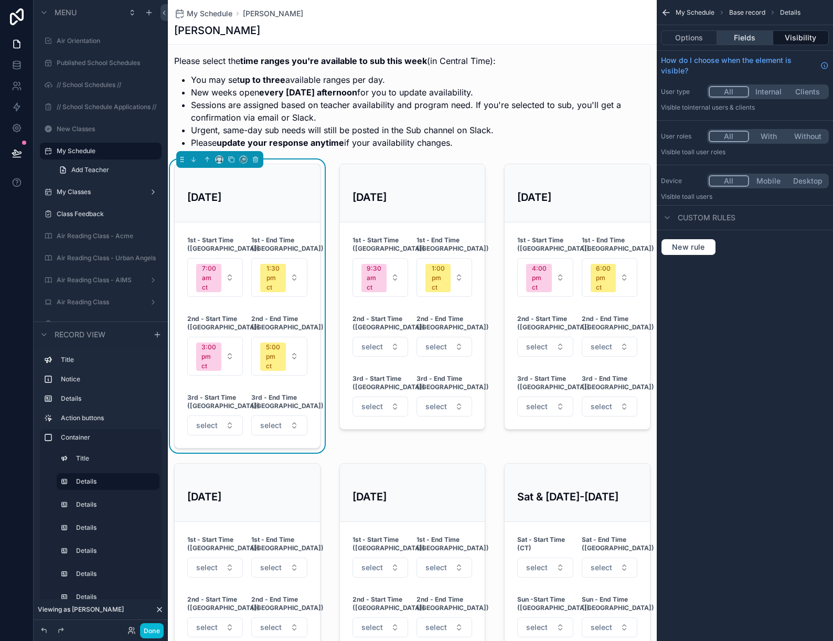
click at [751, 37] on button "Fields" at bounding box center [745, 37] width 56 height 15
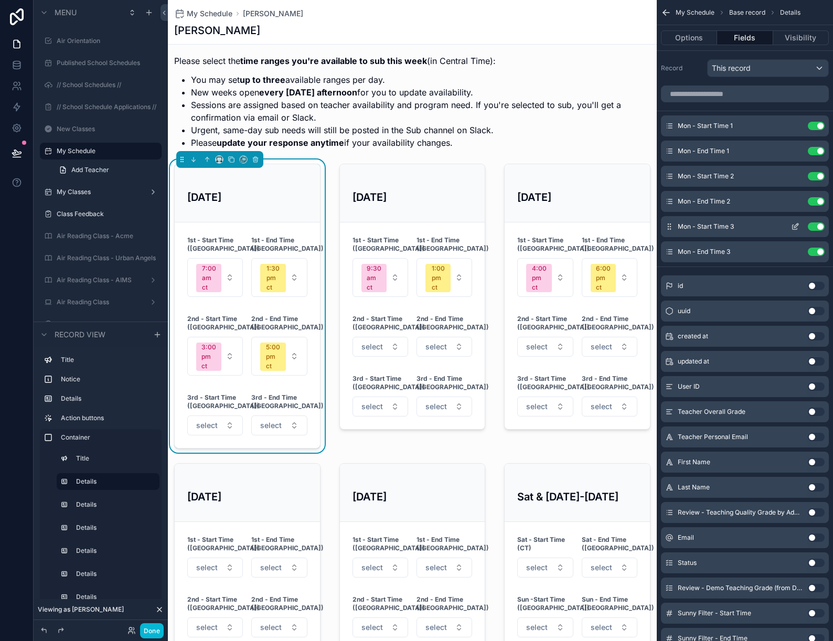
click at [798, 224] on icon "scrollable content" at bounding box center [797, 226] width 4 height 4
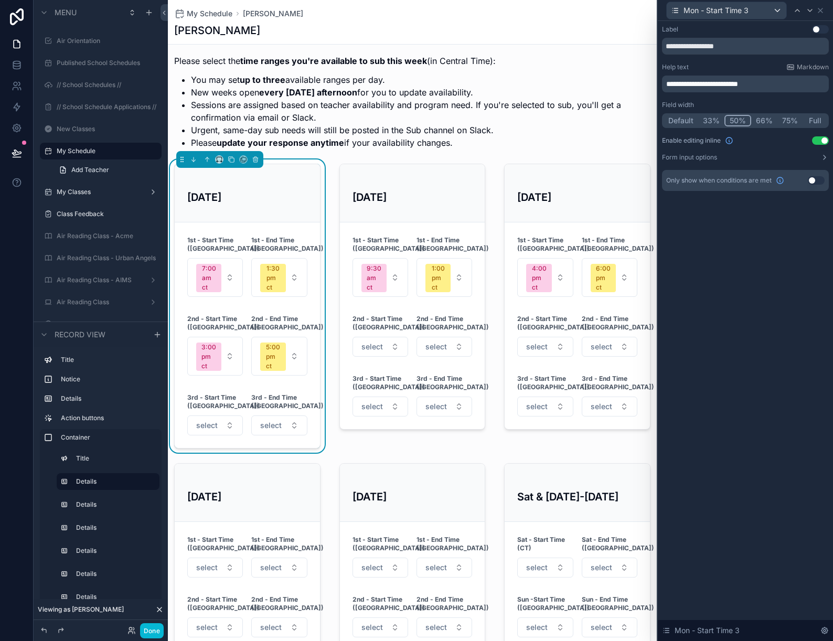
click at [813, 181] on button "Use setting" at bounding box center [816, 180] width 17 height 8
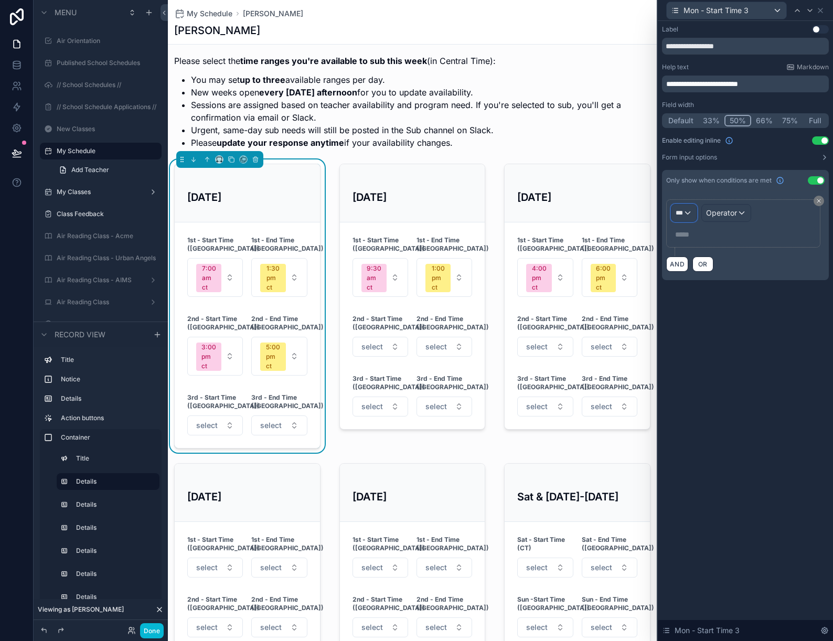
click at [680, 211] on span "***" at bounding box center [679, 213] width 7 height 8
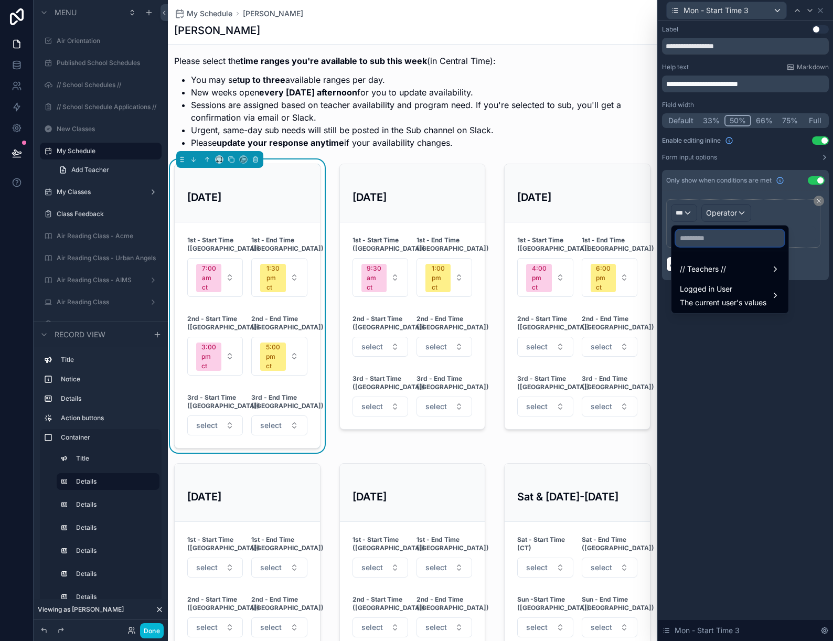
click at [701, 235] on input "text" at bounding box center [730, 238] width 109 height 17
type input "*"
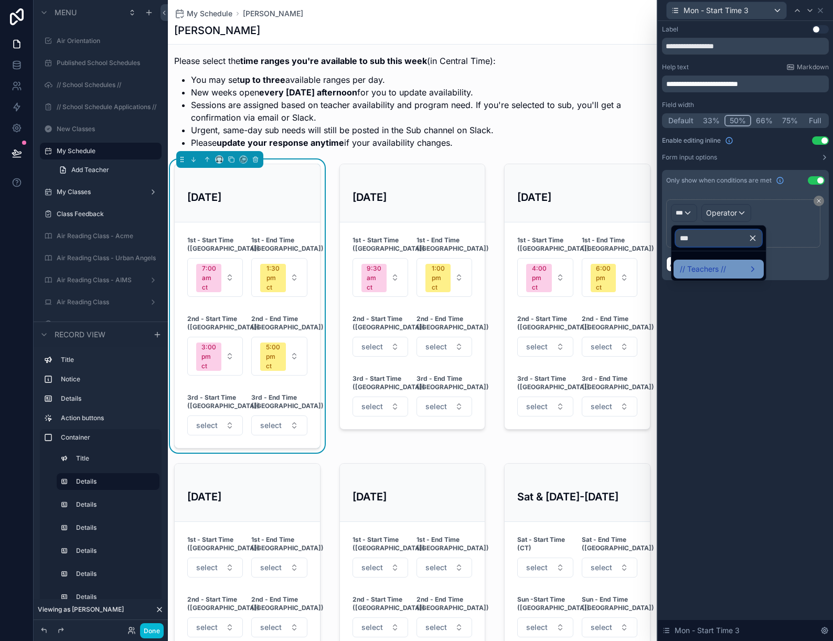
type input "***"
click at [713, 269] on span "// Teachers //" at bounding box center [703, 269] width 46 height 13
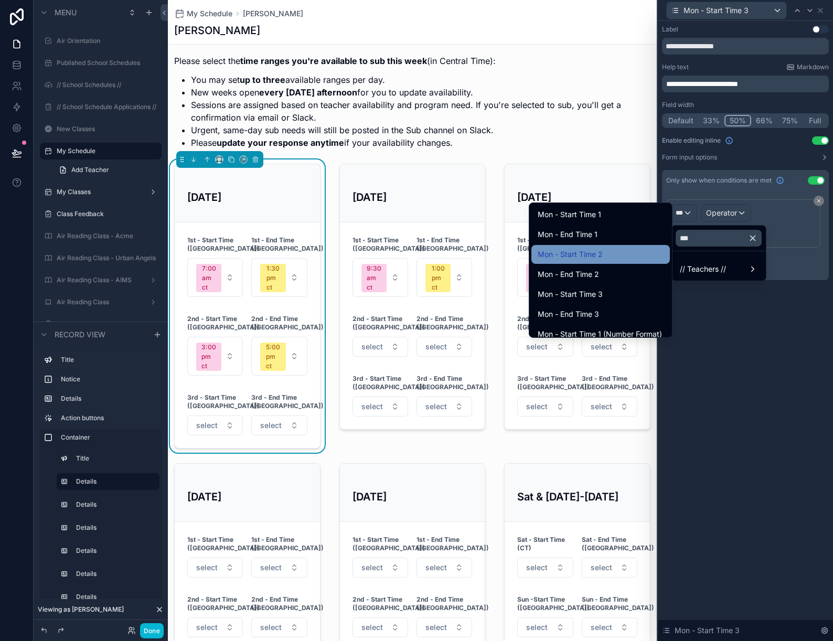
click at [611, 252] on div "Mon - Start Time 2" at bounding box center [601, 254] width 126 height 13
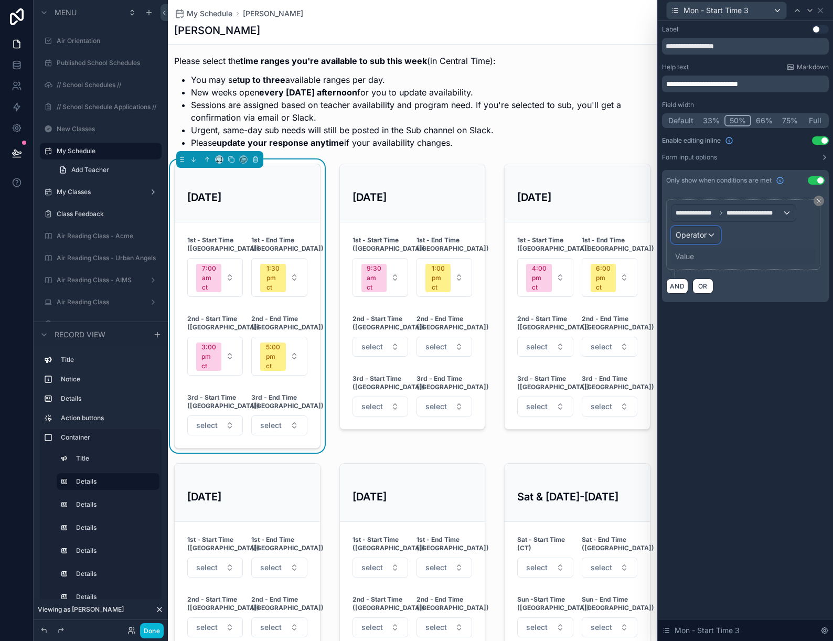
click at [700, 232] on span "Operator" at bounding box center [691, 234] width 31 height 9
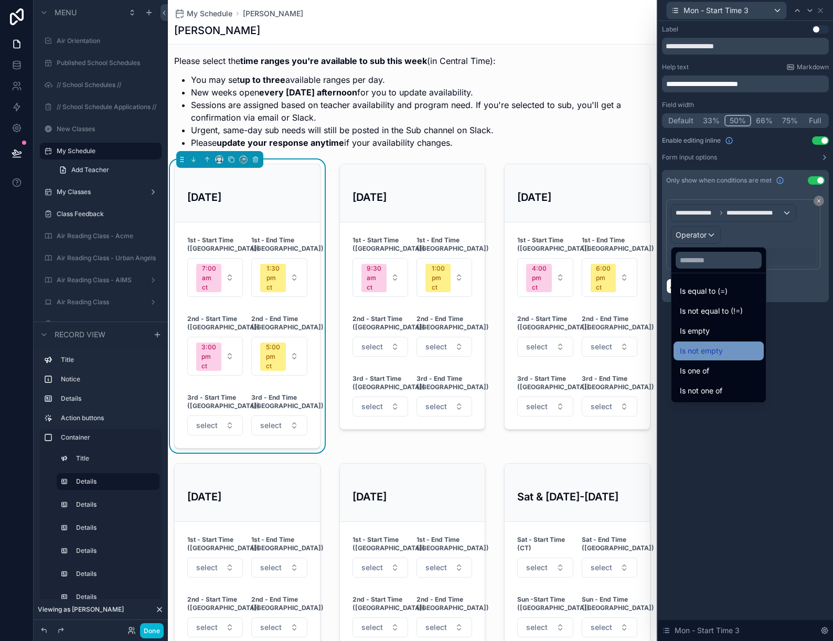
click at [707, 349] on span "Is not empty" at bounding box center [701, 351] width 43 height 13
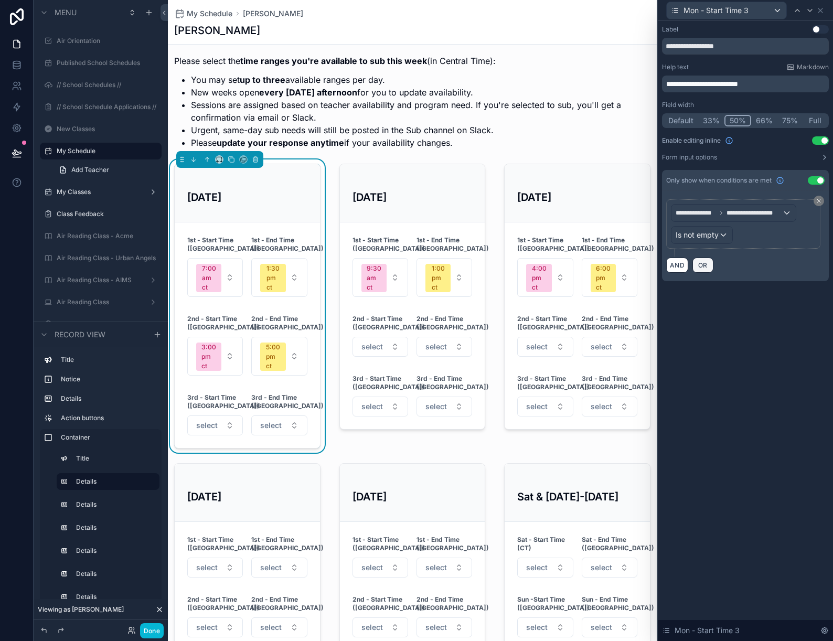
click at [703, 264] on span "OR" at bounding box center [703, 265] width 14 height 8
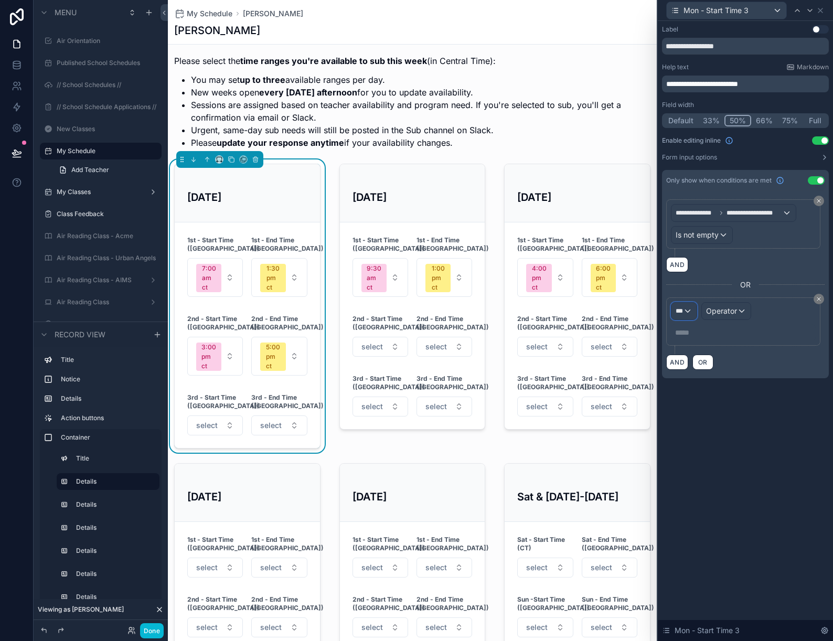
click at [685, 310] on div "***" at bounding box center [684, 311] width 25 height 17
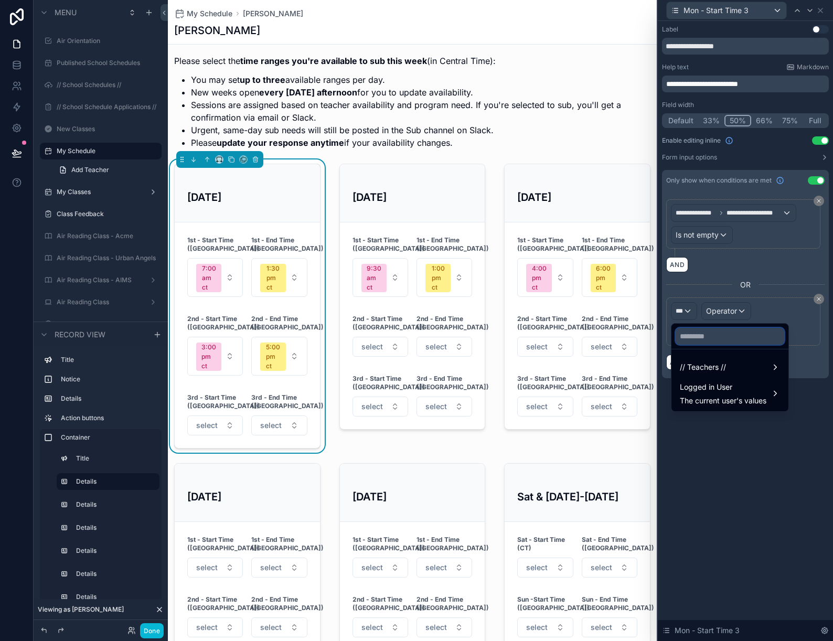
click at [692, 330] on input "text" at bounding box center [730, 336] width 109 height 17
type input "***"
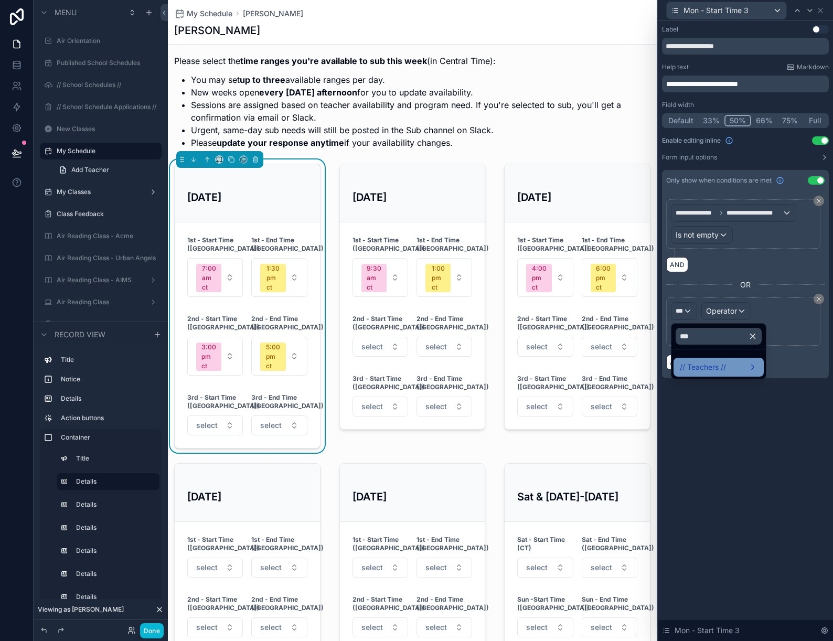
click at [698, 364] on span "// Teachers //" at bounding box center [703, 367] width 46 height 13
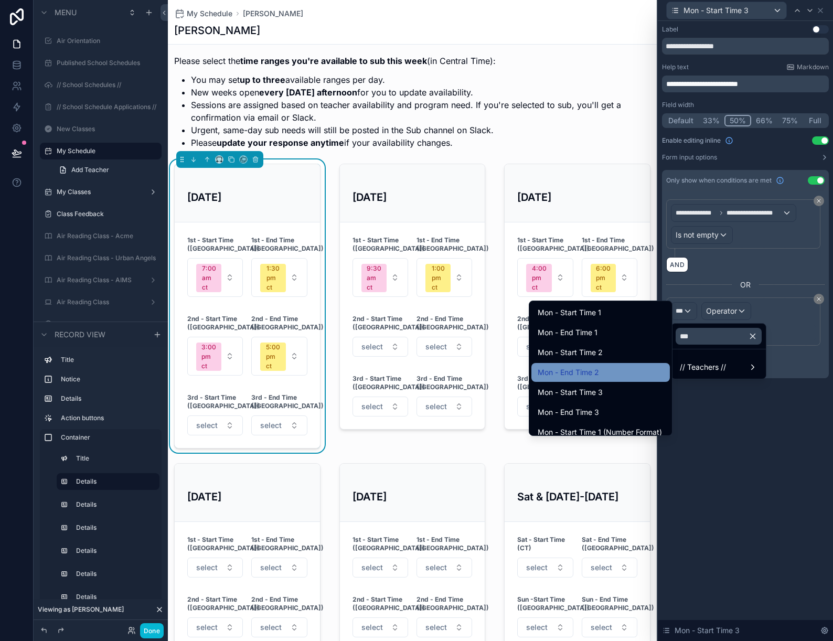
click at [630, 369] on div "Mon - End Time 2" at bounding box center [601, 372] width 126 height 13
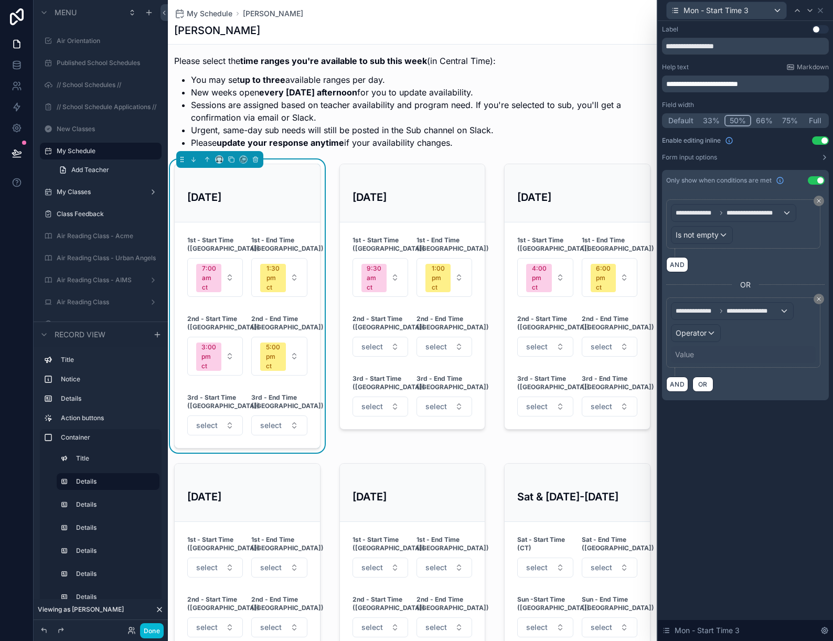
click at [826, 296] on div "**********" at bounding box center [745, 295] width 167 height 209
click at [818, 299] on icon at bounding box center [819, 299] width 6 height 6
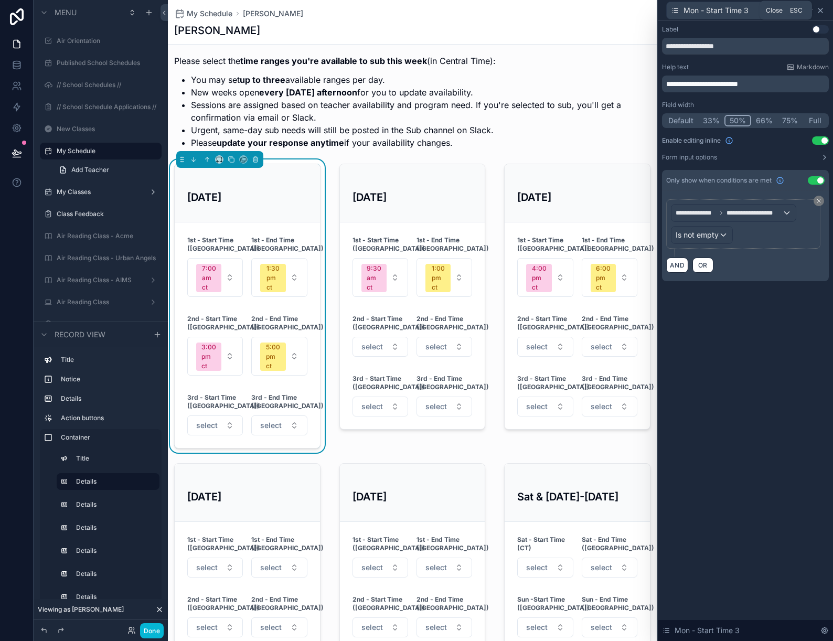
click at [824, 10] on icon at bounding box center [821, 10] width 8 height 8
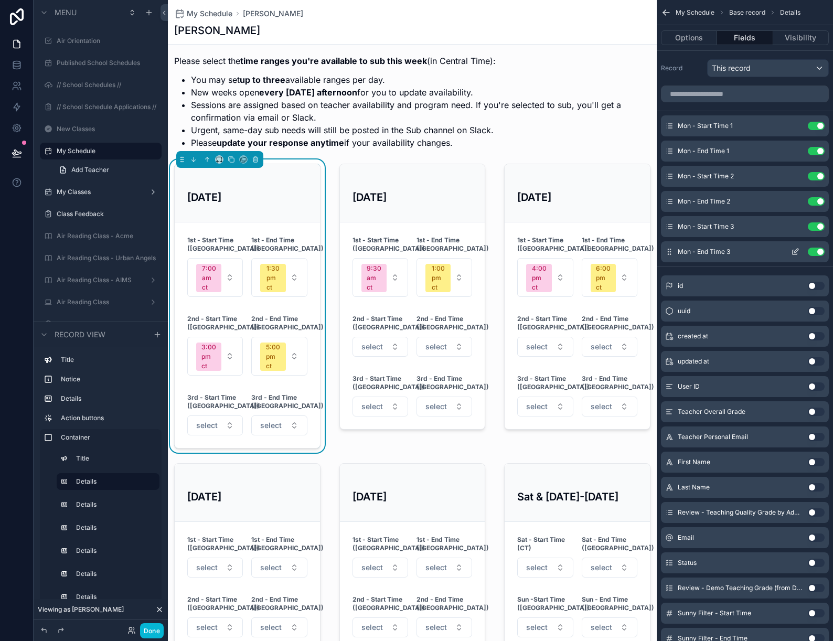
click at [796, 251] on icon "scrollable content" at bounding box center [795, 252] width 8 height 8
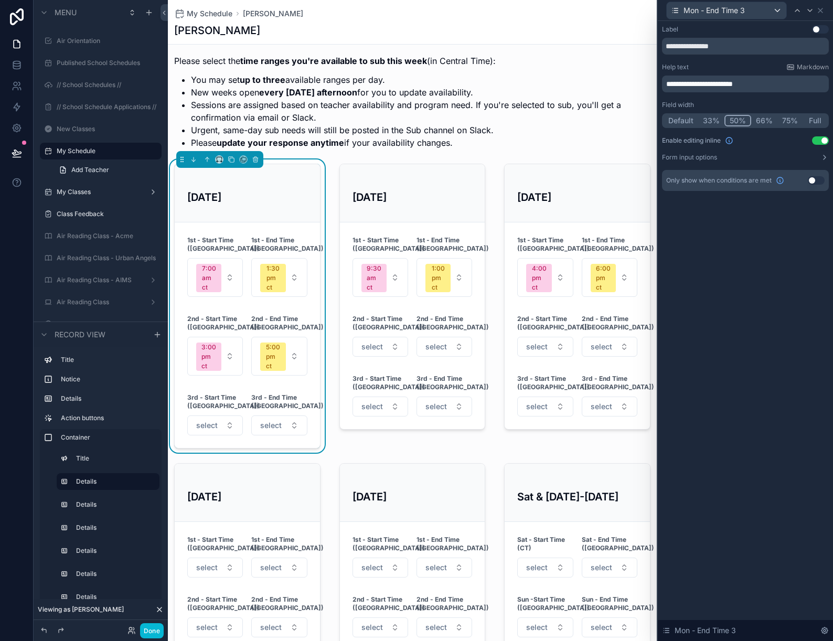
click at [814, 180] on button "Use setting" at bounding box center [816, 180] width 17 height 8
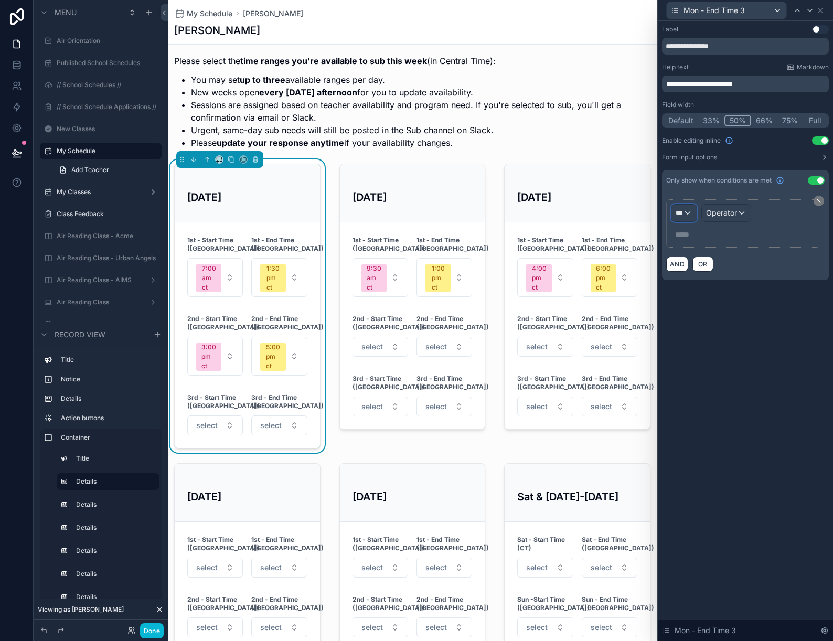
click at [680, 211] on span "***" at bounding box center [679, 213] width 7 height 8
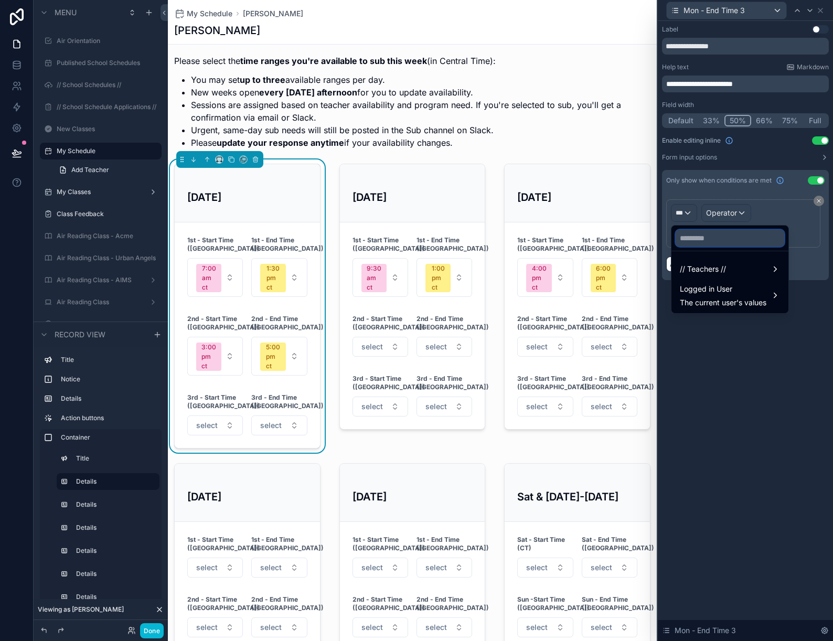
click at [691, 236] on input "text" at bounding box center [730, 238] width 109 height 17
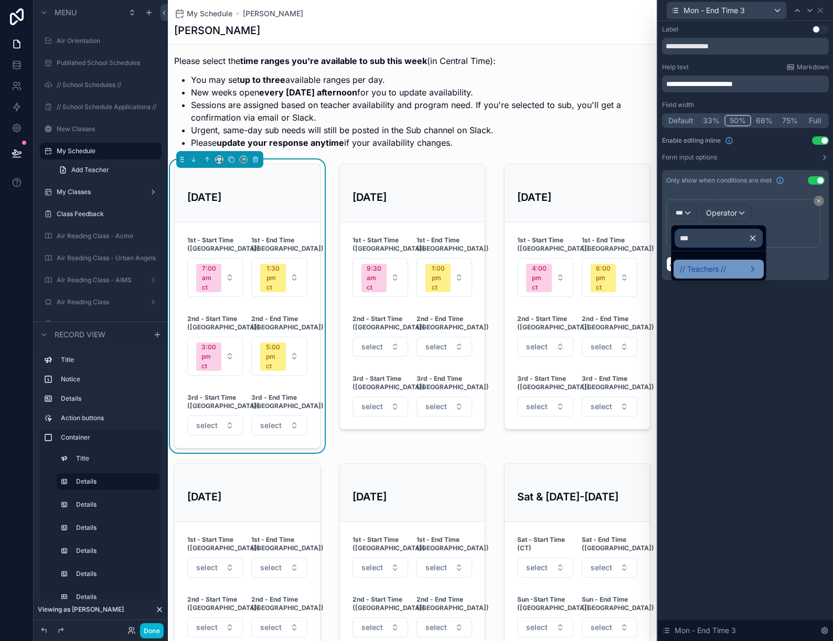
type input "***"
click at [694, 268] on span "// Teachers //" at bounding box center [703, 269] width 46 height 13
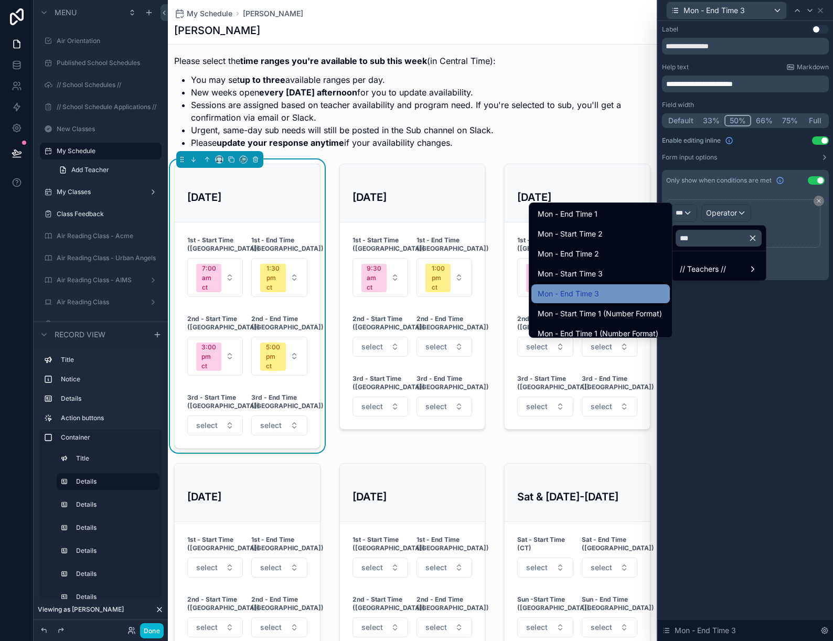
scroll to position [20, 0]
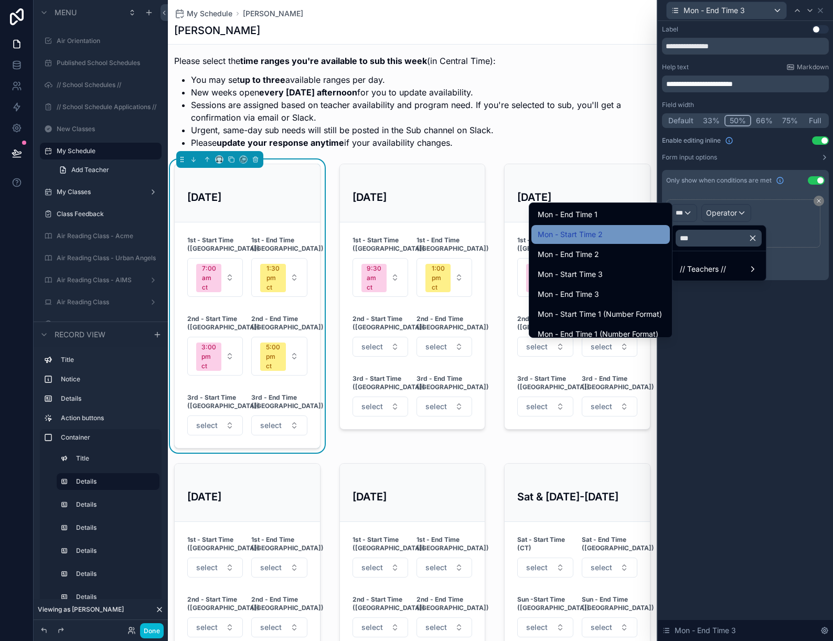
click at [619, 237] on div "Mon - Start Time 2" at bounding box center [601, 234] width 126 height 13
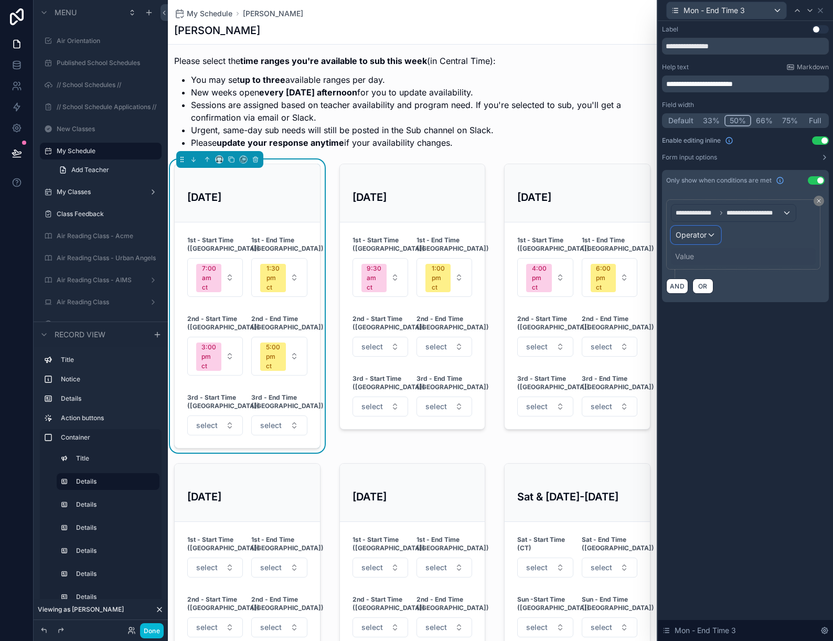
click at [702, 231] on span "Operator" at bounding box center [691, 234] width 31 height 9
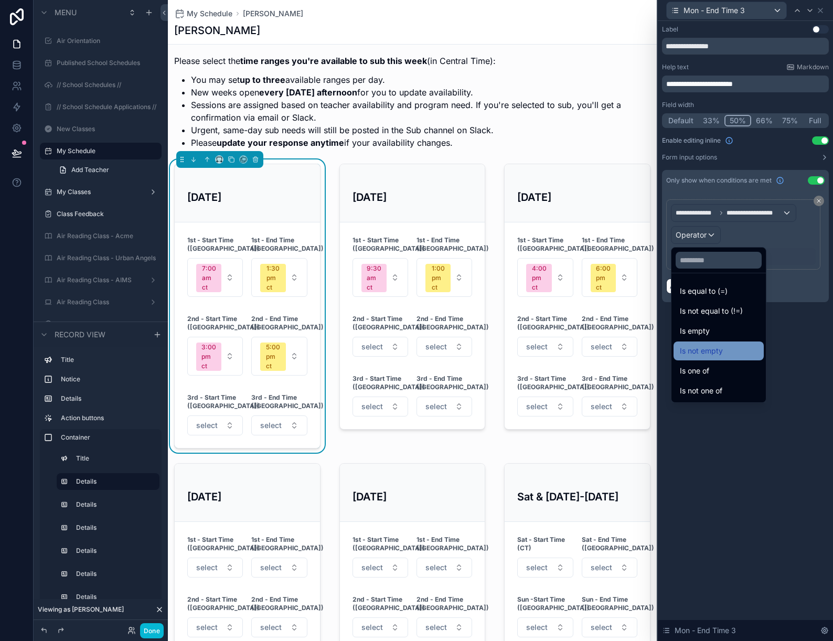
click at [713, 347] on span "Is not empty" at bounding box center [701, 351] width 43 height 13
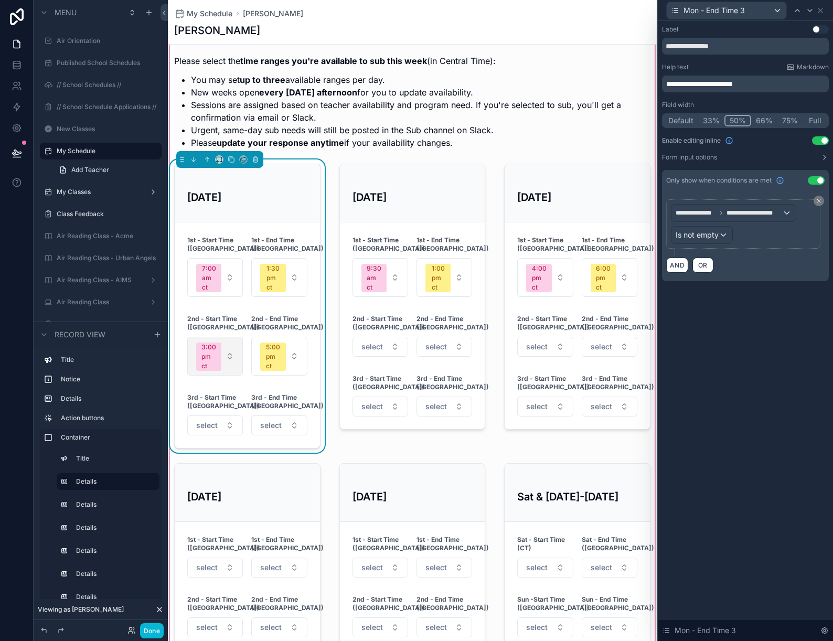
click at [221, 361] on button "3:00 pm ct" at bounding box center [215, 356] width 56 height 39
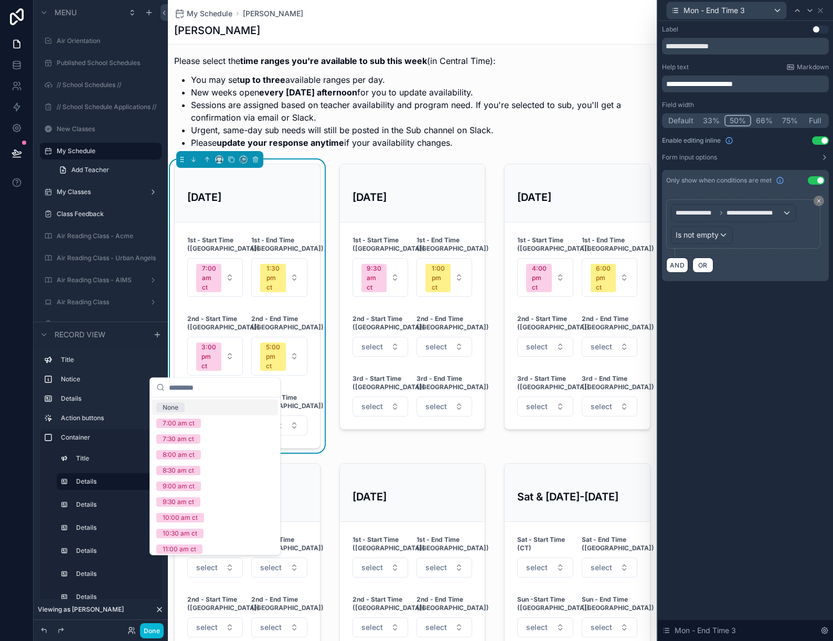
click at [211, 405] on div "None" at bounding box center [215, 408] width 126 height 16
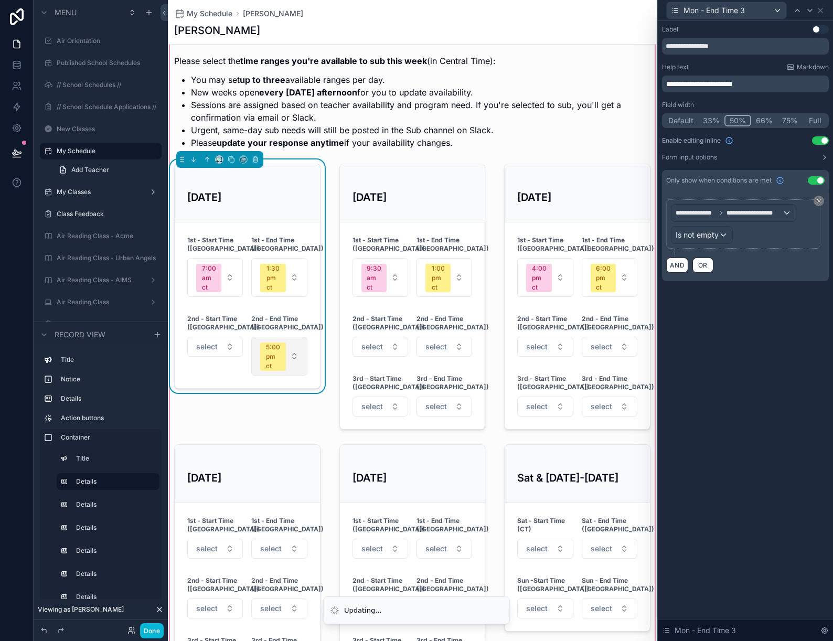
click at [276, 354] on div "5:00 pm ct" at bounding box center [273, 357] width 14 height 28
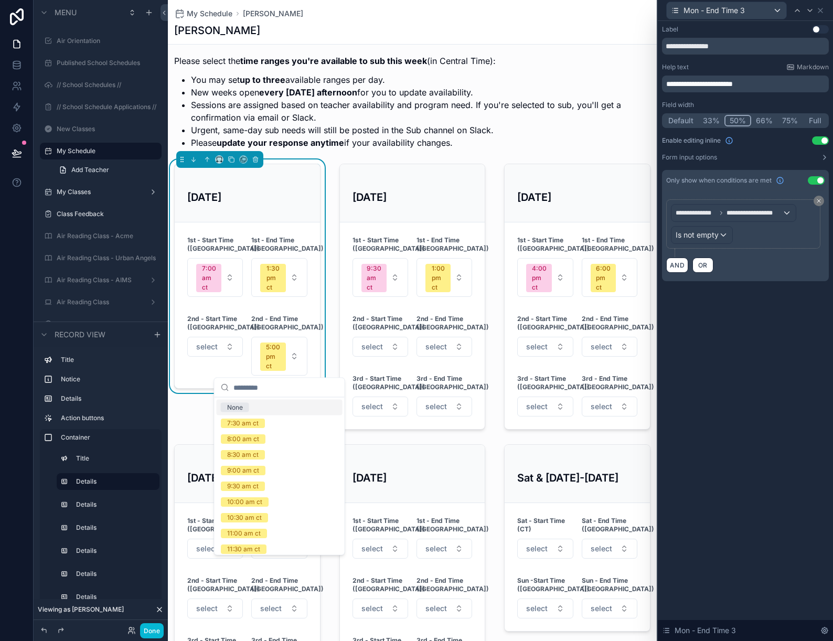
click at [271, 408] on div "None" at bounding box center [280, 408] width 126 height 16
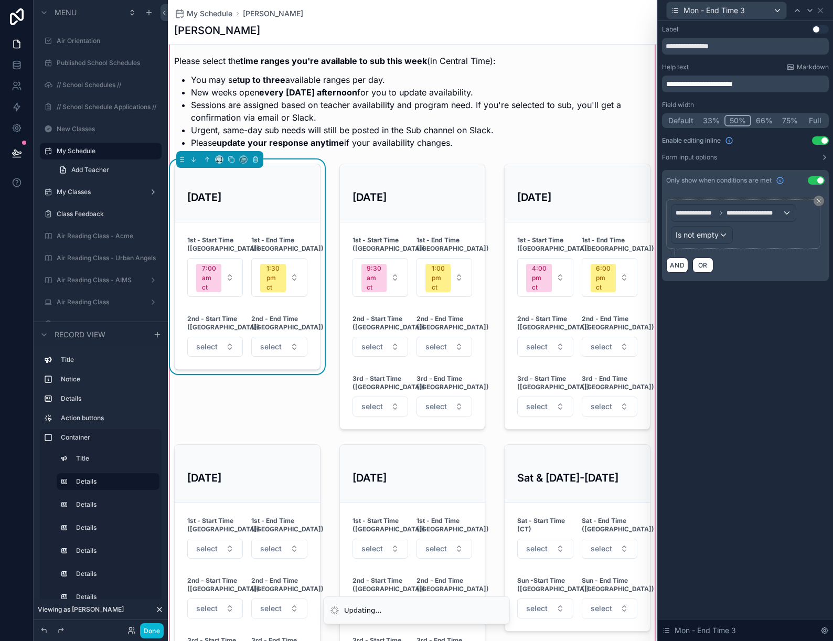
click at [275, 405] on div "Mon, 10/6 1st - Start Time (CT) 7:00 am ct 1st - End Time (CT) 1:30 pm ct 2nd -…" at bounding box center [247, 297] width 159 height 274
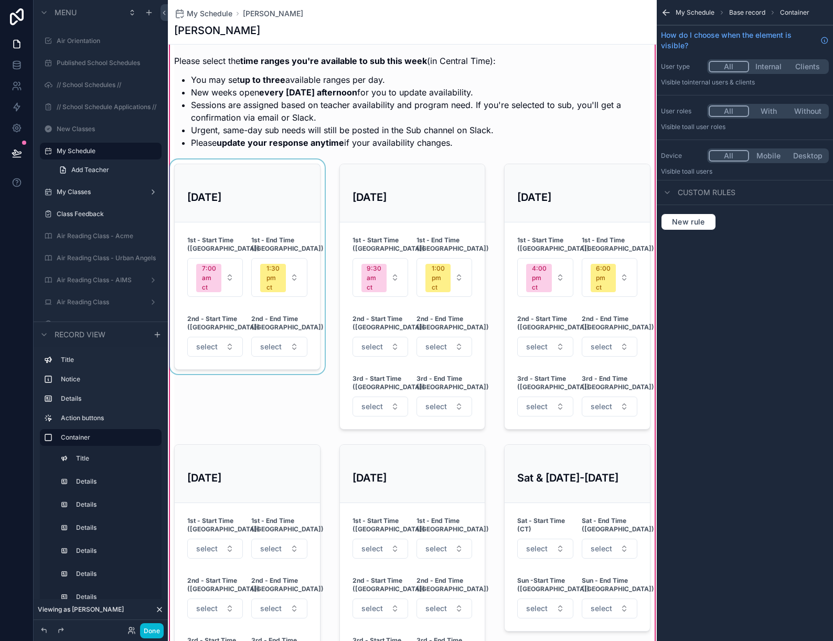
click at [234, 349] on div "scrollable content" at bounding box center [247, 297] width 159 height 274
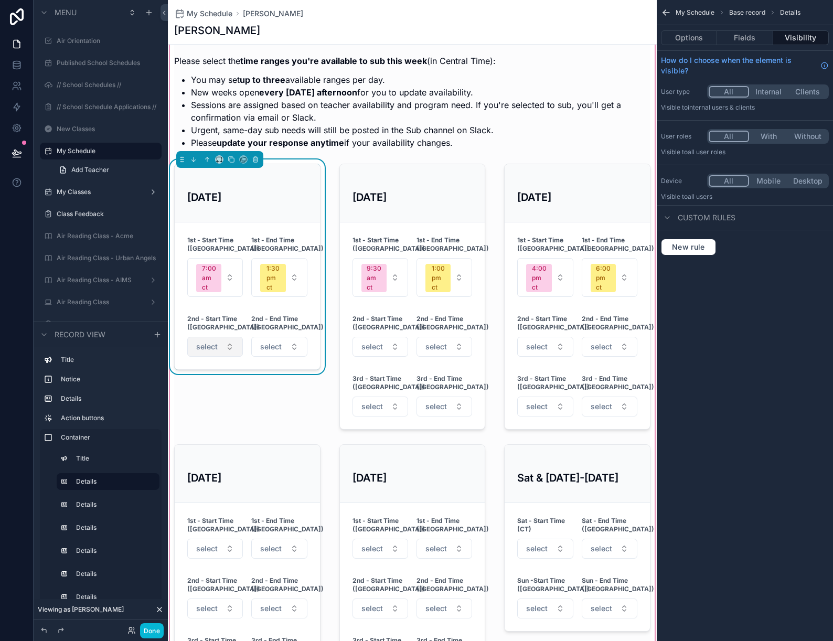
click at [228, 346] on button "select" at bounding box center [215, 347] width 56 height 20
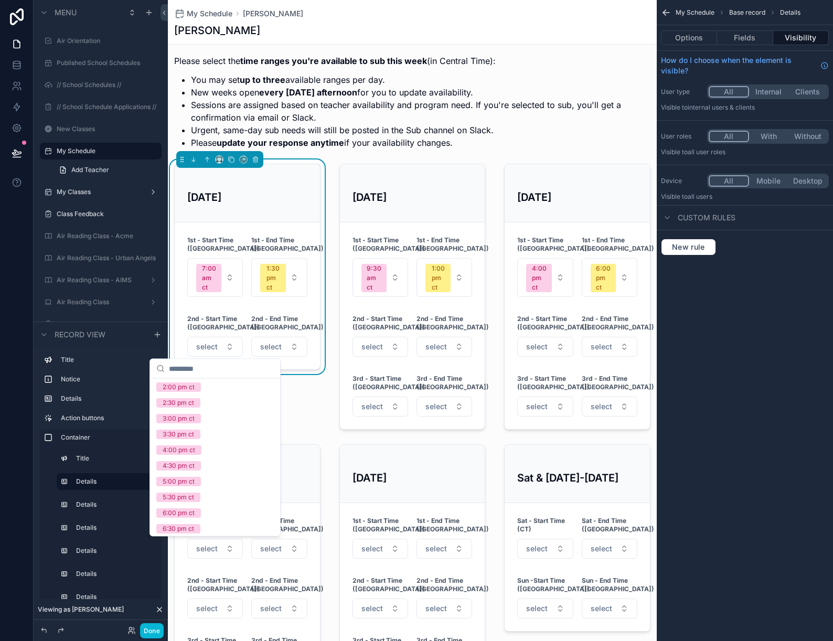
scroll to position [225, 0]
click at [211, 431] on div "3:30 pm ct" at bounding box center [215, 432] width 126 height 16
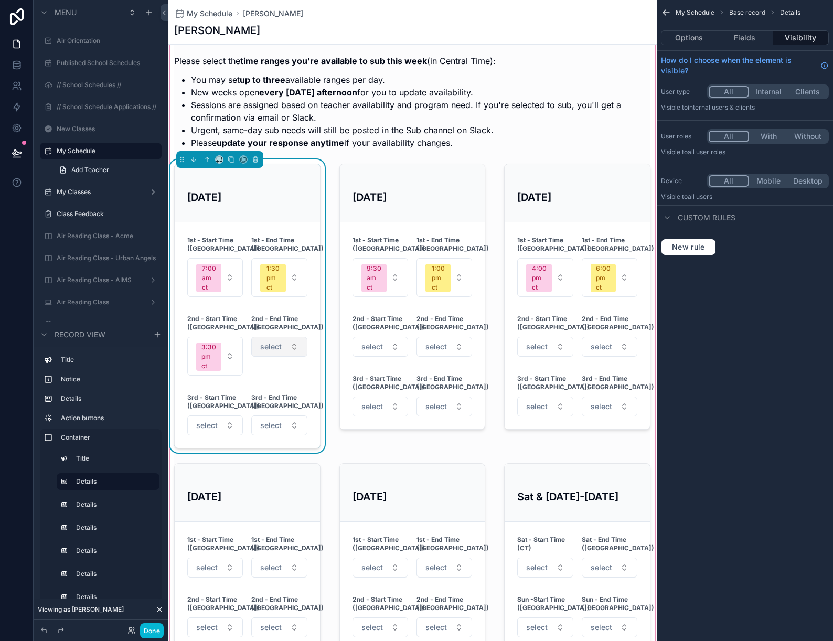
click at [279, 348] on span "select" at bounding box center [271, 347] width 22 height 10
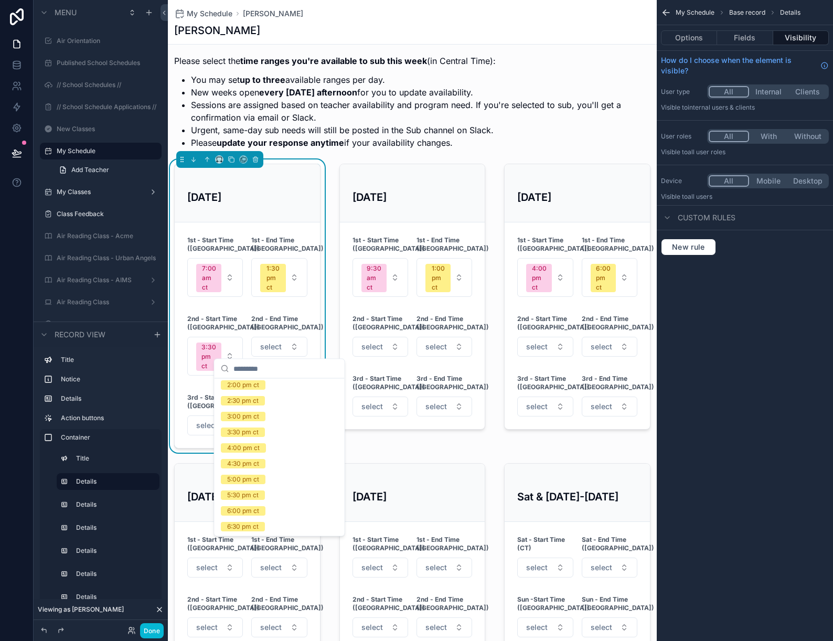
scroll to position [225, 0]
click at [262, 495] on span "6:00 pm ct" at bounding box center [243, 494] width 45 height 9
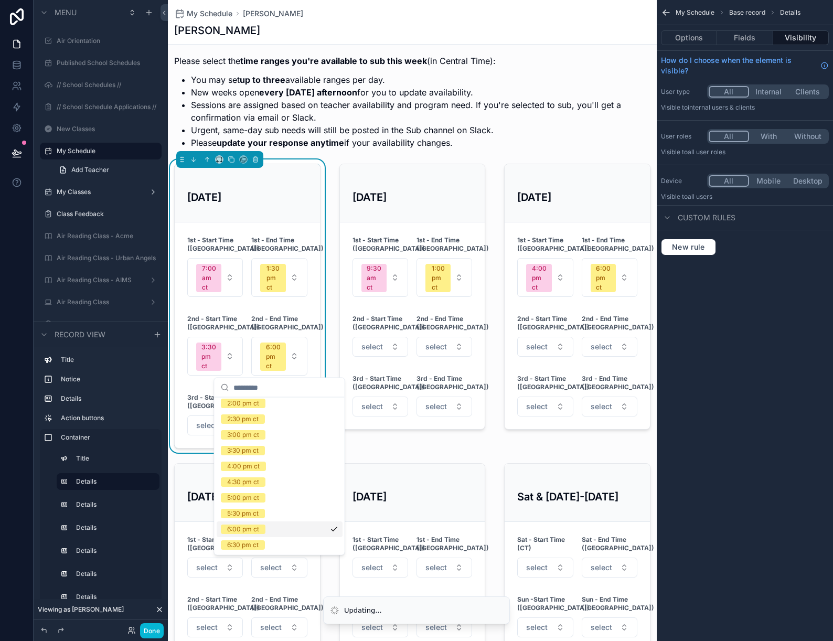
scroll to position [240, 0]
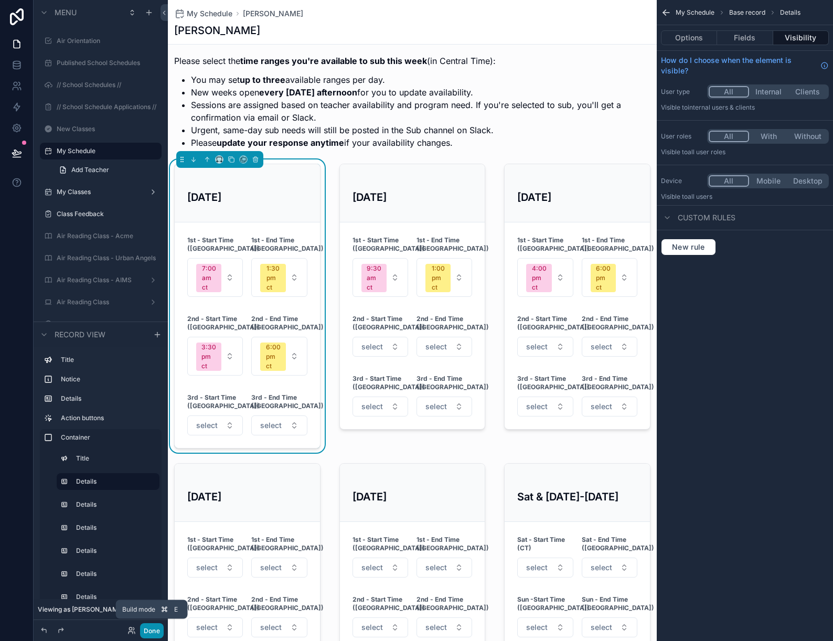
click at [153, 631] on button "Done" at bounding box center [152, 630] width 24 height 15
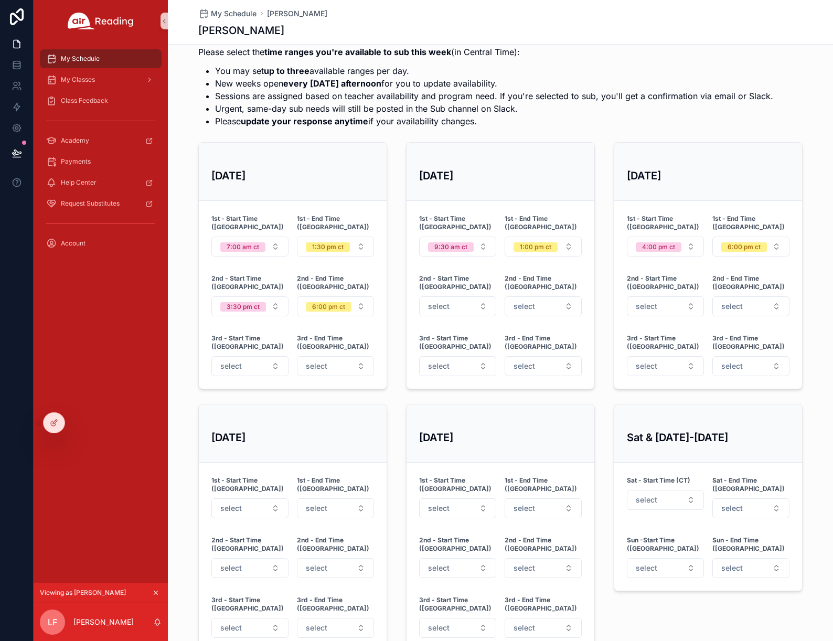
scroll to position [336, 0]
click at [56, 425] on icon at bounding box center [54, 423] width 8 height 8
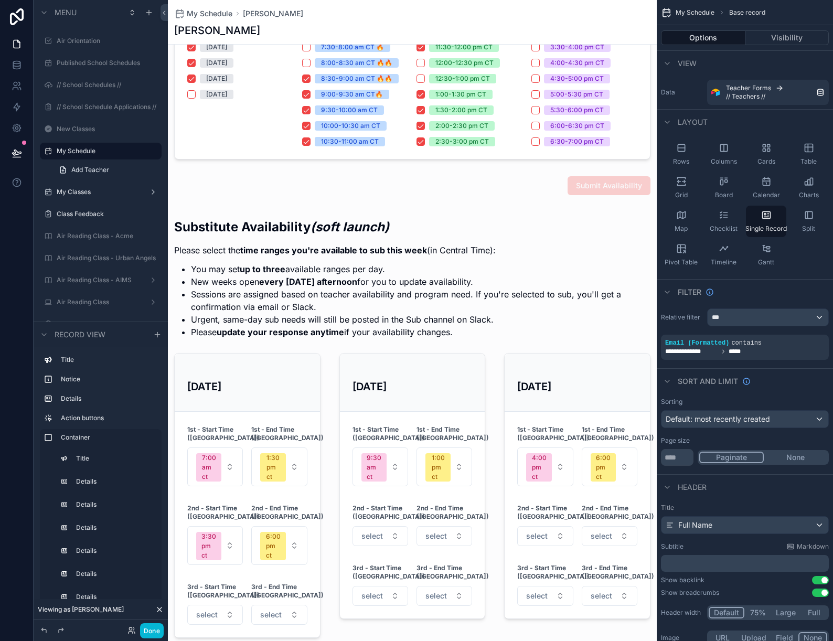
click at [421, 378] on div "scrollable content" at bounding box center [412, 559] width 489 height 703
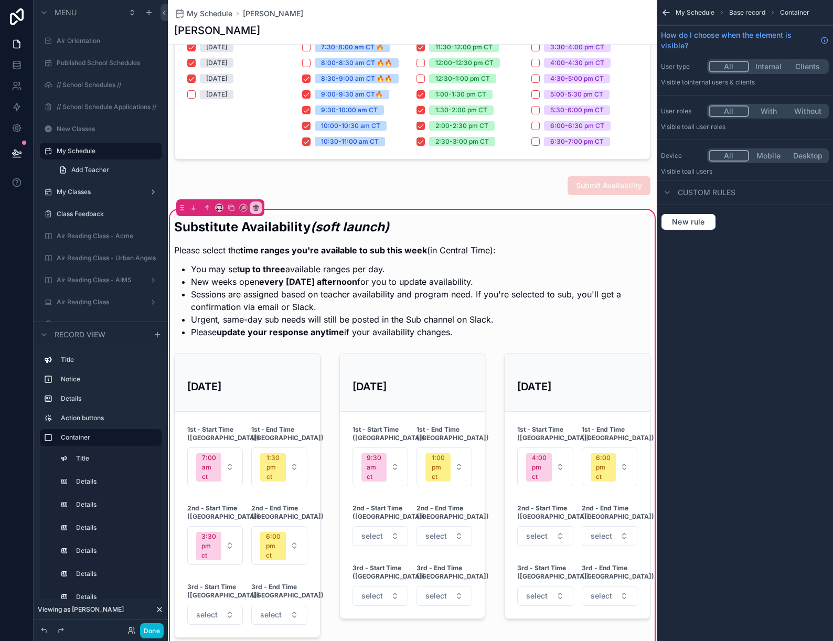
click at [421, 378] on div "scrollable content" at bounding box center [412, 495] width 159 height 293
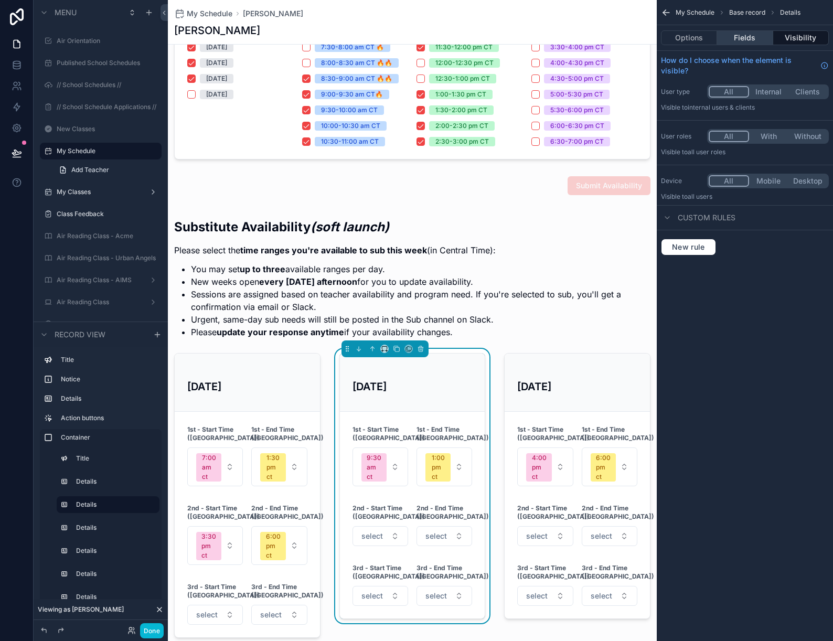
click at [749, 38] on button "Fields" at bounding box center [745, 37] width 56 height 15
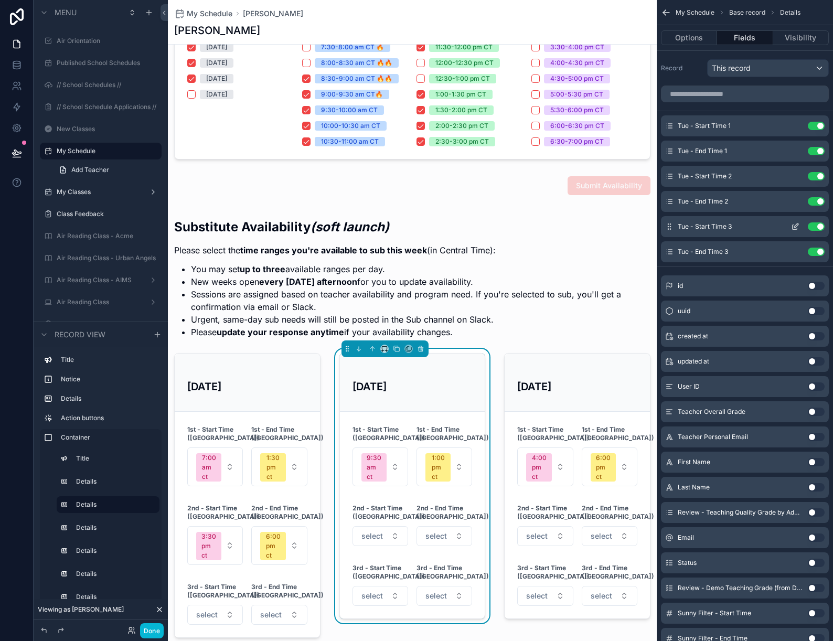
click at [794, 227] on icon "scrollable content" at bounding box center [795, 227] width 8 height 8
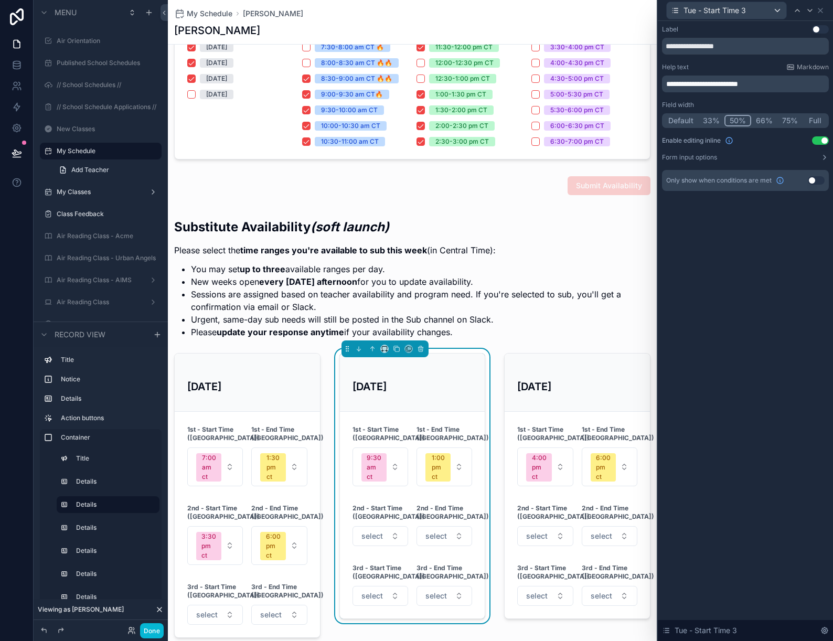
click at [812, 182] on button "Use setting" at bounding box center [816, 180] width 17 height 8
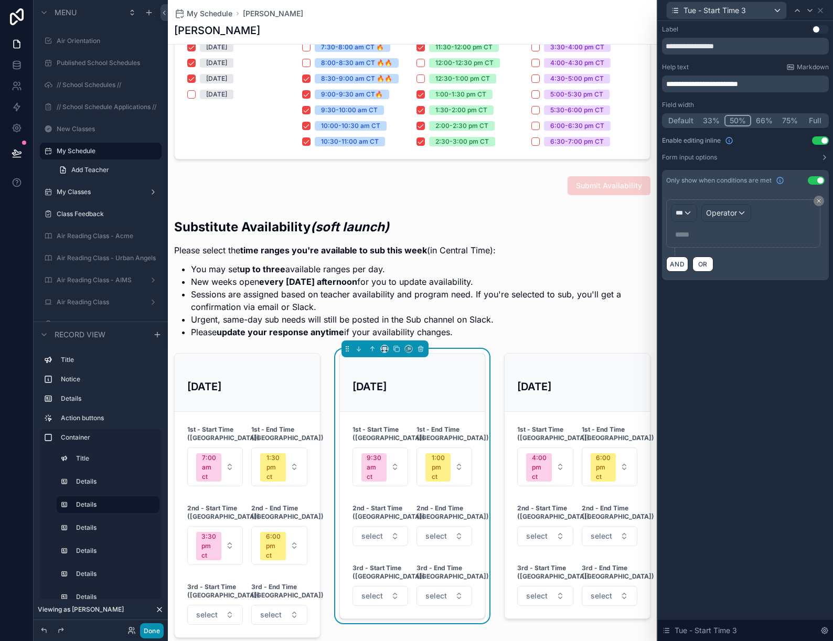
click at [151, 631] on button "Done" at bounding box center [152, 630] width 24 height 15
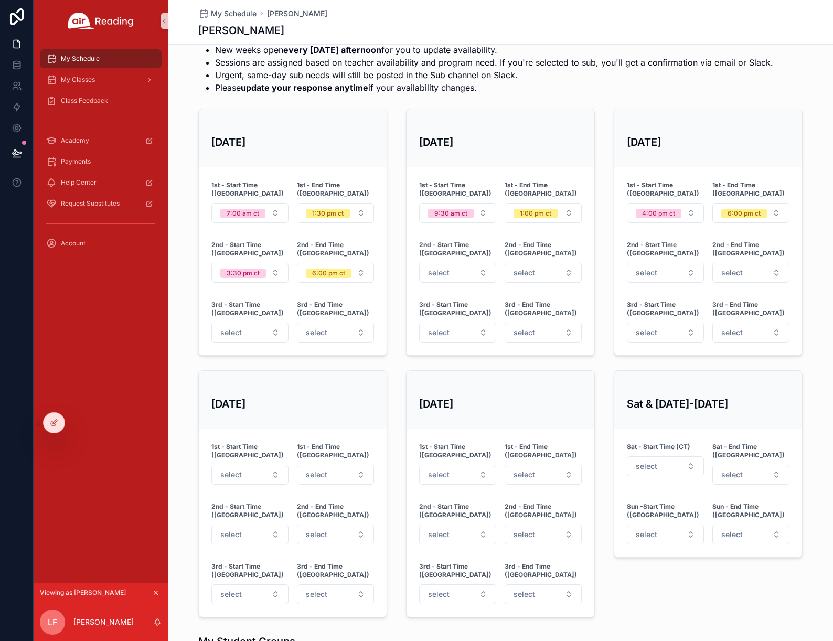
scroll to position [359, 0]
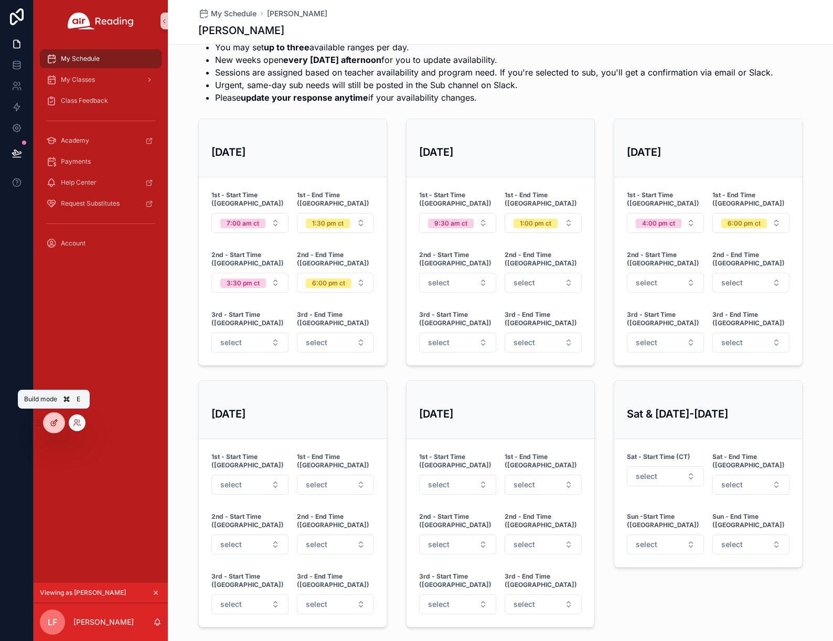
click at [54, 426] on icon at bounding box center [53, 423] width 5 height 5
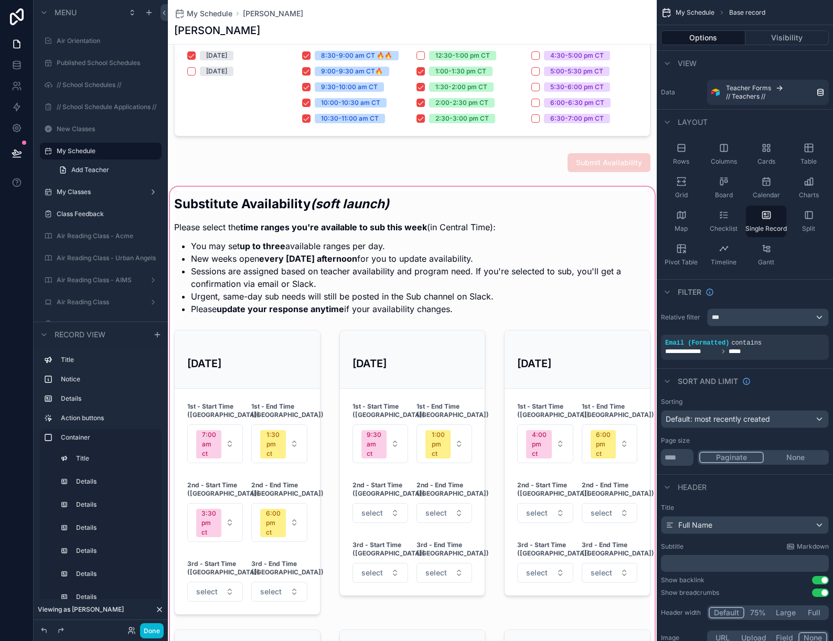
click at [392, 355] on div "scrollable content" at bounding box center [412, 536] width 489 height 703
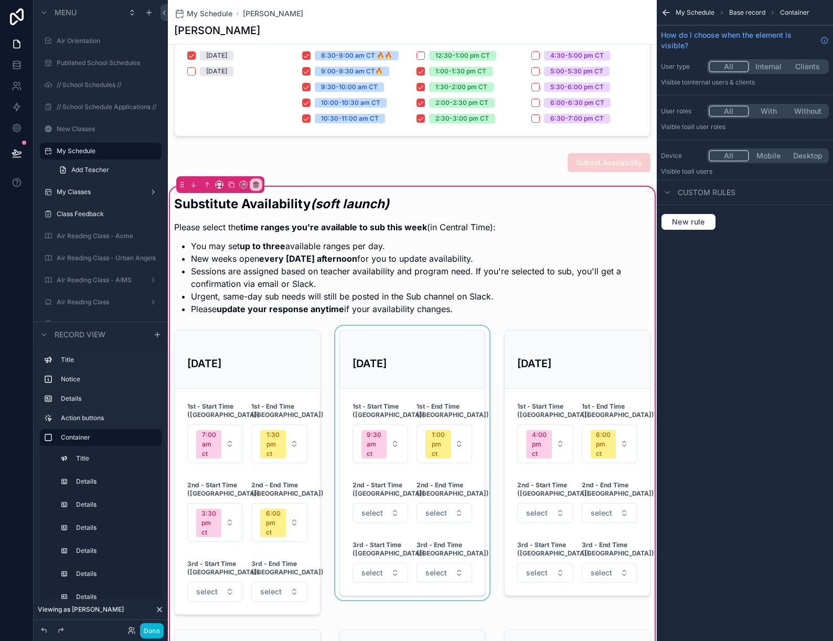
click at [392, 359] on div "scrollable content" at bounding box center [412, 472] width 159 height 293
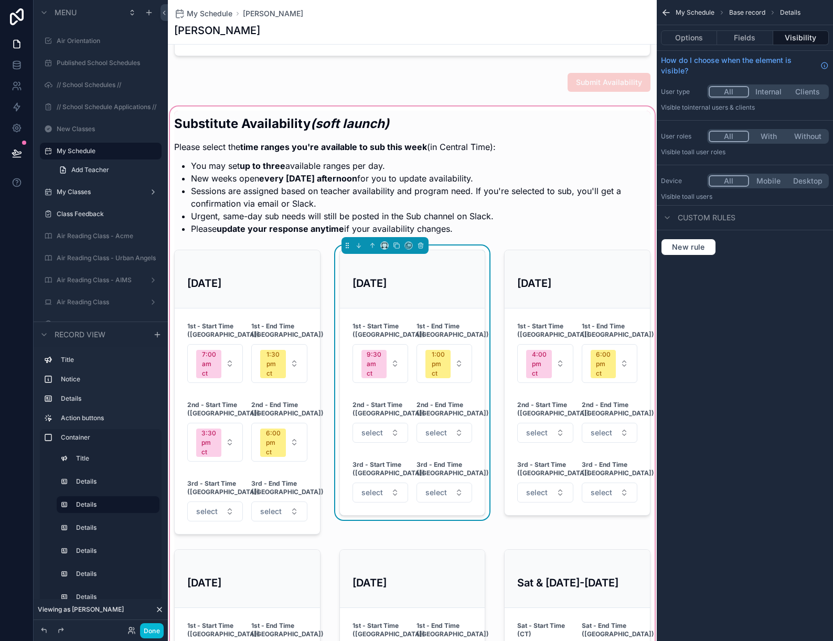
scroll to position [480, 0]
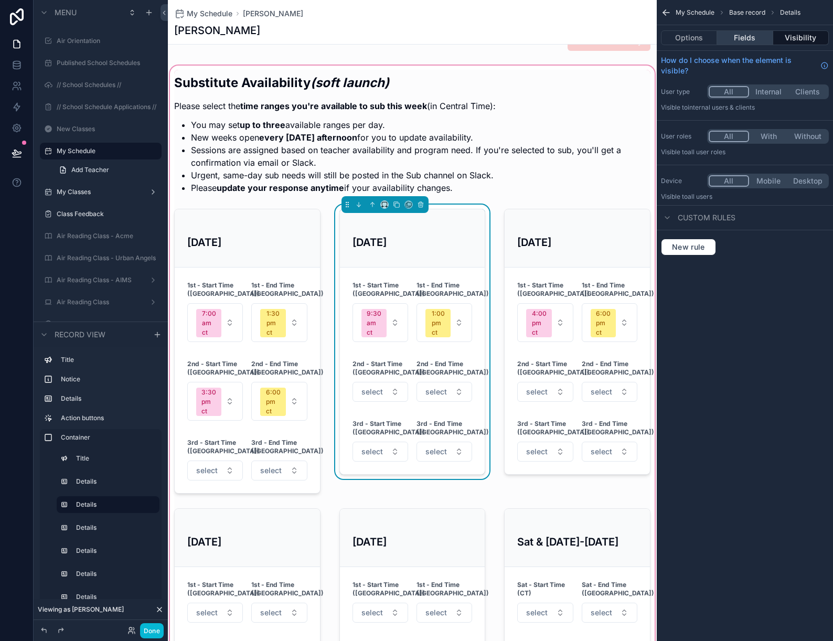
click at [746, 40] on button "Fields" at bounding box center [745, 37] width 56 height 15
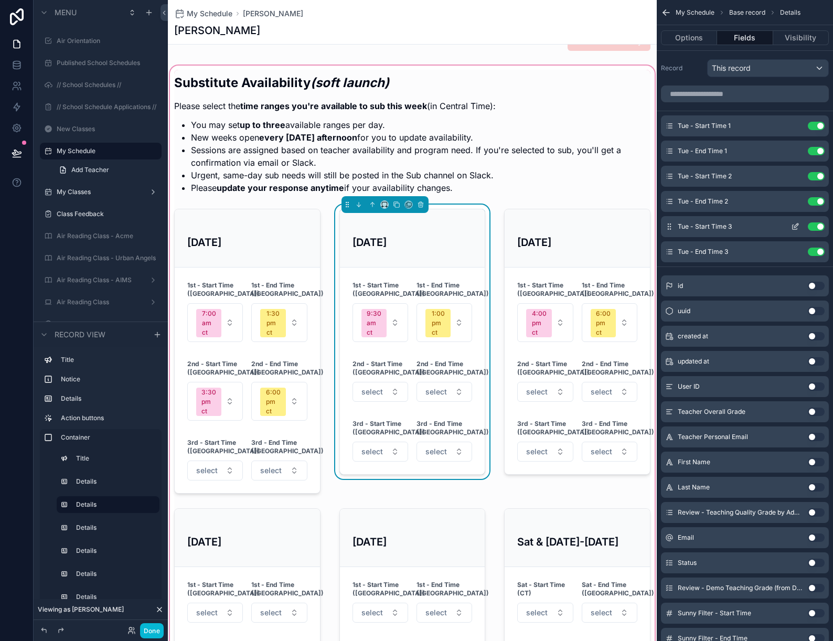
click at [797, 229] on icon "scrollable content" at bounding box center [795, 227] width 5 height 5
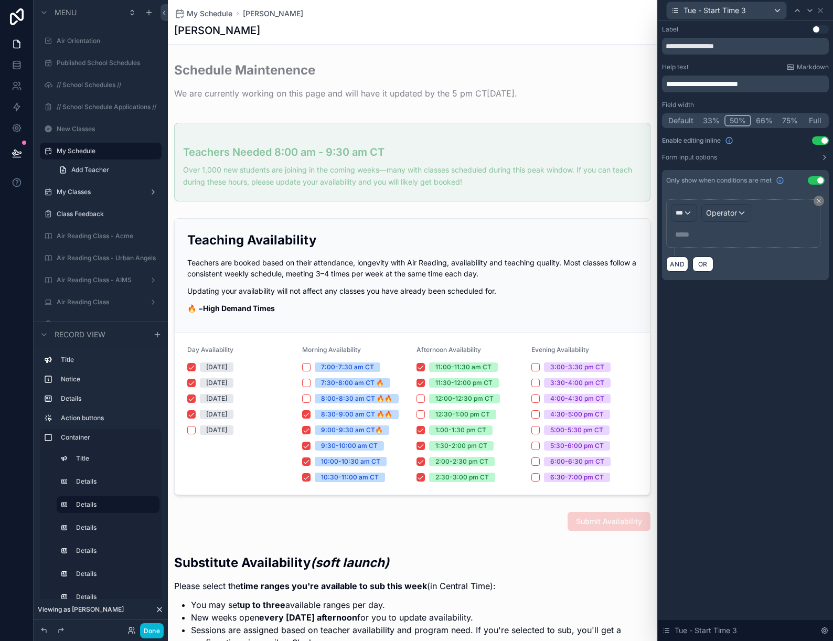
scroll to position [480, 0]
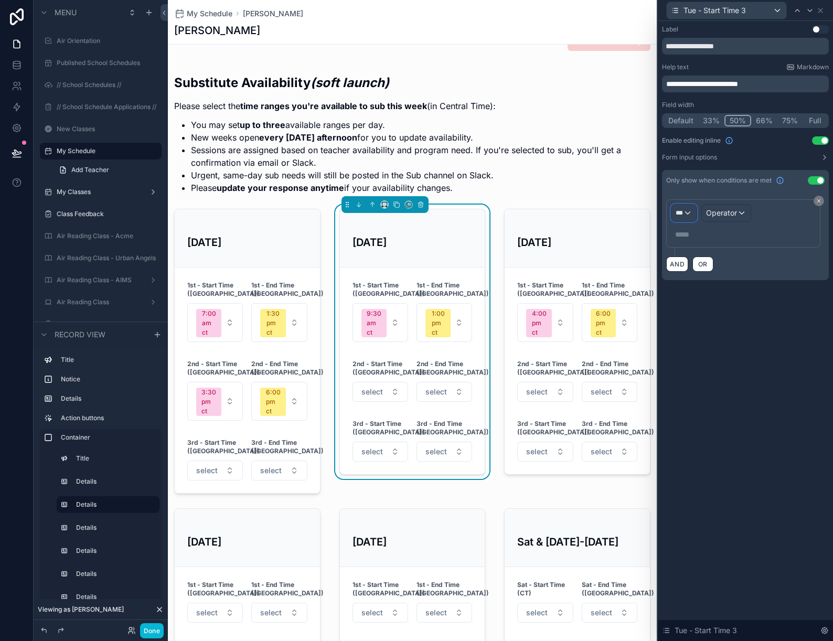
click at [686, 212] on div "***" at bounding box center [684, 213] width 25 height 17
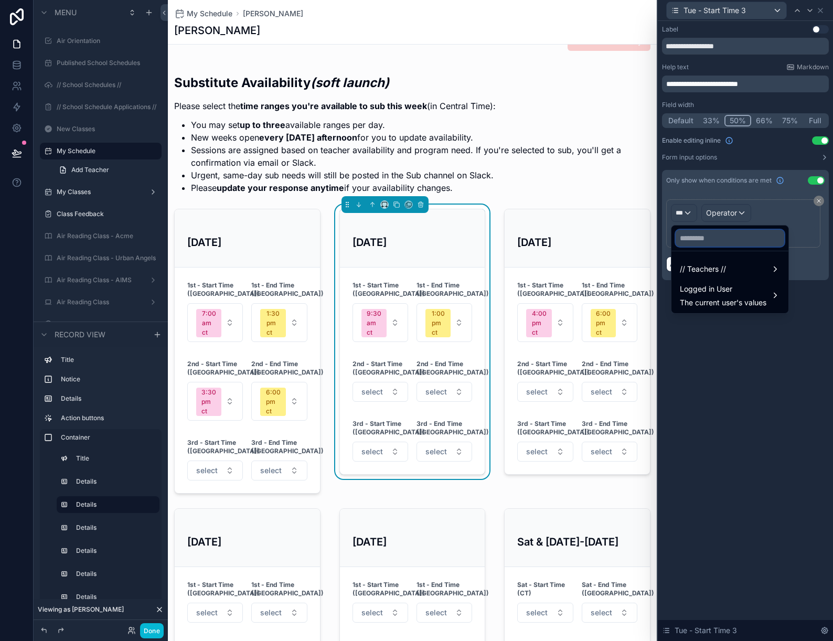
click at [693, 237] on input "text" at bounding box center [730, 238] width 109 height 17
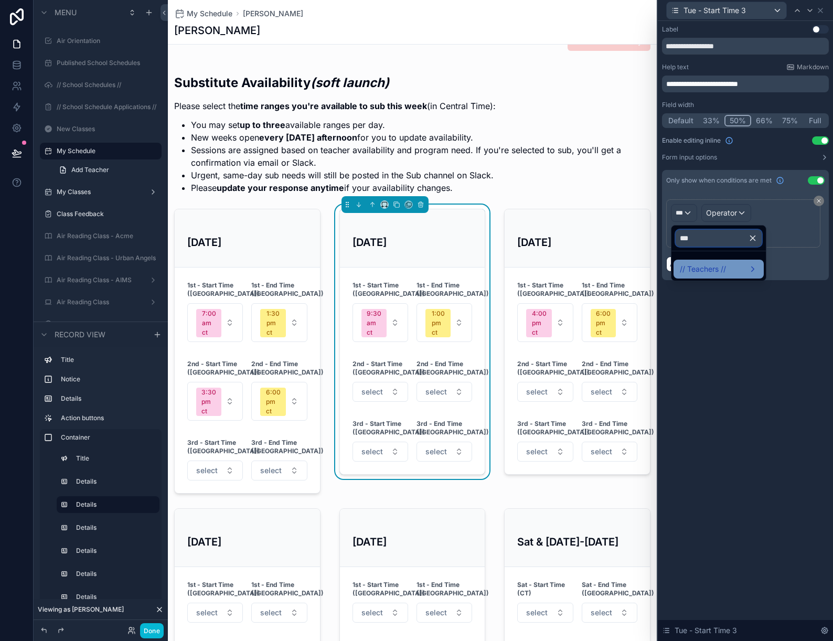
type input "***"
click at [701, 267] on span "// Teachers //" at bounding box center [703, 269] width 46 height 13
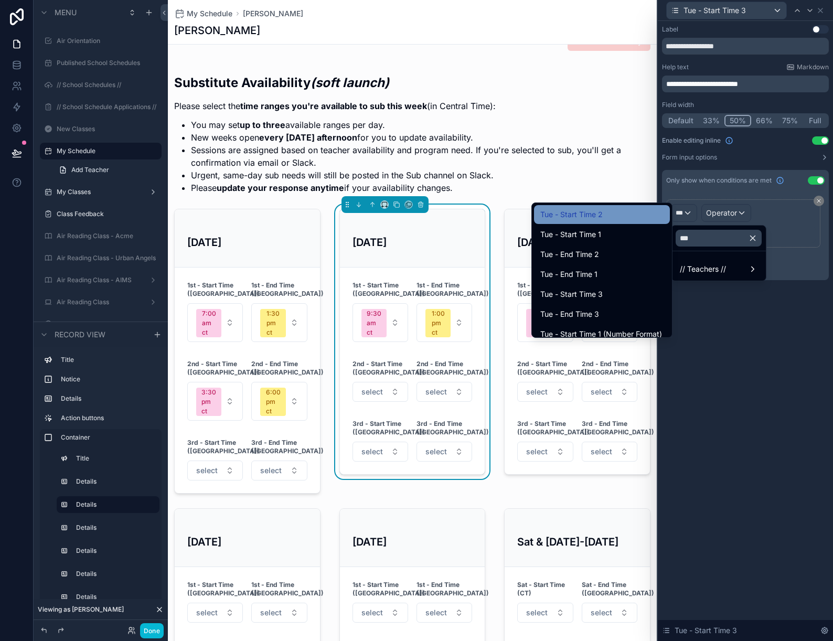
click at [607, 217] on div "Tue - Start Time 2" at bounding box center [602, 214] width 123 height 13
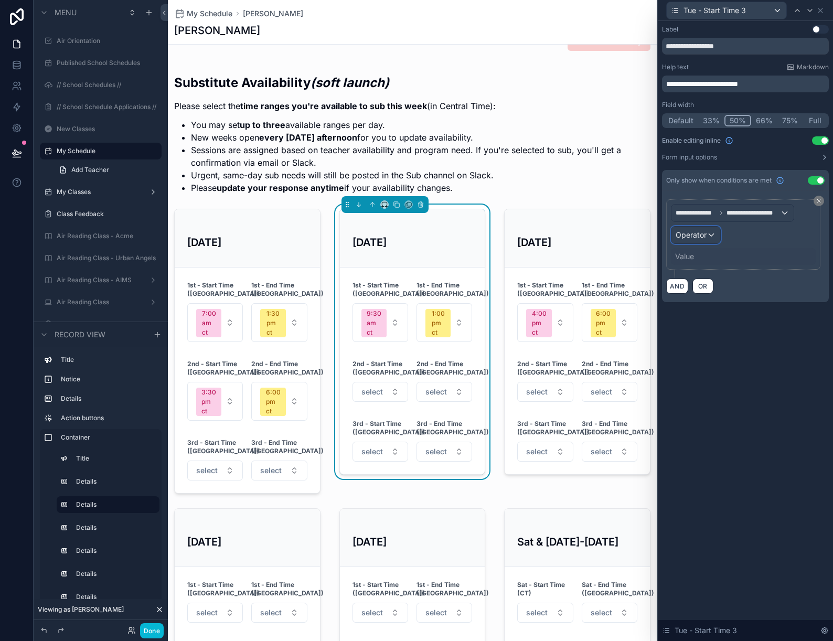
click at [699, 239] on span "Operator" at bounding box center [691, 234] width 31 height 9
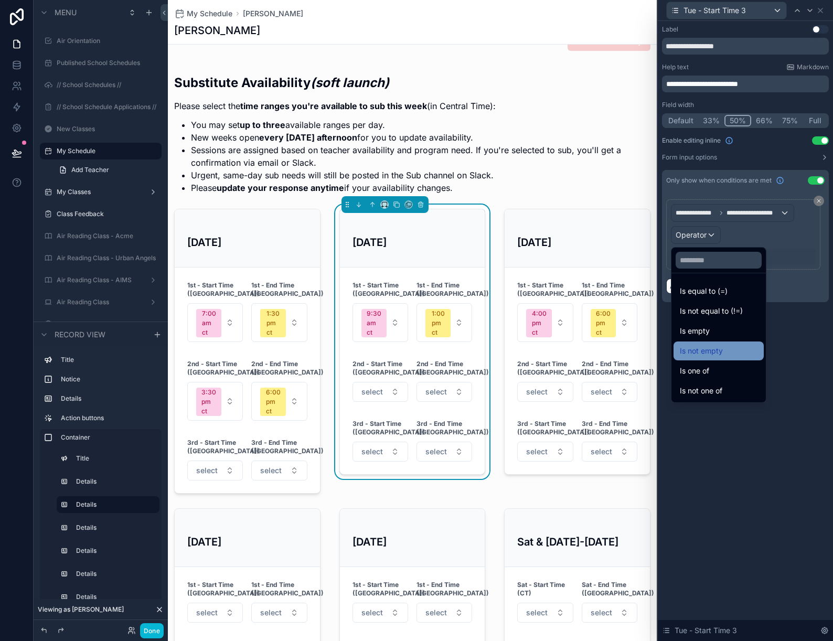
click at [713, 349] on span "Is not empty" at bounding box center [701, 351] width 43 height 13
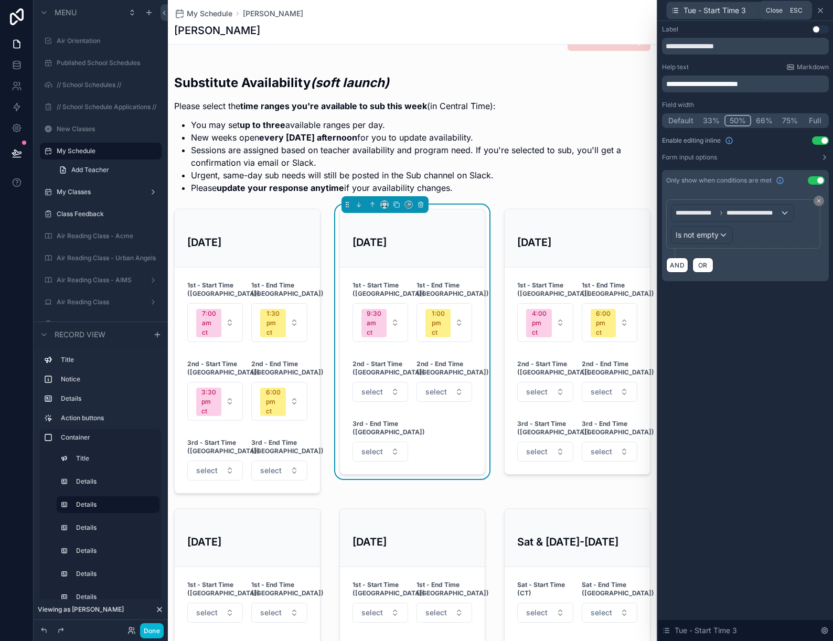
click at [823, 12] on icon at bounding box center [821, 10] width 8 height 8
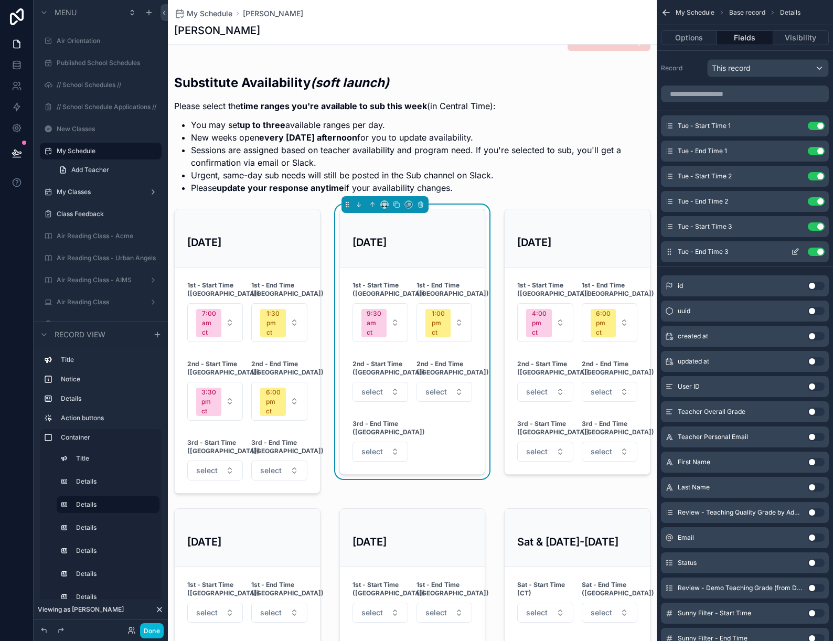
click at [796, 250] on icon "scrollable content" at bounding box center [795, 252] width 8 height 8
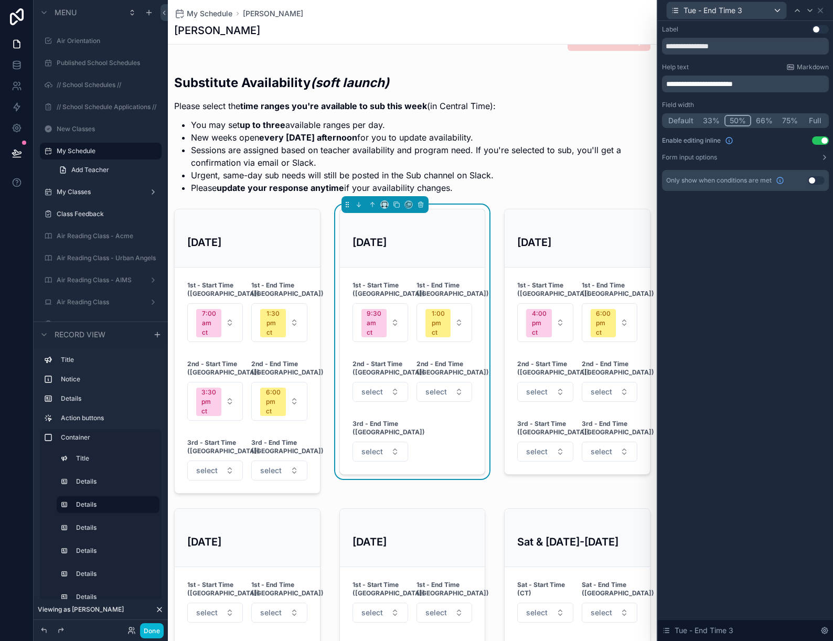
click at [813, 180] on button "Use setting" at bounding box center [816, 180] width 17 height 8
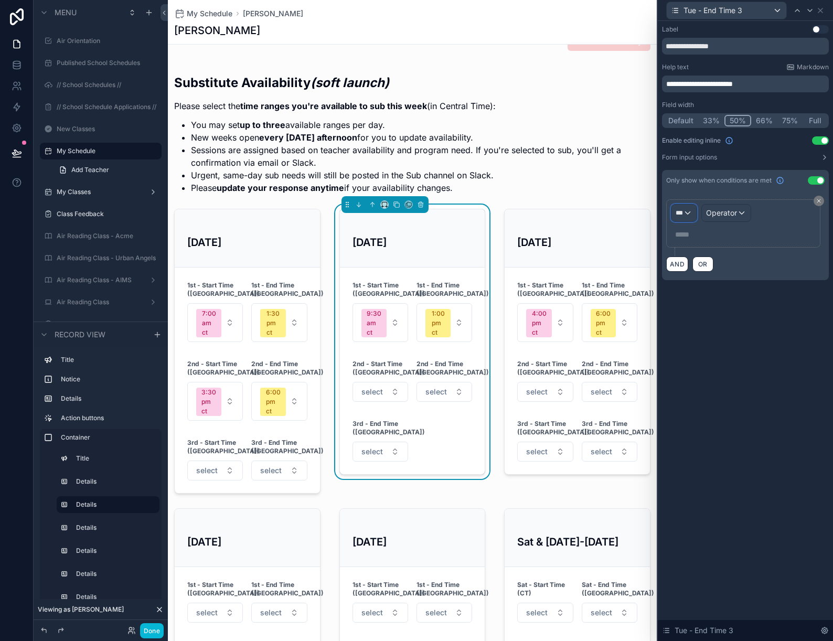
click at [689, 214] on div "***" at bounding box center [684, 213] width 25 height 17
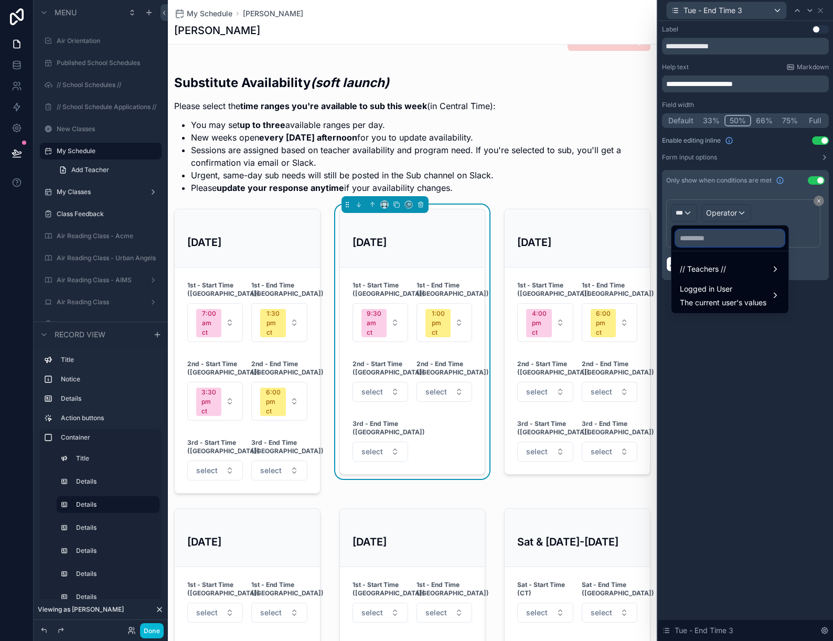
click at [690, 240] on input "text" at bounding box center [730, 238] width 109 height 17
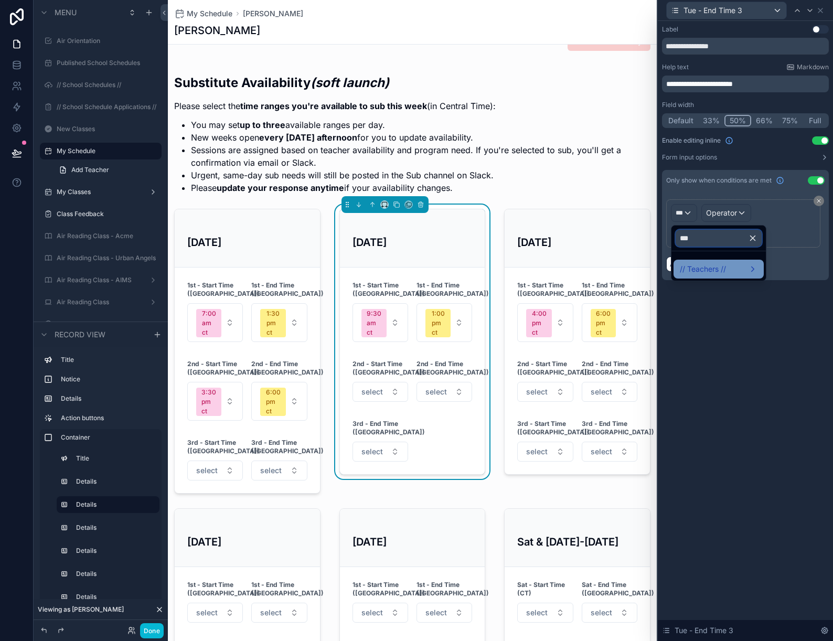
type input "***"
click at [701, 269] on span "// Teachers //" at bounding box center [703, 269] width 46 height 13
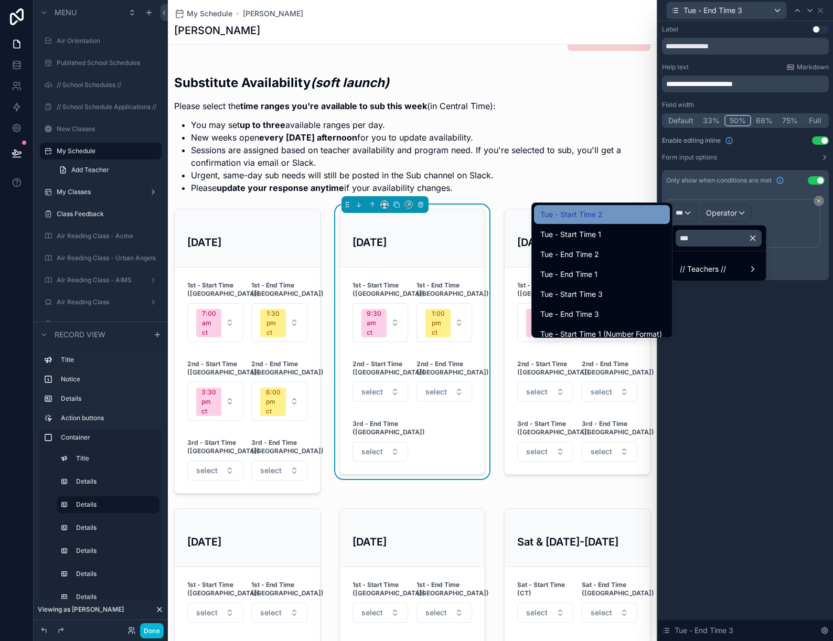
click at [619, 215] on div "Tue - Start Time 2" at bounding box center [602, 214] width 123 height 13
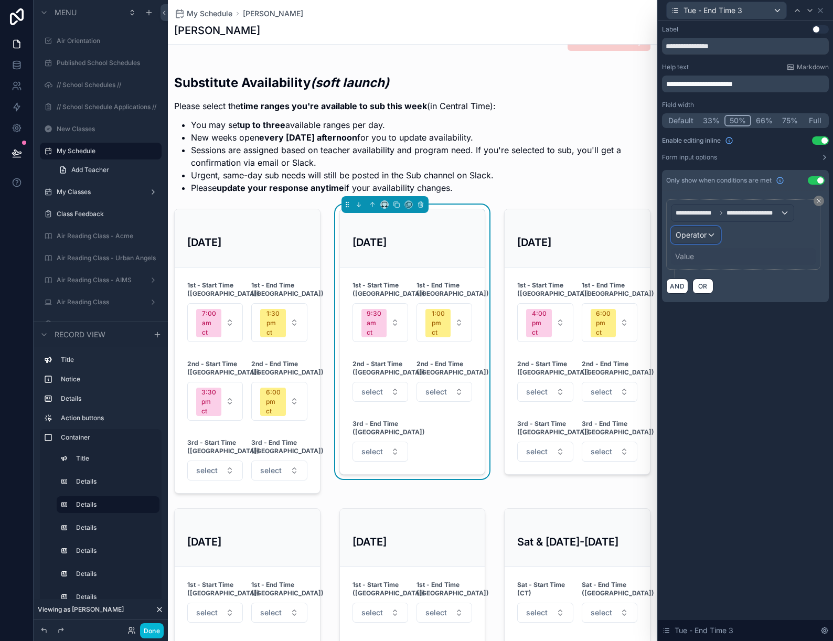
click at [697, 231] on span "Operator" at bounding box center [691, 234] width 31 height 9
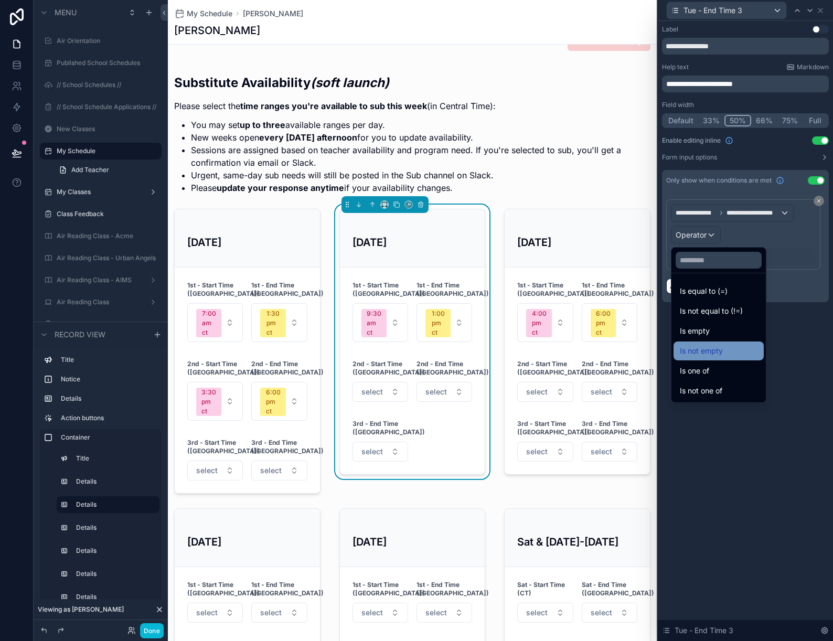
click at [706, 347] on span "Is not empty" at bounding box center [701, 351] width 43 height 13
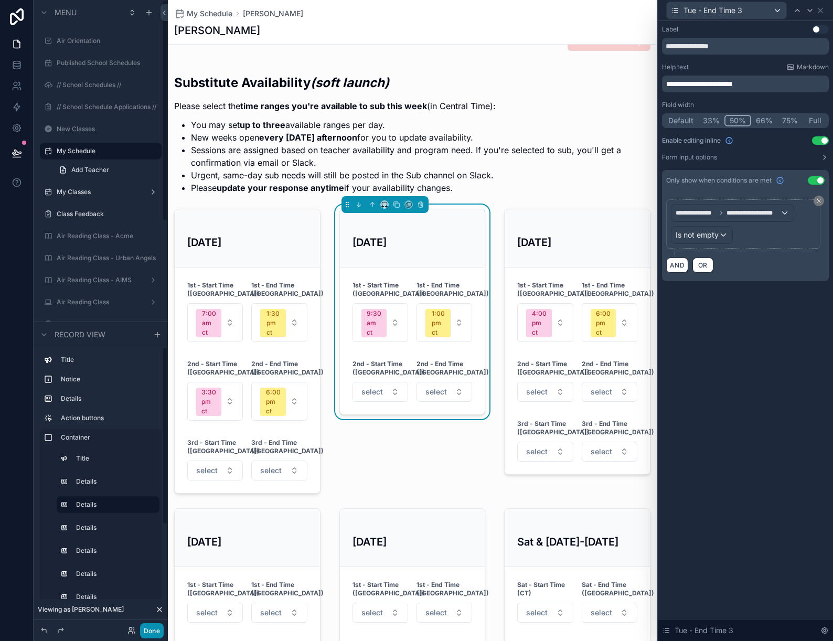
click at [152, 631] on button "Done" at bounding box center [152, 630] width 24 height 15
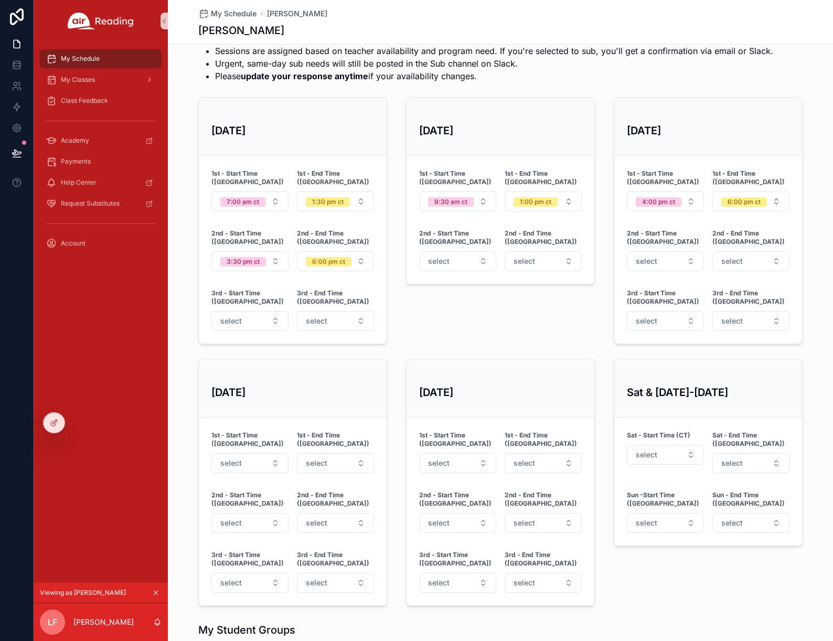
scroll to position [376, 0]
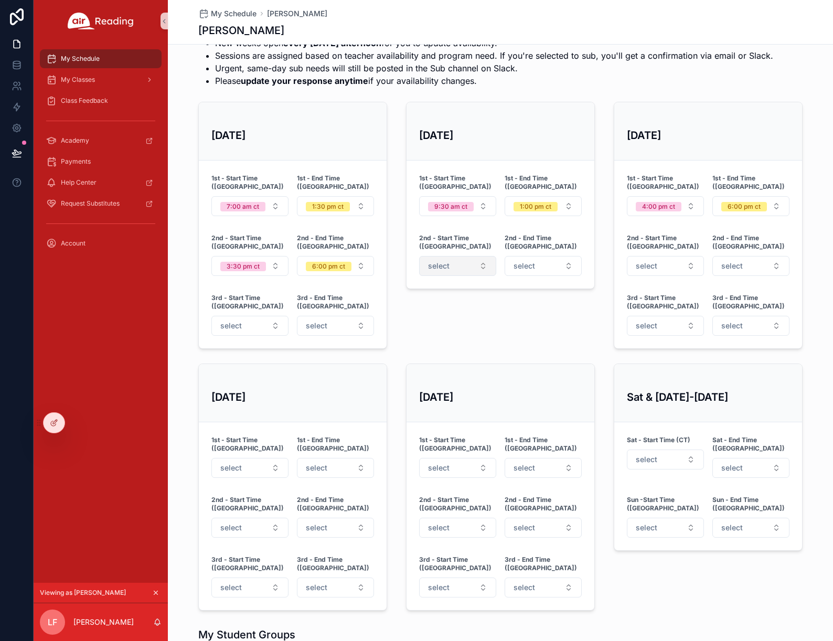
click at [463, 256] on button "select" at bounding box center [457, 266] width 77 height 20
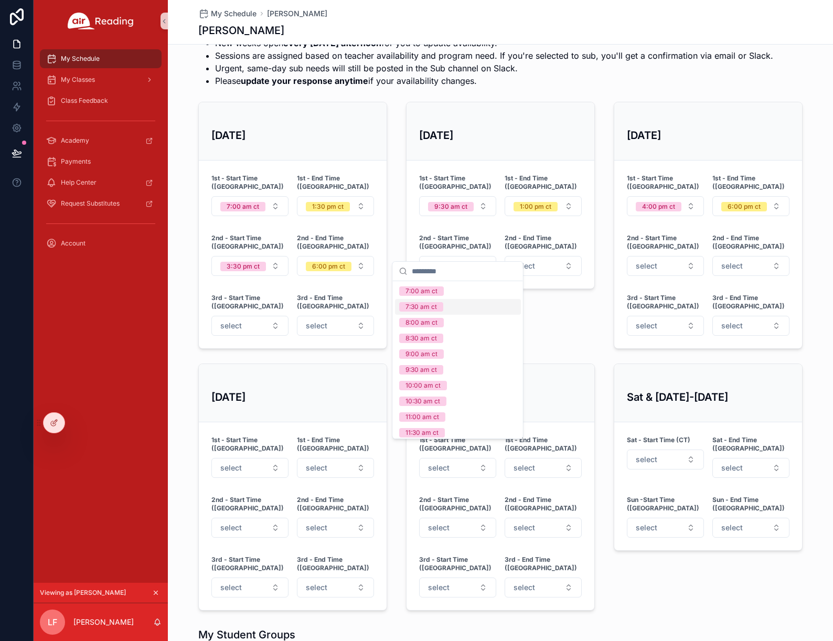
click at [450, 304] on div "7:30 am ct" at bounding box center [458, 307] width 126 height 16
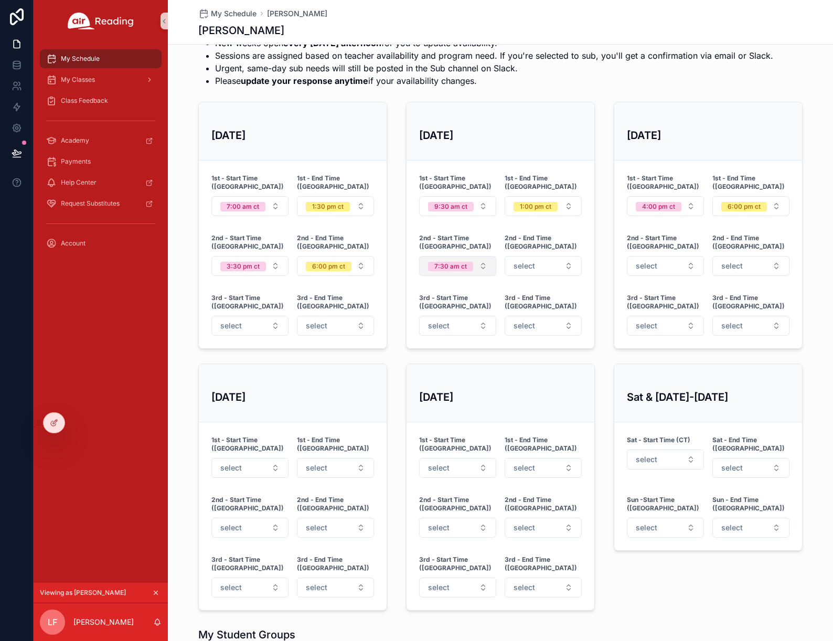
click at [467, 262] on span "7:30 am ct" at bounding box center [450, 266] width 45 height 9
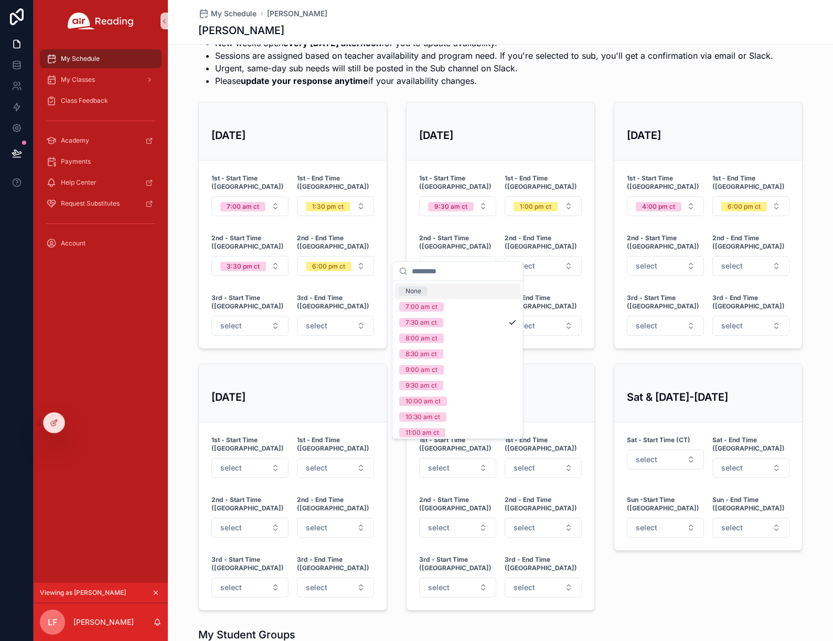
click at [452, 293] on div "None" at bounding box center [458, 291] width 126 height 16
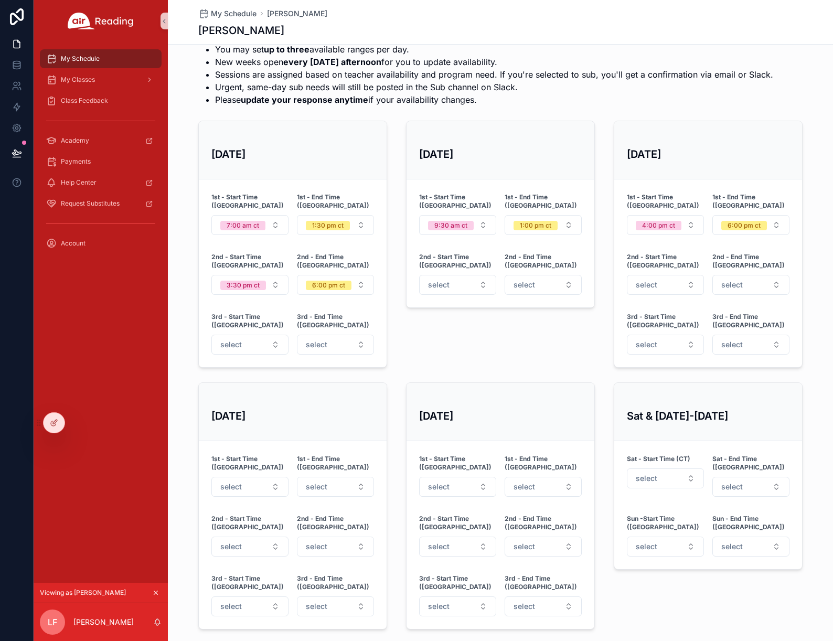
scroll to position [359, 0]
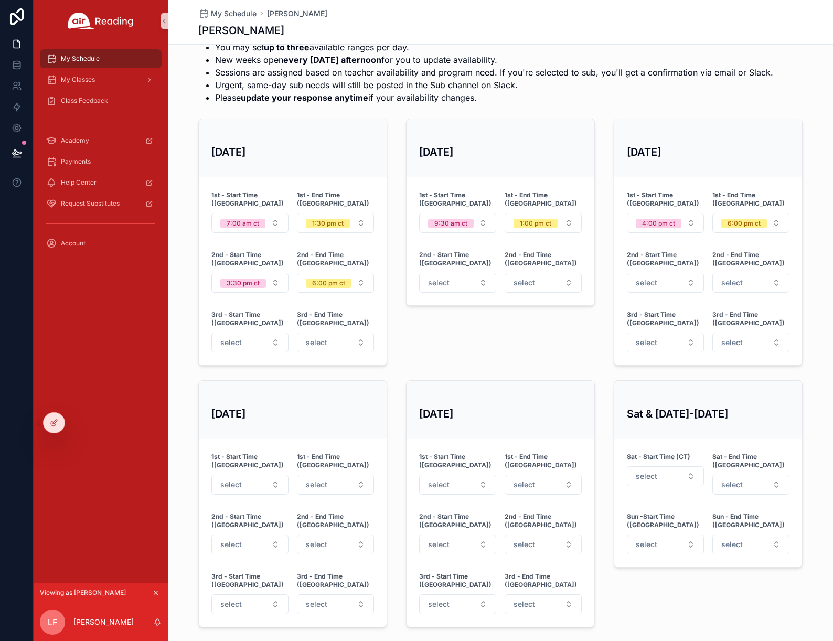
click at [447, 322] on div "Tue, 10/7 1st - Start Time (CT) 9:30 am ct 1st - End Time (CT) 1:00 pm ct 2nd -…" at bounding box center [501, 242] width 202 height 256
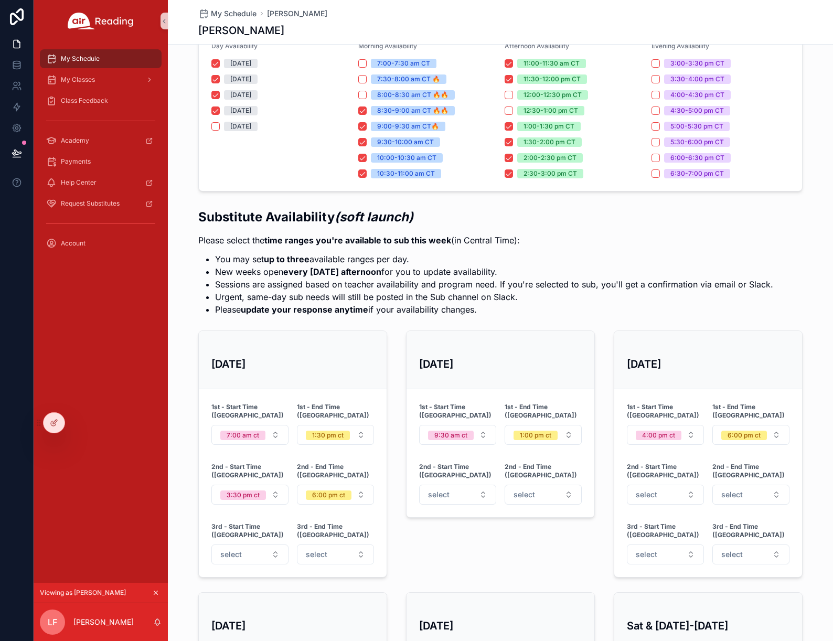
scroll to position [151, 0]
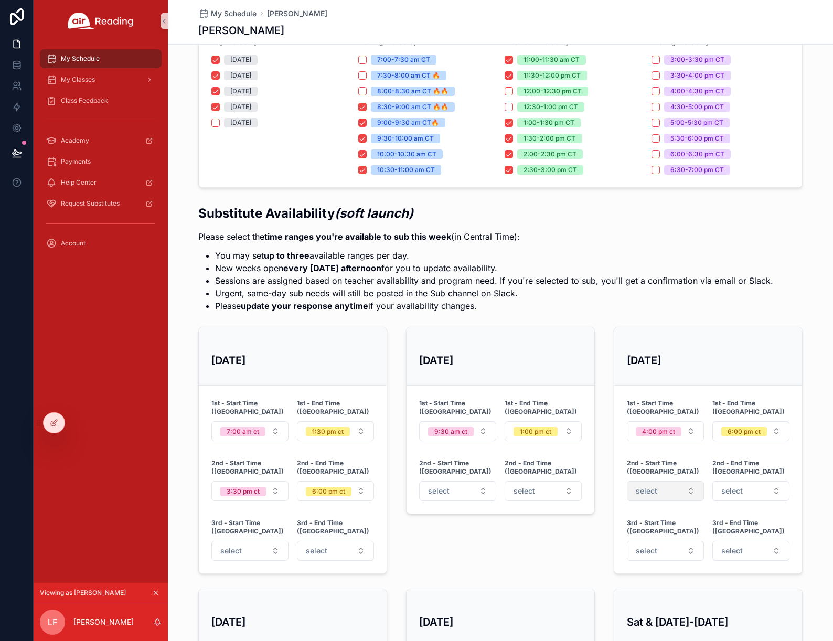
click at [679, 481] on button "select" at bounding box center [665, 491] width 77 height 20
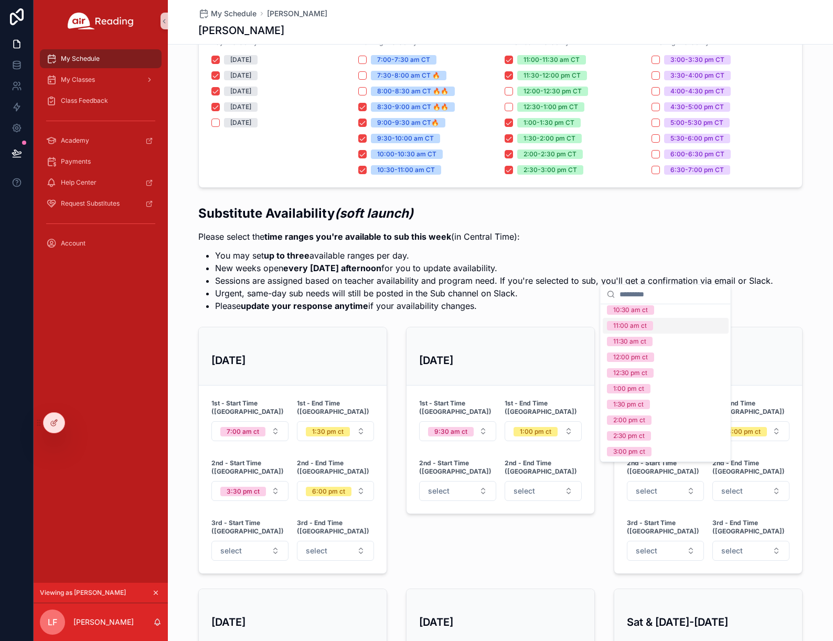
scroll to position [131, 0]
click at [643, 404] on div "2:00 pm ct" at bounding box center [629, 403] width 32 height 9
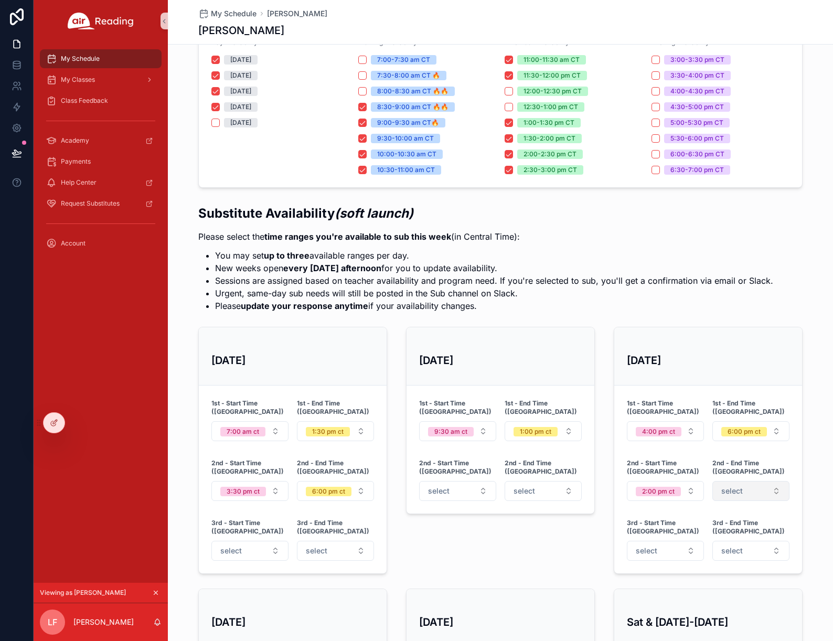
click at [750, 481] on button "select" at bounding box center [751, 491] width 77 height 20
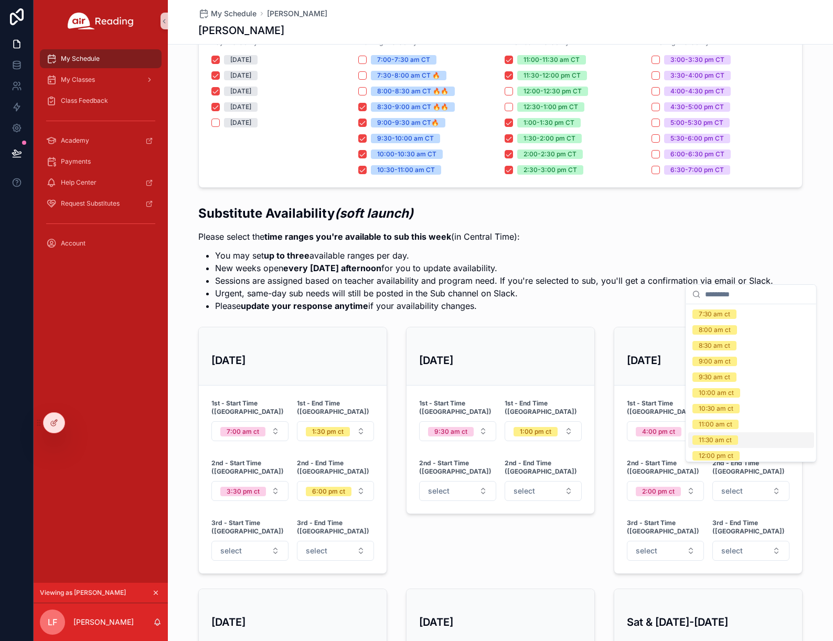
scroll to position [225, 0]
click at [727, 432] on div "6:30 pm ct" at bounding box center [714, 435] width 31 height 9
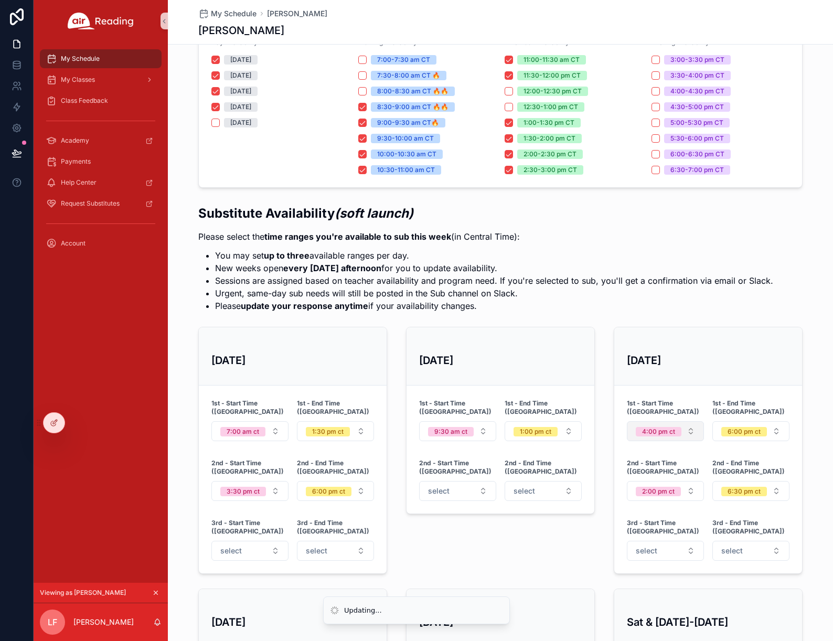
click at [673, 427] on div "4:00 pm ct" at bounding box center [658, 431] width 33 height 9
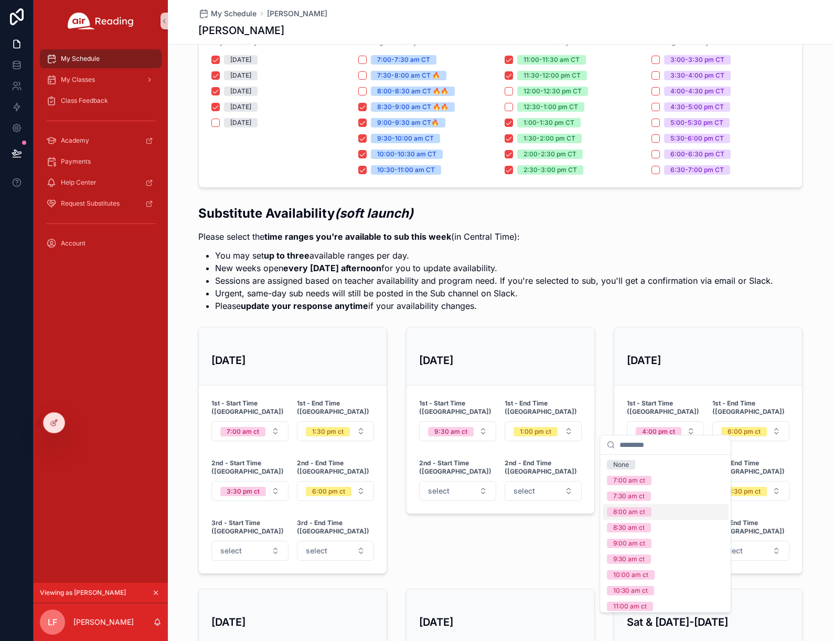
click at [677, 503] on div "7:30 am ct" at bounding box center [666, 497] width 126 height 16
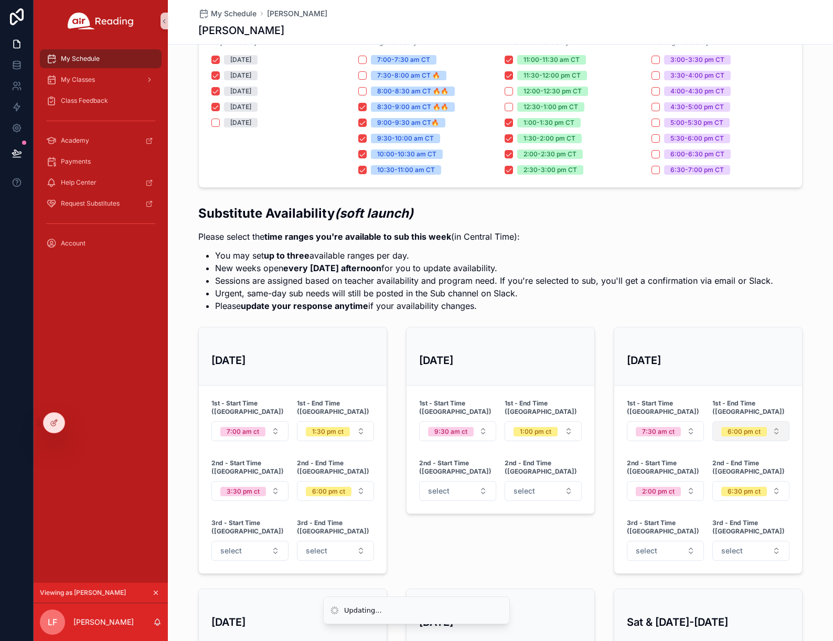
click at [730, 421] on button "6:00 pm ct" at bounding box center [751, 431] width 77 height 20
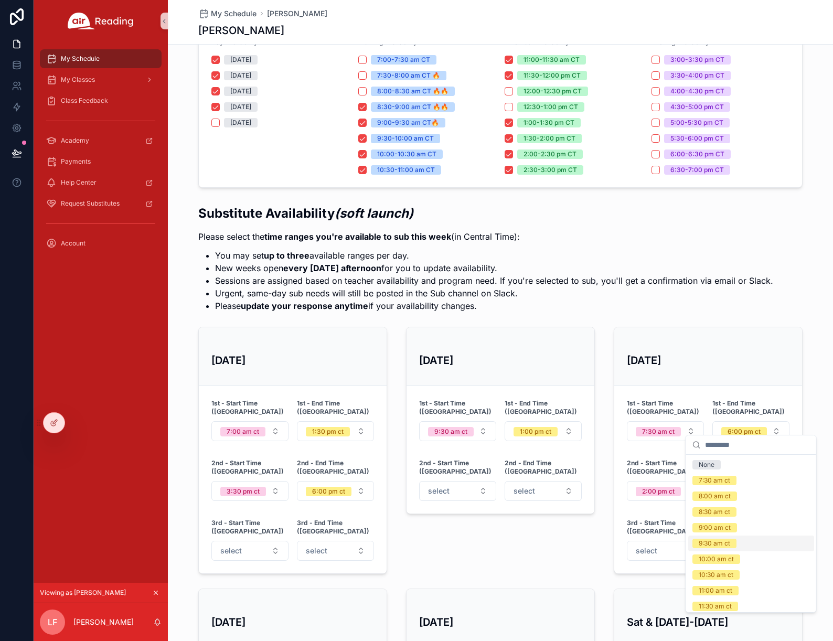
click at [737, 541] on div "9:30 am ct" at bounding box center [751, 544] width 126 height 16
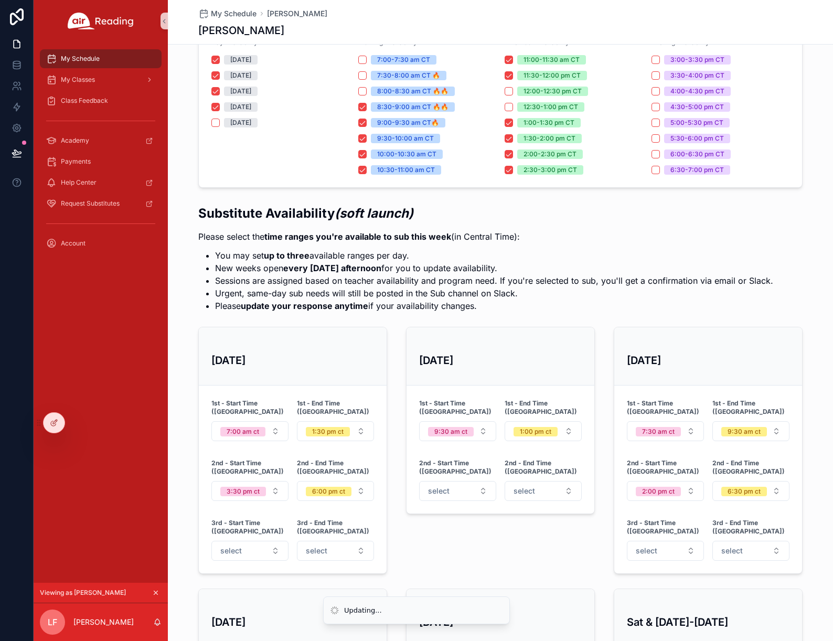
click at [814, 528] on div "Substitute Availability (soft launch) Please select the time ranges you're avai…" at bounding box center [500, 520] width 665 height 640
click at [261, 487] on span "3:30 pm ct" at bounding box center [243, 491] width 46 height 9
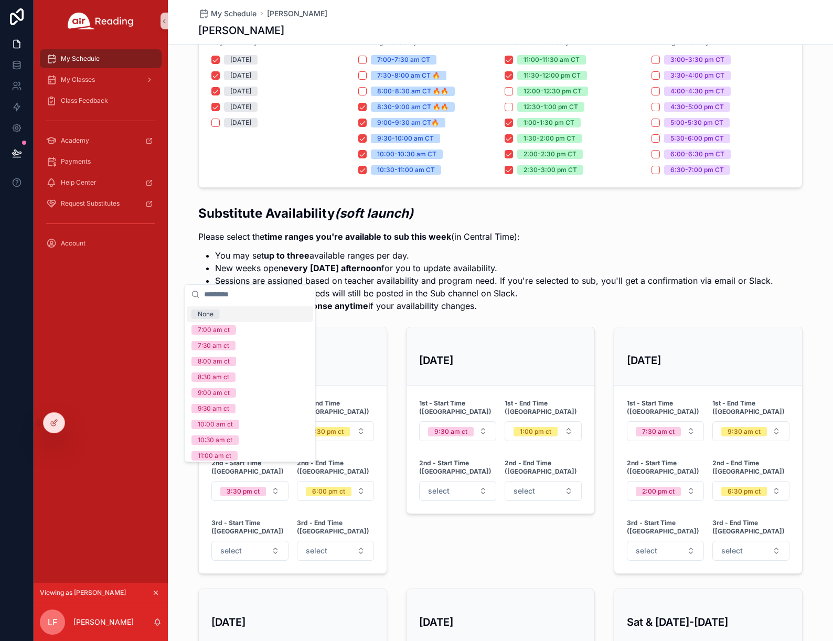
click at [233, 316] on div "None" at bounding box center [250, 314] width 126 height 16
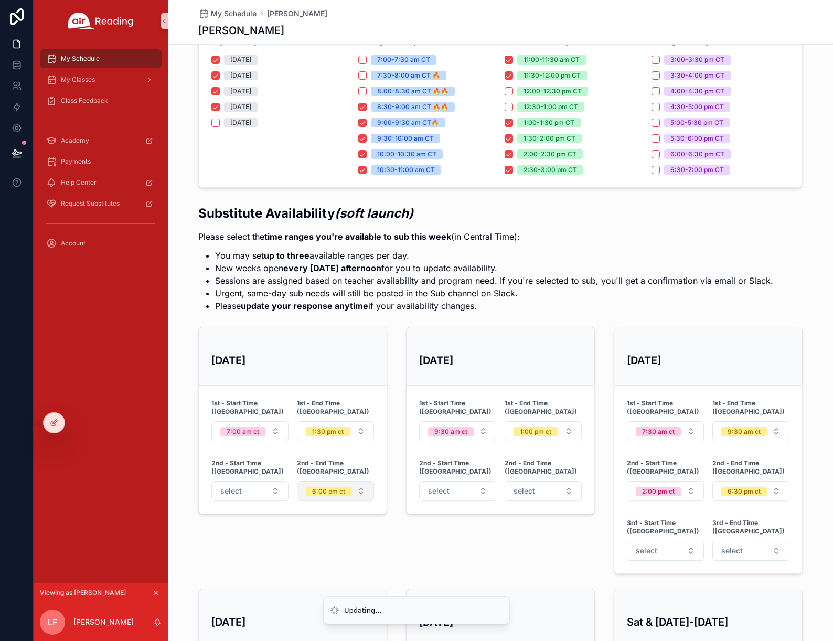
click at [320, 487] on div "6:00 pm ct" at bounding box center [328, 491] width 33 height 9
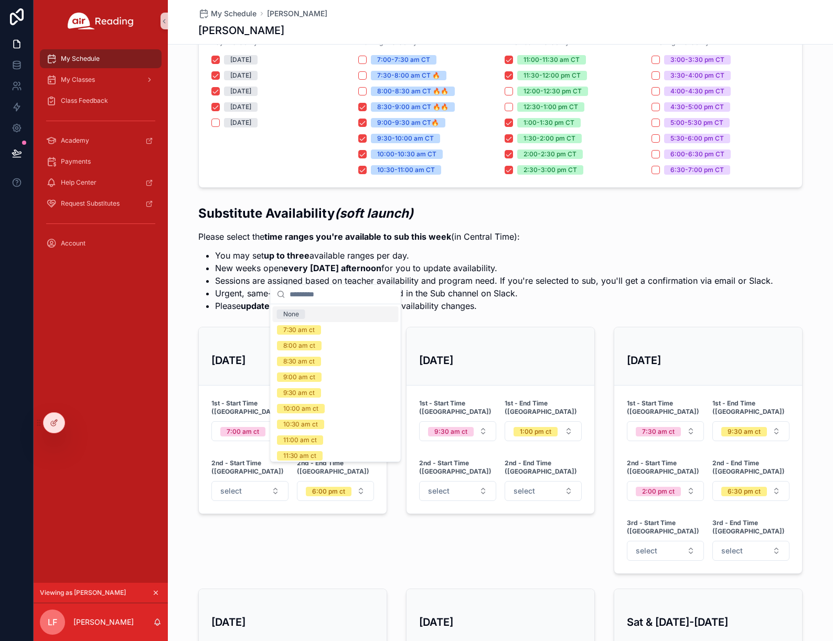
click at [313, 312] on div "None" at bounding box center [336, 314] width 126 height 16
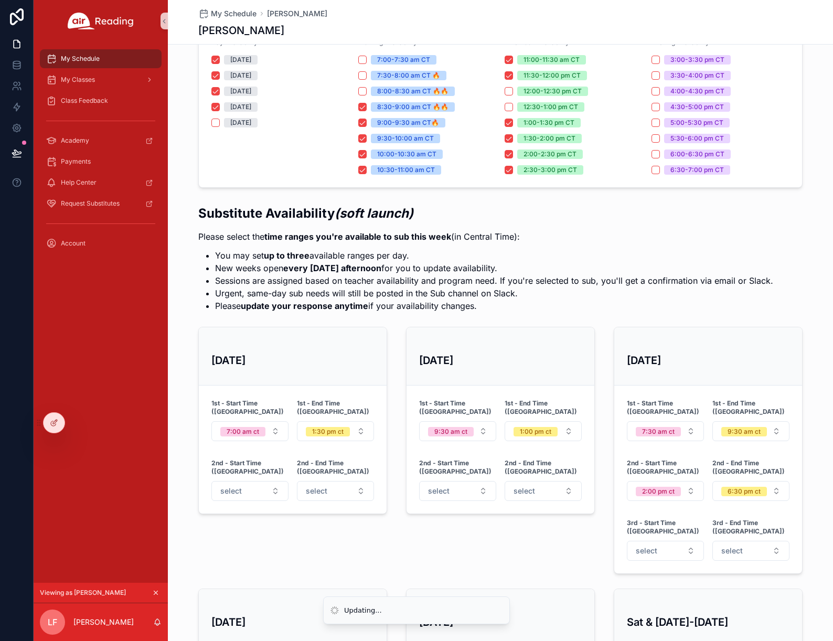
click at [394, 506] on div "Substitute Availability (soft launch) Please select the time ranges you're avai…" at bounding box center [500, 520] width 617 height 640
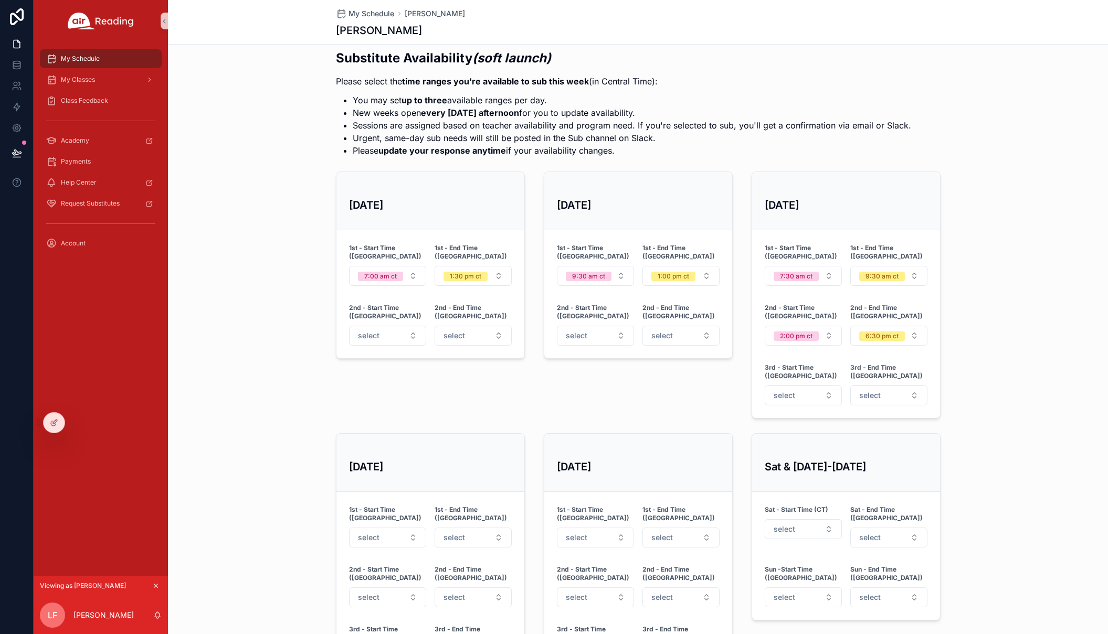
scroll to position [285, 0]
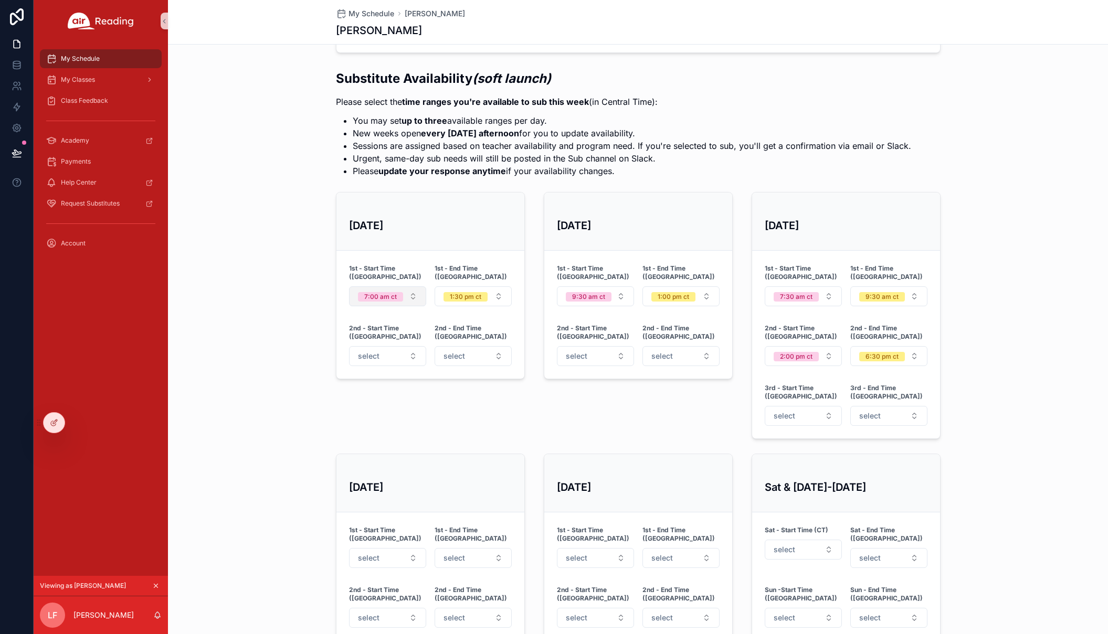
click at [393, 292] on div "7:00 am ct" at bounding box center [380, 296] width 33 height 9
click at [406, 269] on strong "1st - Start Time ([GEOGRAPHIC_DATA])" at bounding box center [387, 272] width 77 height 17
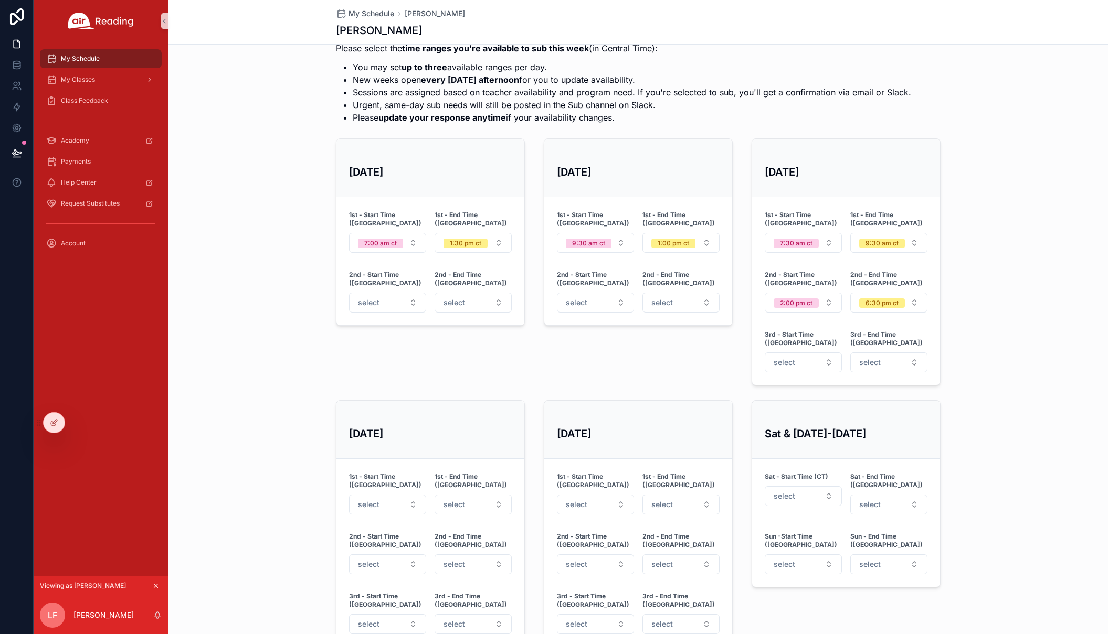
scroll to position [353, 0]
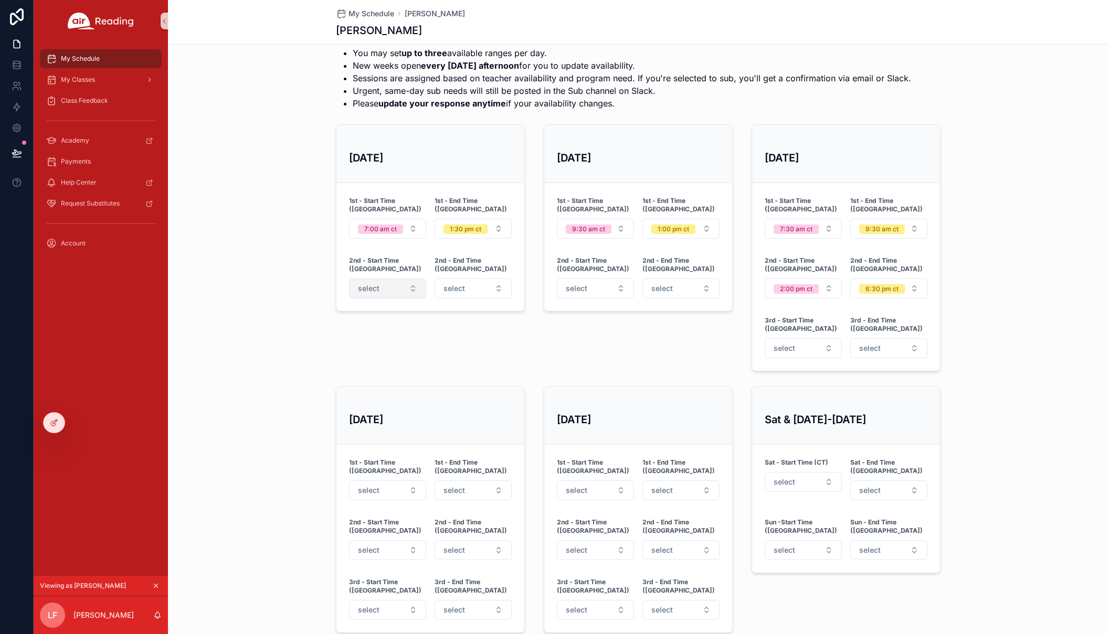
click at [390, 279] on button "select" at bounding box center [387, 289] width 77 height 20
click at [369, 357] on span "8:30 am ct" at bounding box center [351, 360] width 44 height 9
click at [389, 284] on div "8:30 am ct" at bounding box center [380, 288] width 33 height 9
click at [373, 314] on div "None" at bounding box center [387, 314] width 126 height 16
click at [801, 284] on div "2:00 pm ct" at bounding box center [796, 288] width 33 height 9
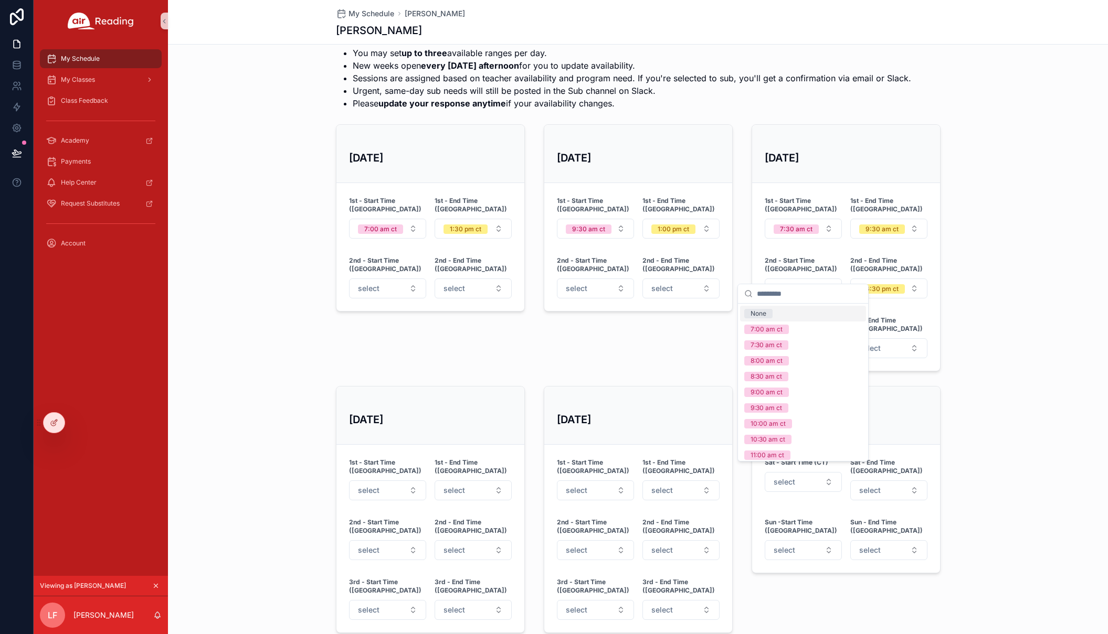
click at [790, 313] on div "None" at bounding box center [803, 314] width 126 height 16
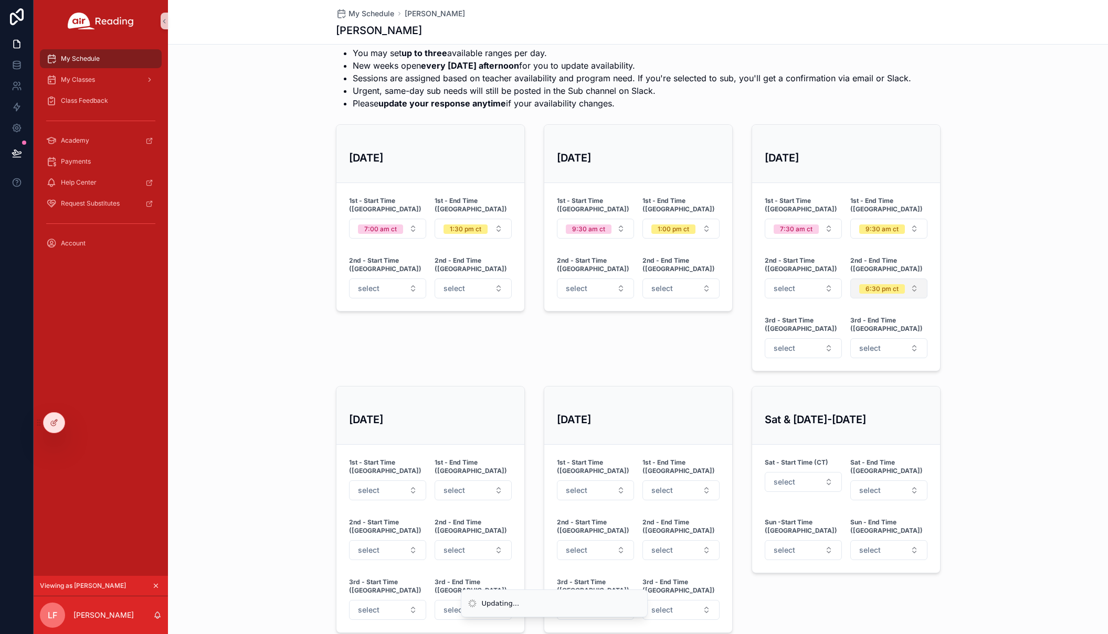
click at [833, 284] on div "6:30 pm ct" at bounding box center [881, 288] width 33 height 9
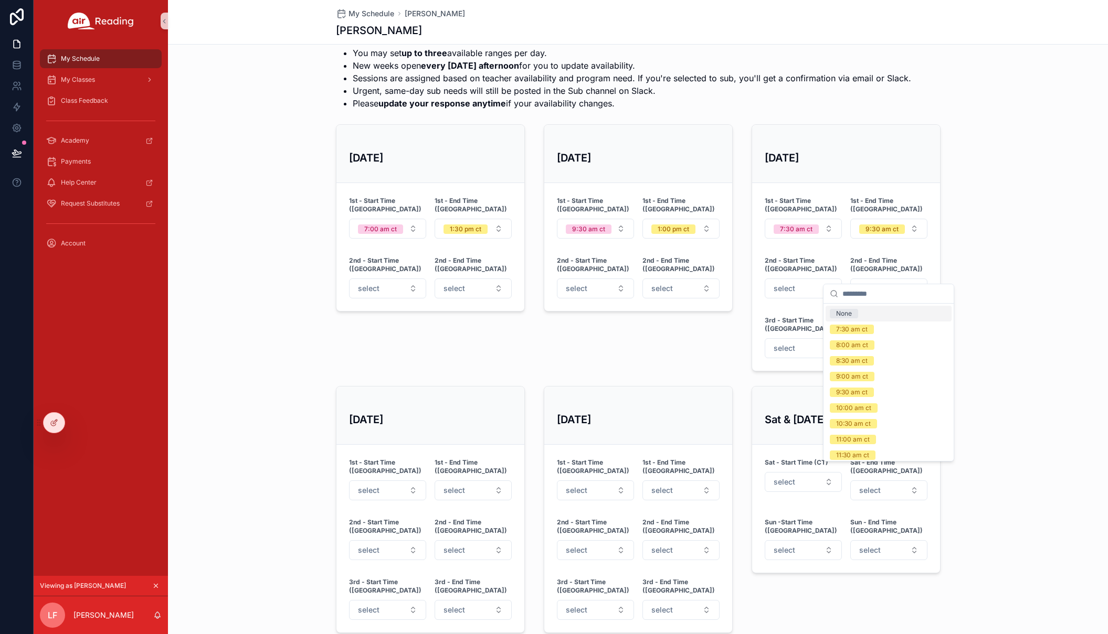
click at [833, 312] on div "None" at bounding box center [888, 314] width 126 height 16
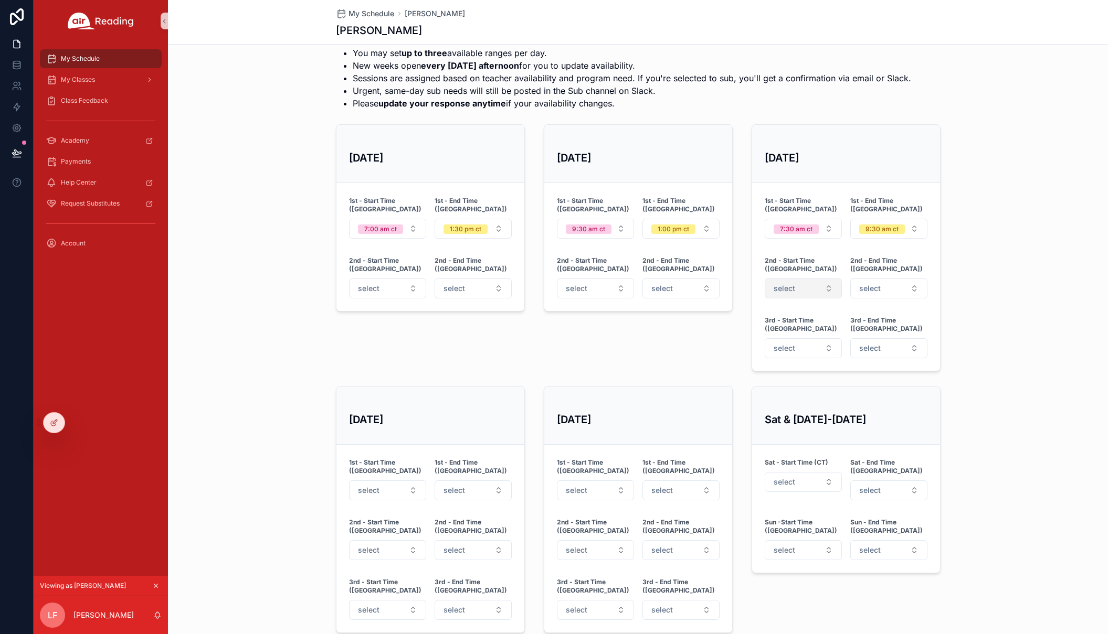
click at [809, 279] on button "select" at bounding box center [803, 289] width 77 height 20
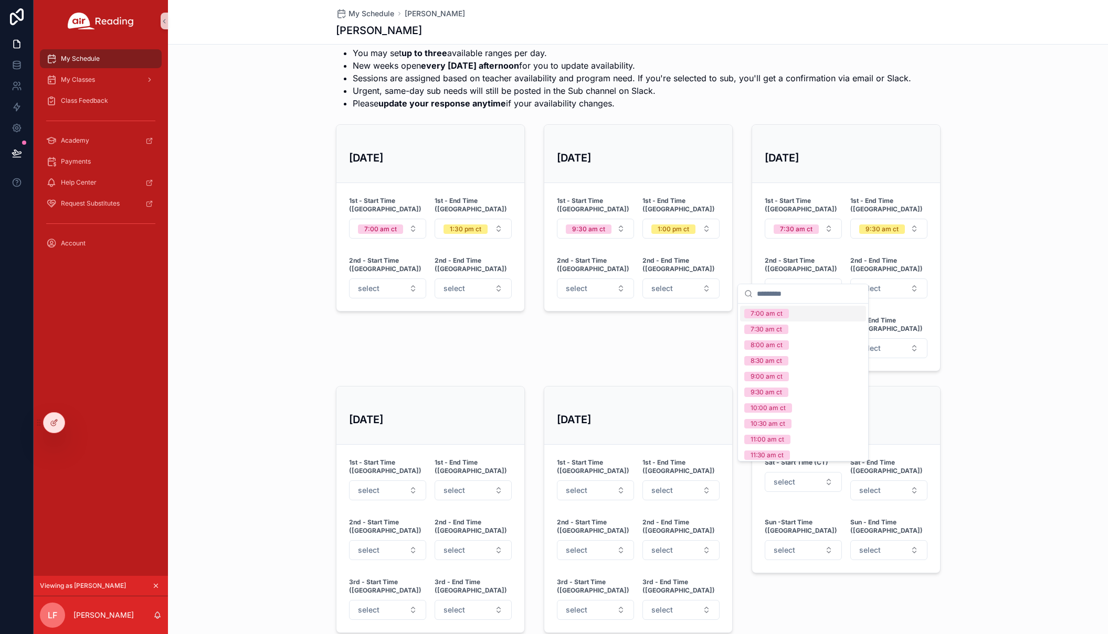
click at [833, 313] on div "Substitute Availability (soft launch) Please select the time ranges you're avai…" at bounding box center [638, 318] width 940 height 640
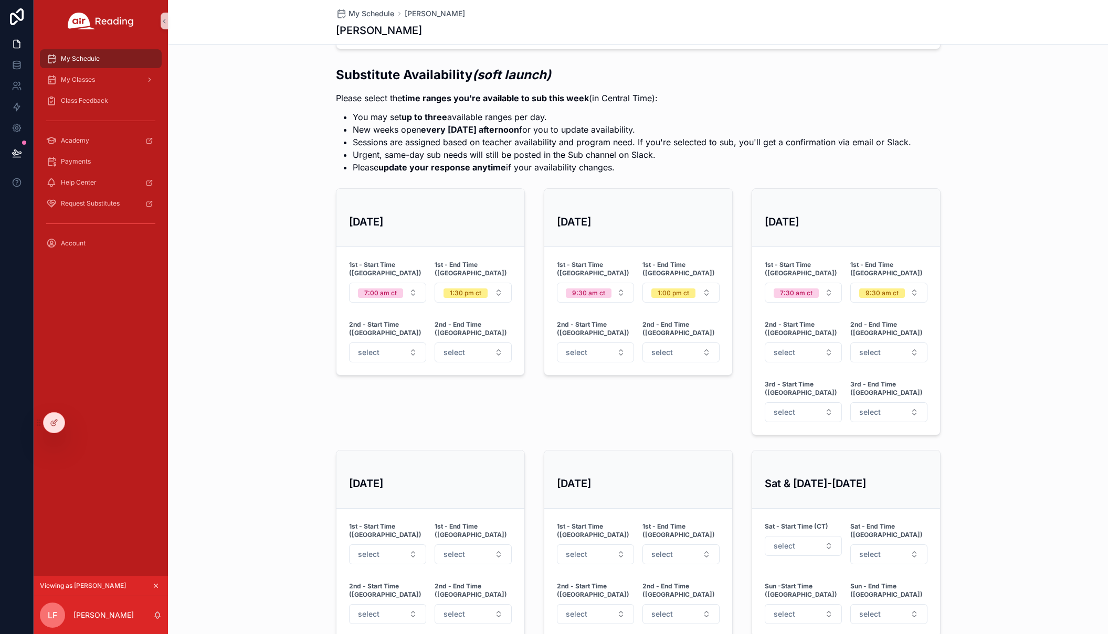
scroll to position [282, 0]
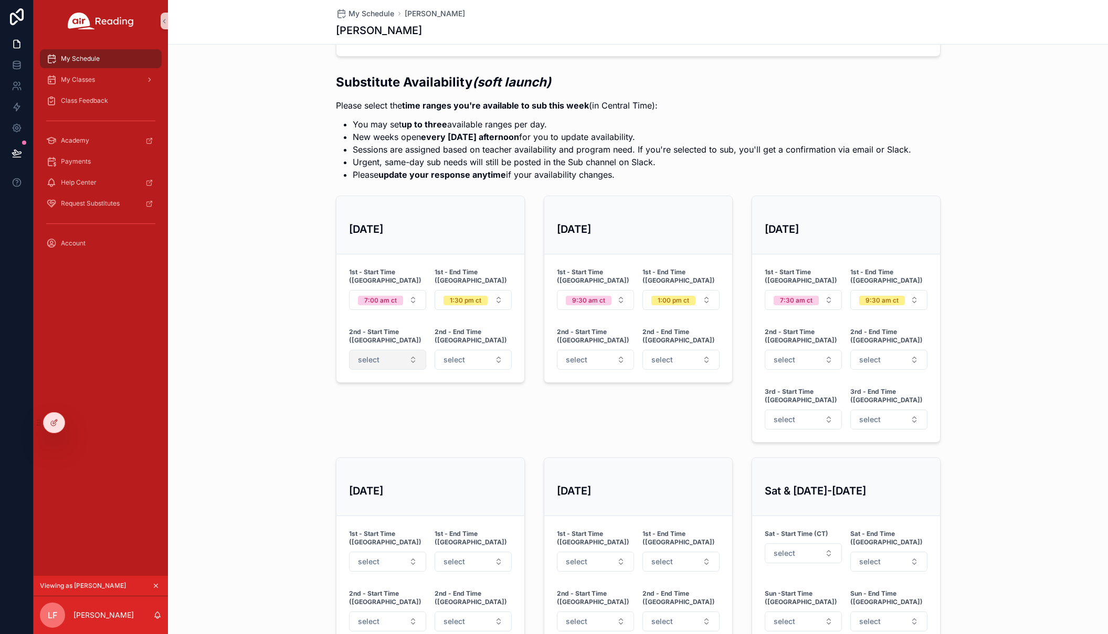
click at [369, 350] on button "select" at bounding box center [387, 360] width 77 height 20
click at [365, 389] on div "7:00 am ct" at bounding box center [351, 384] width 32 height 9
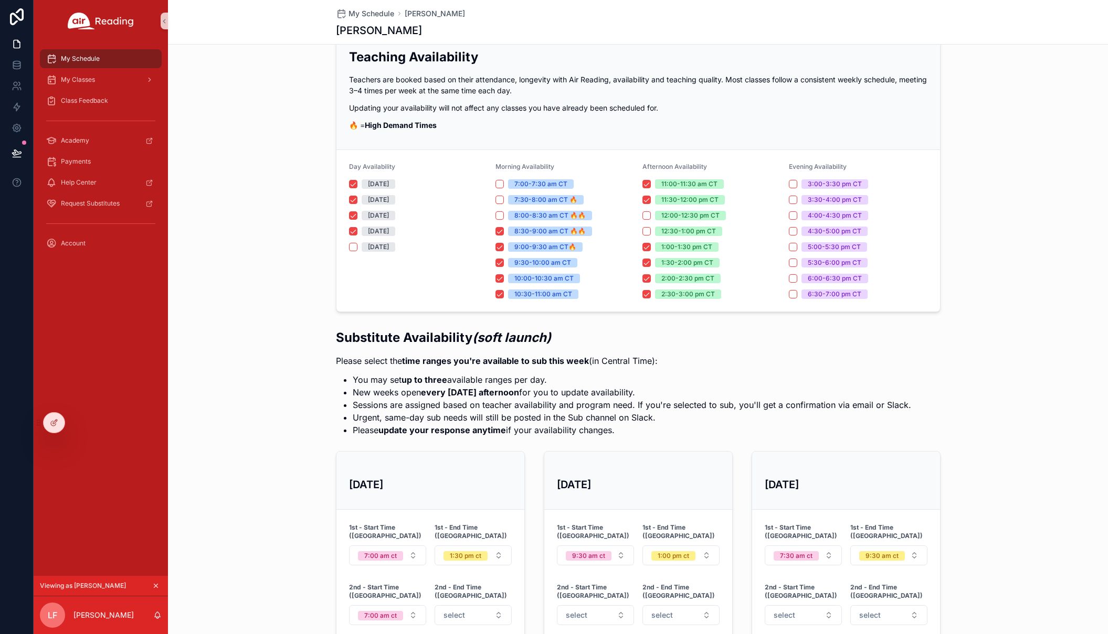
scroll to position [0, 0]
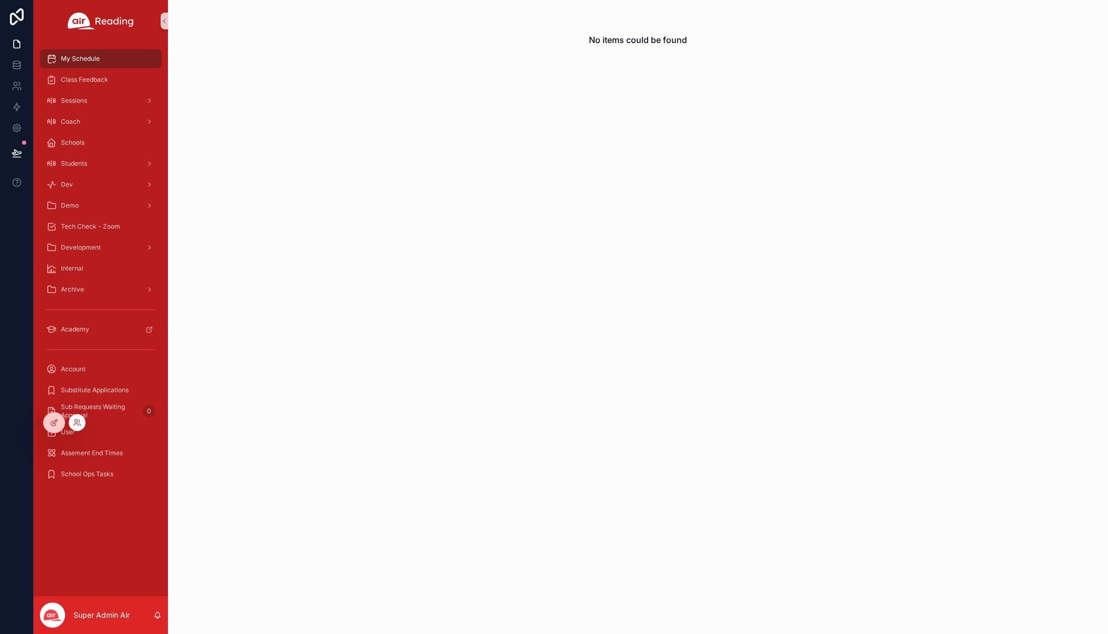
click at [82, 423] on div at bounding box center [77, 423] width 17 height 17
click at [80, 423] on icon at bounding box center [77, 423] width 8 height 8
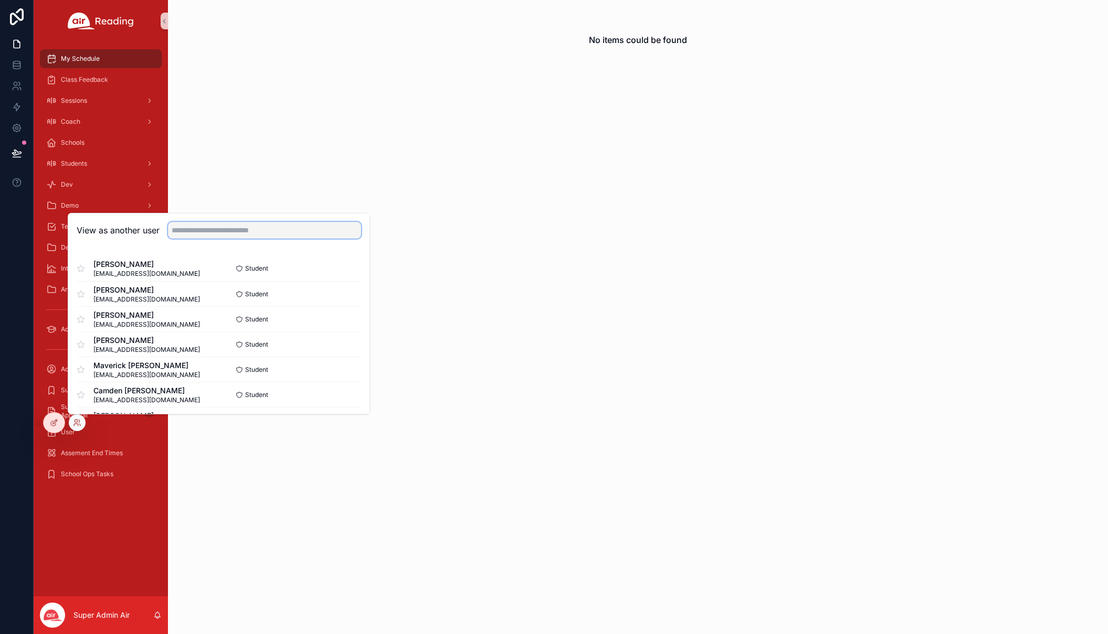
click at [194, 235] on input "text" at bounding box center [264, 230] width 193 height 17
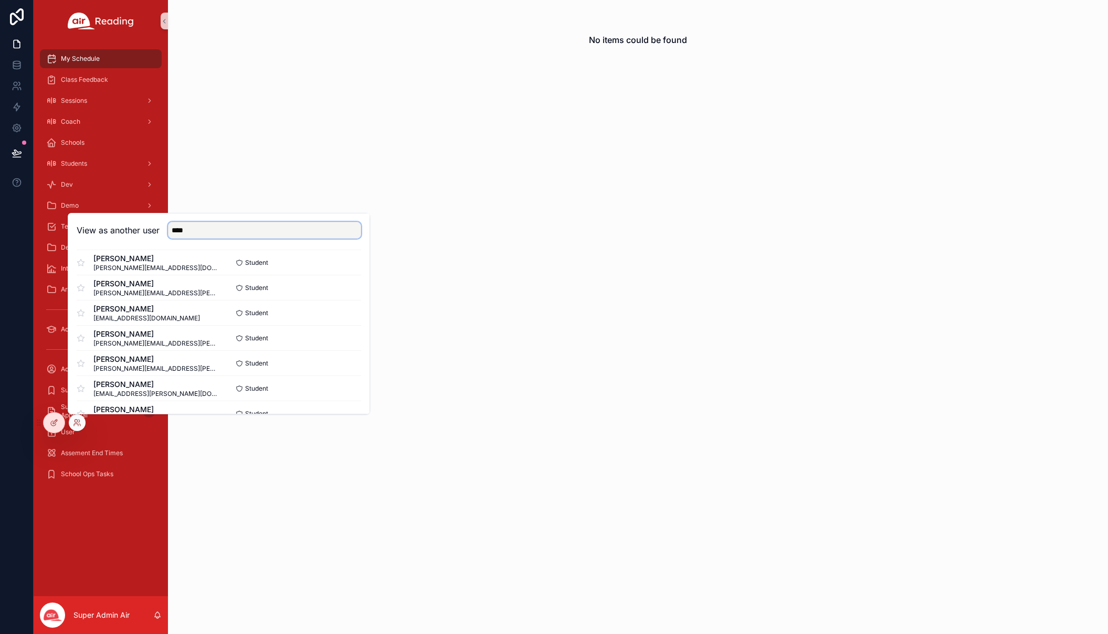
scroll to position [732, 0]
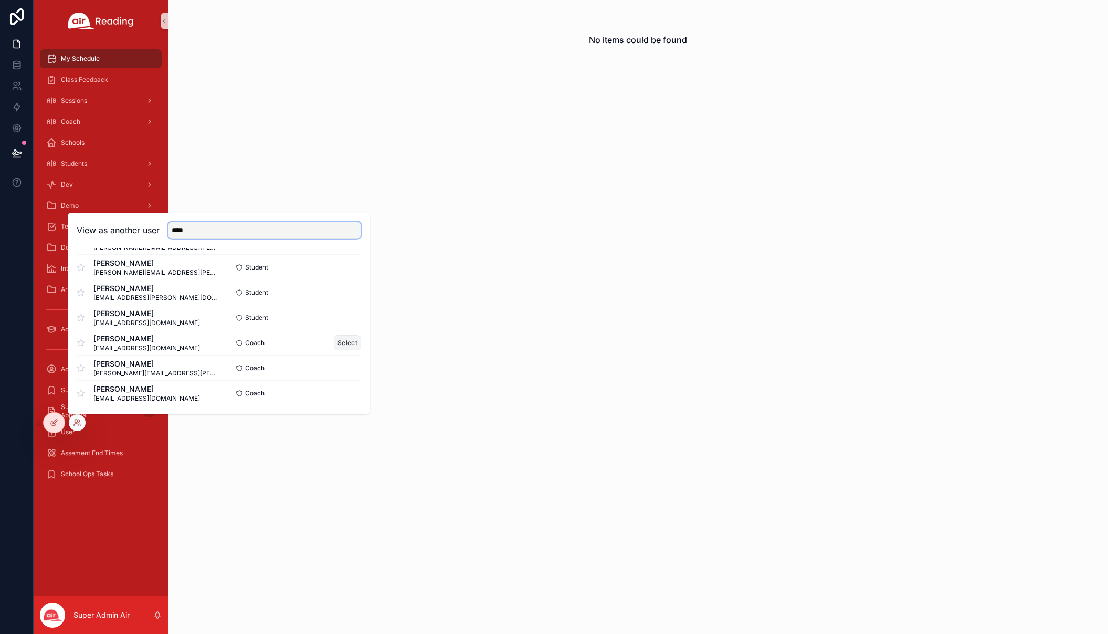
type input "****"
click at [344, 341] on button "Select" at bounding box center [347, 342] width 27 height 15
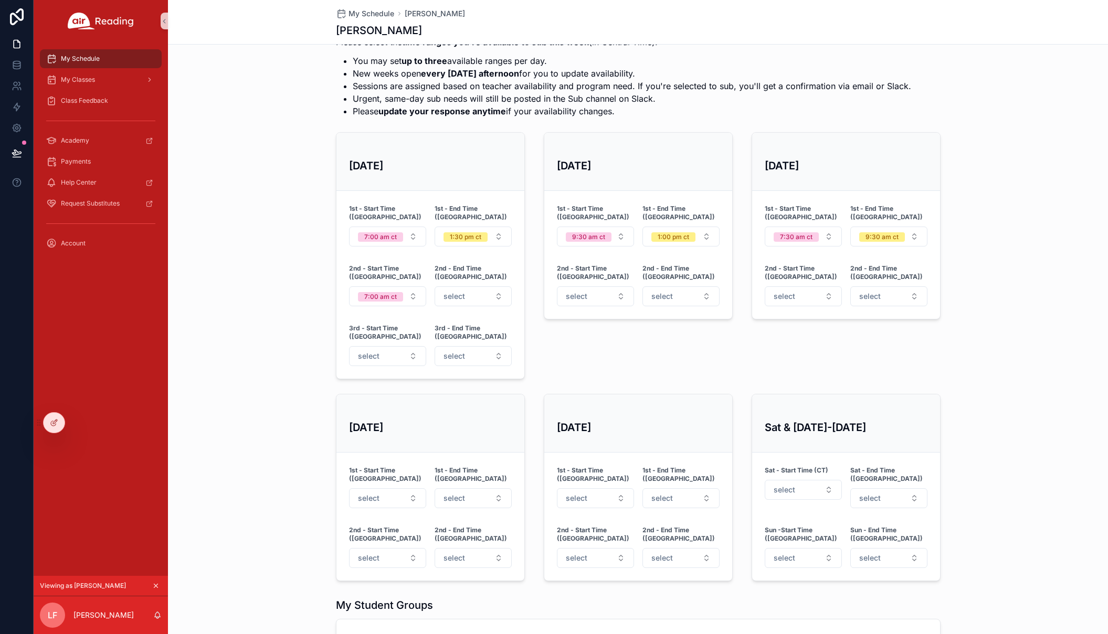
scroll to position [345, 0]
click at [401, 288] on button "7:00 am ct" at bounding box center [387, 297] width 77 height 20
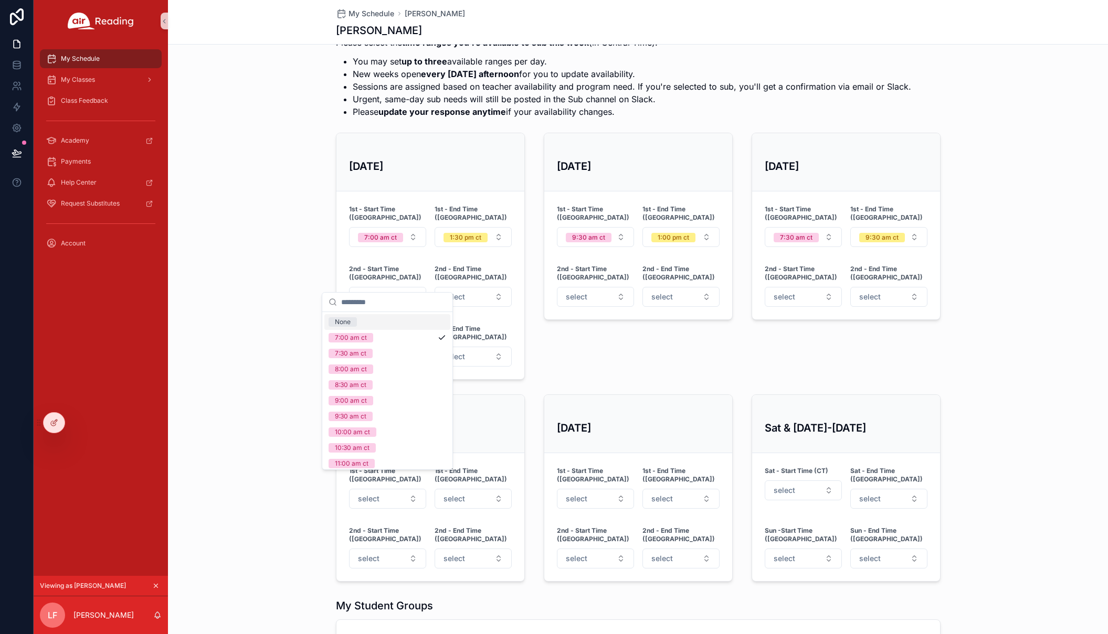
click at [383, 321] on div "None" at bounding box center [387, 322] width 126 height 16
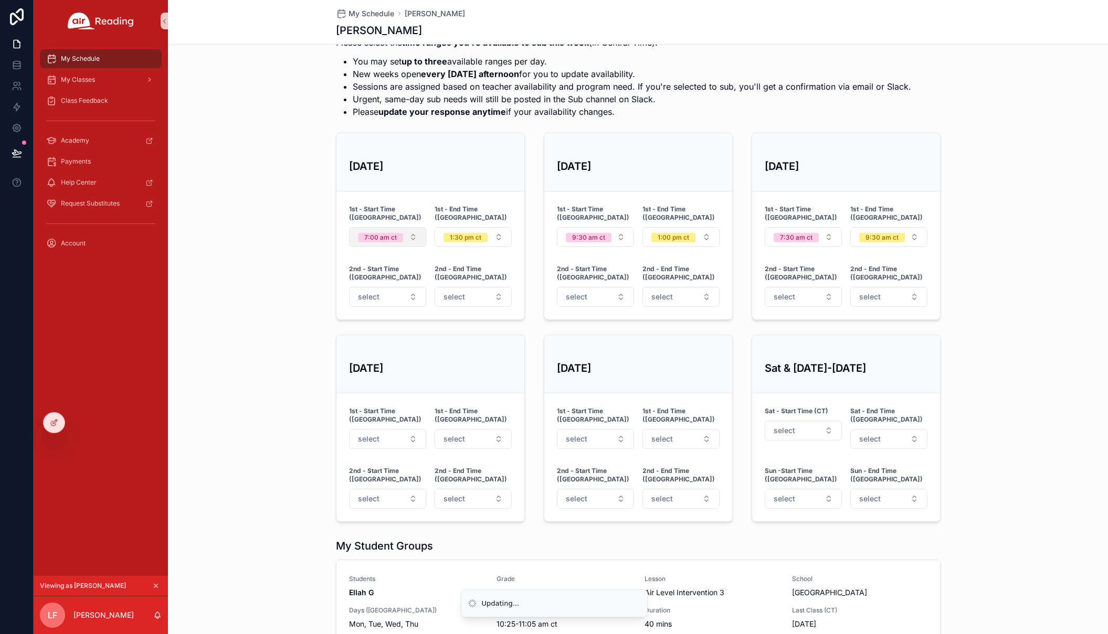
click at [398, 233] on span "7:00 am ct" at bounding box center [380, 237] width 45 height 9
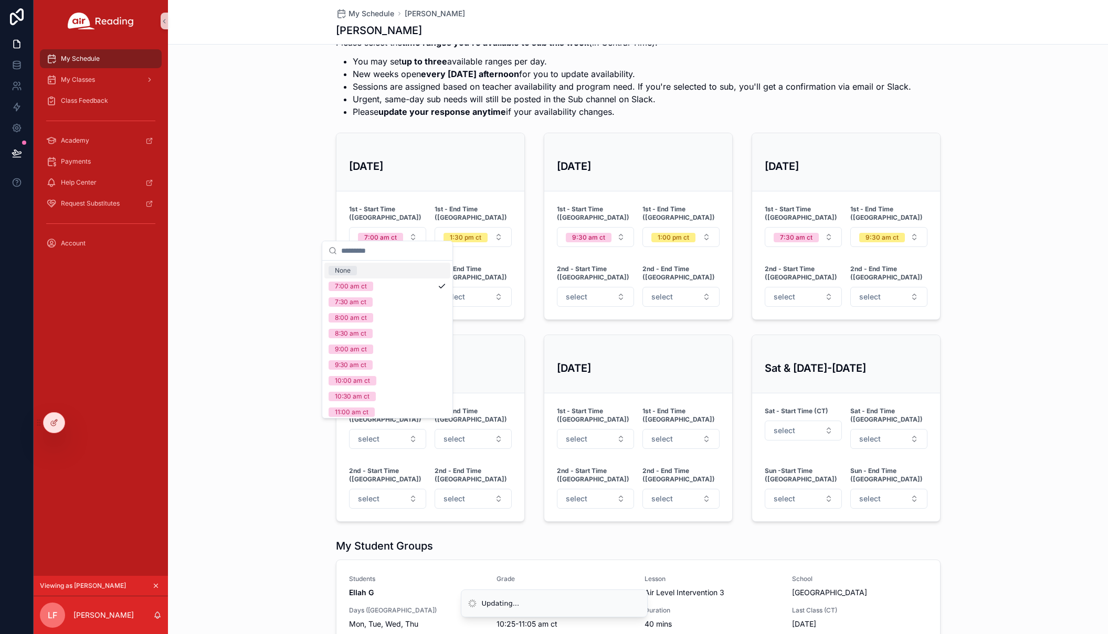
click at [391, 269] on div "None" at bounding box center [387, 271] width 126 height 16
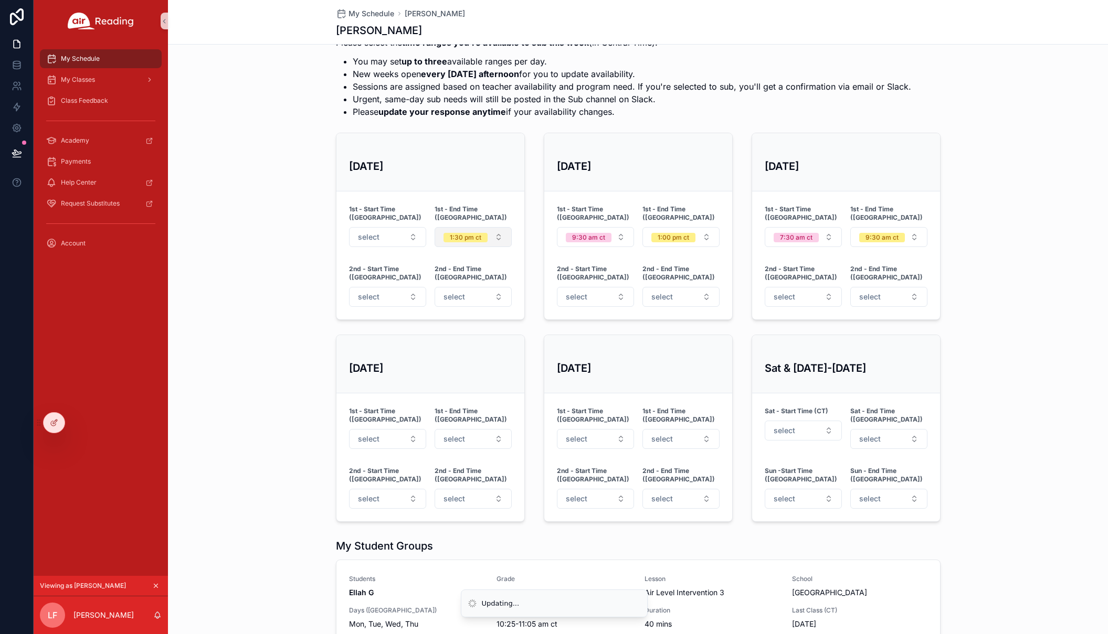
click at [468, 233] on div "1:30 pm ct" at bounding box center [465, 237] width 31 height 9
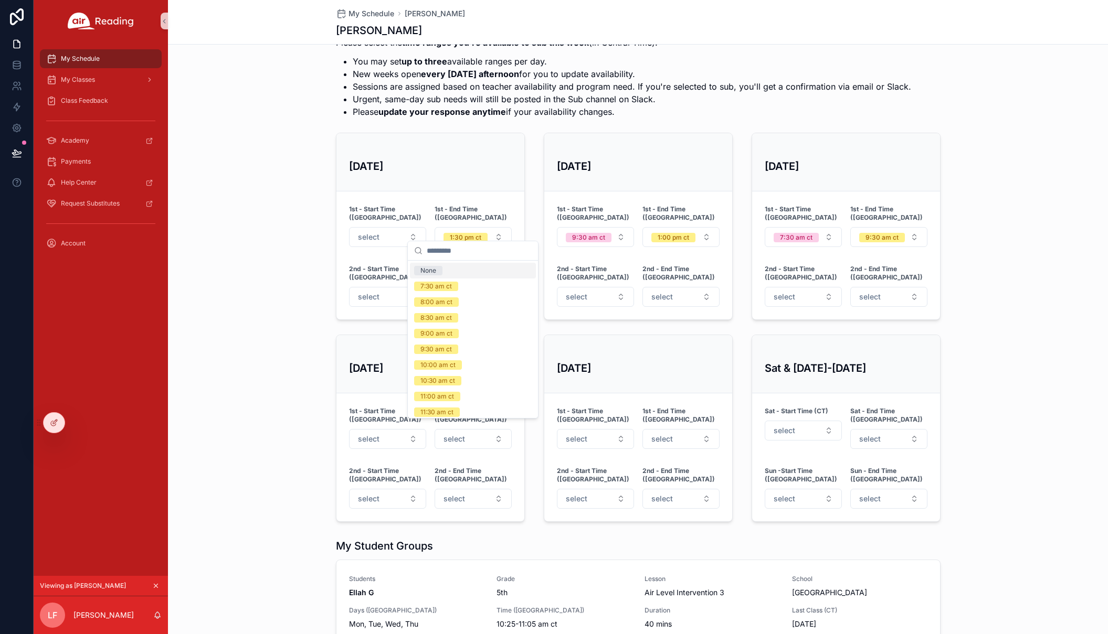
click at [463, 264] on div "None" at bounding box center [473, 271] width 126 height 16
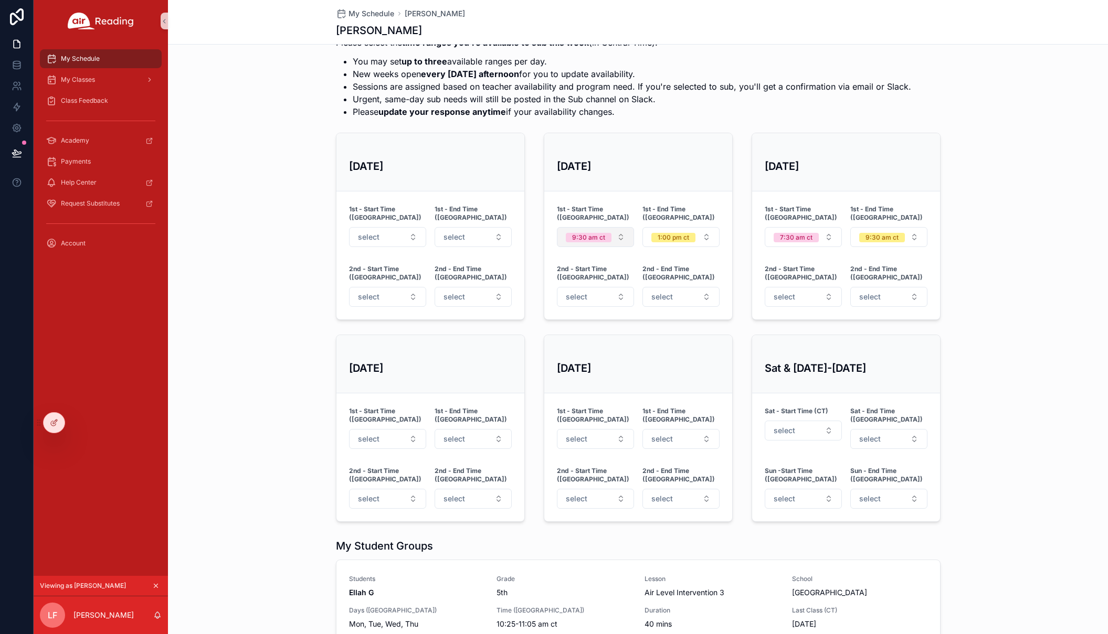
click at [586, 233] on div "9:30 am ct" at bounding box center [588, 237] width 33 height 9
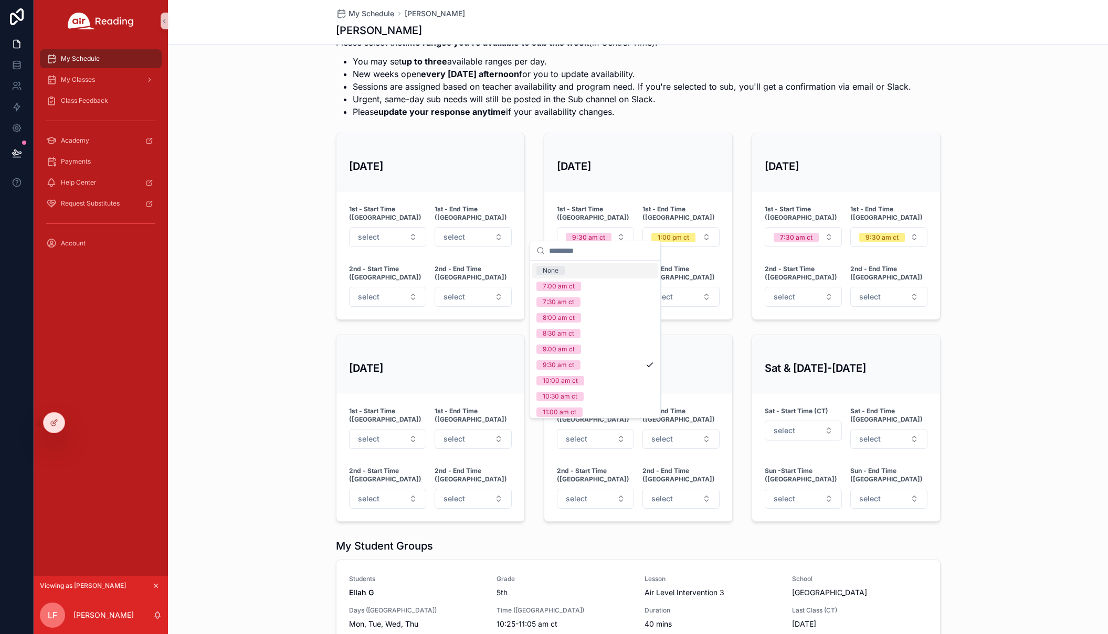
click at [590, 268] on div "None" at bounding box center [595, 271] width 126 height 16
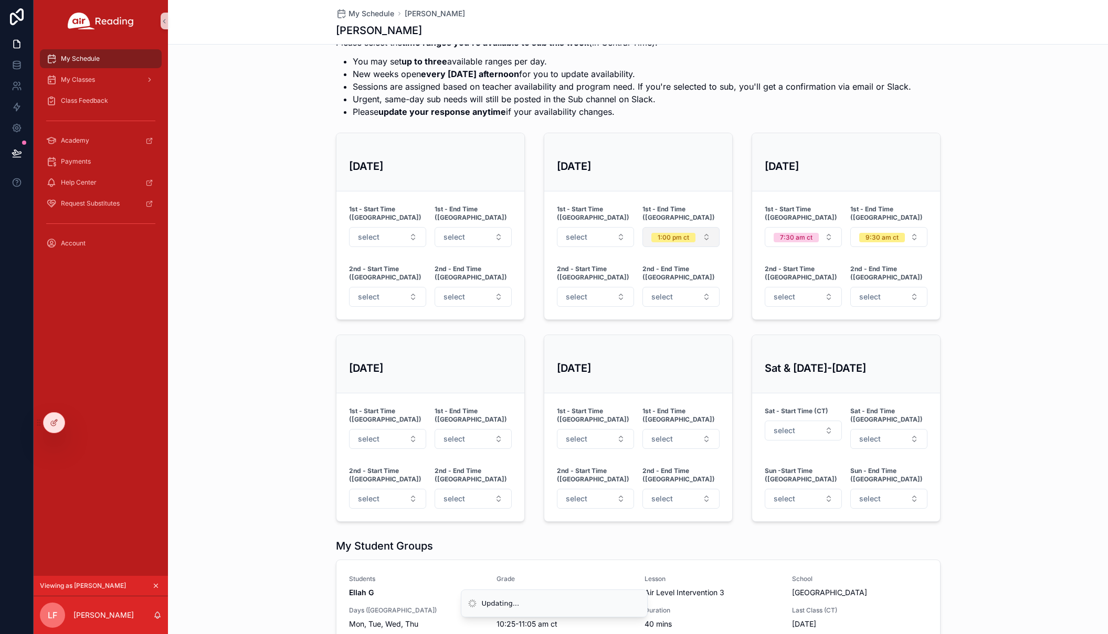
click at [672, 233] on div "1:00 pm ct" at bounding box center [673, 237] width 31 height 9
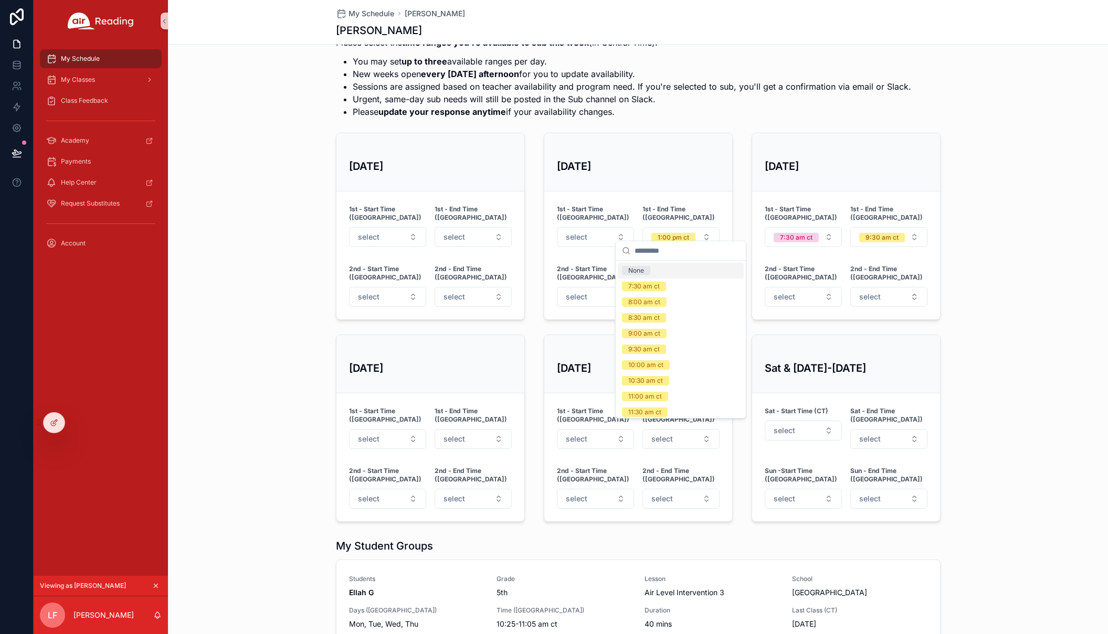
click at [666, 271] on div "None" at bounding box center [681, 271] width 126 height 16
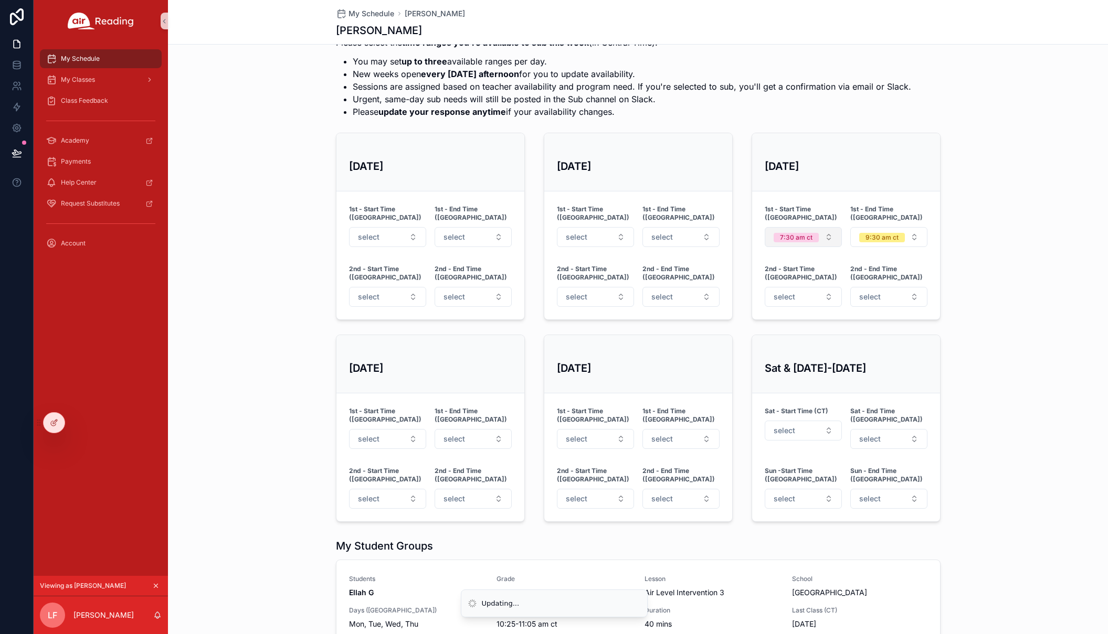
click at [812, 233] on span "7:30 am ct" at bounding box center [796, 237] width 45 height 9
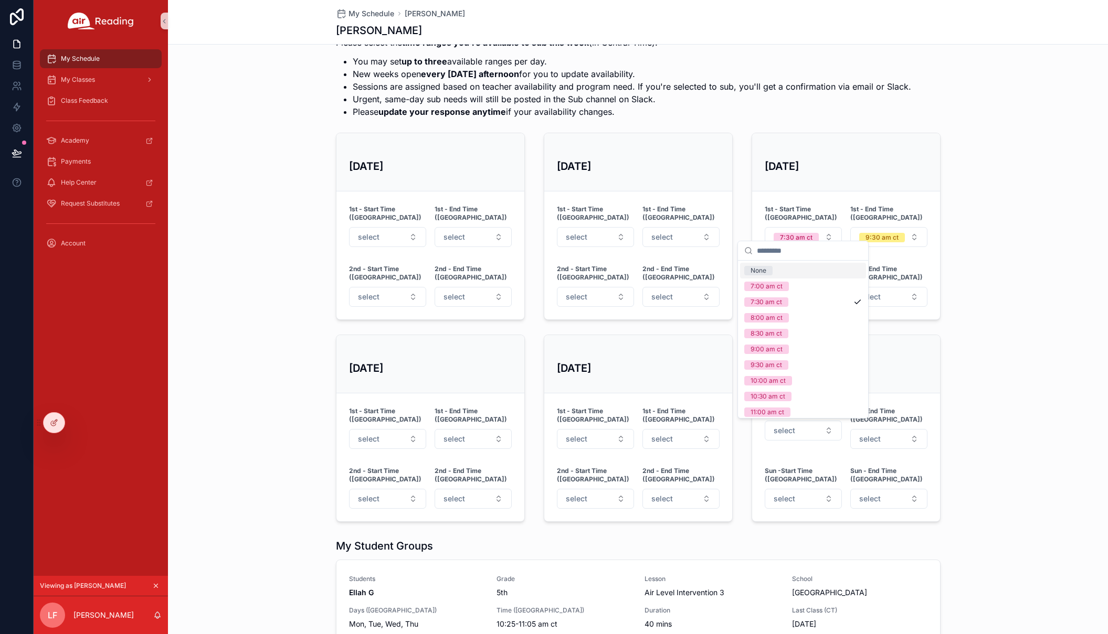
click at [806, 271] on div "None" at bounding box center [803, 271] width 126 height 16
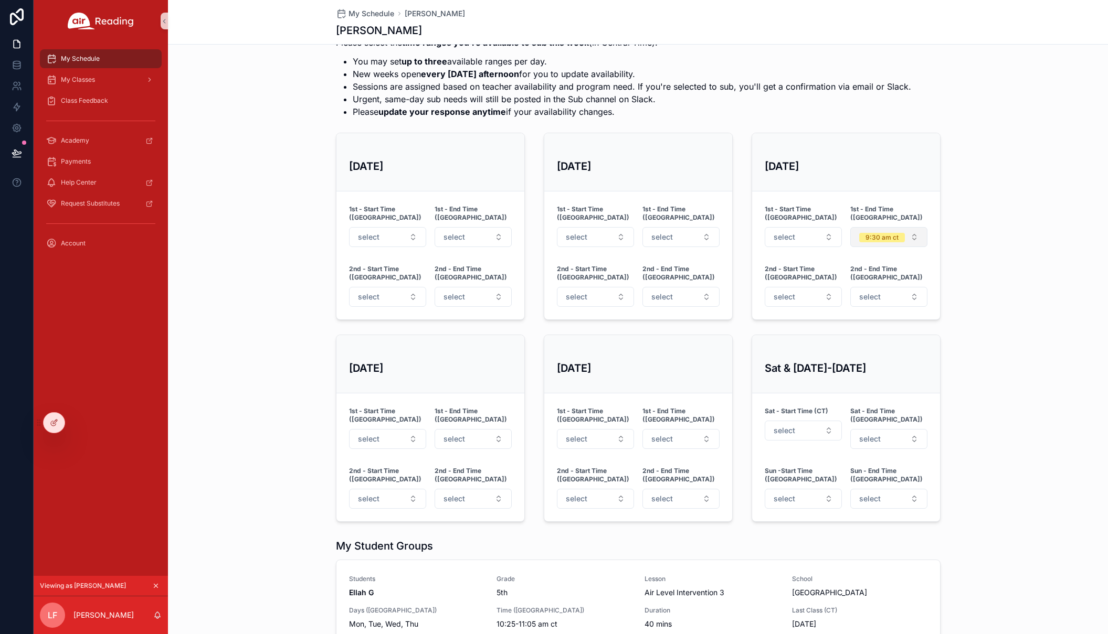
click at [888, 233] on div "9:30 am ct" at bounding box center [881, 237] width 33 height 9
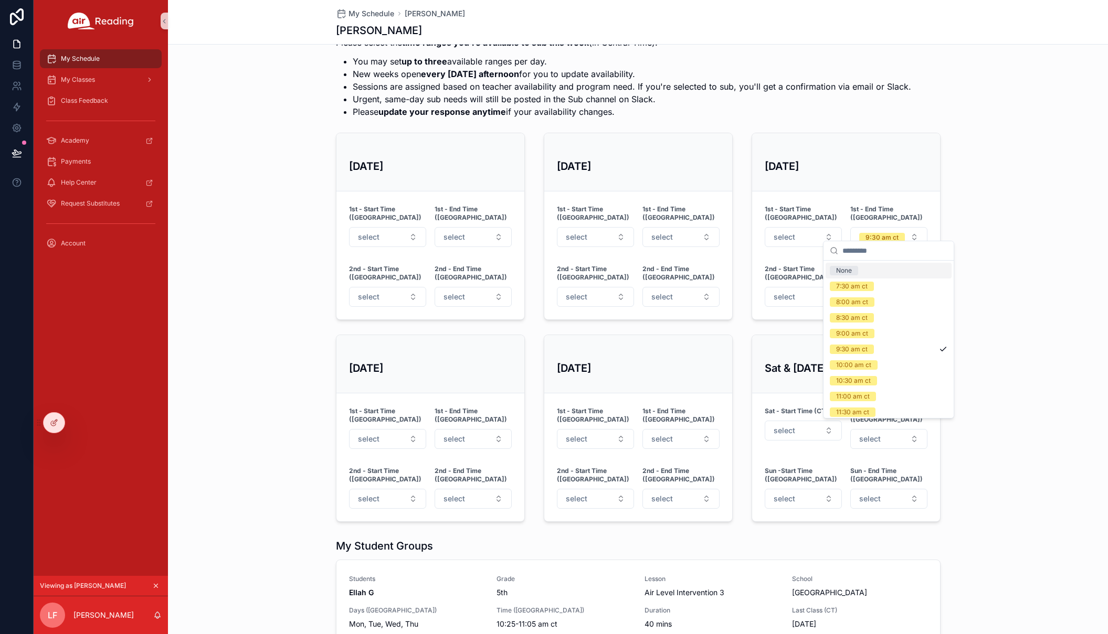
click at [883, 269] on div "None" at bounding box center [888, 271] width 126 height 16
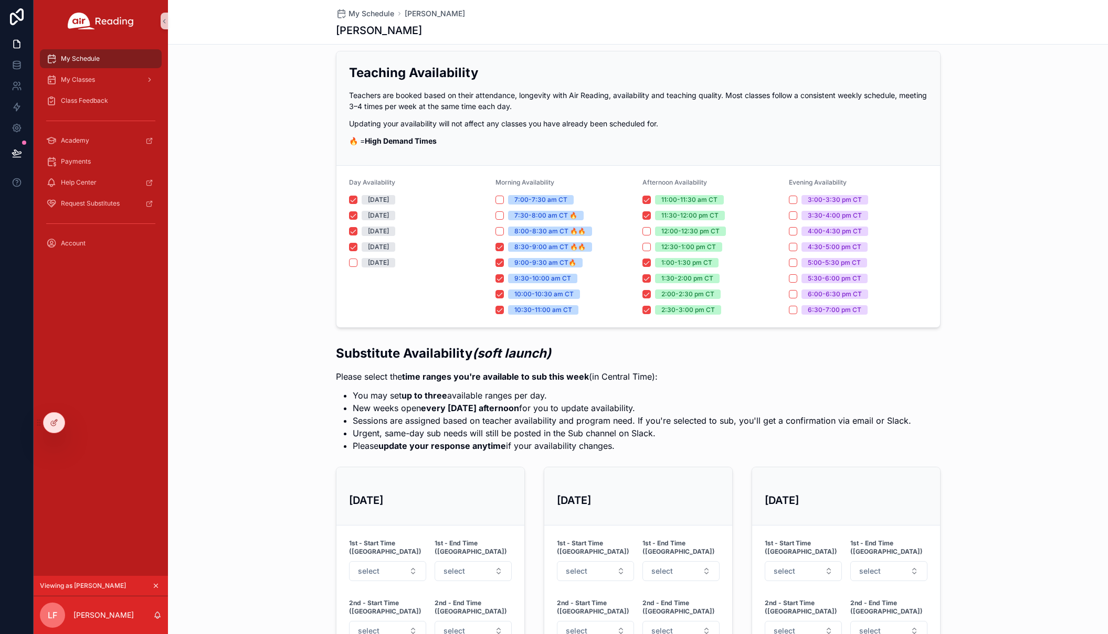
scroll to position [15, 0]
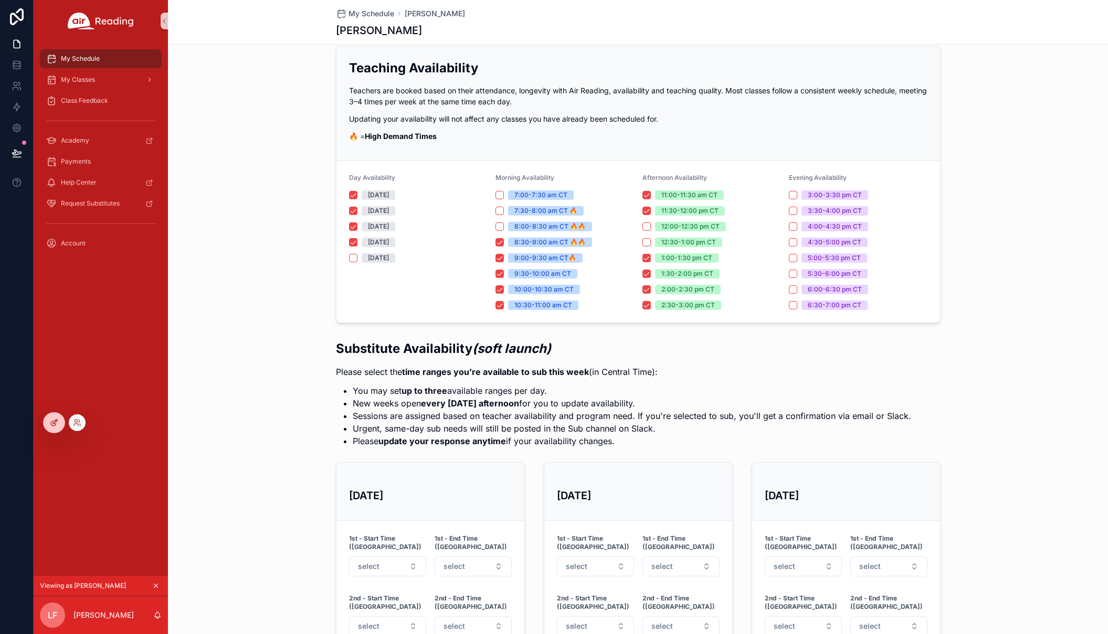
click at [56, 420] on icon at bounding box center [55, 422] width 4 height 4
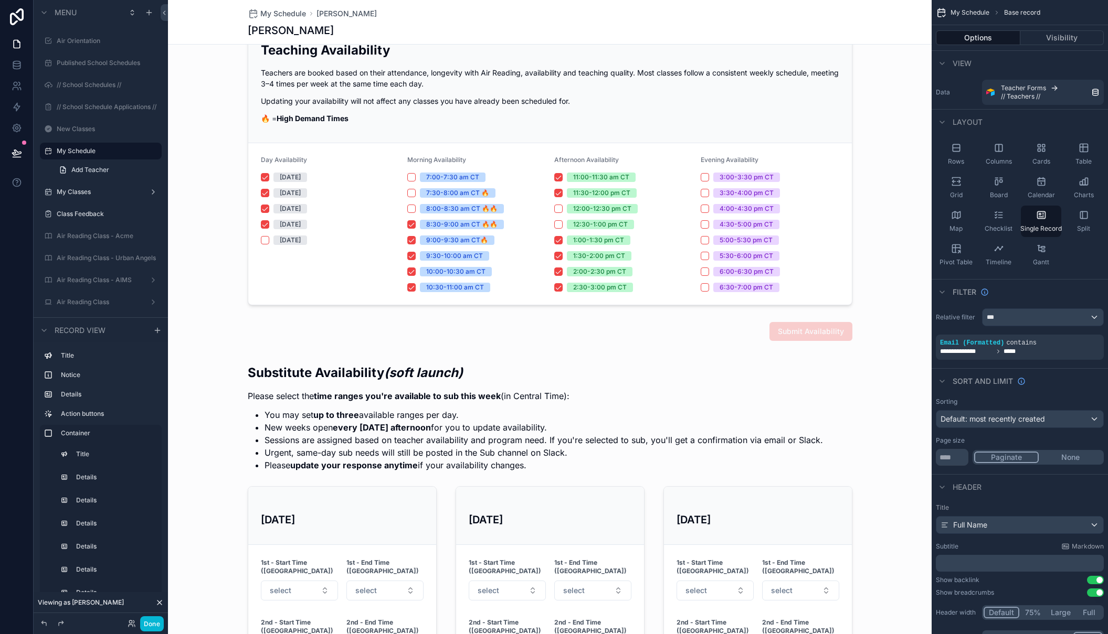
scroll to position [224, 0]
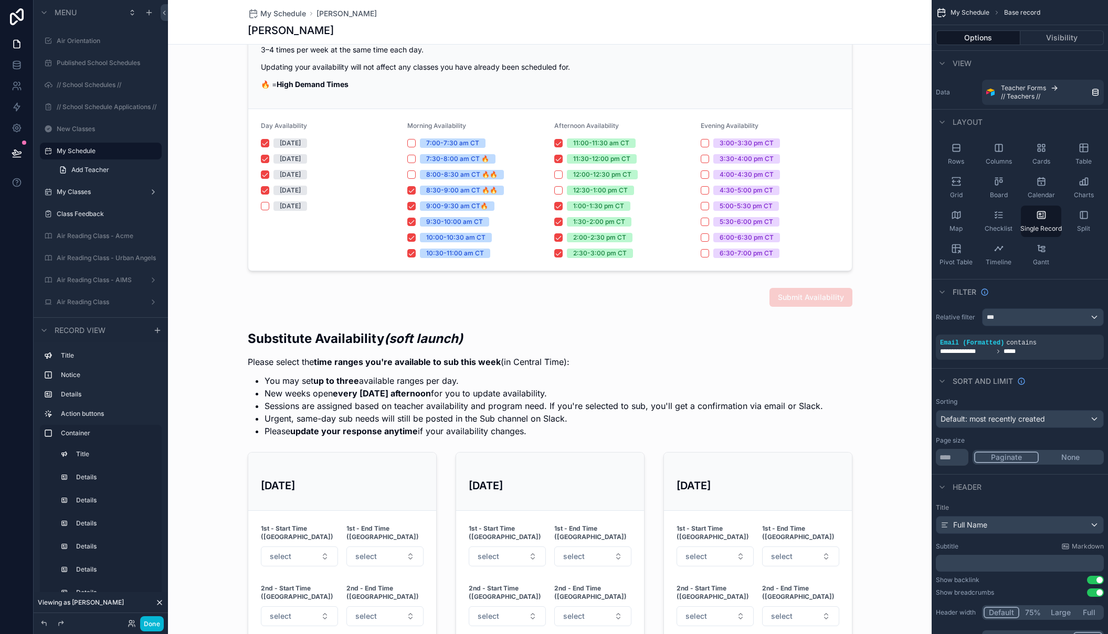
click at [395, 361] on div "scrollable content" at bounding box center [550, 586] width 764 height 533
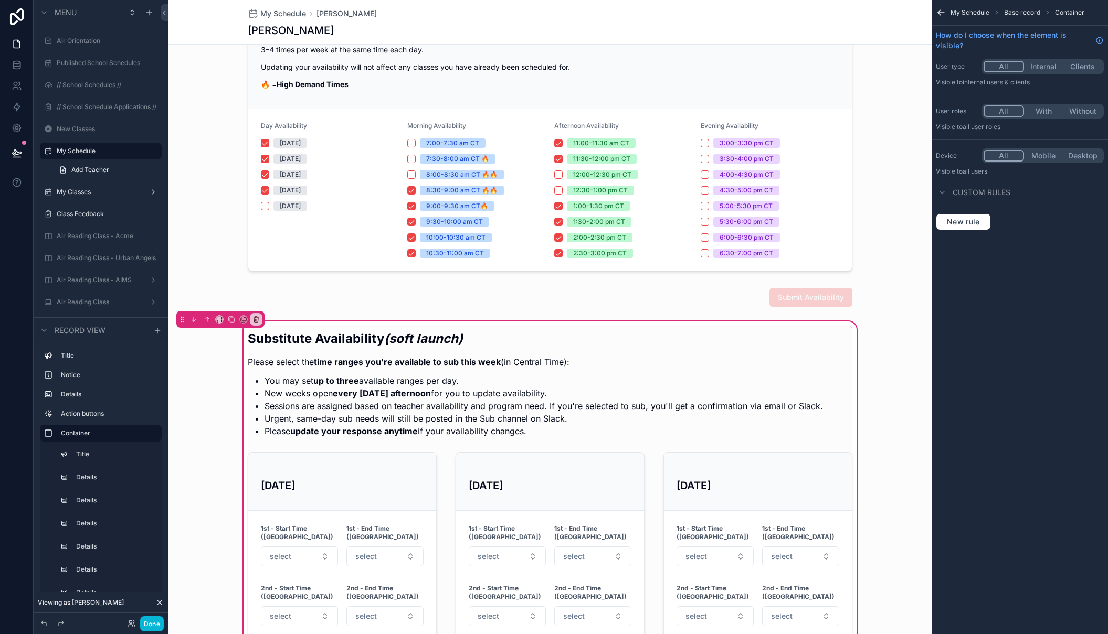
click at [1039, 67] on button "Internal" at bounding box center [1043, 67] width 39 height 12
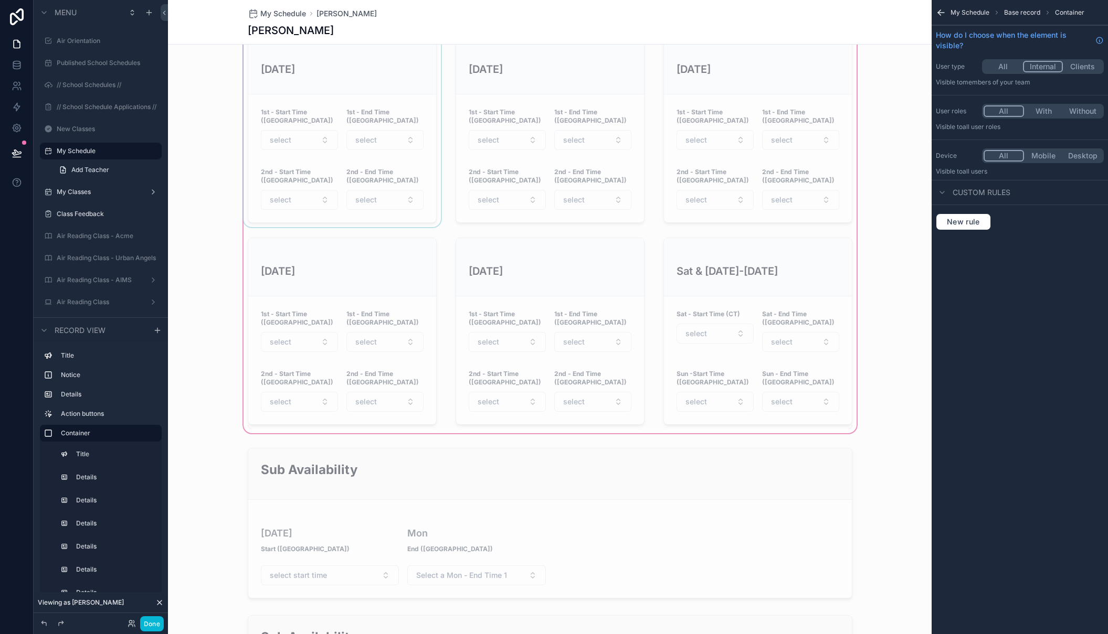
scroll to position [645, 0]
click at [156, 618] on button "Done" at bounding box center [152, 624] width 24 height 15
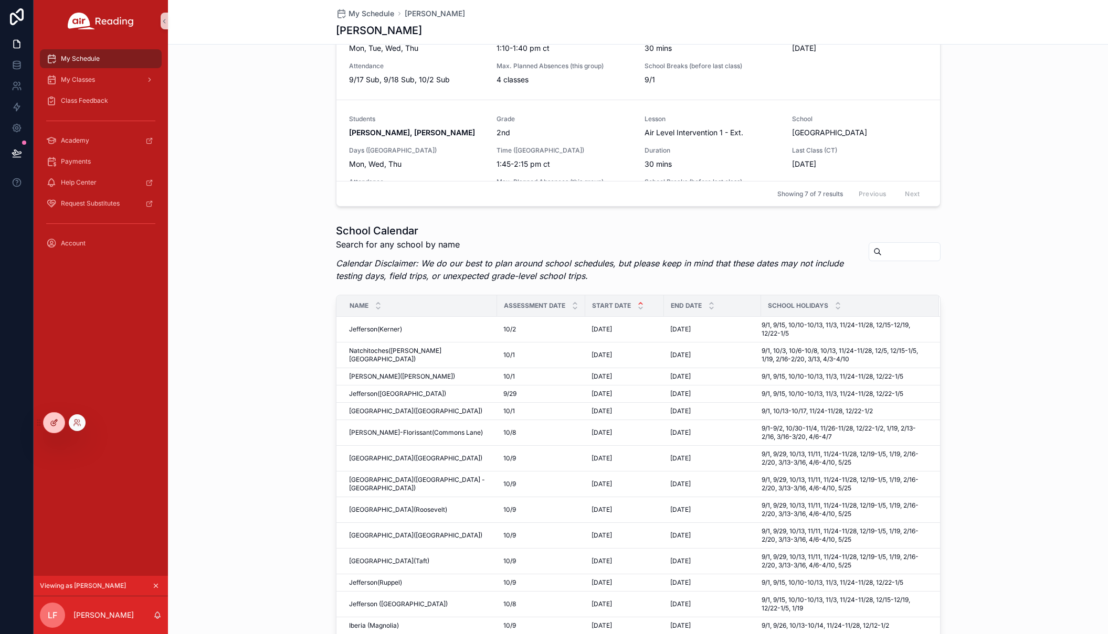
click at [51, 422] on icon at bounding box center [53, 423] width 5 height 5
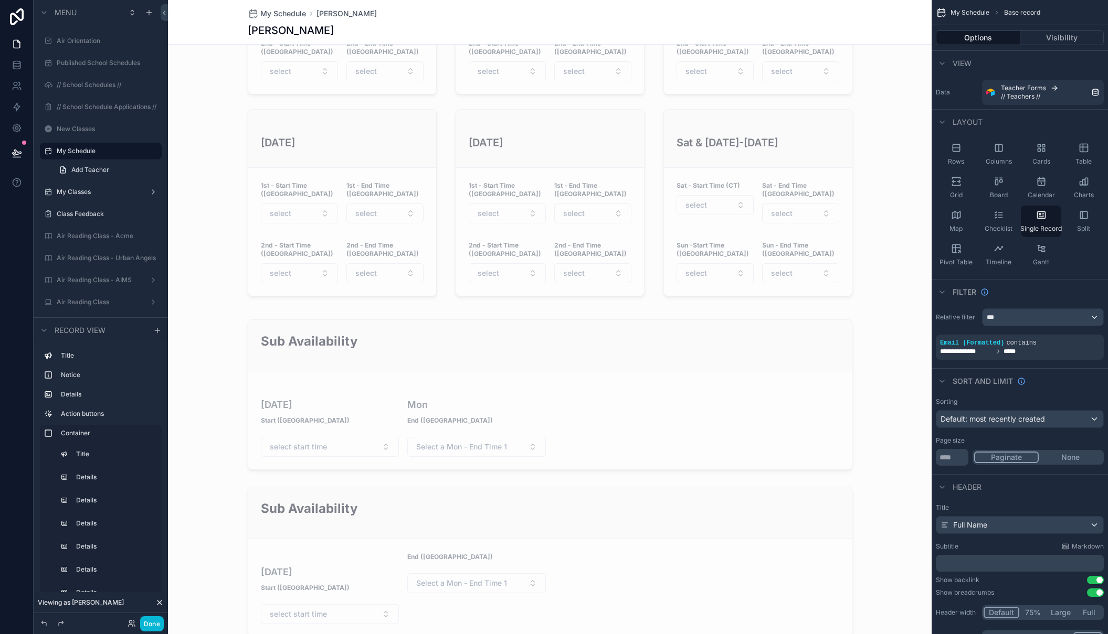
scroll to position [780, 0]
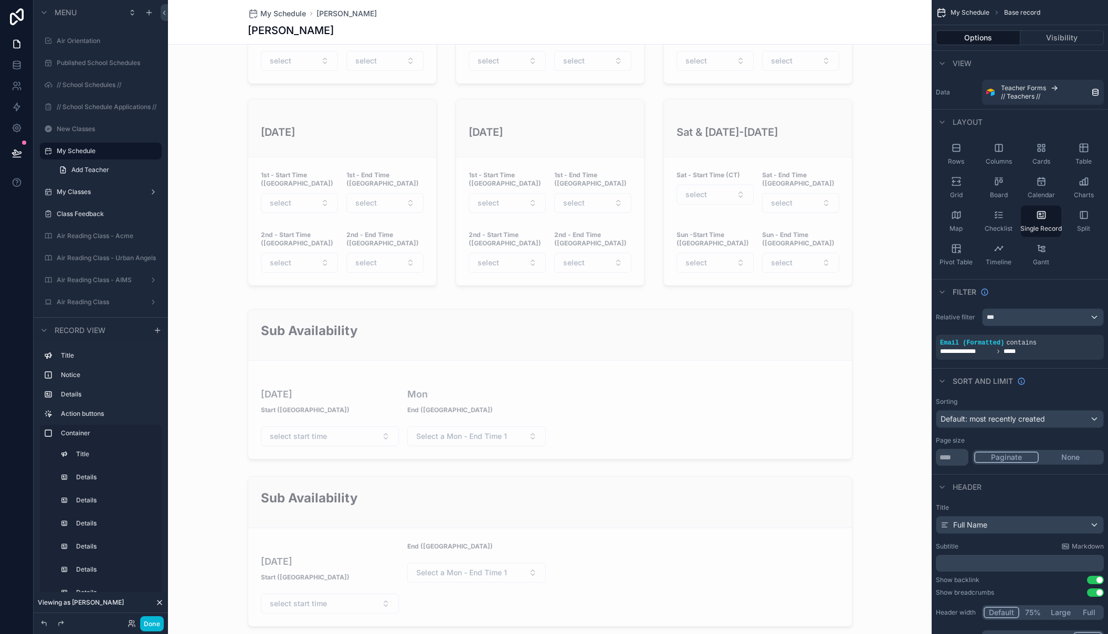
click at [329, 307] on div "scrollable content" at bounding box center [550, 384] width 764 height 159
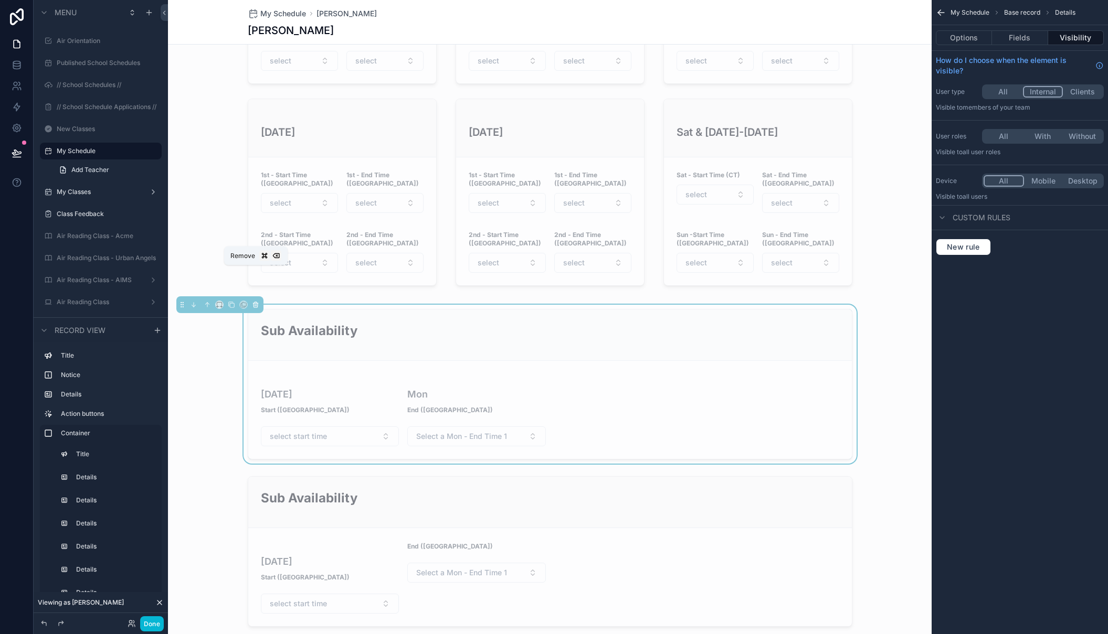
click at [258, 301] on icon "scrollable content" at bounding box center [255, 304] width 7 height 7
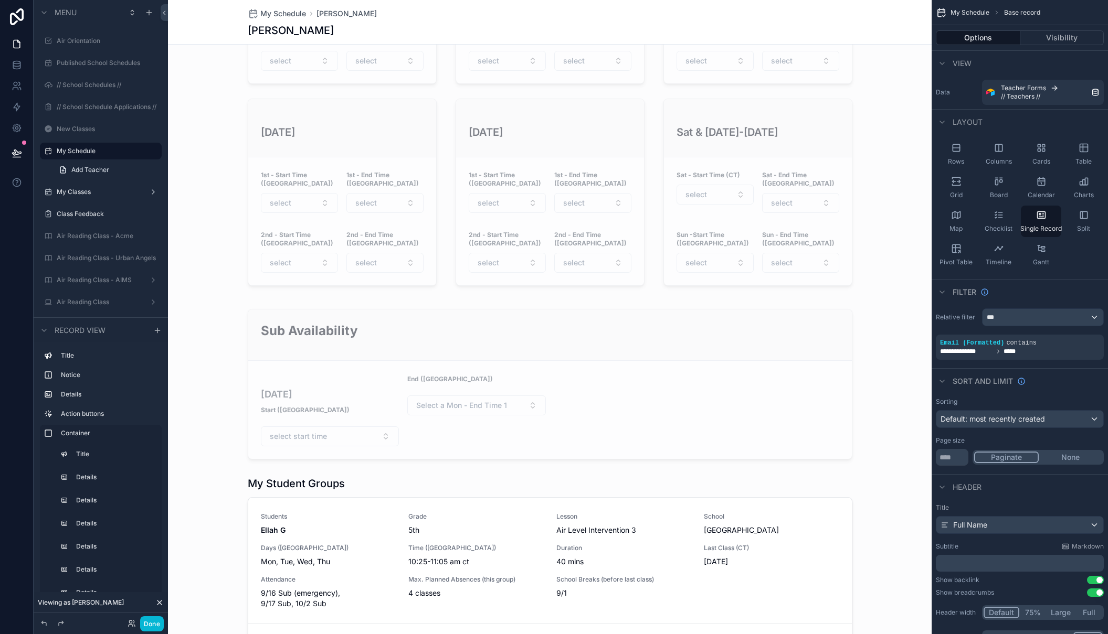
click at [331, 312] on div "scrollable content" at bounding box center [550, 618] width 764 height 2797
click at [325, 305] on div "scrollable content" at bounding box center [550, 384] width 764 height 159
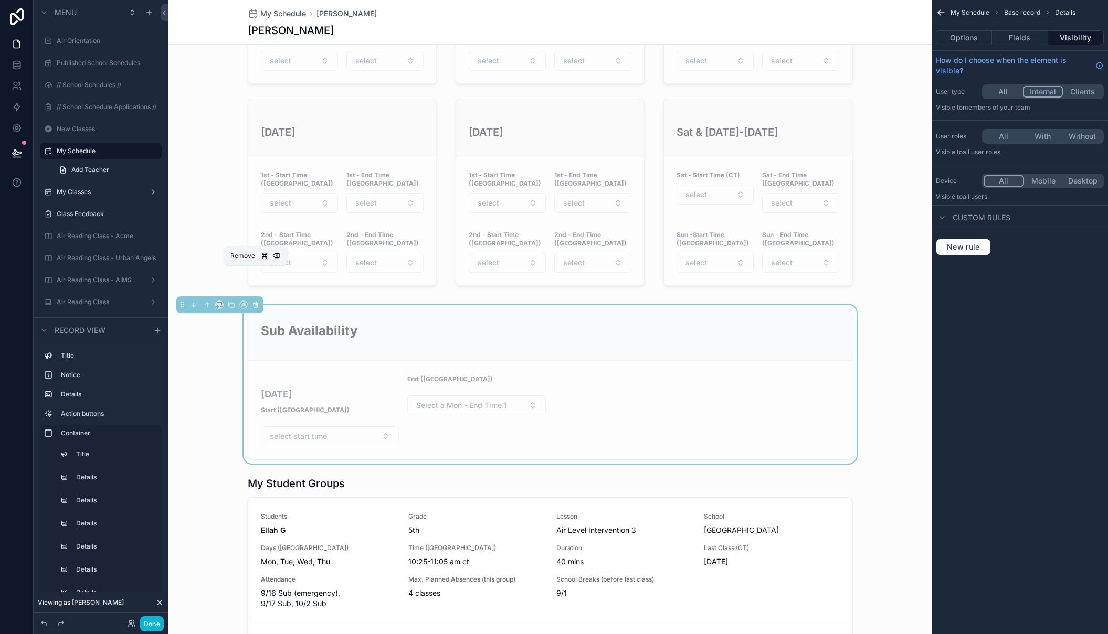
click at [258, 301] on icon "scrollable content" at bounding box center [255, 304] width 7 height 7
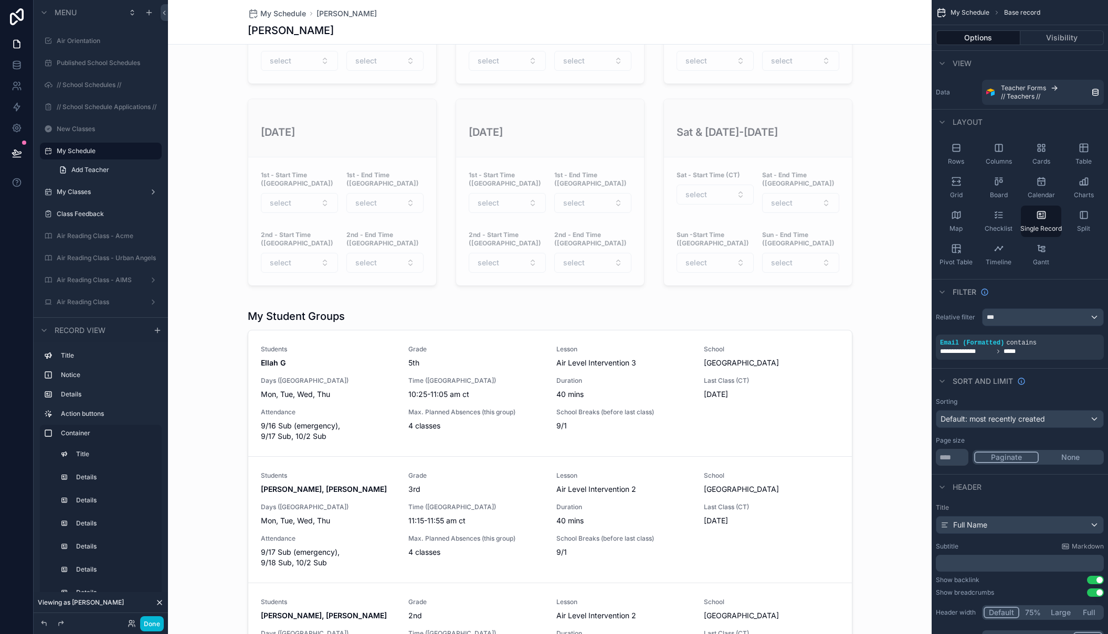
click at [291, 274] on div "scrollable content" at bounding box center [550, 534] width 764 height 2629
click at [291, 305] on div "scrollable content" at bounding box center [550, 557] width 764 height 505
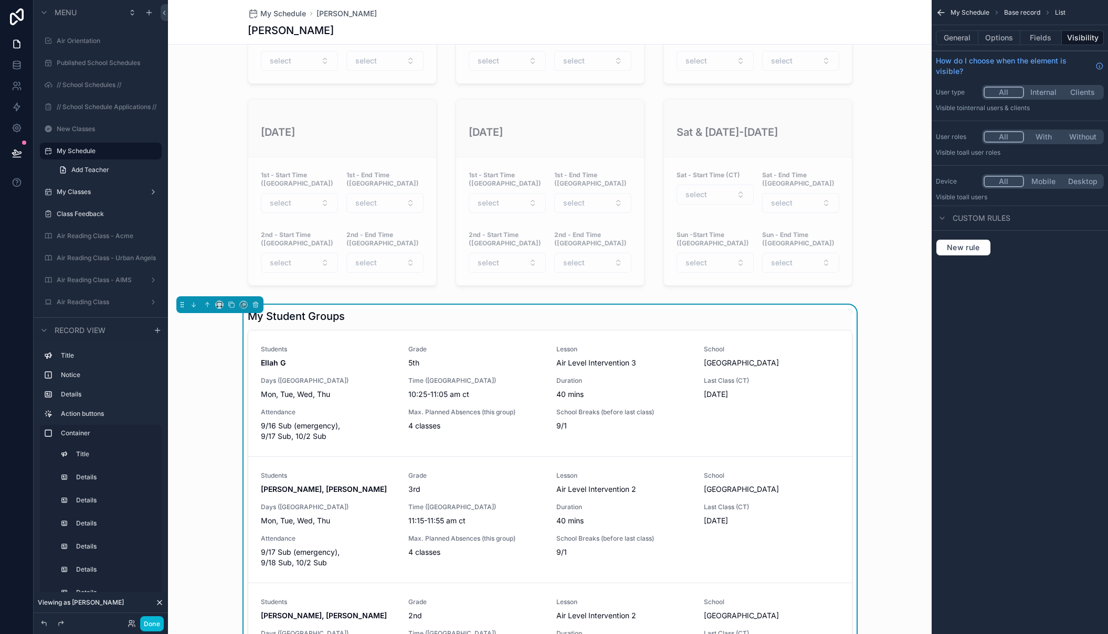
click at [291, 309] on h1 "My Student Groups" at bounding box center [296, 316] width 97 height 15
click at [952, 37] on button "General" at bounding box center [957, 37] width 43 height 15
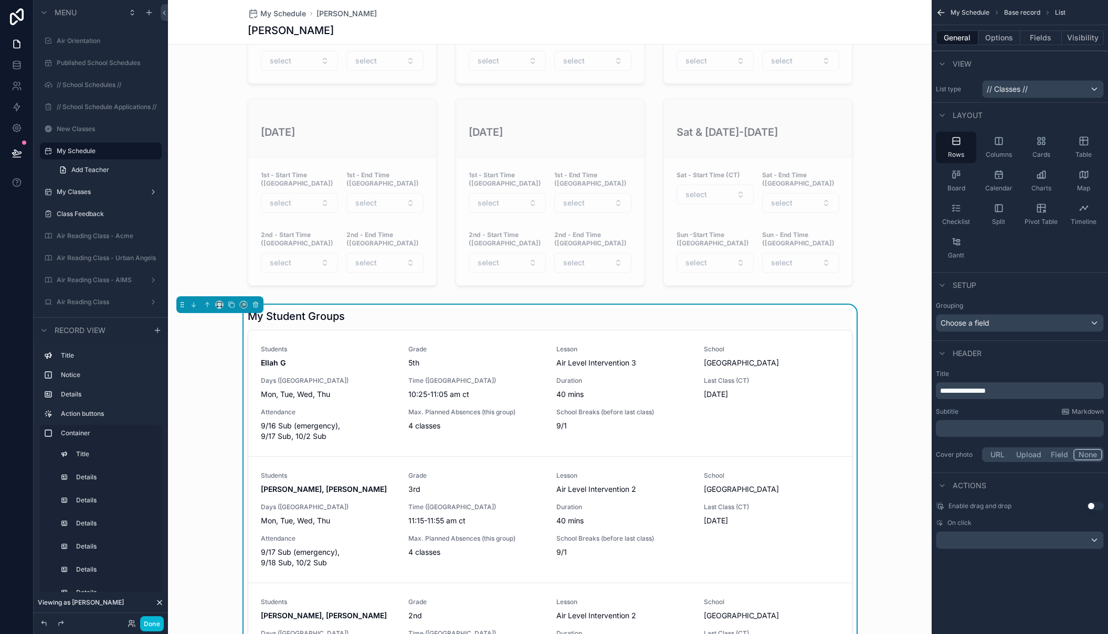
click at [986, 391] on span "**********" at bounding box center [963, 390] width 46 height 7
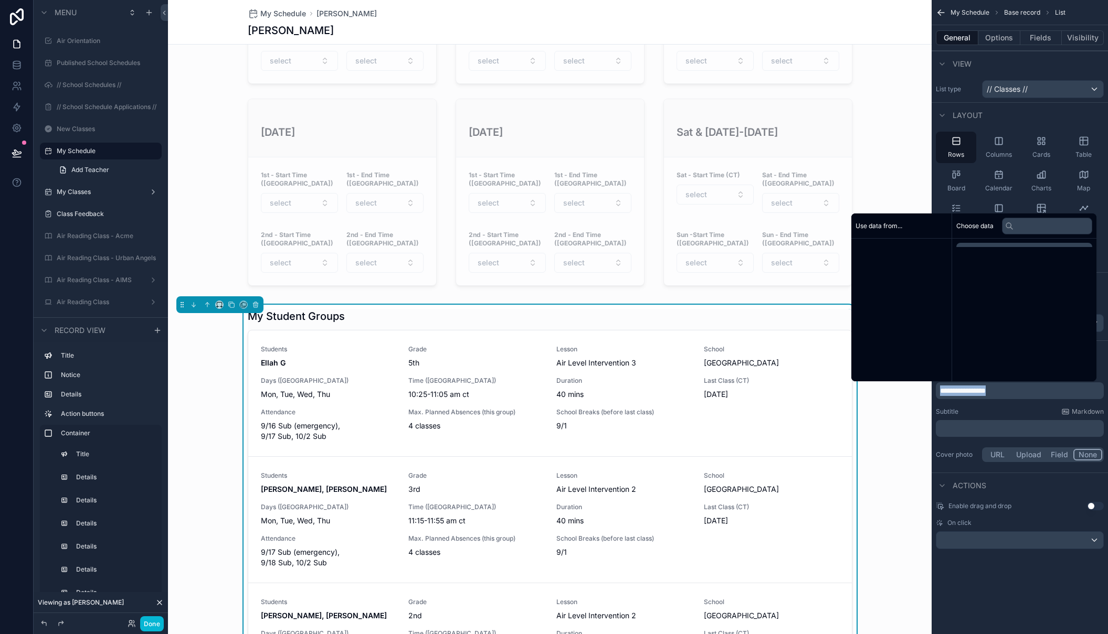
click at [986, 391] on span "**********" at bounding box center [963, 390] width 46 height 7
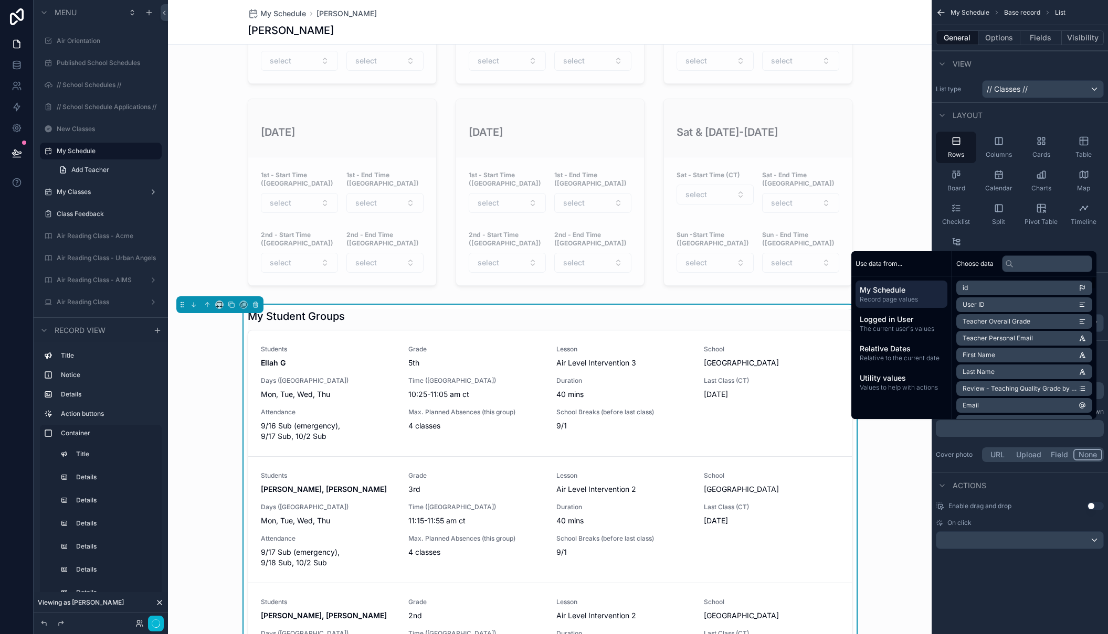
click at [989, 434] on div "﻿" at bounding box center [1020, 428] width 168 height 17
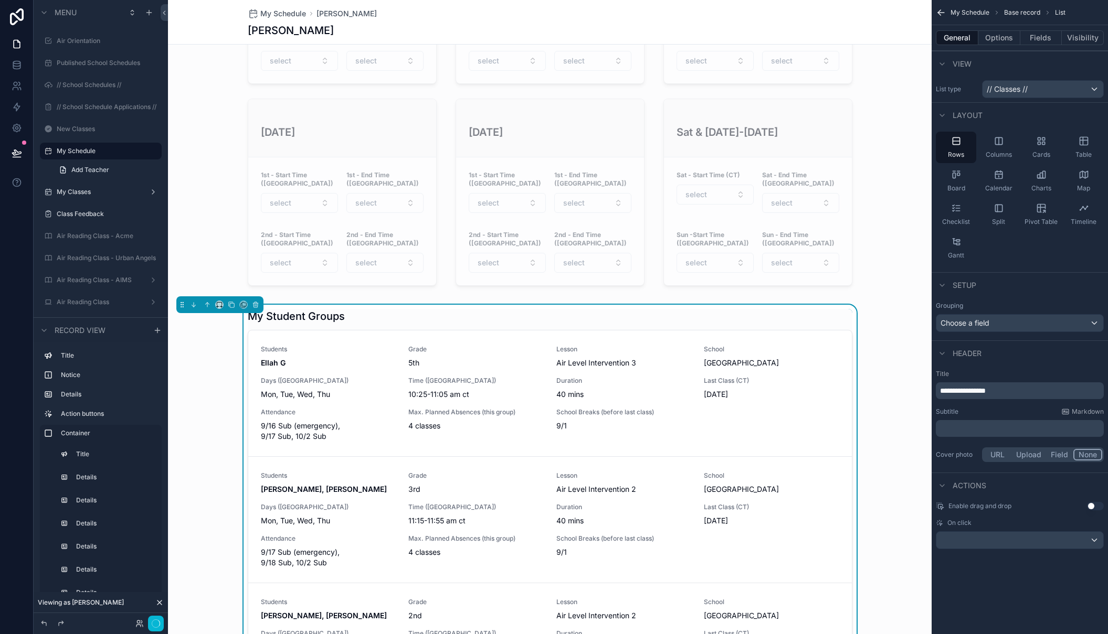
click at [968, 393] on span "**********" at bounding box center [963, 390] width 46 height 7
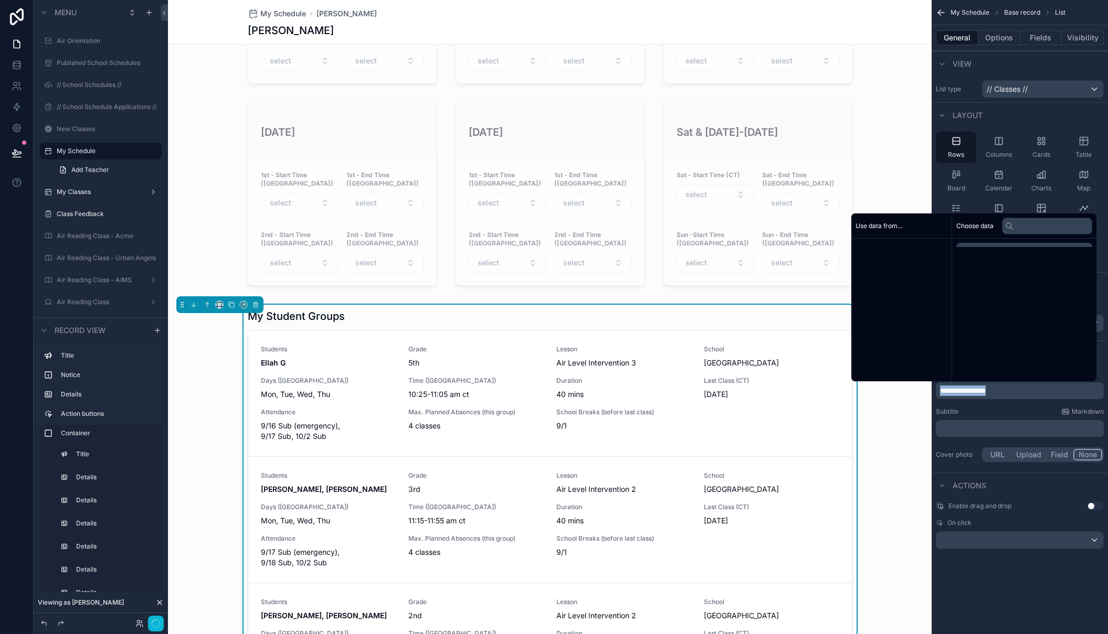
click at [968, 393] on span "**********" at bounding box center [963, 390] width 46 height 7
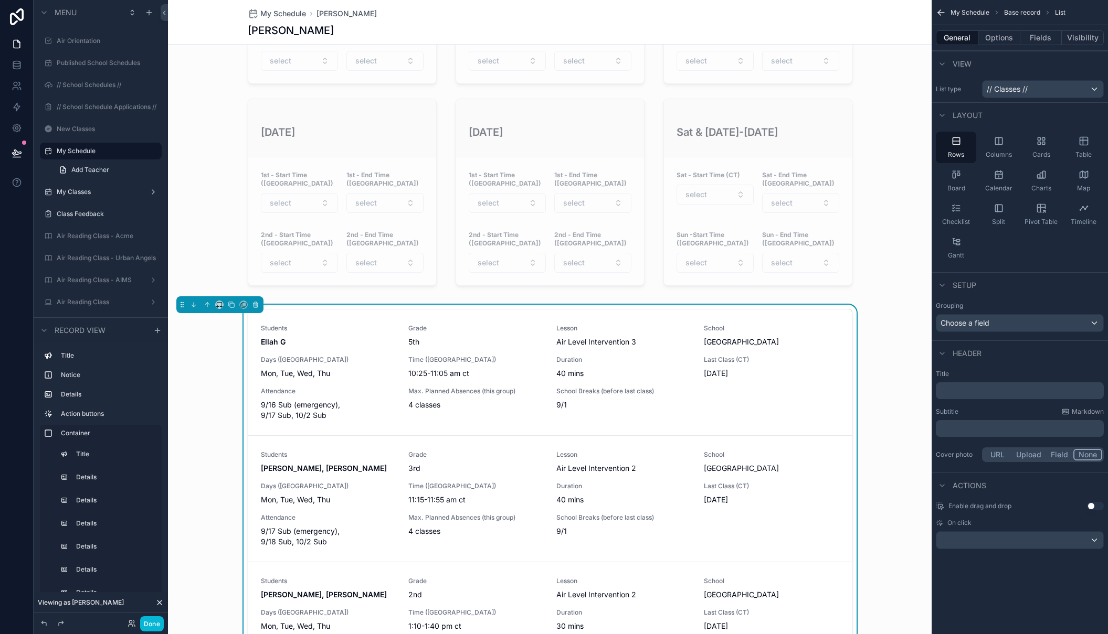
click at [966, 430] on p "﻿" at bounding box center [1021, 428] width 162 height 10
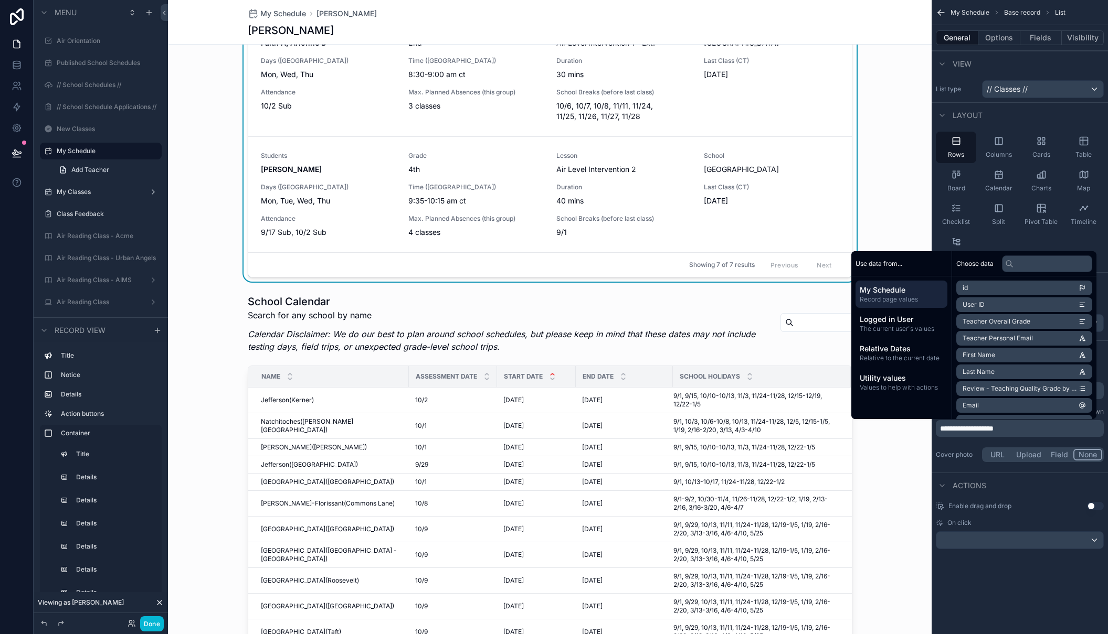
scroll to position [1352, 0]
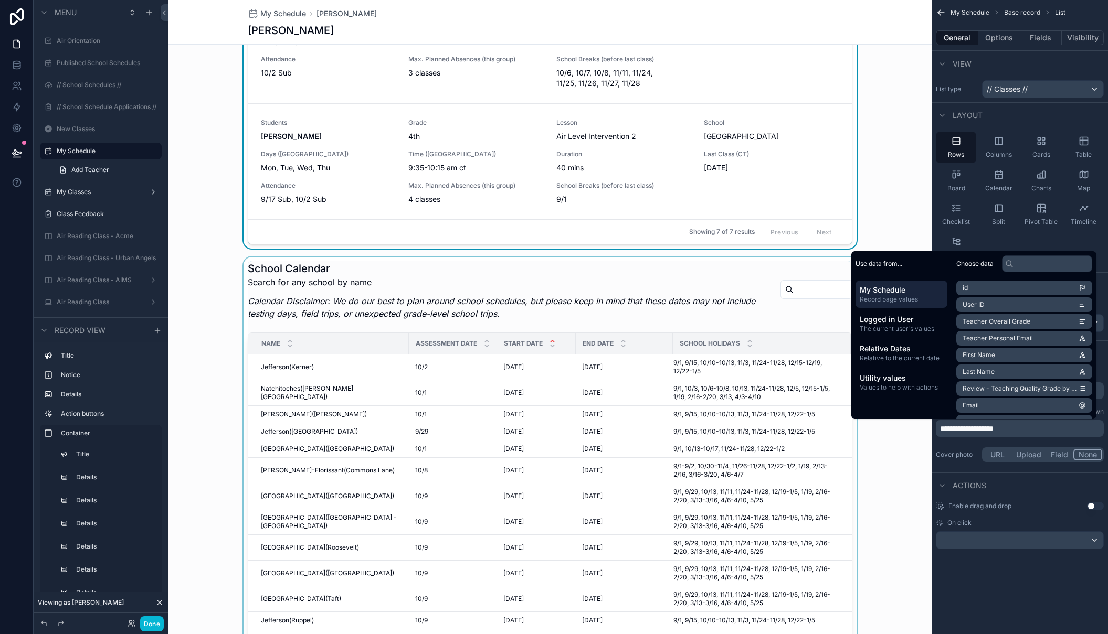
click at [274, 257] on div "scrollable content" at bounding box center [550, 535] width 764 height 557
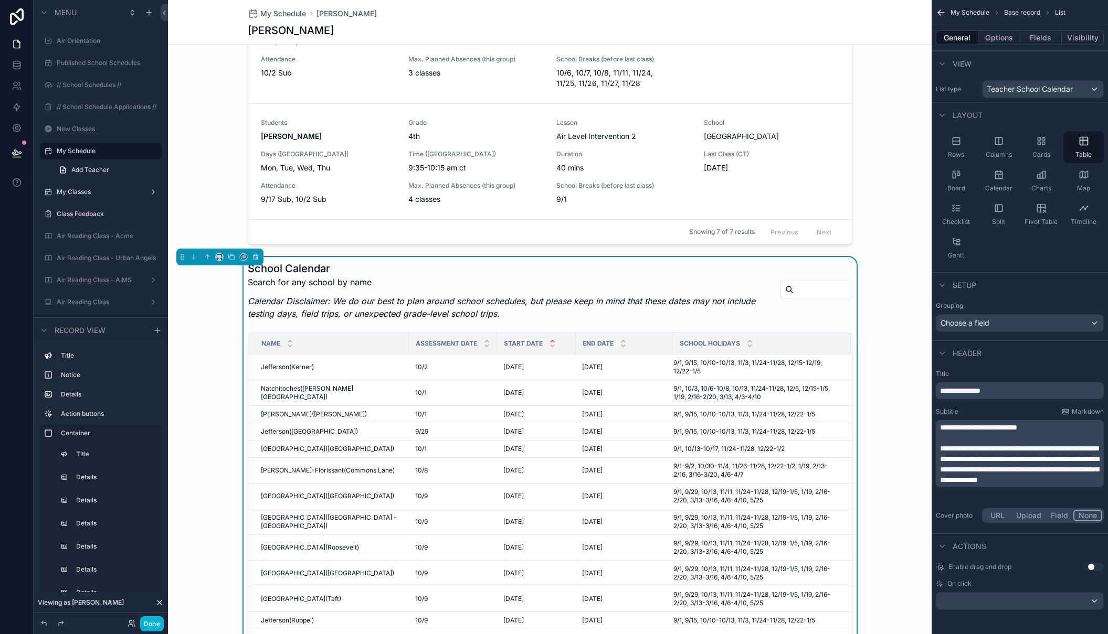
click at [290, 276] on p "Search for any school by name" at bounding box center [510, 282] width 525 height 13
click at [1000, 393] on p "**********" at bounding box center [1021, 391] width 162 height 10
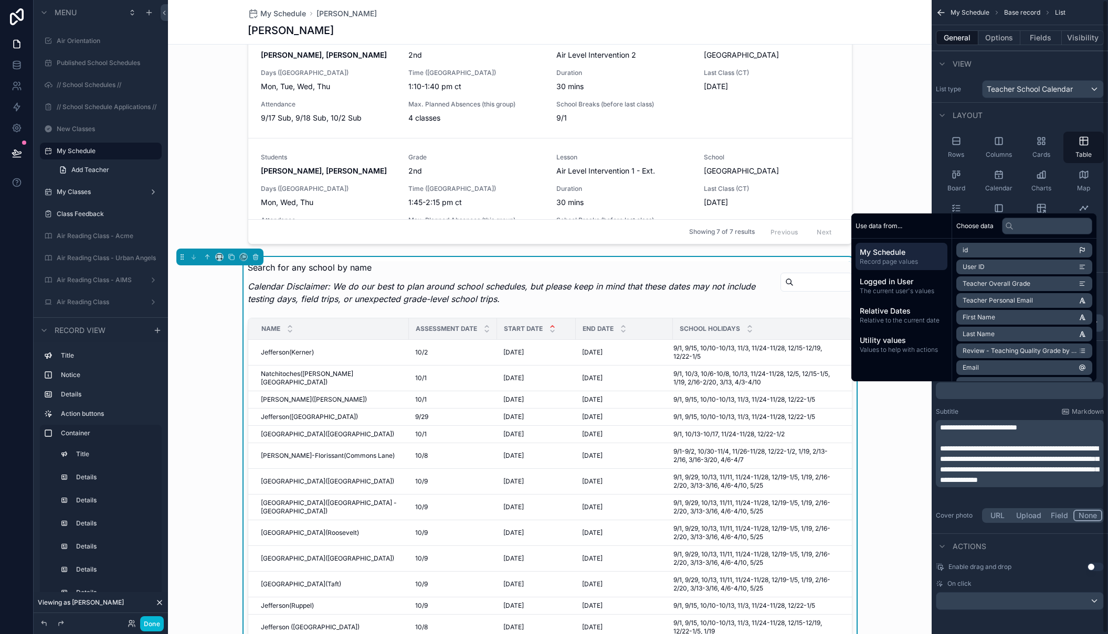
drag, startPoint x: 1008, startPoint y: 417, endPoint x: 1008, endPoint y: 424, distance: 6.8
click at [1008, 424] on span "**********" at bounding box center [978, 427] width 77 height 7
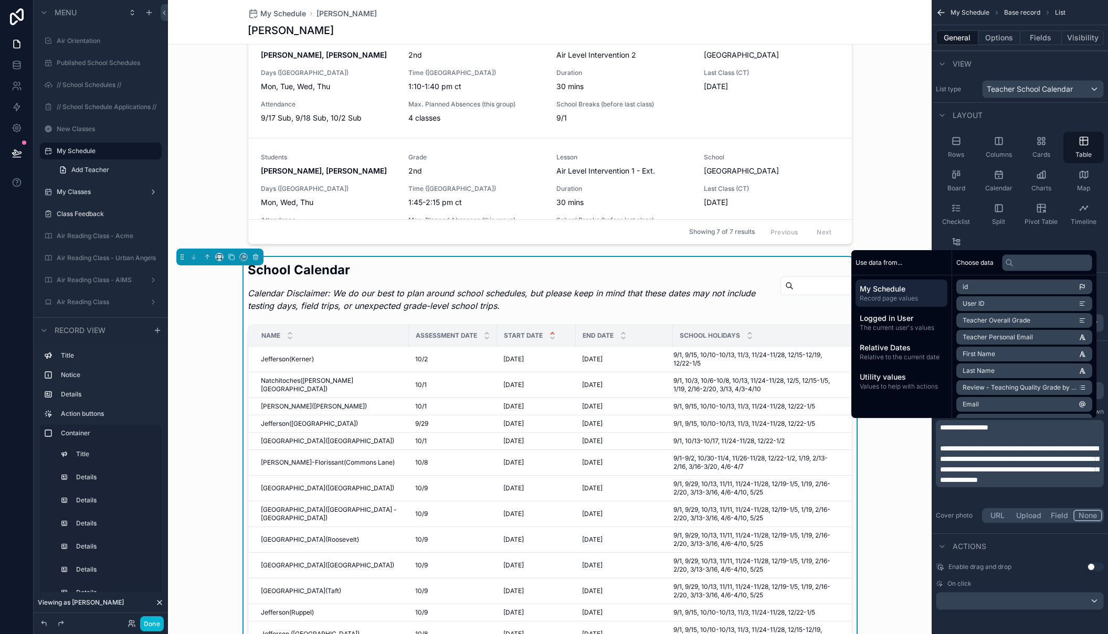
click at [1039, 472] on span "**********" at bounding box center [1019, 464] width 158 height 39
click at [1037, 538] on div "Actions" at bounding box center [1019, 545] width 176 height 25
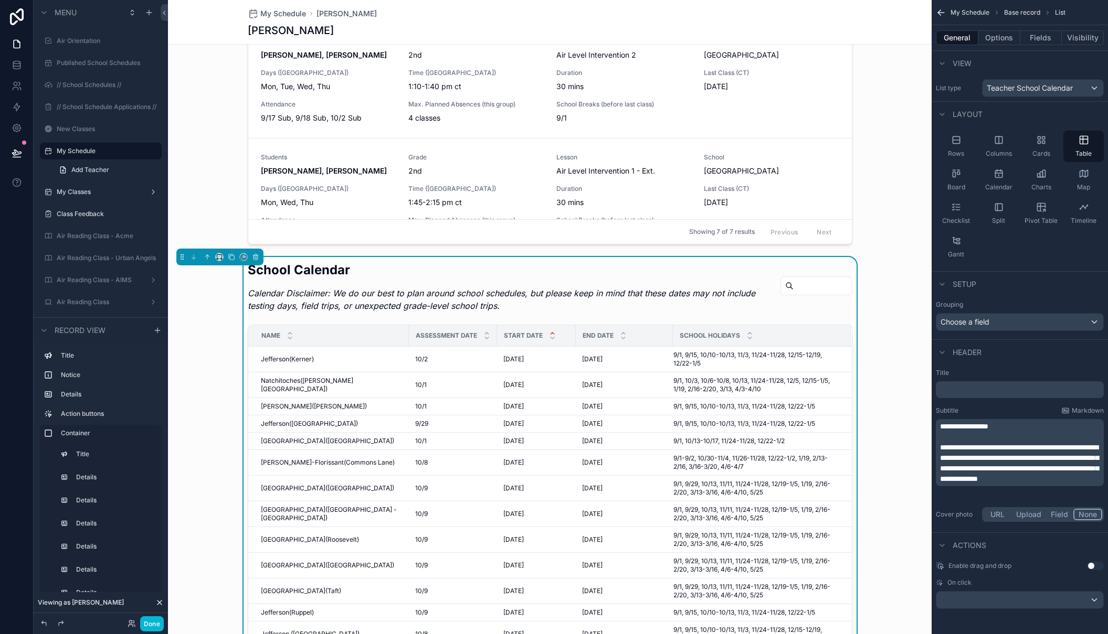
scroll to position [0, 0]
click at [1036, 258] on div "Rows Columns Cards Table Board Calendar Charts Map Checklist Split Pivot Table …" at bounding box center [1019, 198] width 176 height 141
click at [1002, 39] on button "Options" at bounding box center [999, 37] width 42 height 15
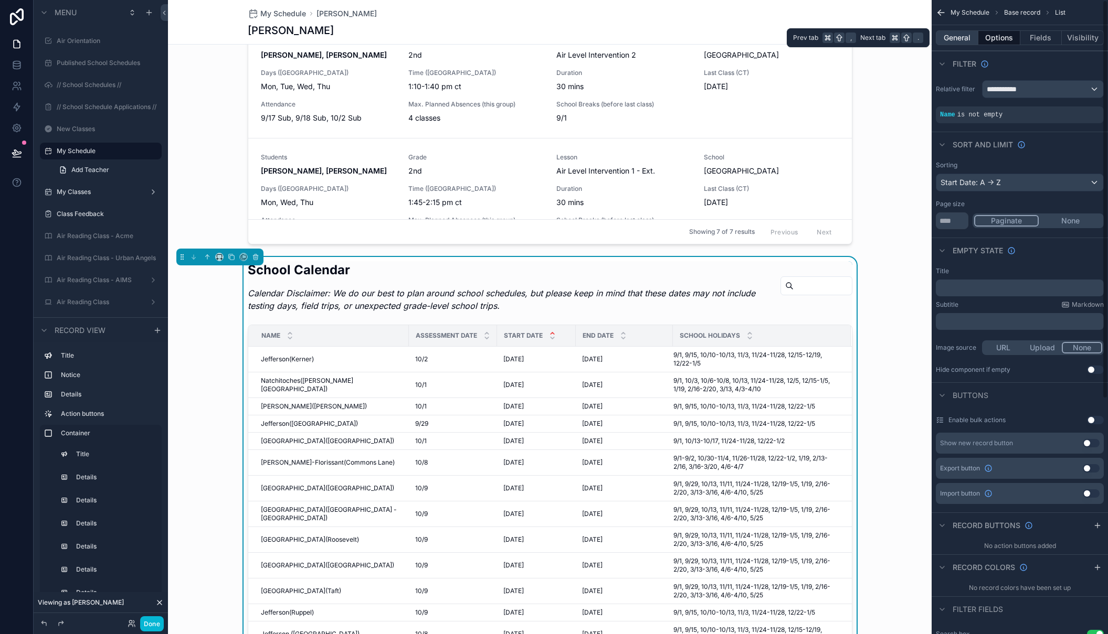
click at [968, 37] on button "General" at bounding box center [957, 37] width 43 height 15
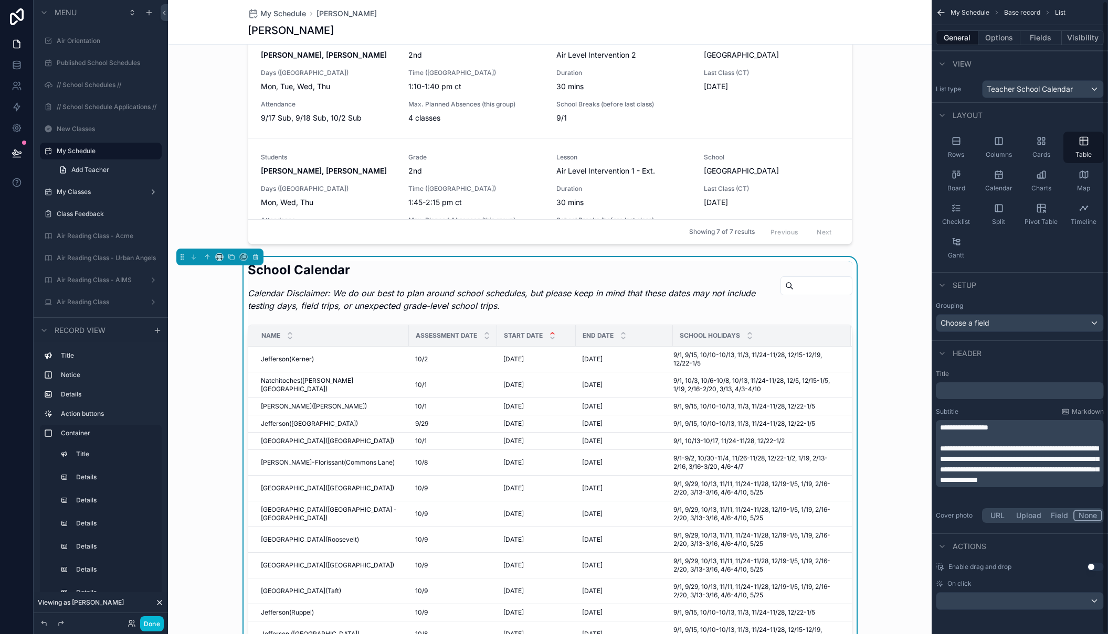
scroll to position [1, 0]
click at [1041, 546] on div "Actions" at bounding box center [1019, 545] width 176 height 25
click at [1001, 38] on button "Options" at bounding box center [999, 37] width 42 height 15
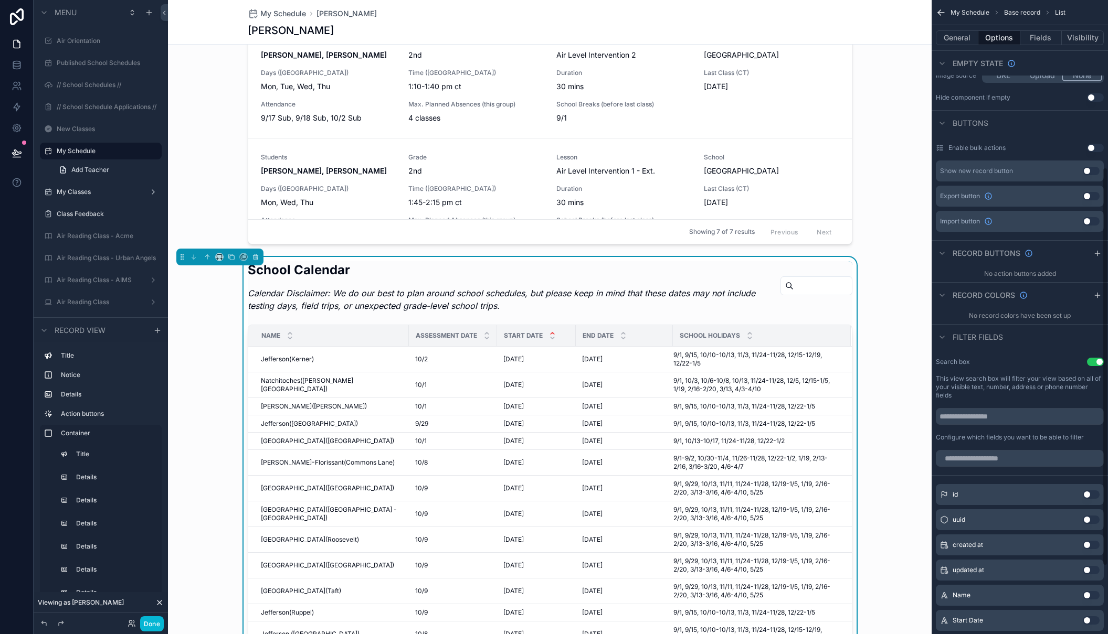
scroll to position [275, 0]
click at [1030, 416] on input "scrollable content" at bounding box center [1020, 414] width 168 height 17
type input "**********"
click at [1034, 398] on div "**********" at bounding box center [1019, 397] width 176 height 92
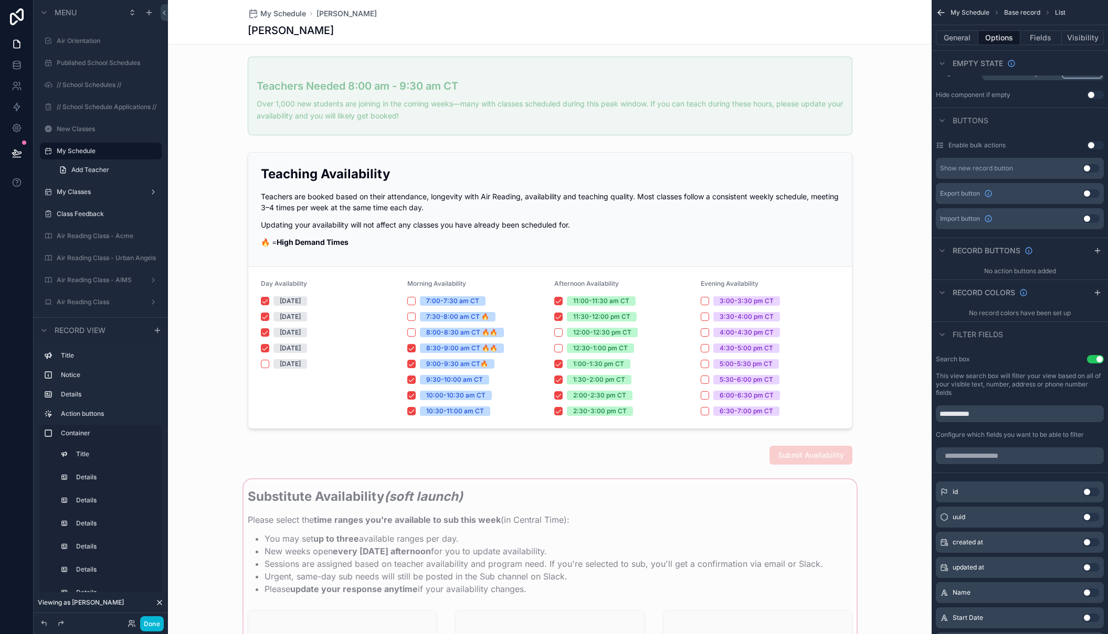
scroll to position [0, 0]
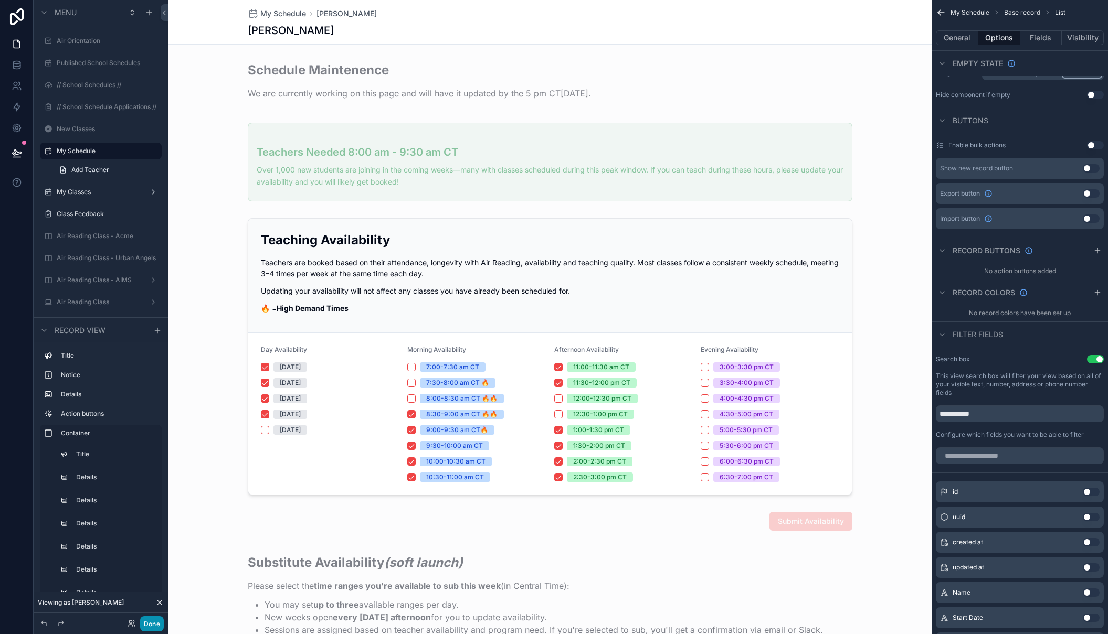
click at [154, 621] on button "Done" at bounding box center [152, 624] width 24 height 15
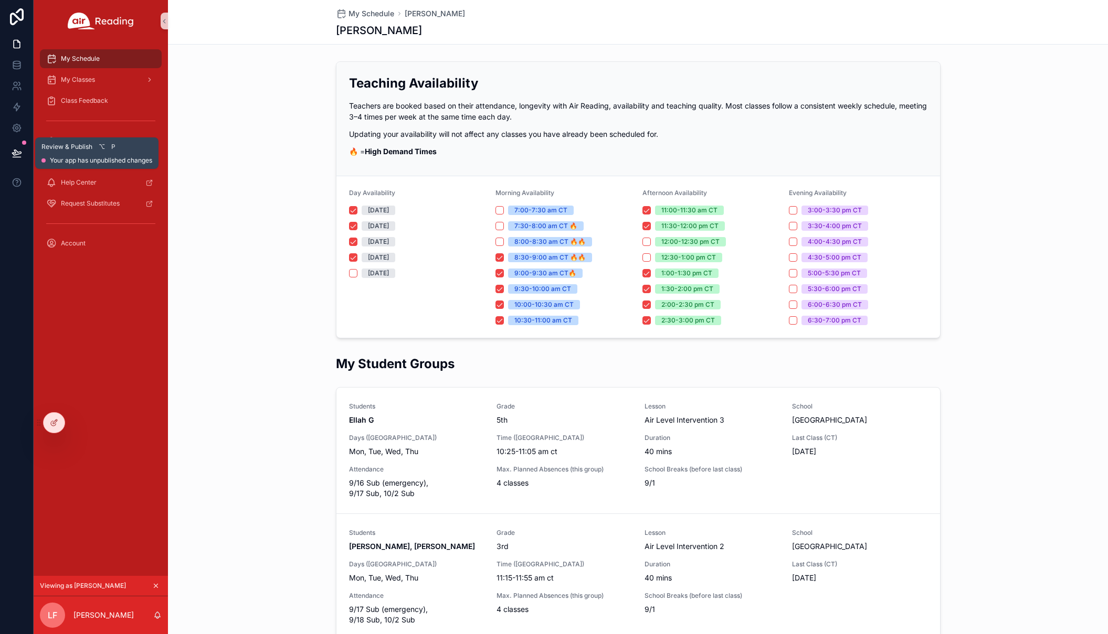
click at [10, 151] on button at bounding box center [16, 153] width 23 height 29
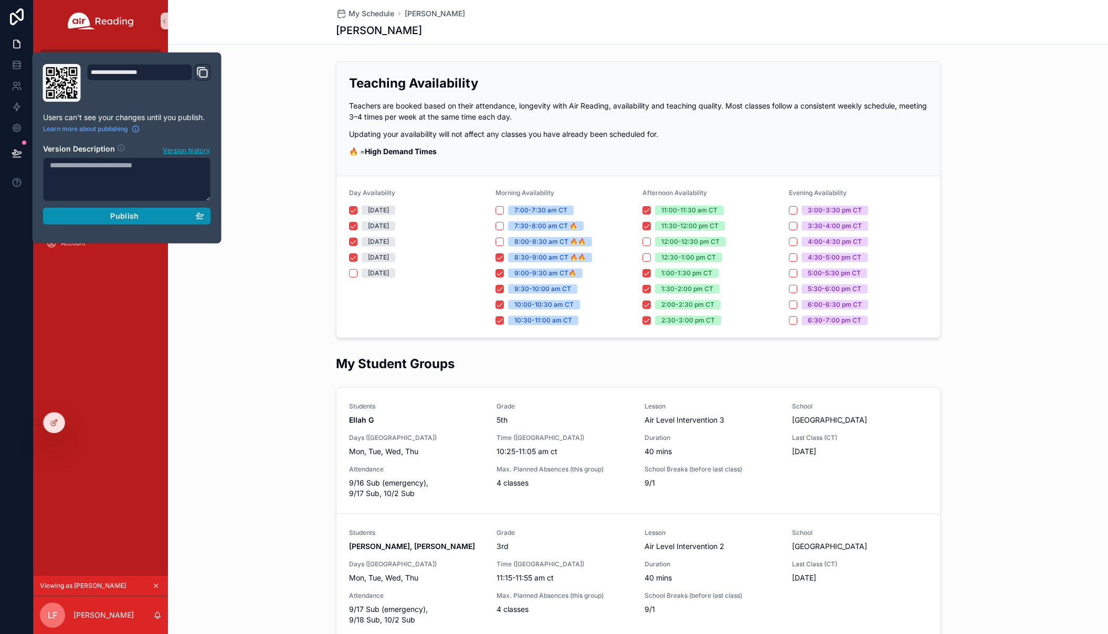
click at [111, 219] on span "Publish" at bounding box center [124, 215] width 28 height 9
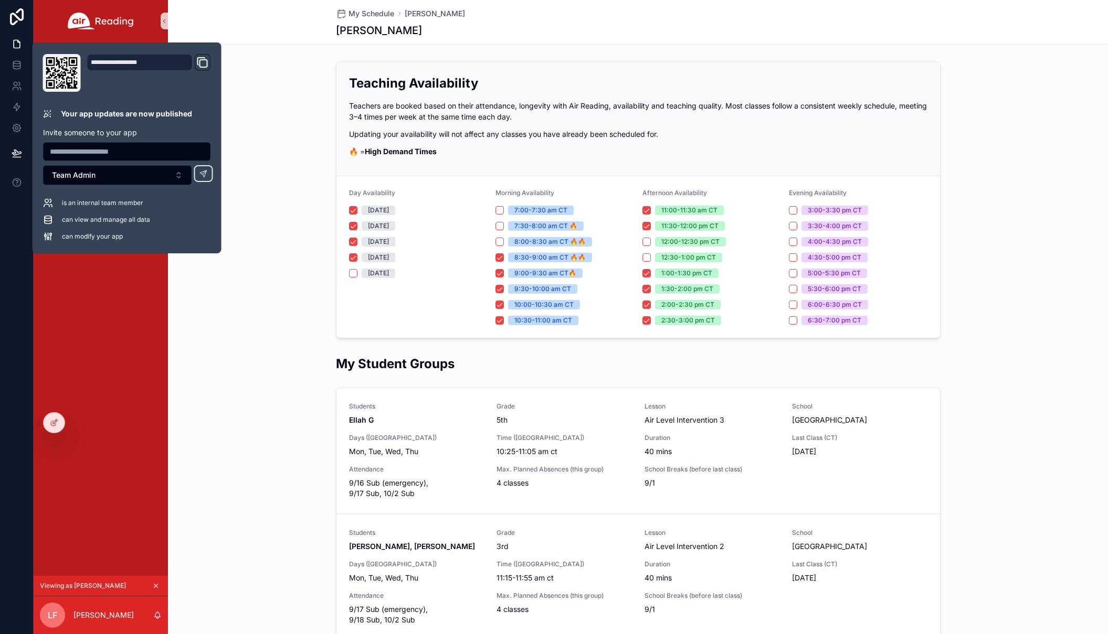
click at [234, 324] on div "Teaching Availability Teachers are booked based on their attendance, longevity …" at bounding box center [638, 199] width 940 height 285
